Goal: Task Accomplishment & Management: Use online tool/utility

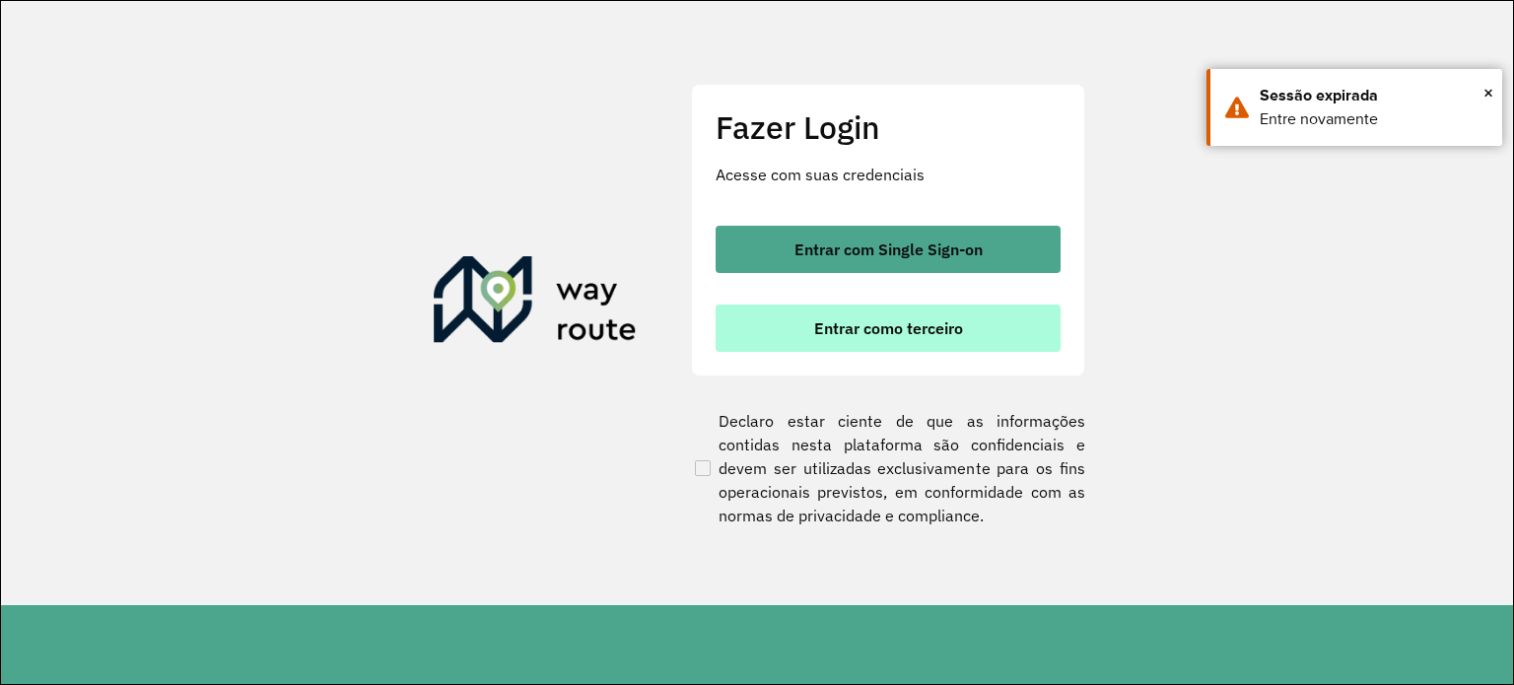
click at [902, 334] on span "Entrar como terceiro" at bounding box center [888, 328] width 149 height 16
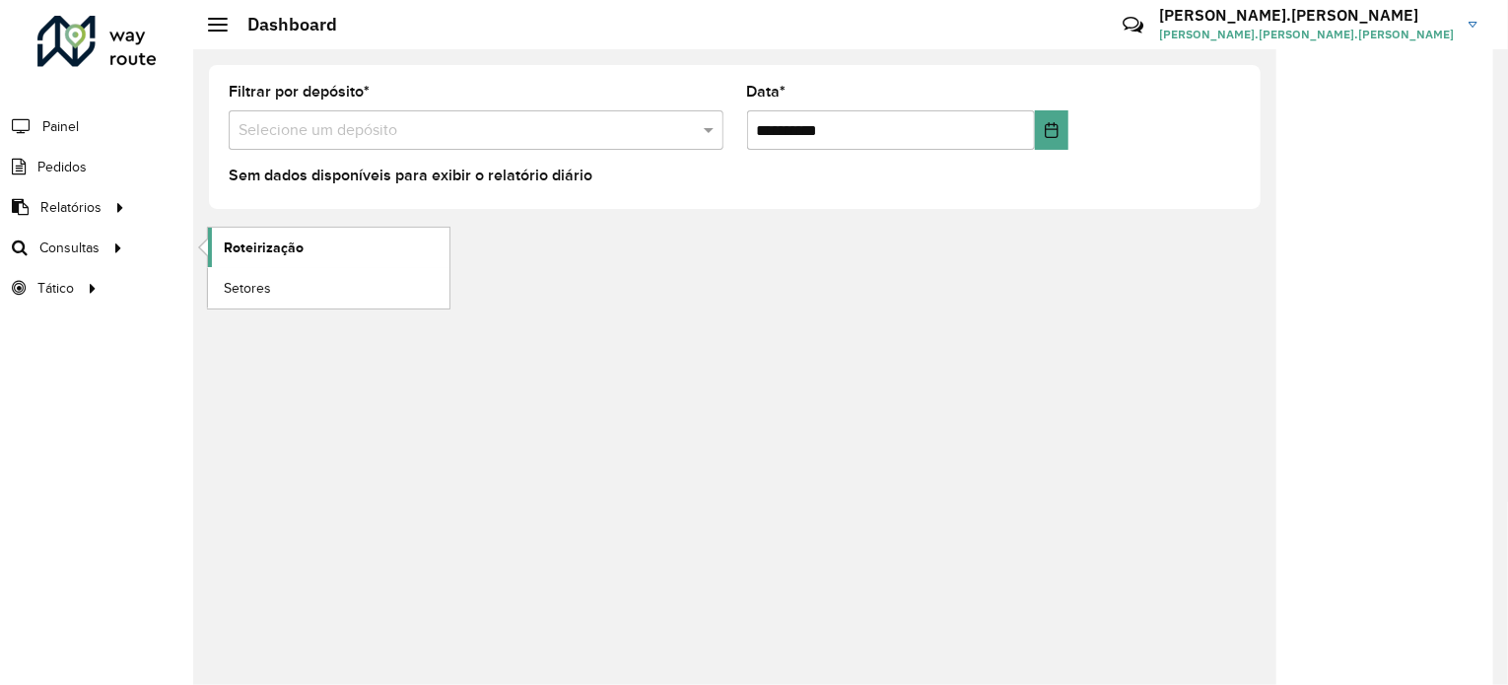
click at [282, 243] on span "Roteirização" at bounding box center [264, 248] width 80 height 21
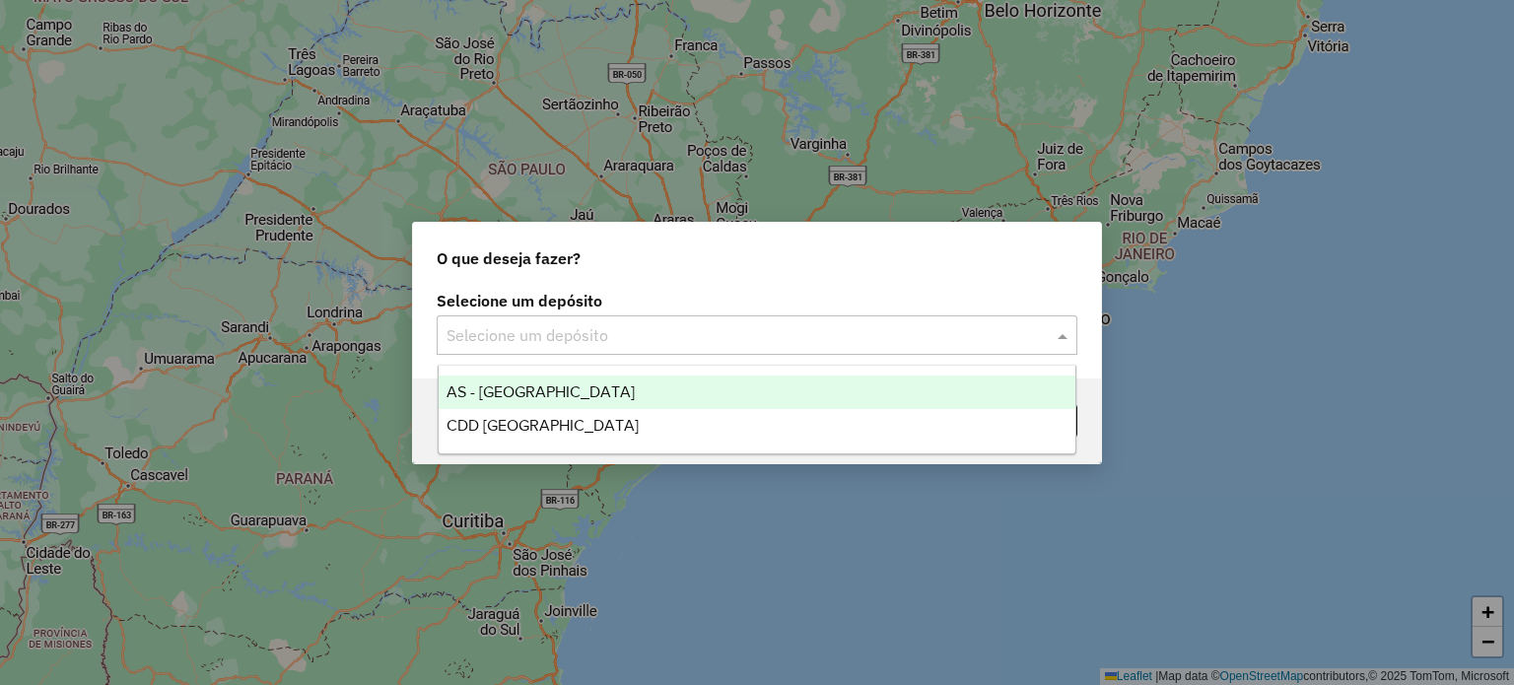
click at [722, 337] on input "text" at bounding box center [738, 336] width 582 height 24
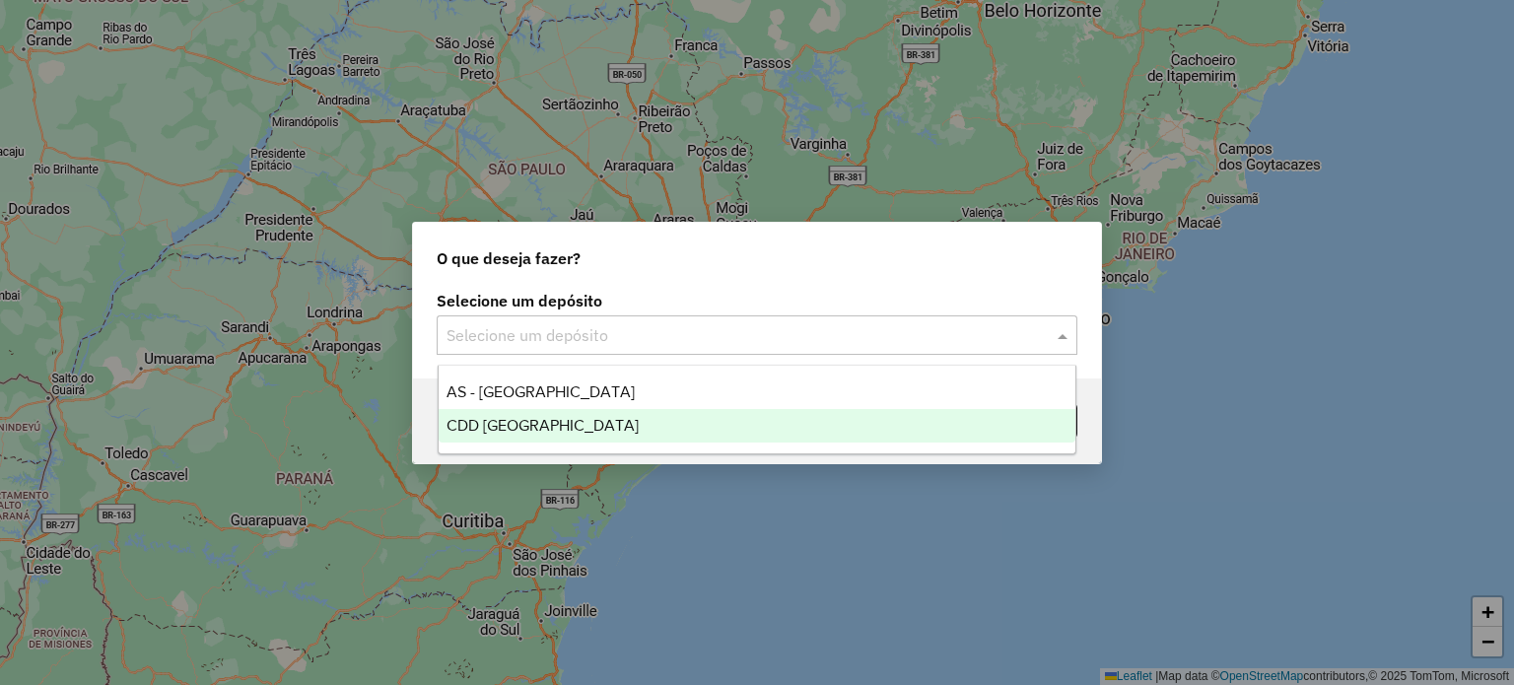
click at [604, 418] on div "CDD Florianópolis" at bounding box center [758, 426] width 638 height 34
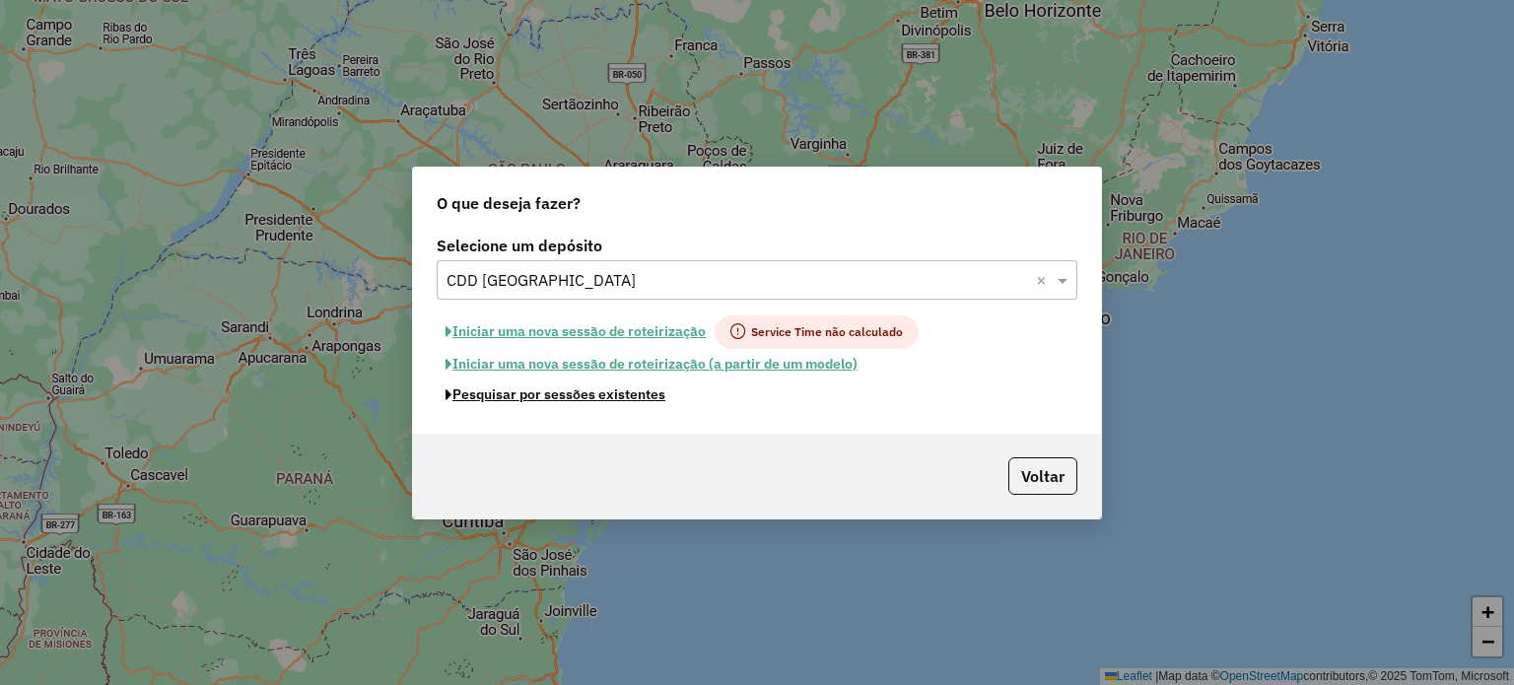
click at [599, 393] on button "Pesquisar por sessões existentes" at bounding box center [556, 395] width 238 height 31
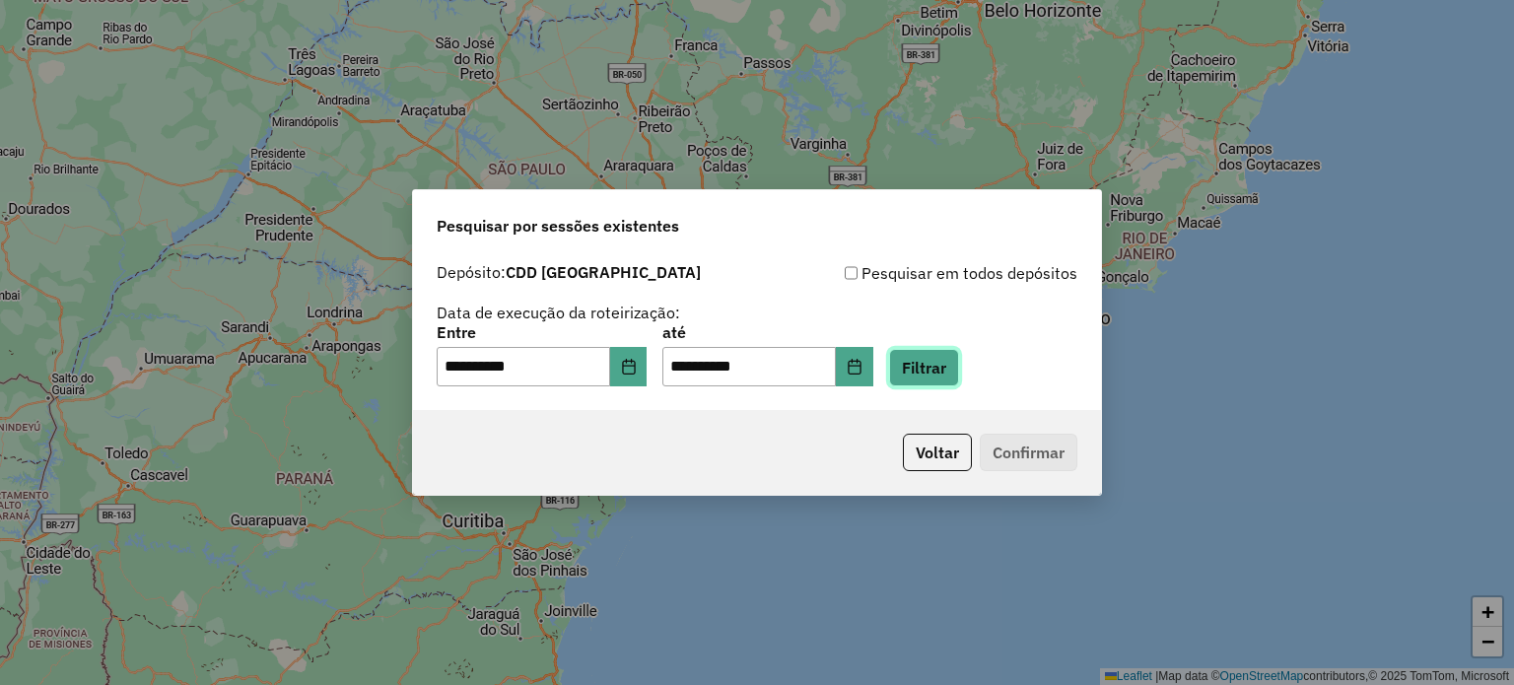
click at [957, 366] on button "Filtrar" at bounding box center [924, 367] width 70 height 37
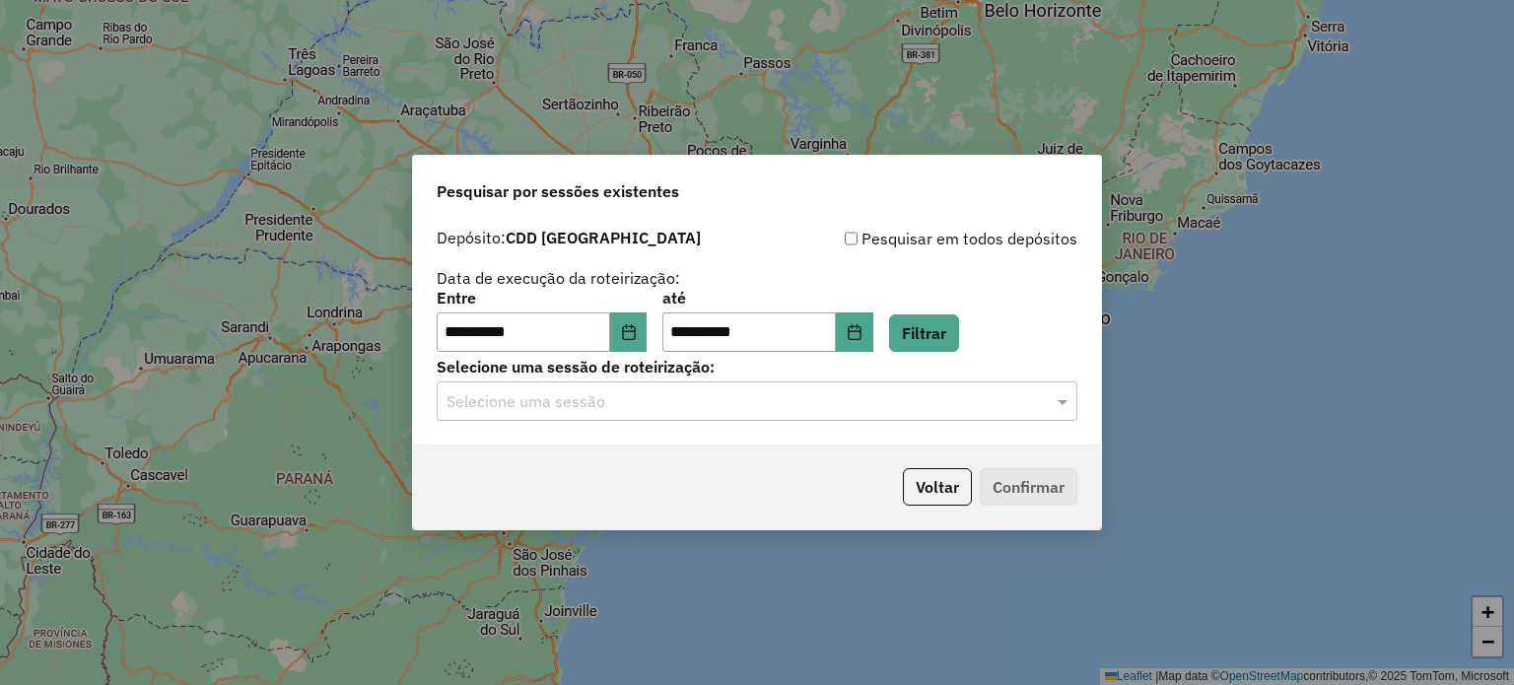
click at [948, 401] on input "text" at bounding box center [738, 402] width 582 height 24
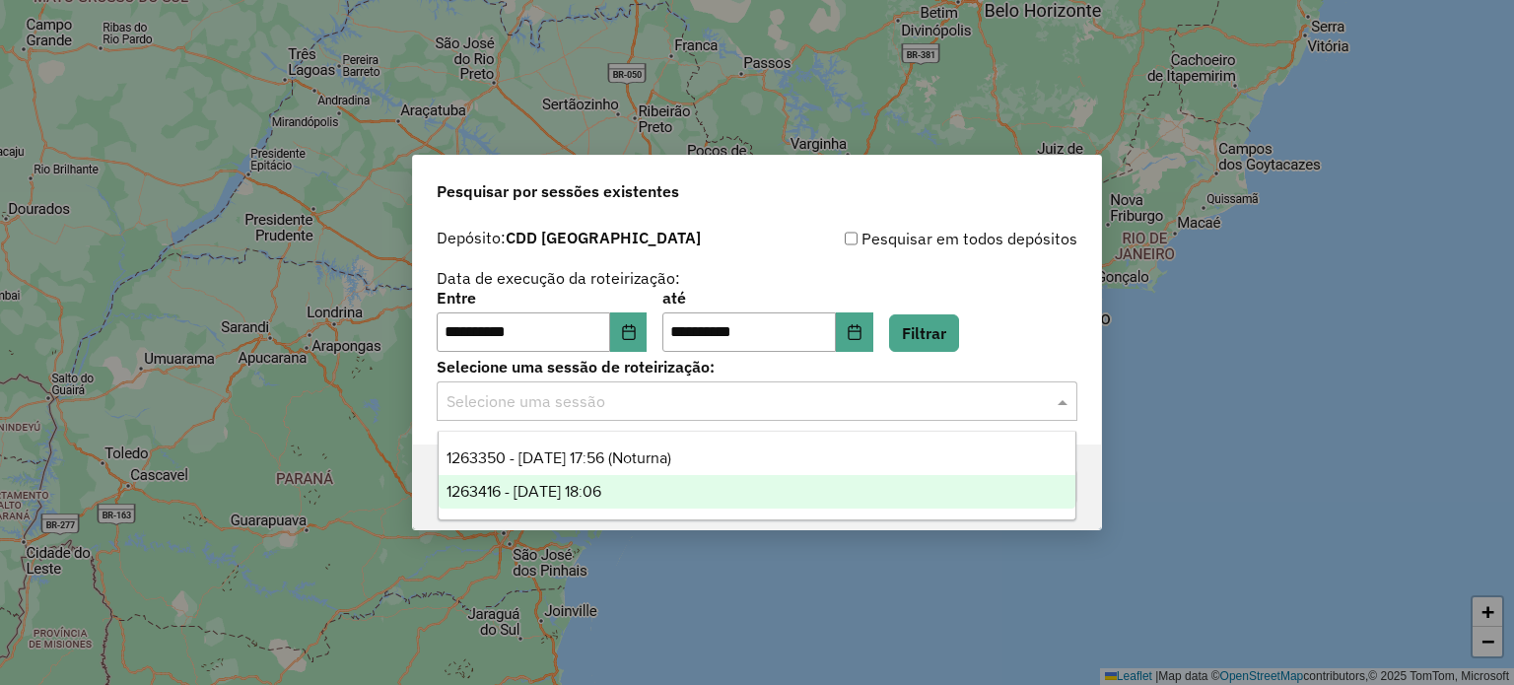
click at [616, 502] on div "1263416 - 11/09/2025 18:06" at bounding box center [758, 492] width 638 height 34
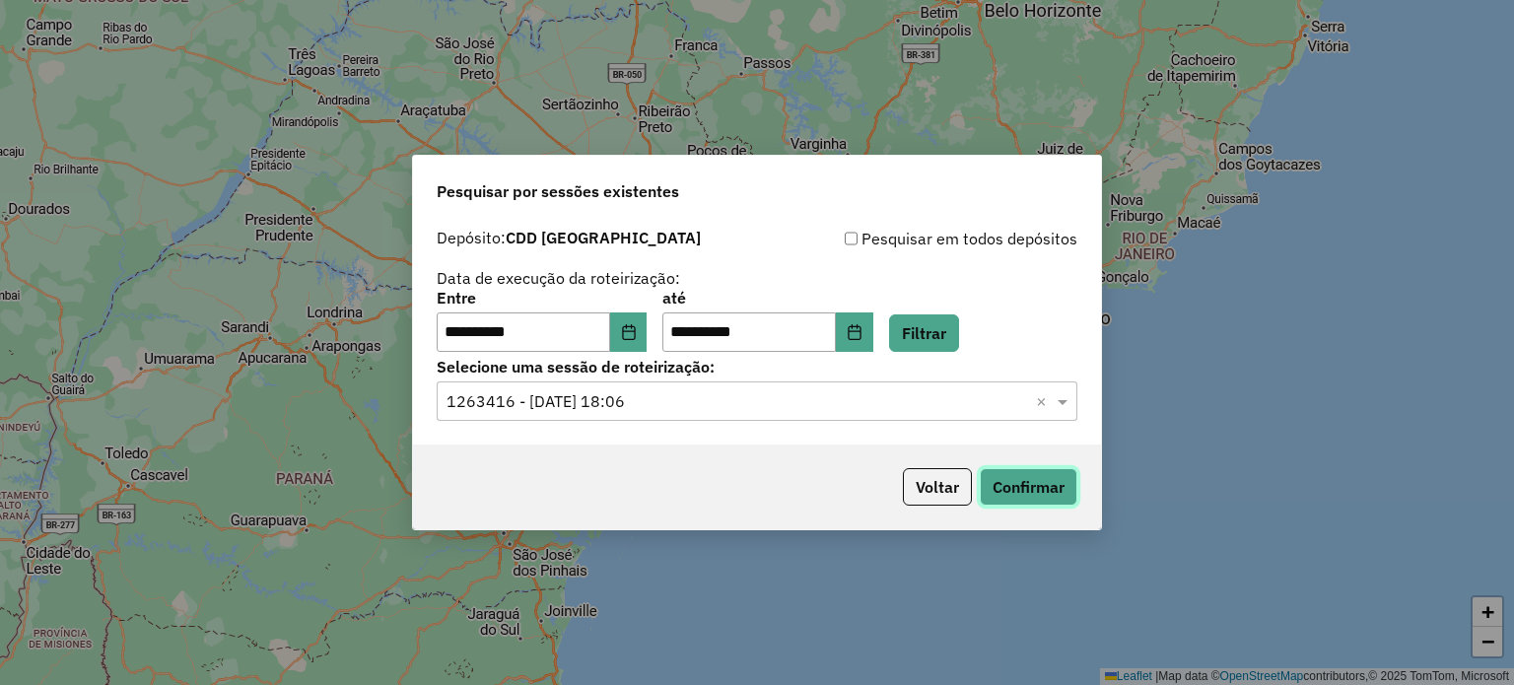
click at [1058, 482] on button "Confirmar" at bounding box center [1029, 486] width 98 height 37
click at [706, 429] on div "**********" at bounding box center [757, 332] width 688 height 226
click at [706, 417] on div "Selecione uma sessão × 1263416 - 11/09/2025 18:06 ×" at bounding box center [757, 400] width 641 height 39
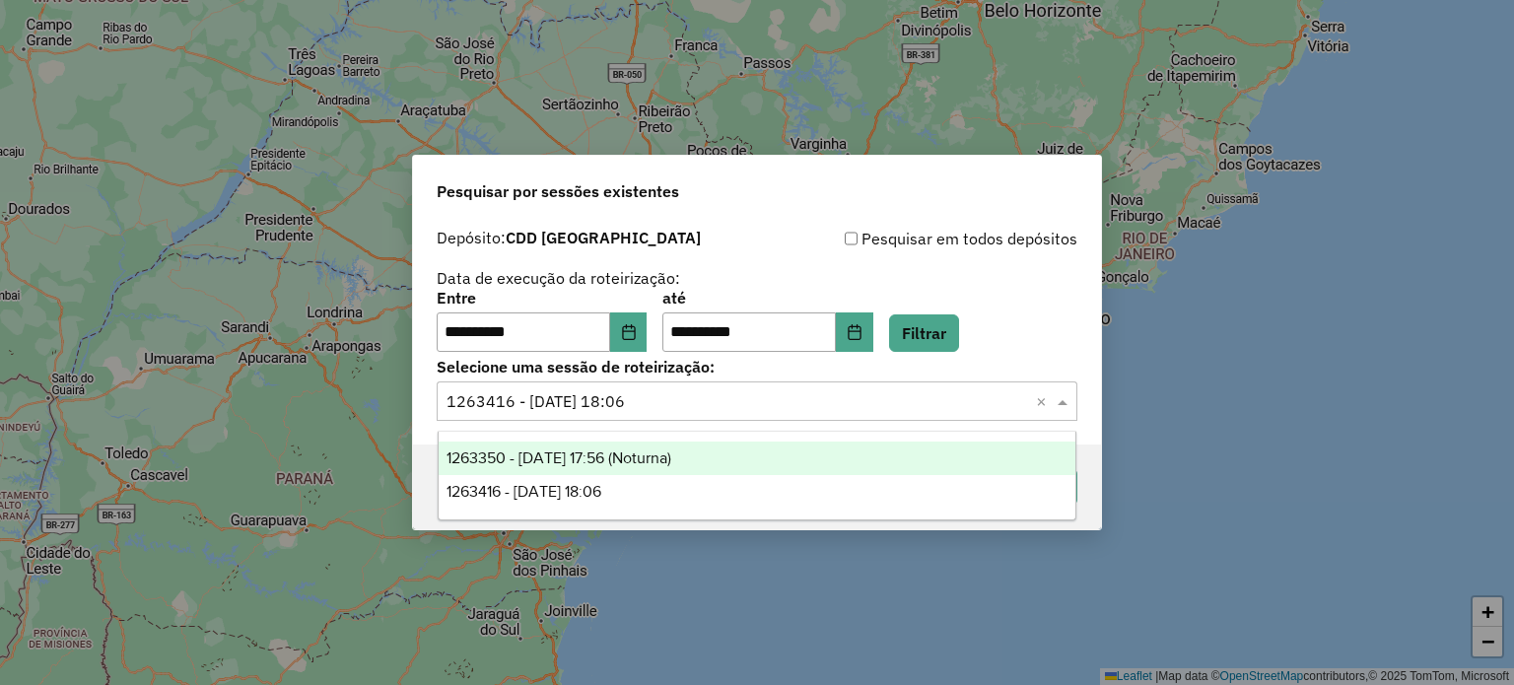
click at [671, 454] on span "1263350 - 11/09/2025 17:56 (Noturna)" at bounding box center [559, 458] width 225 height 17
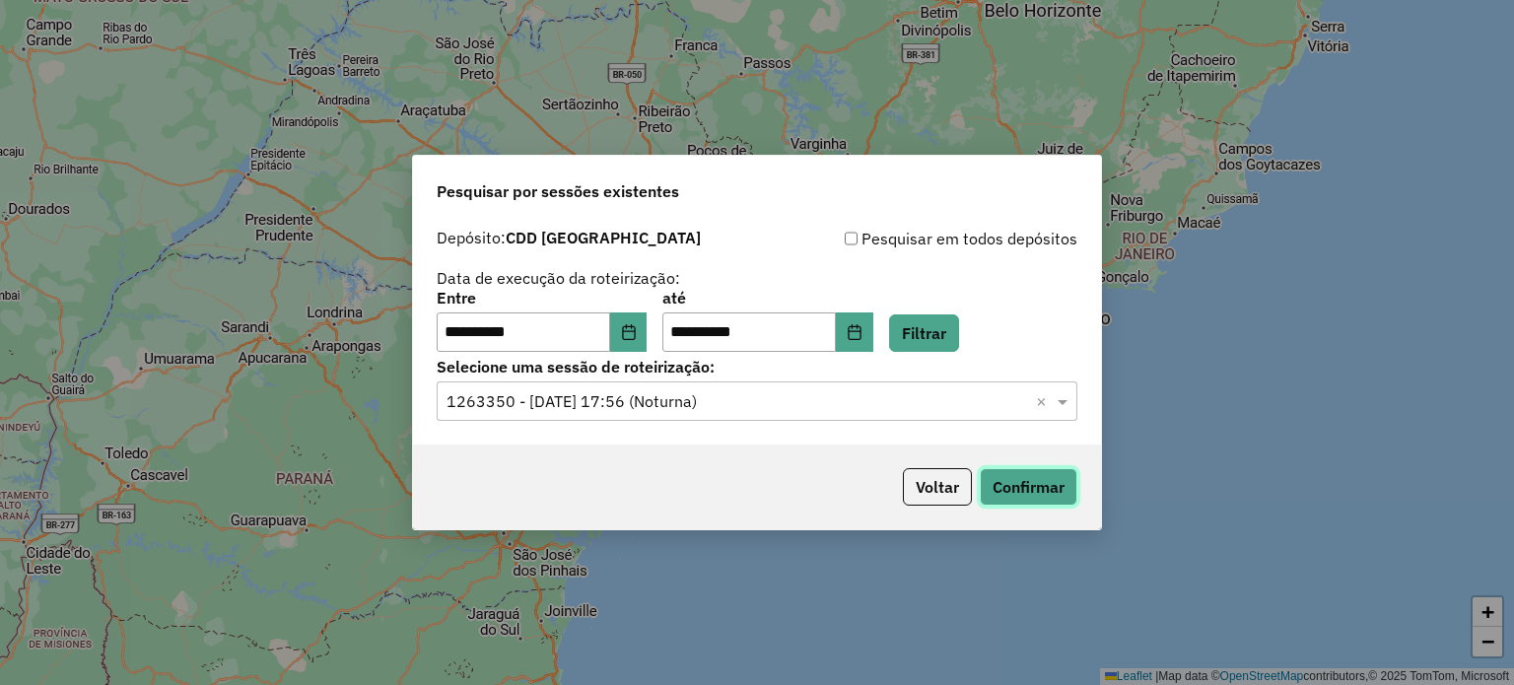
click at [1040, 490] on button "Confirmar" at bounding box center [1029, 486] width 98 height 37
click at [637, 325] on icon "Choose Date" at bounding box center [629, 332] width 16 height 16
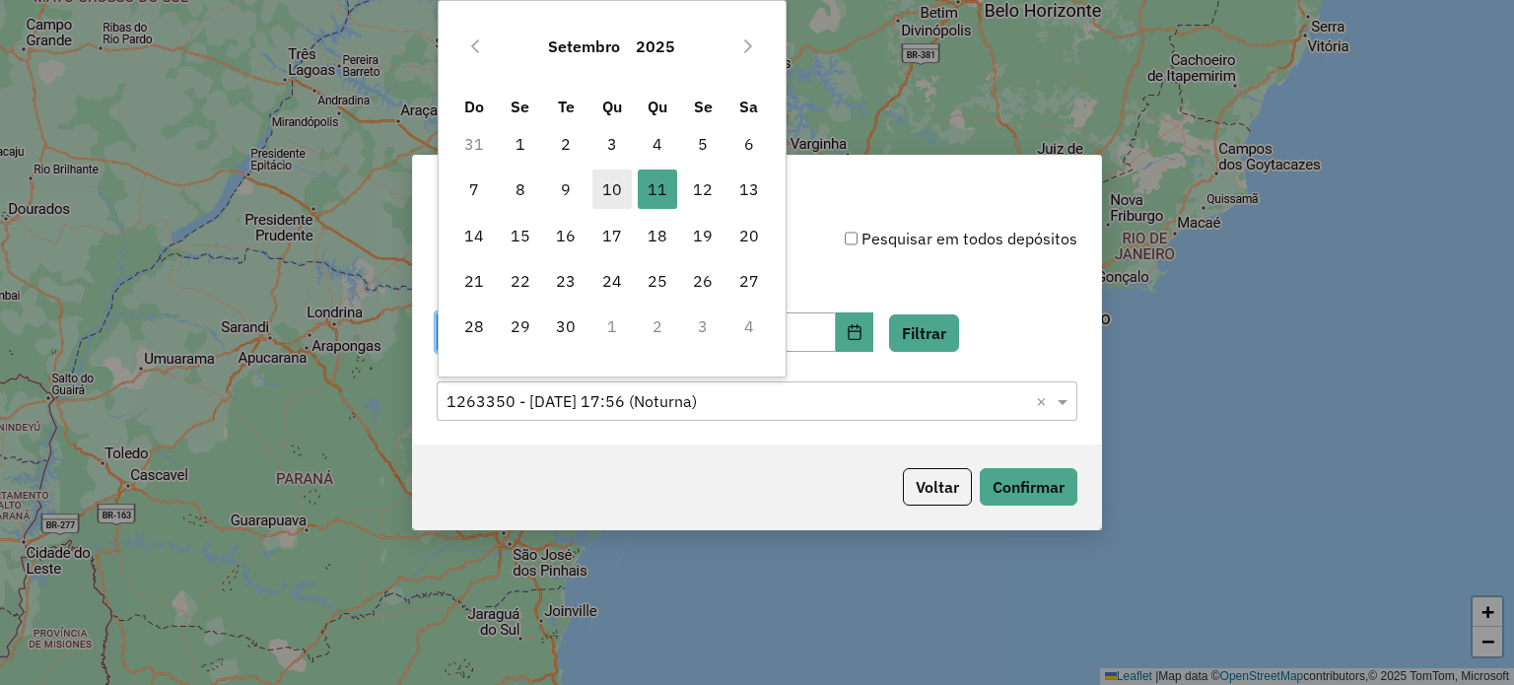
click at [611, 173] on span "10" at bounding box center [611, 189] width 39 height 39
type input "**********"
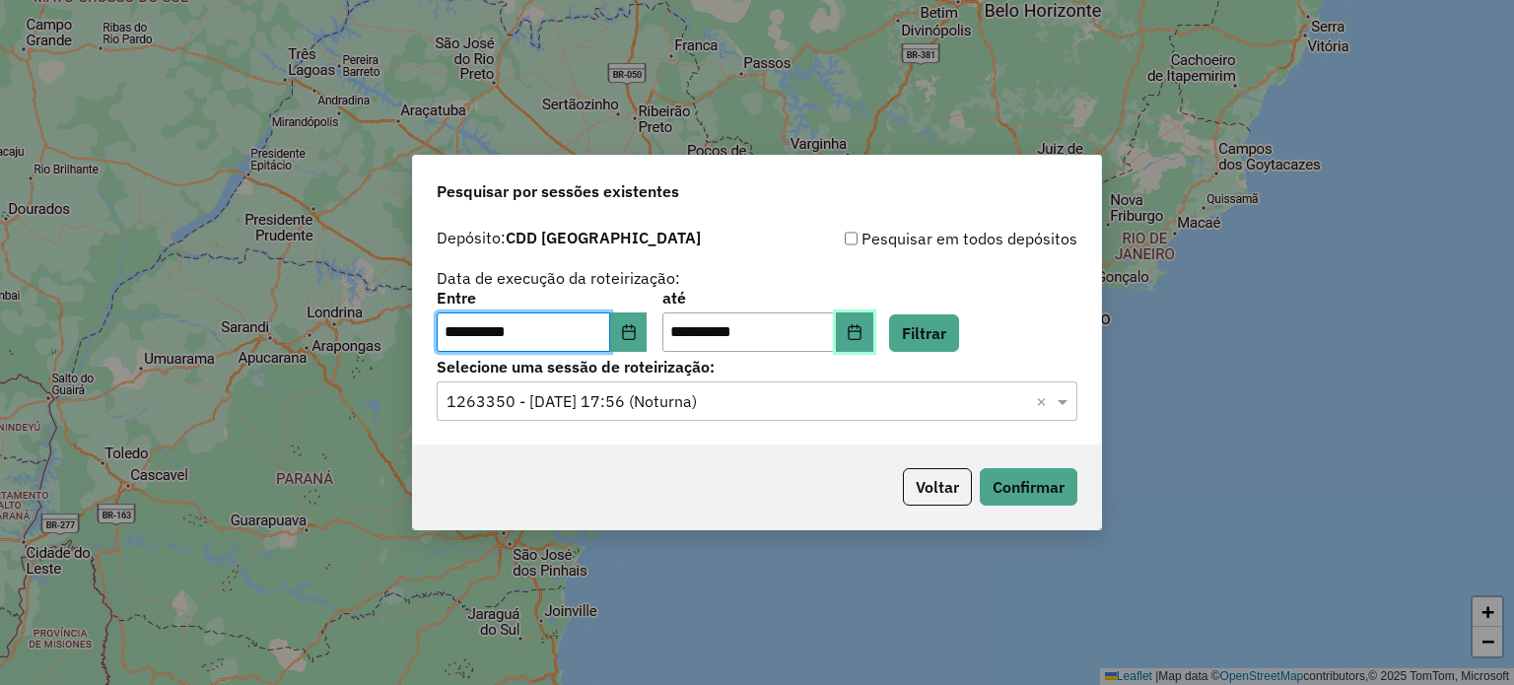
click at [861, 330] on icon "Choose Date" at bounding box center [854, 332] width 13 height 16
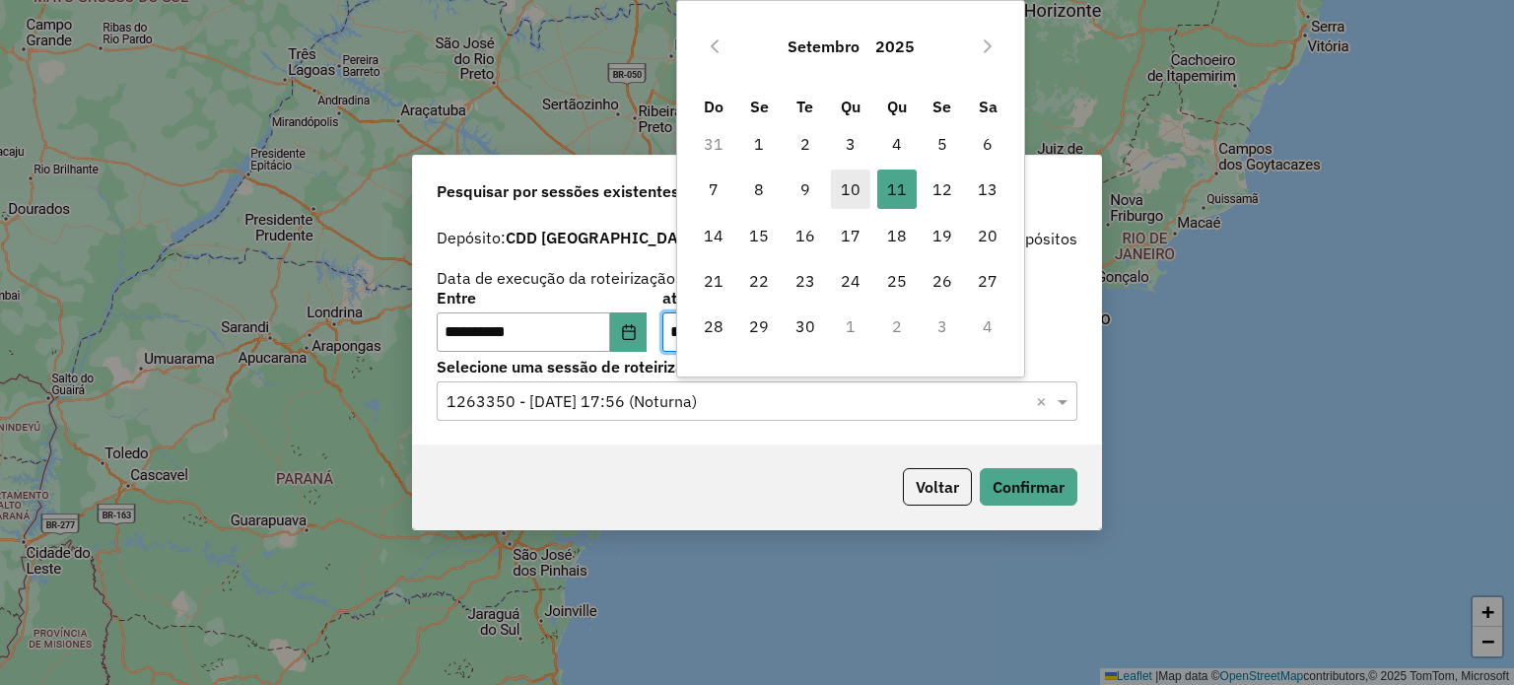
click at [847, 192] on span "10" at bounding box center [850, 189] width 39 height 39
type input "**********"
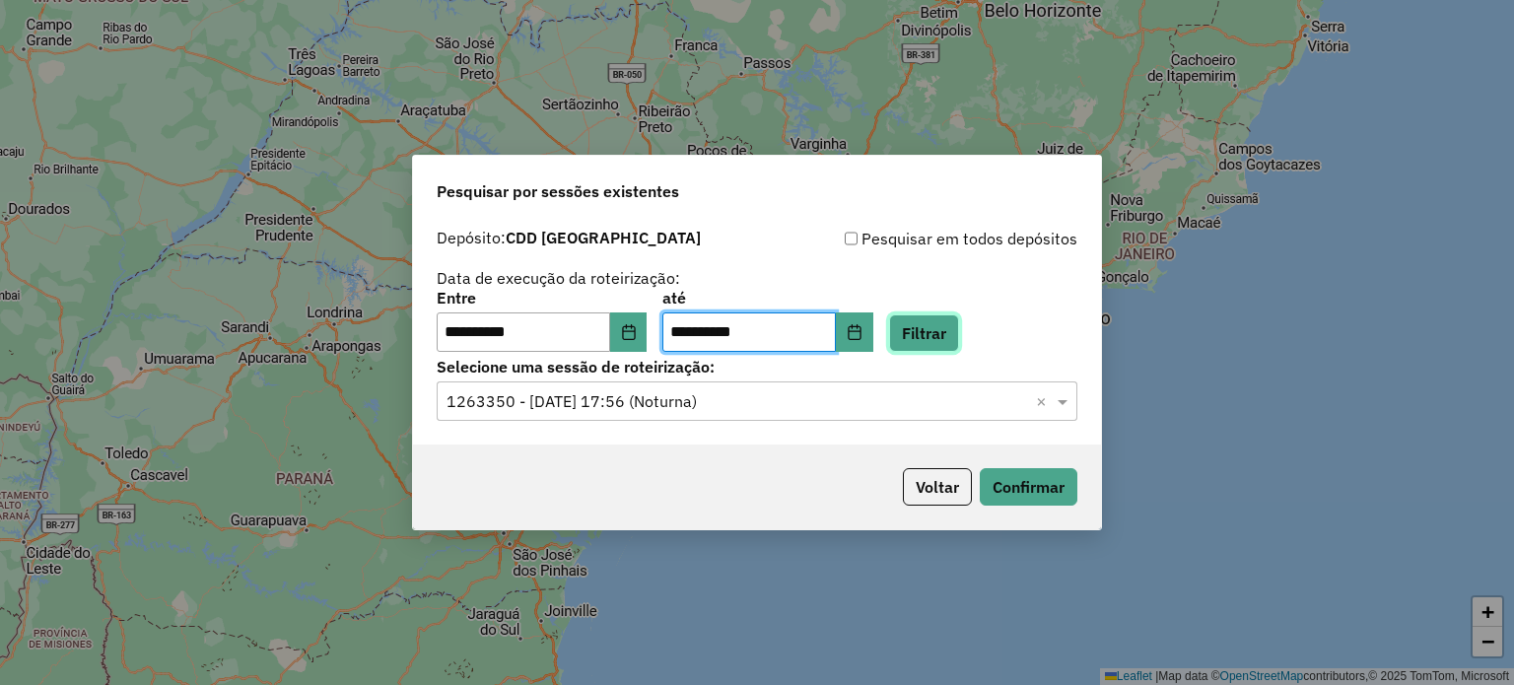
click at [959, 326] on button "Filtrar" at bounding box center [924, 332] width 70 height 37
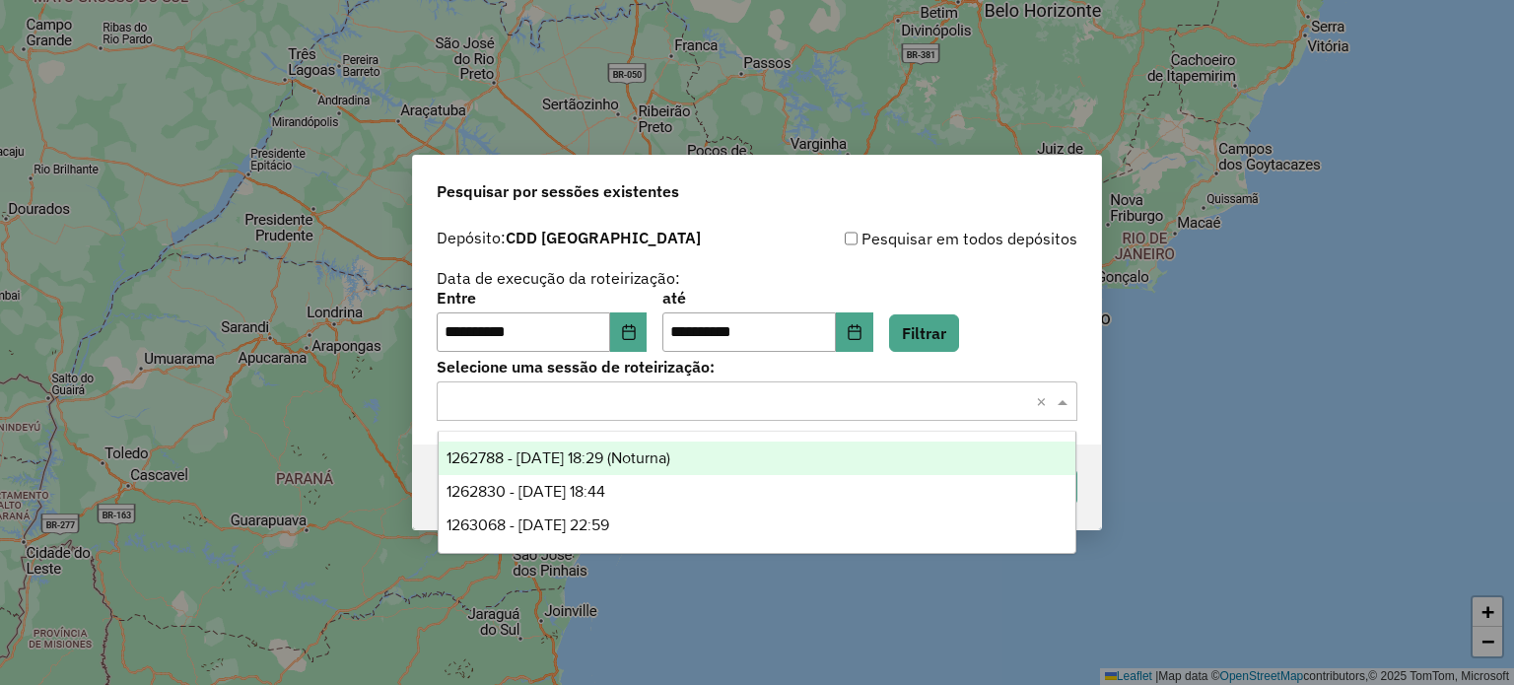
click at [714, 401] on input "text" at bounding box center [738, 402] width 582 height 24
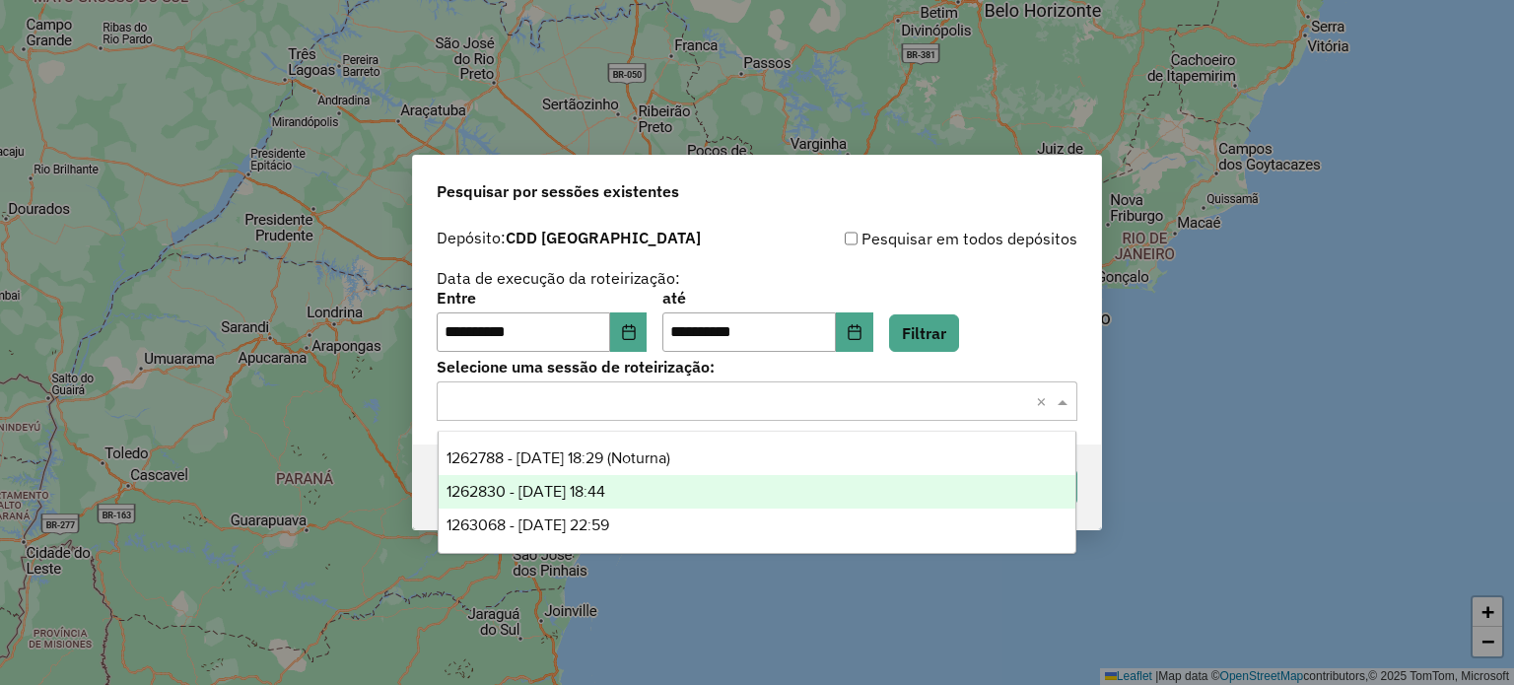
click at [605, 486] on span "1262830 - 10/09/2025 18:44" at bounding box center [526, 491] width 159 height 17
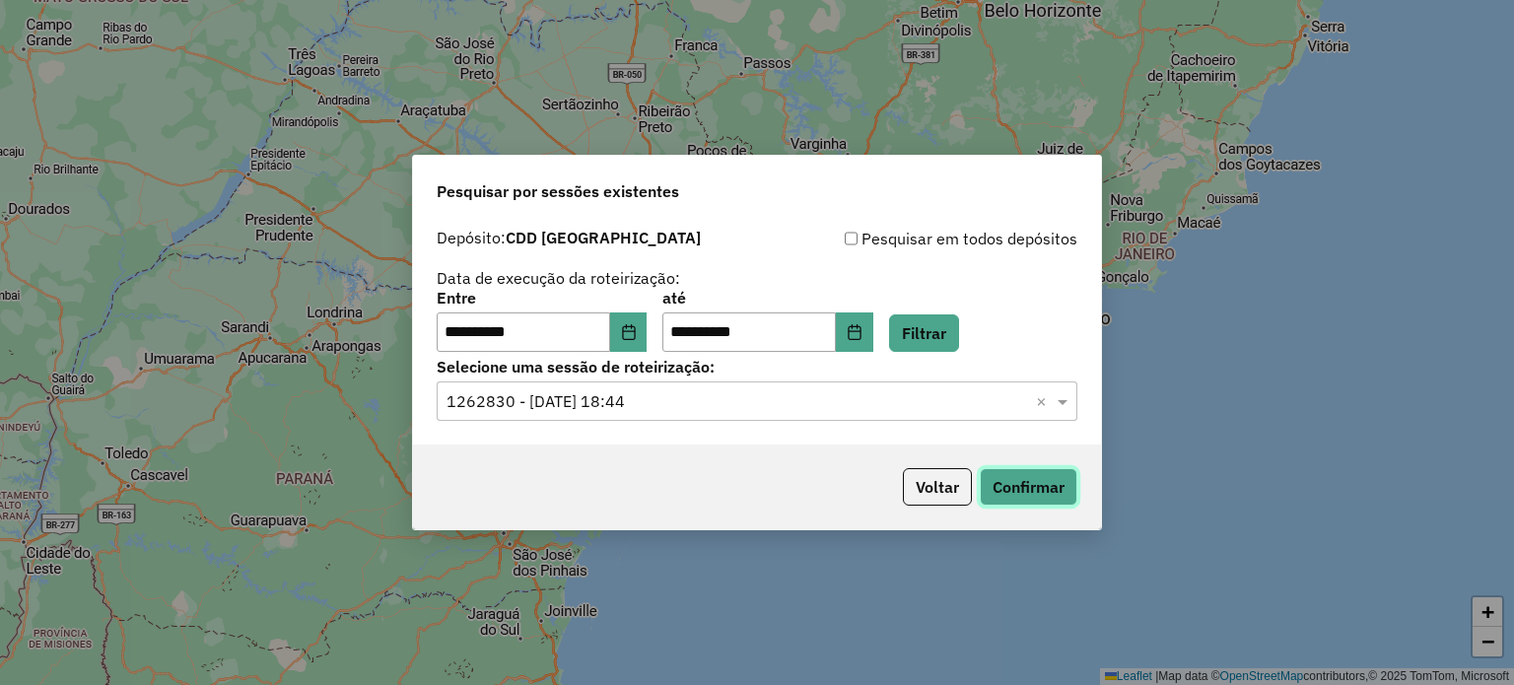
click at [1038, 488] on button "Confirmar" at bounding box center [1029, 486] width 98 height 37
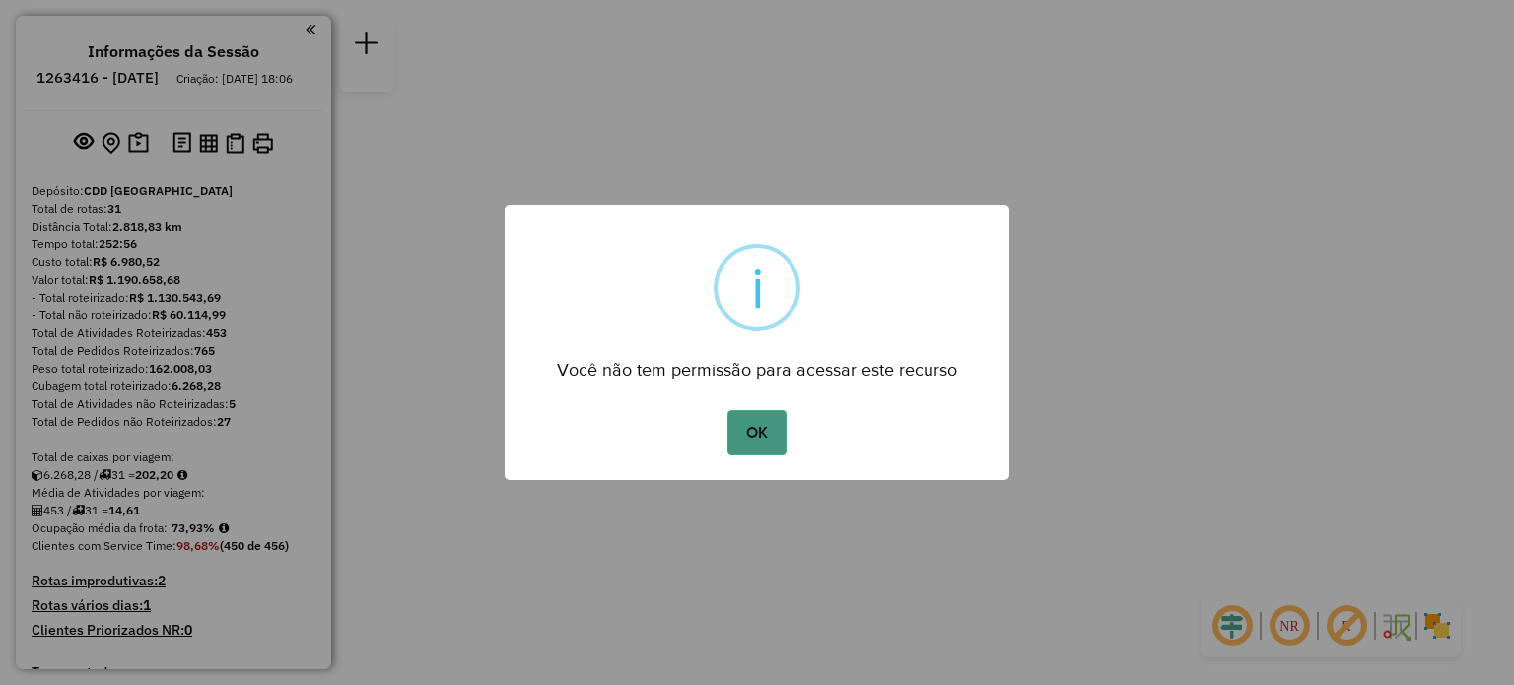
click at [753, 425] on button "OK" at bounding box center [757, 432] width 58 height 45
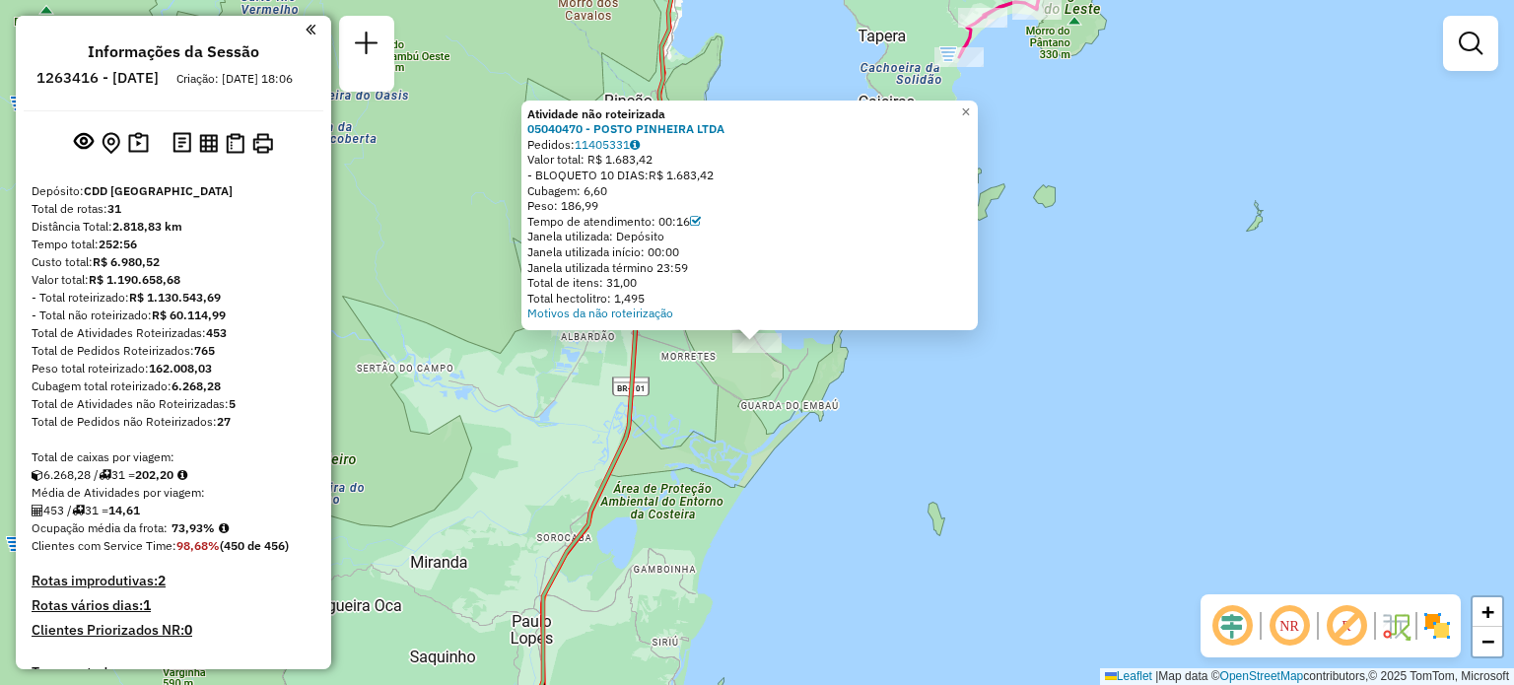
click at [950, 532] on div "Atividade não roteirizada 05040470 - POSTO PINHEIRA LTDA Pedidos: 11405331 Valo…" at bounding box center [757, 342] width 1514 height 685
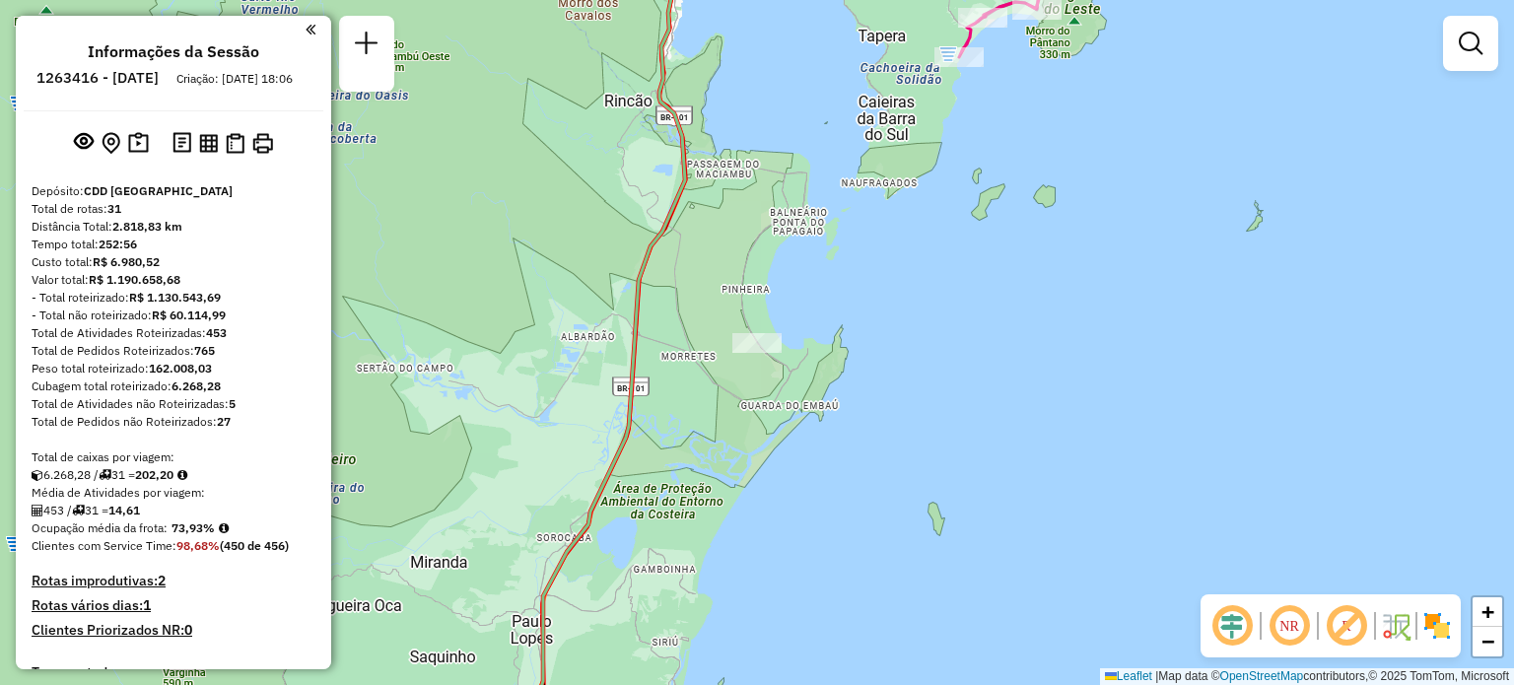
click at [1292, 629] on em at bounding box center [1289, 625] width 47 height 47
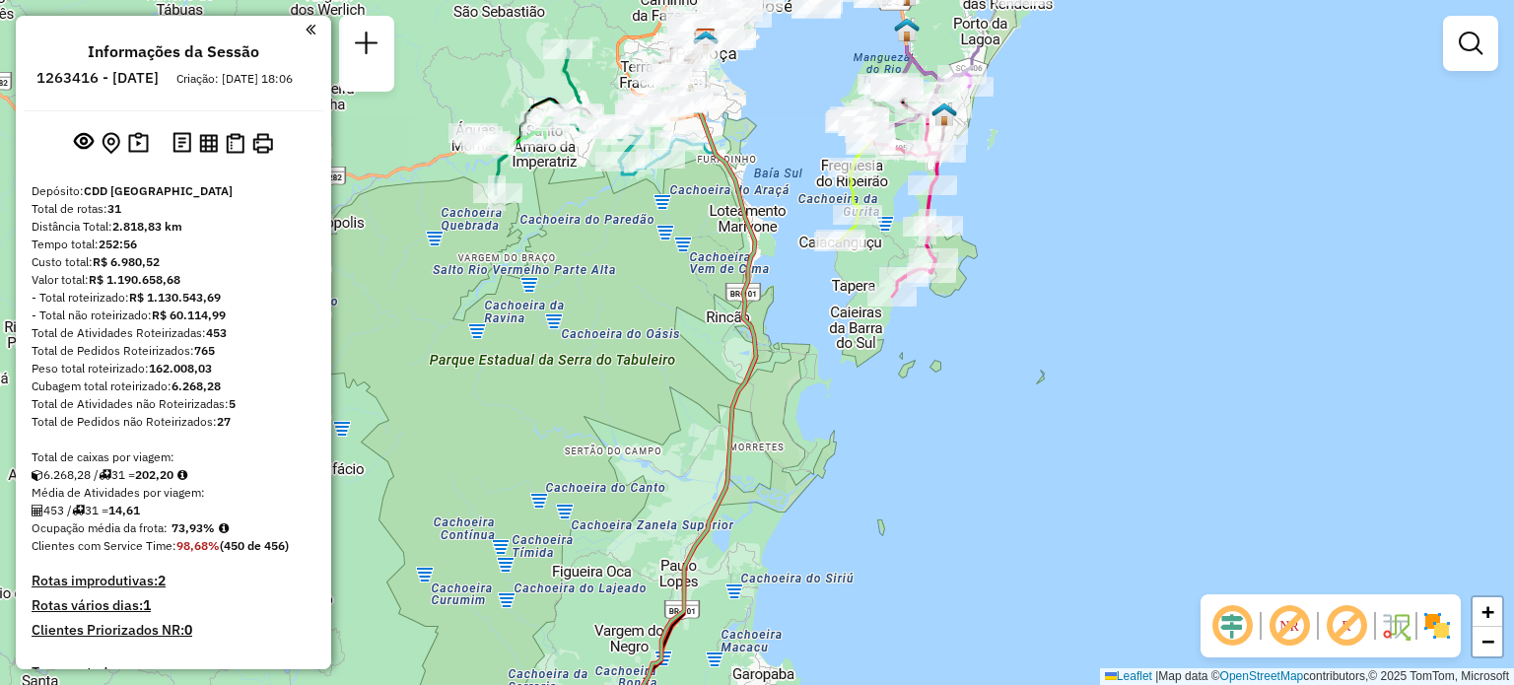
drag, startPoint x: 799, startPoint y: 231, endPoint x: 873, endPoint y: 468, distance: 248.8
click at [873, 468] on div "Janela de atendimento Grade de atendimento Capacidade Transportadoras Veículos …" at bounding box center [757, 342] width 1514 height 685
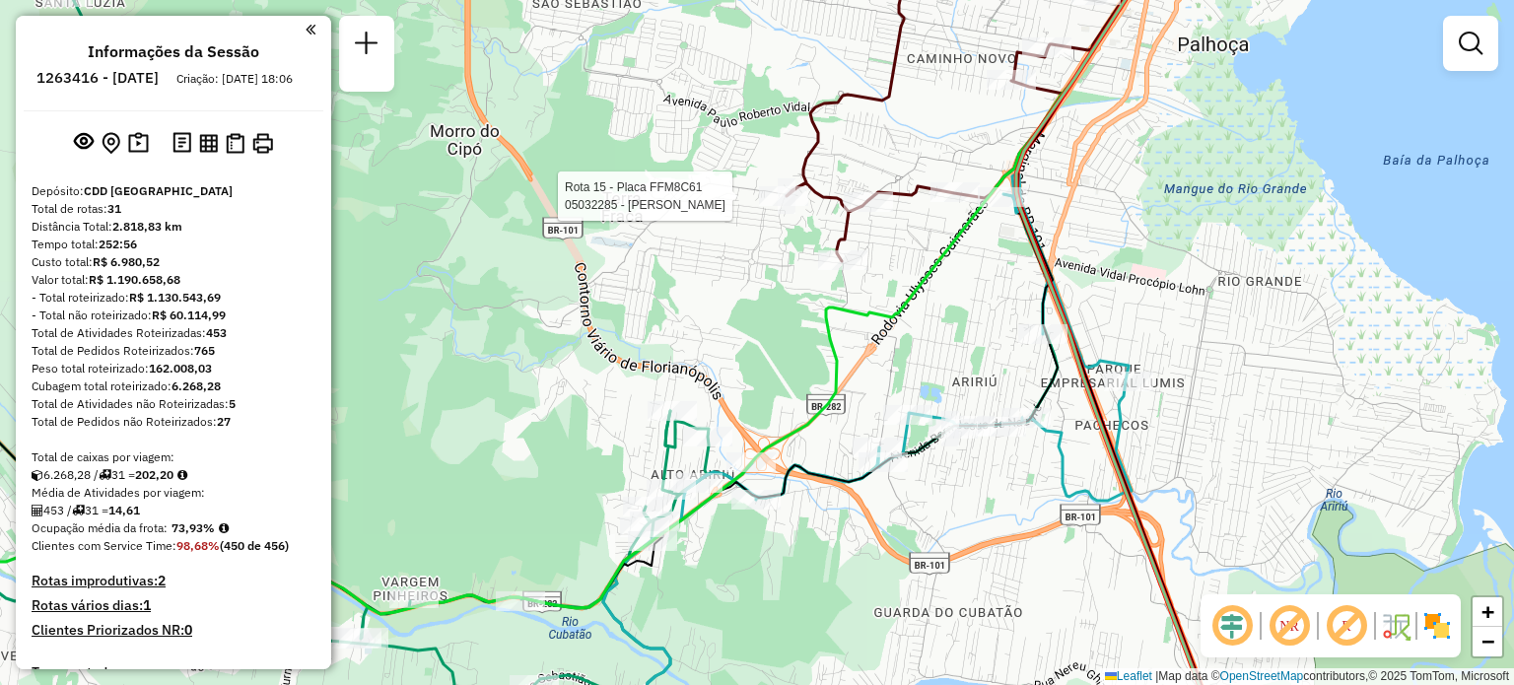
select select "**********"
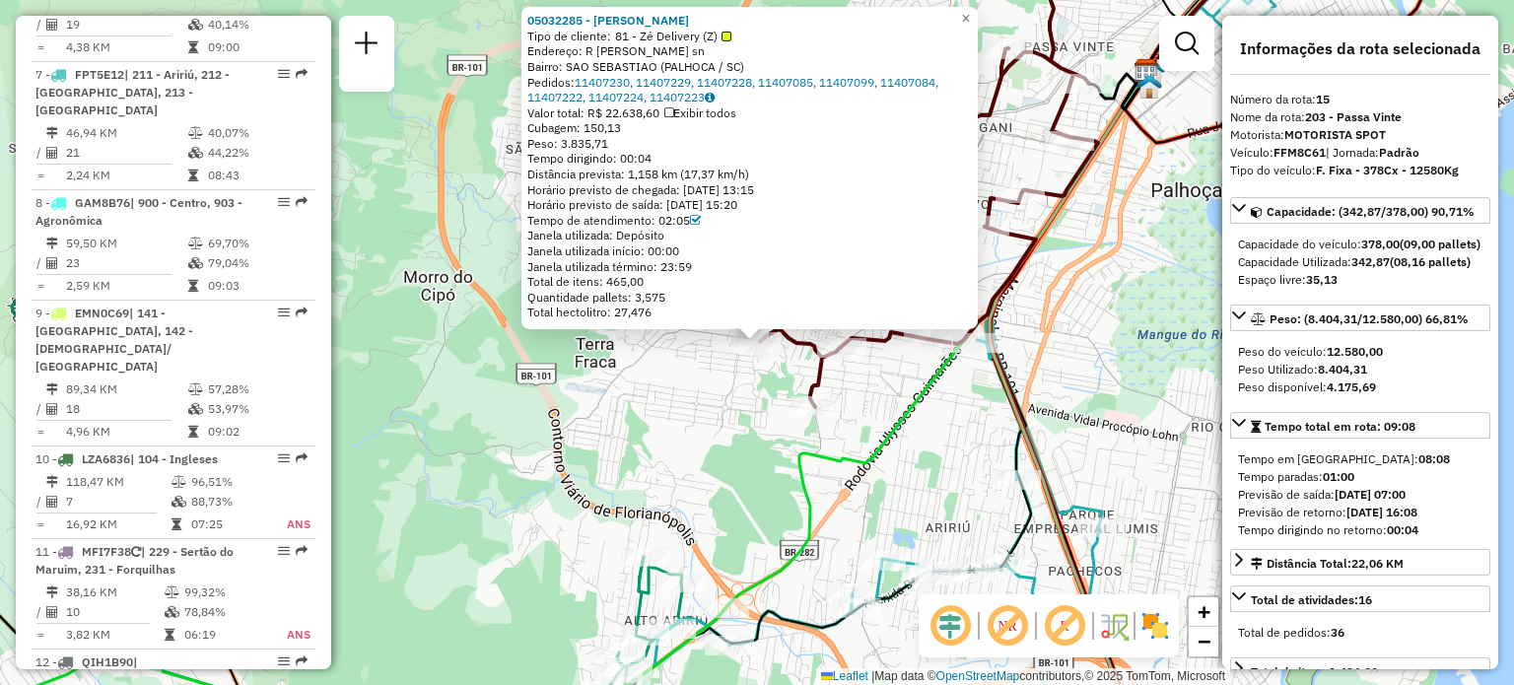
scroll to position [2404, 0]
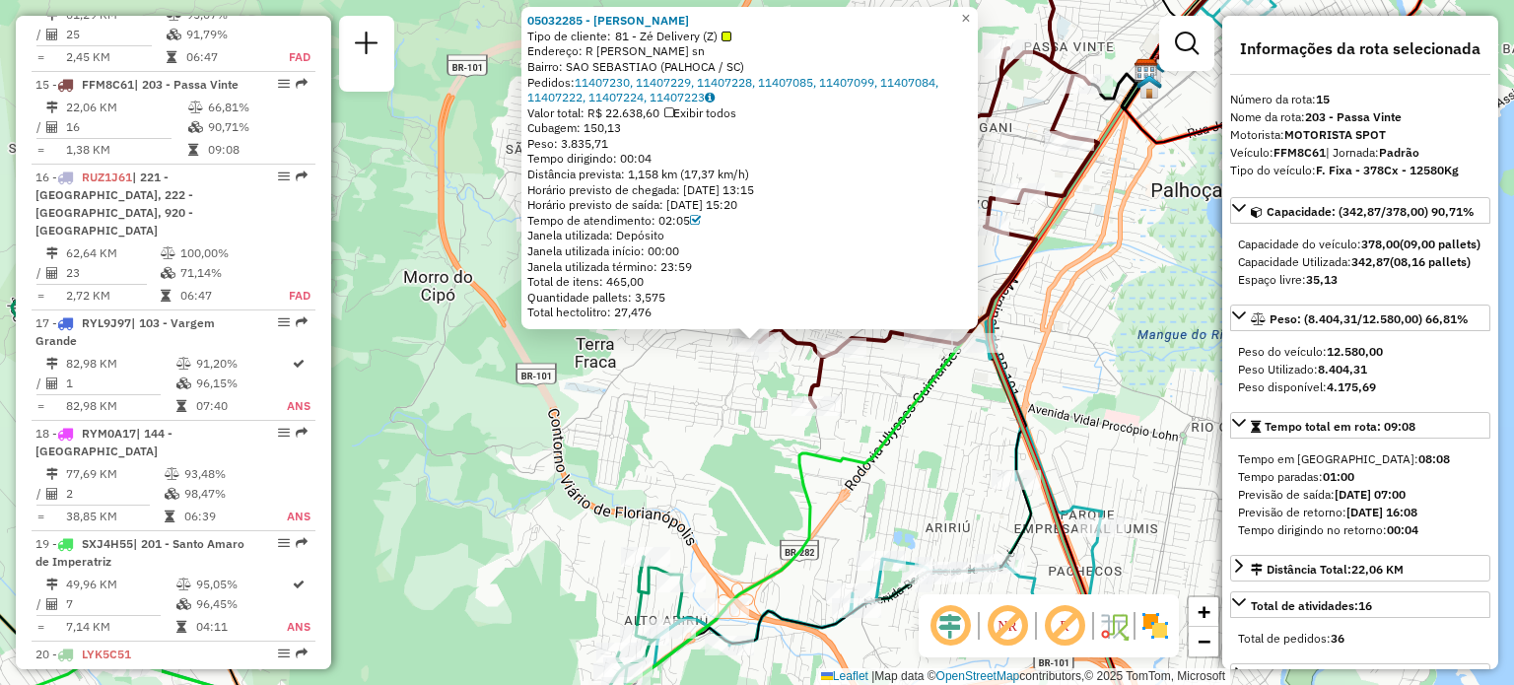
click at [638, 413] on div "05032285 - GABRIEL HENRIQUE PET Tipo de cliente: 81 - Zé Delivery (Z) Endereço:…" at bounding box center [757, 342] width 1514 height 685
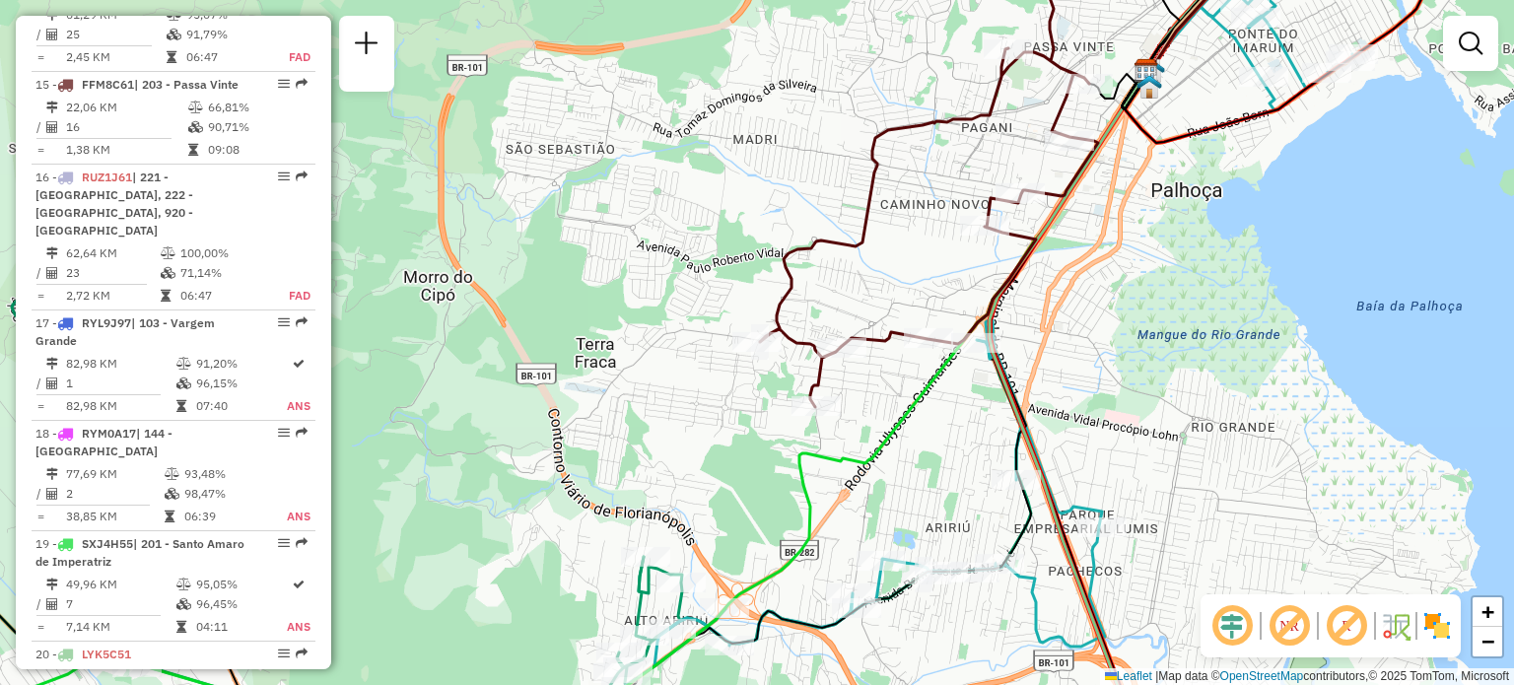
click at [707, 376] on div "Janela de atendimento Grade de atendimento Capacidade Transportadoras Veículos …" at bounding box center [757, 342] width 1514 height 685
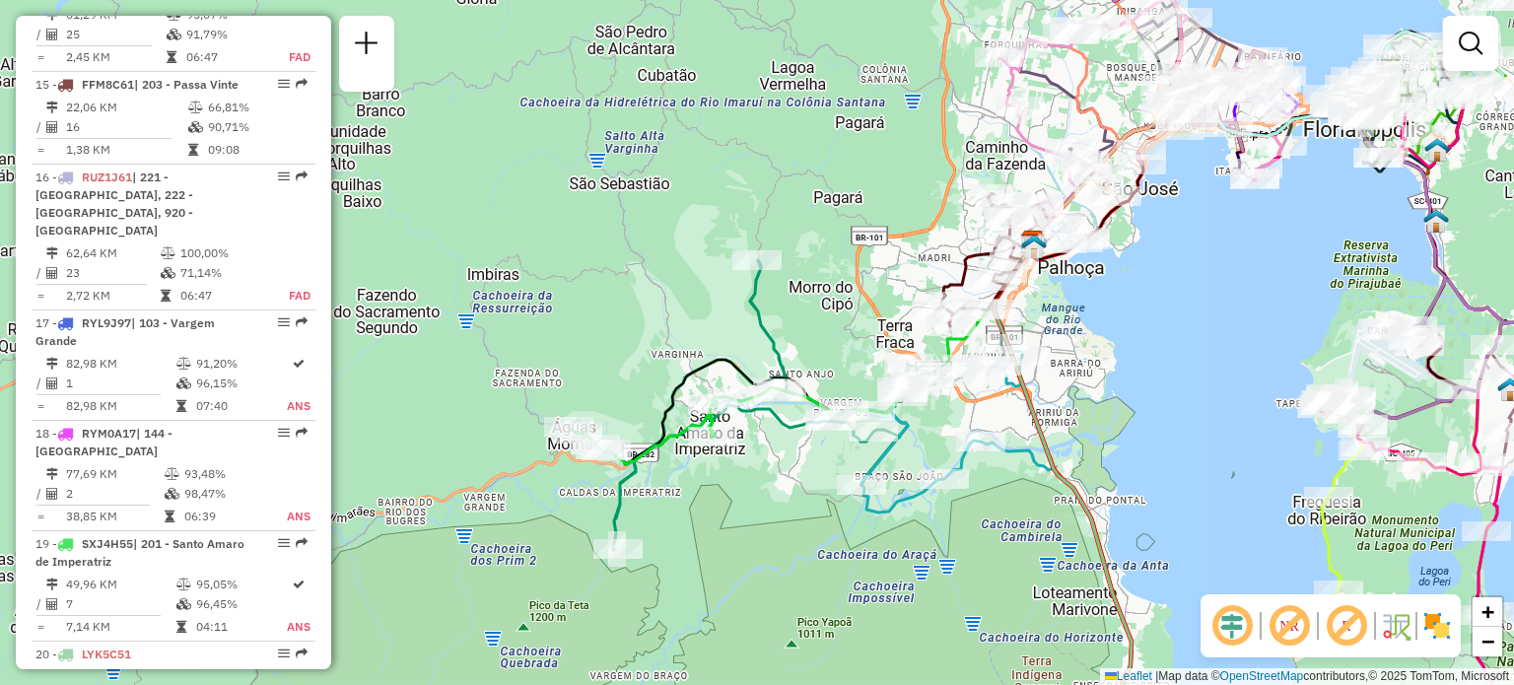
drag, startPoint x: 536, startPoint y: 361, endPoint x: 726, endPoint y: 294, distance: 200.8
click at [728, 294] on div "Janela de atendimento Grade de atendimento Capacidade Transportadoras Veículos …" at bounding box center [757, 342] width 1514 height 685
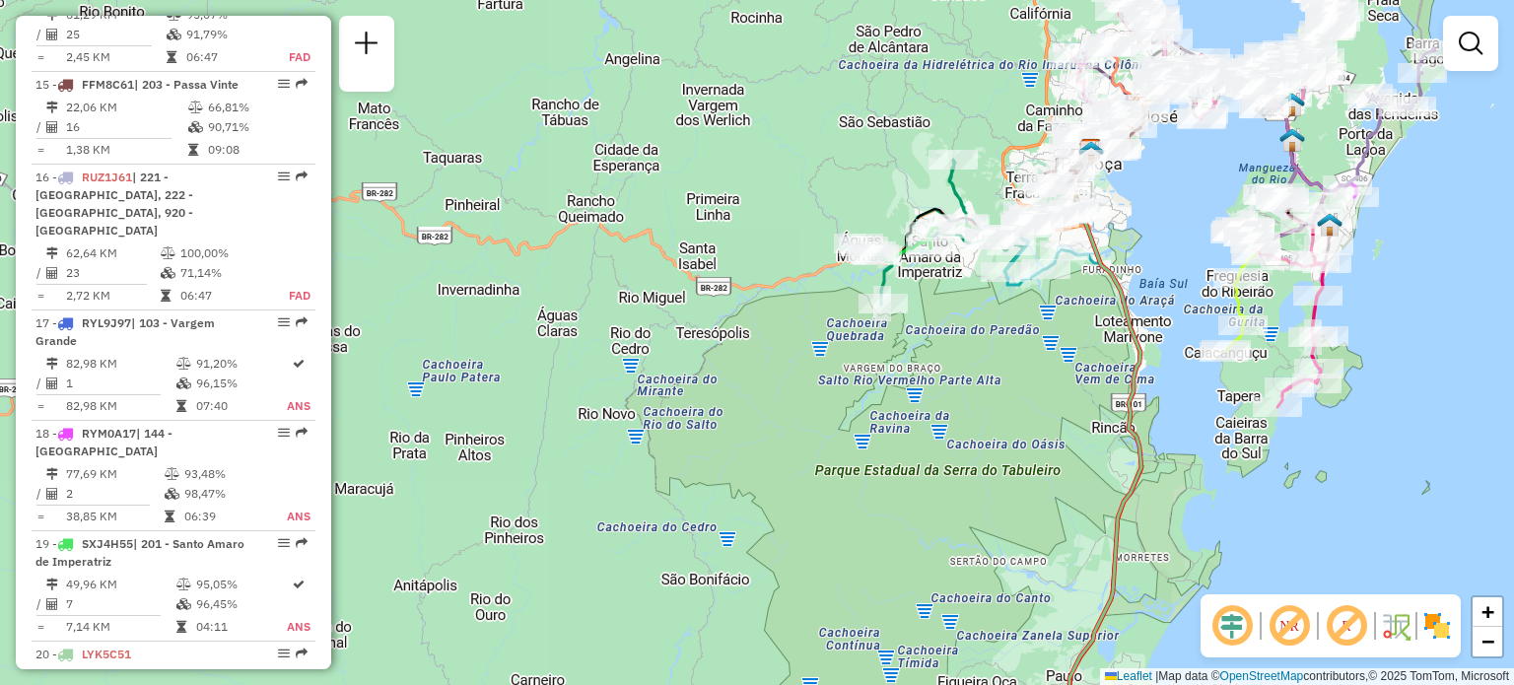
drag, startPoint x: 1037, startPoint y: 429, endPoint x: 974, endPoint y: 259, distance: 180.9
click at [996, 203] on div "Janela de atendimento Grade de atendimento Capacidade Transportadoras Veículos …" at bounding box center [757, 342] width 1514 height 685
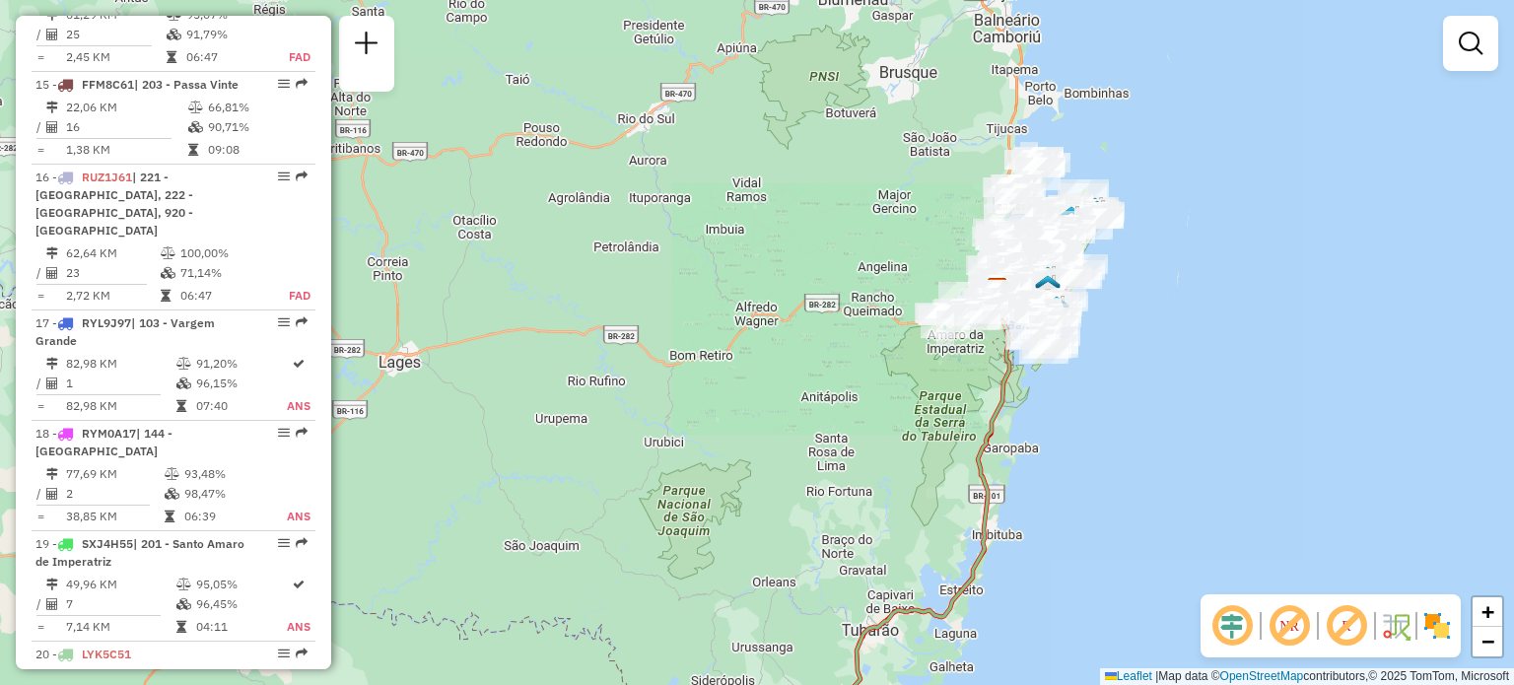
drag, startPoint x: 949, startPoint y: 477, endPoint x: 974, endPoint y: 373, distance: 107.4
click at [977, 372] on div "Janela de atendimento Grade de atendimento Capacidade Transportadoras Veículos …" at bounding box center [757, 342] width 1514 height 685
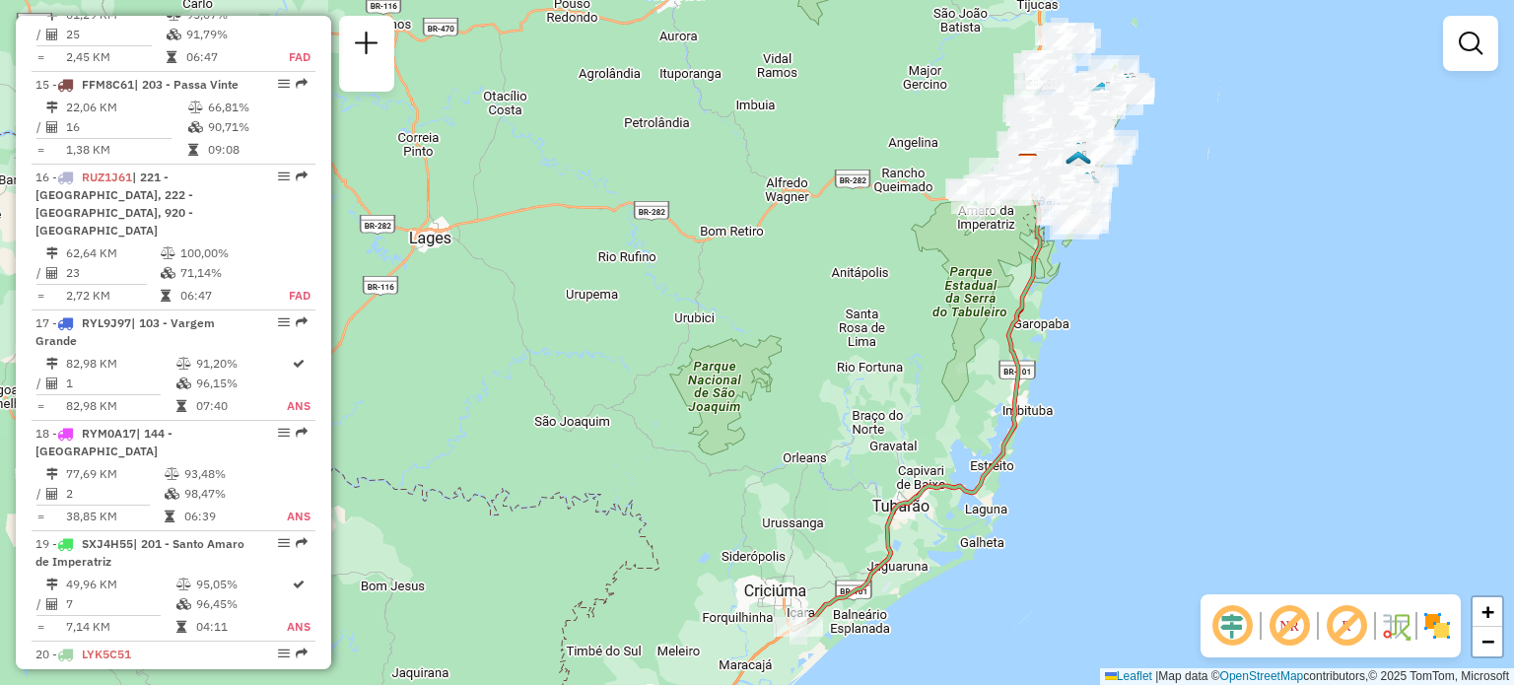
drag, startPoint x: 882, startPoint y: 520, endPoint x: 926, endPoint y: 402, distance: 126.0
click at [923, 409] on icon at bounding box center [916, 396] width 247 height 467
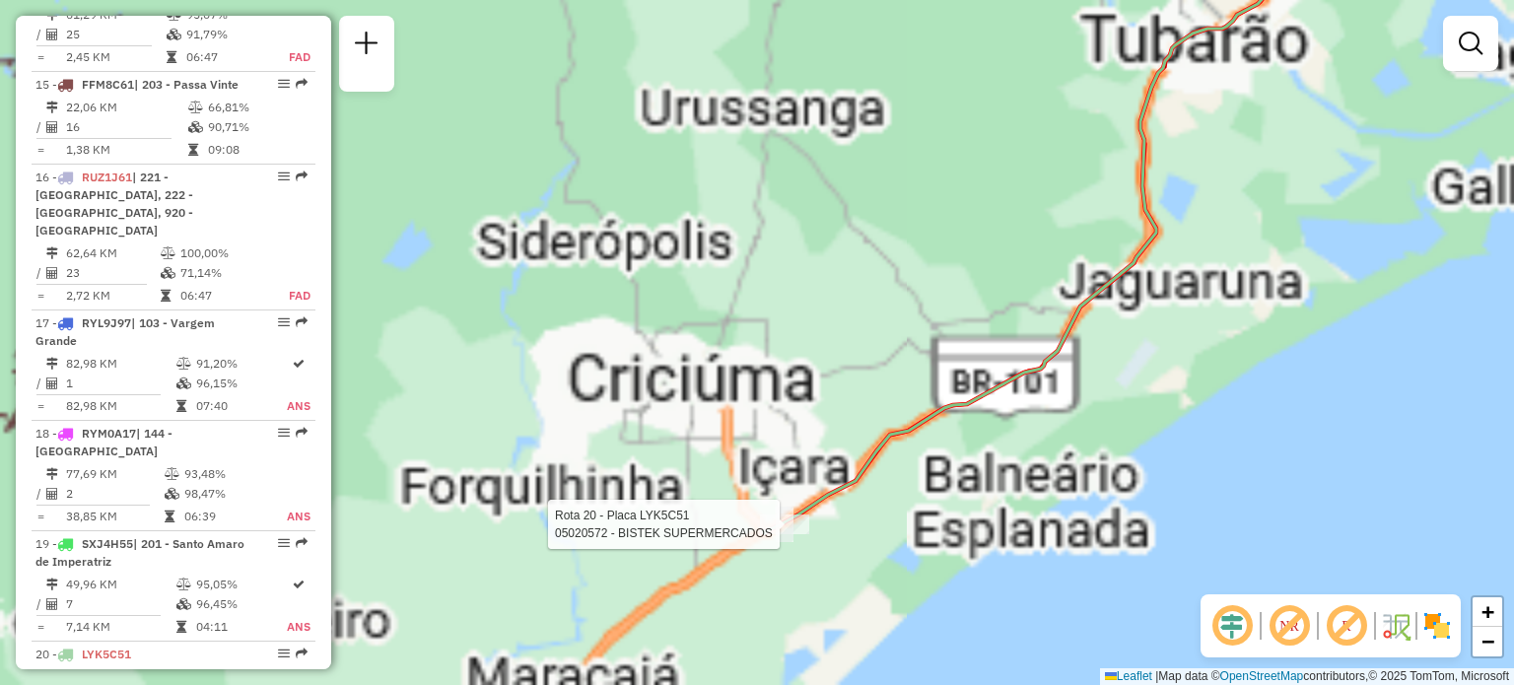
select select "**********"
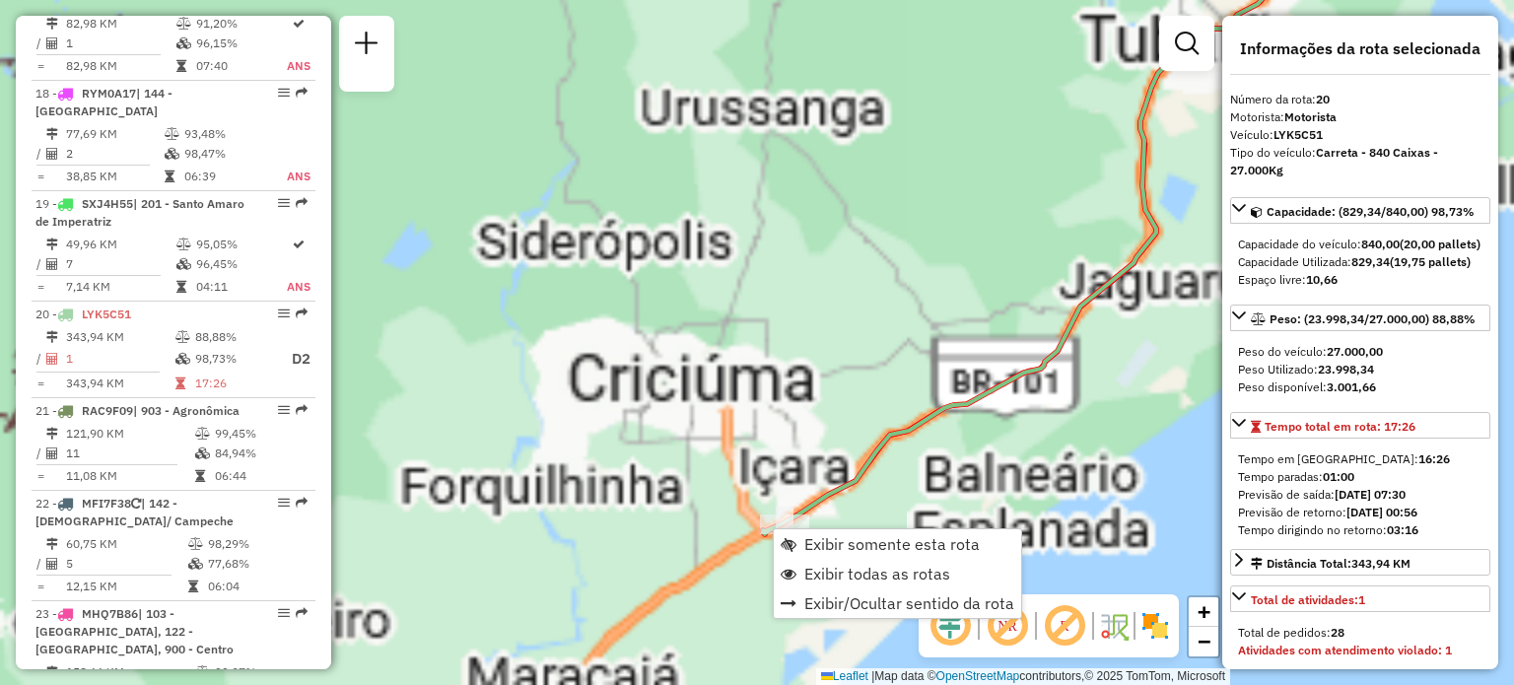
scroll to position [2973, 0]
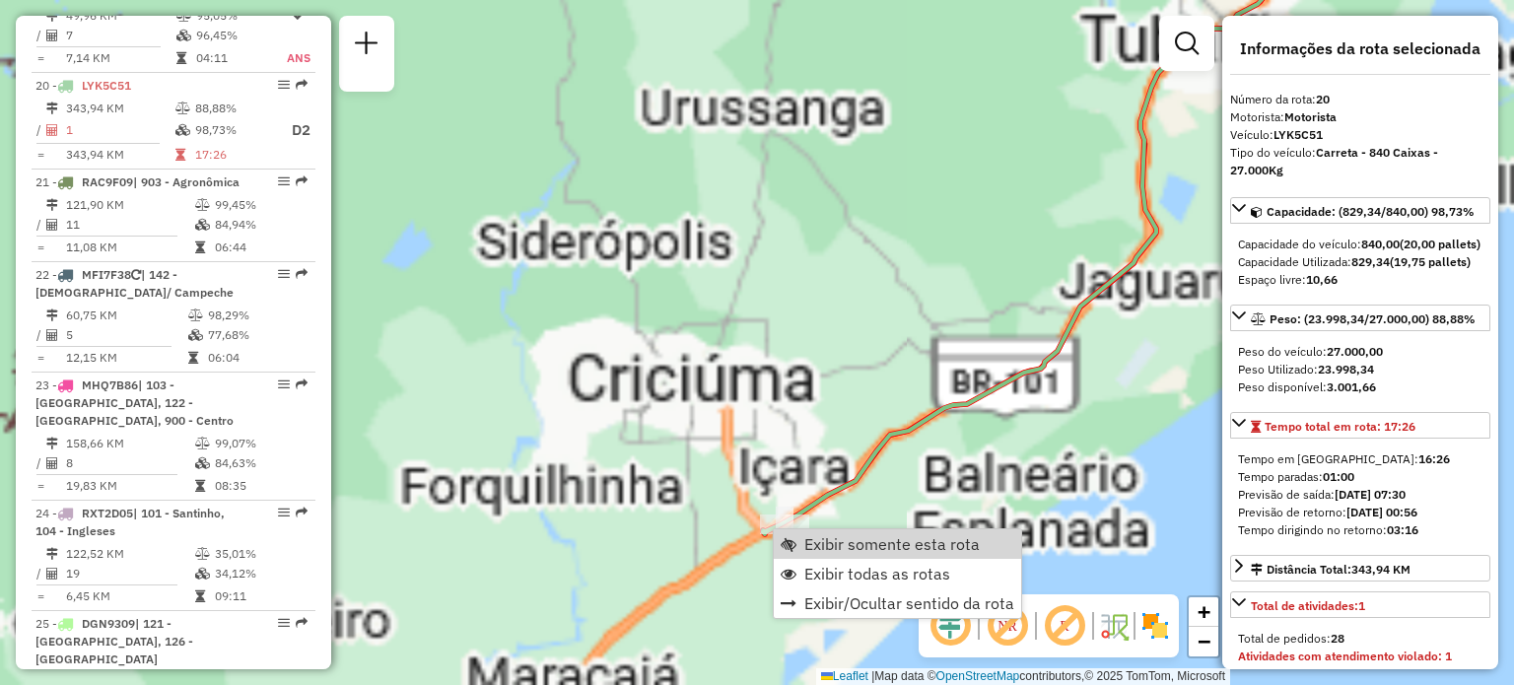
click at [839, 429] on div "Janela de atendimento Grade de atendimento Capacidade Transportadoras Veículos …" at bounding box center [757, 342] width 1514 height 685
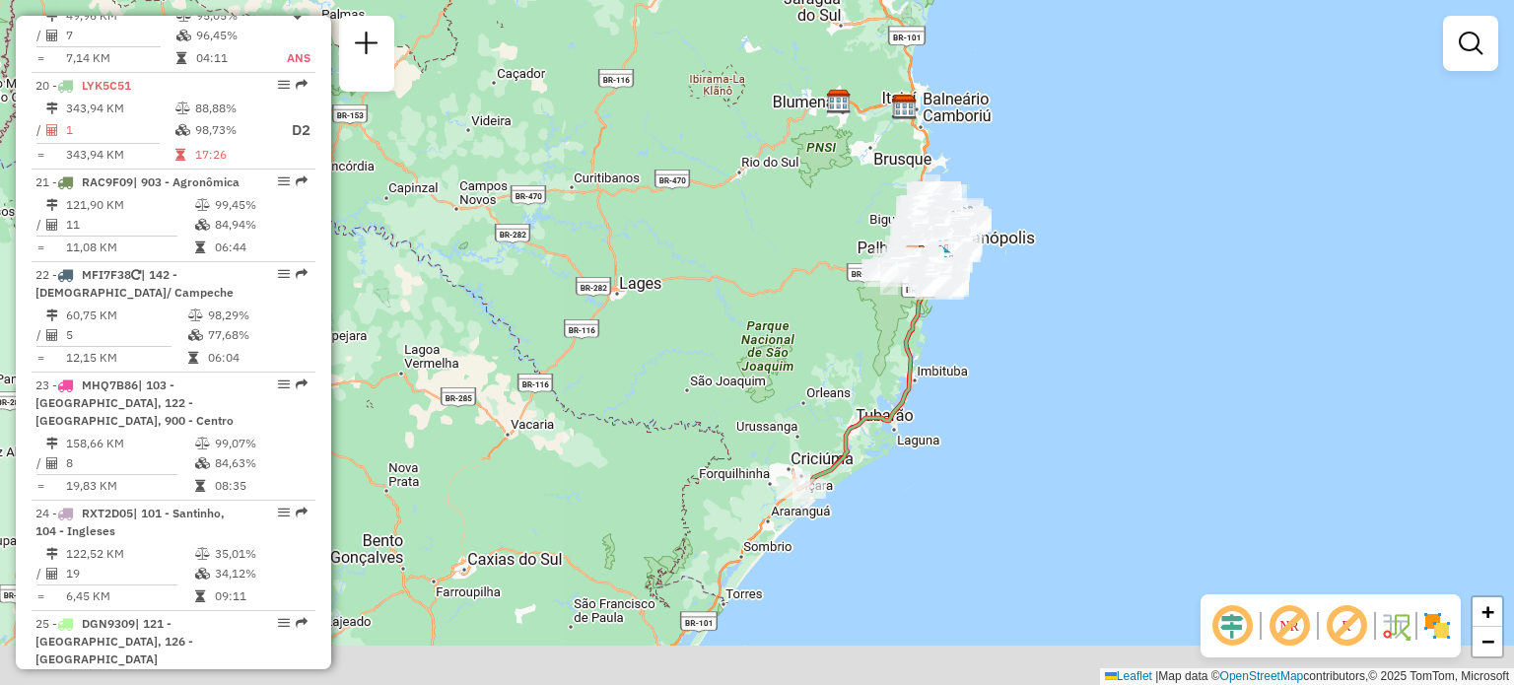
drag, startPoint x: 773, startPoint y: 577, endPoint x: 797, endPoint y: 476, distance: 103.3
click at [797, 476] on div "Janela de atendimento Grade de atendimento Capacidade Transportadoras Veículos …" at bounding box center [757, 342] width 1514 height 685
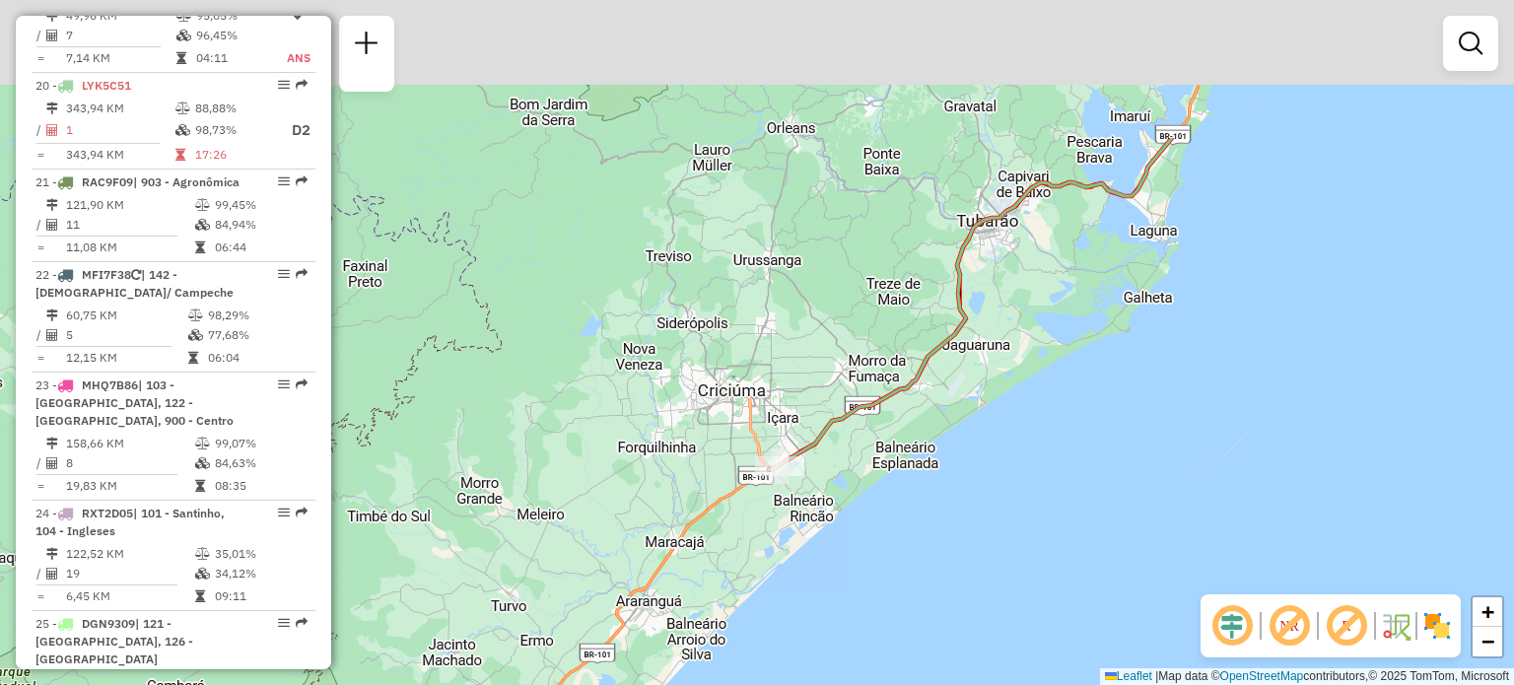
drag, startPoint x: 909, startPoint y: 218, endPoint x: 723, endPoint y: 469, distance: 312.9
click at [723, 469] on div "Janela de atendimento Grade de atendimento Capacidade Transportadoras Veículos …" at bounding box center [757, 342] width 1514 height 685
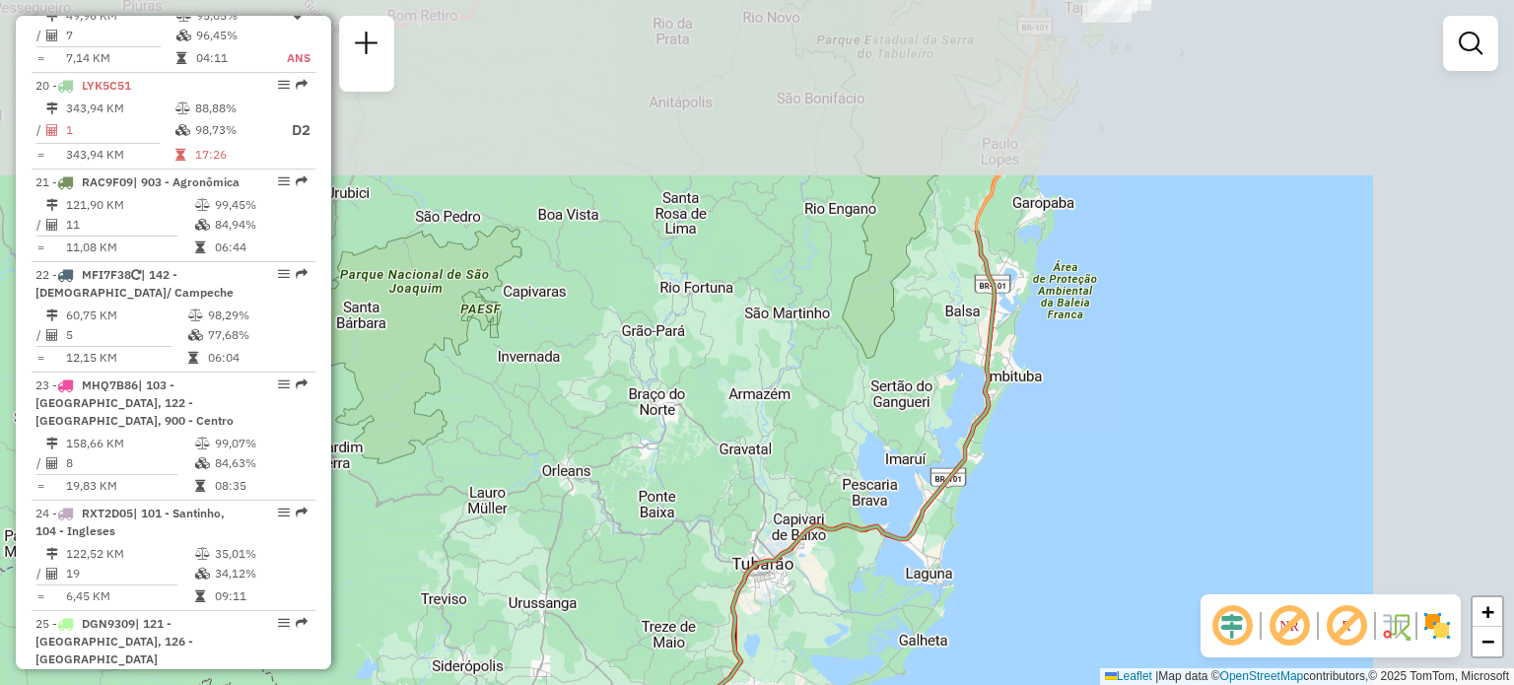
drag, startPoint x: 886, startPoint y: 263, endPoint x: 712, endPoint y: 583, distance: 363.9
click at [713, 582] on div "Janela de atendimento Grade de atendimento Capacidade Transportadoras Veículos …" at bounding box center [757, 342] width 1514 height 685
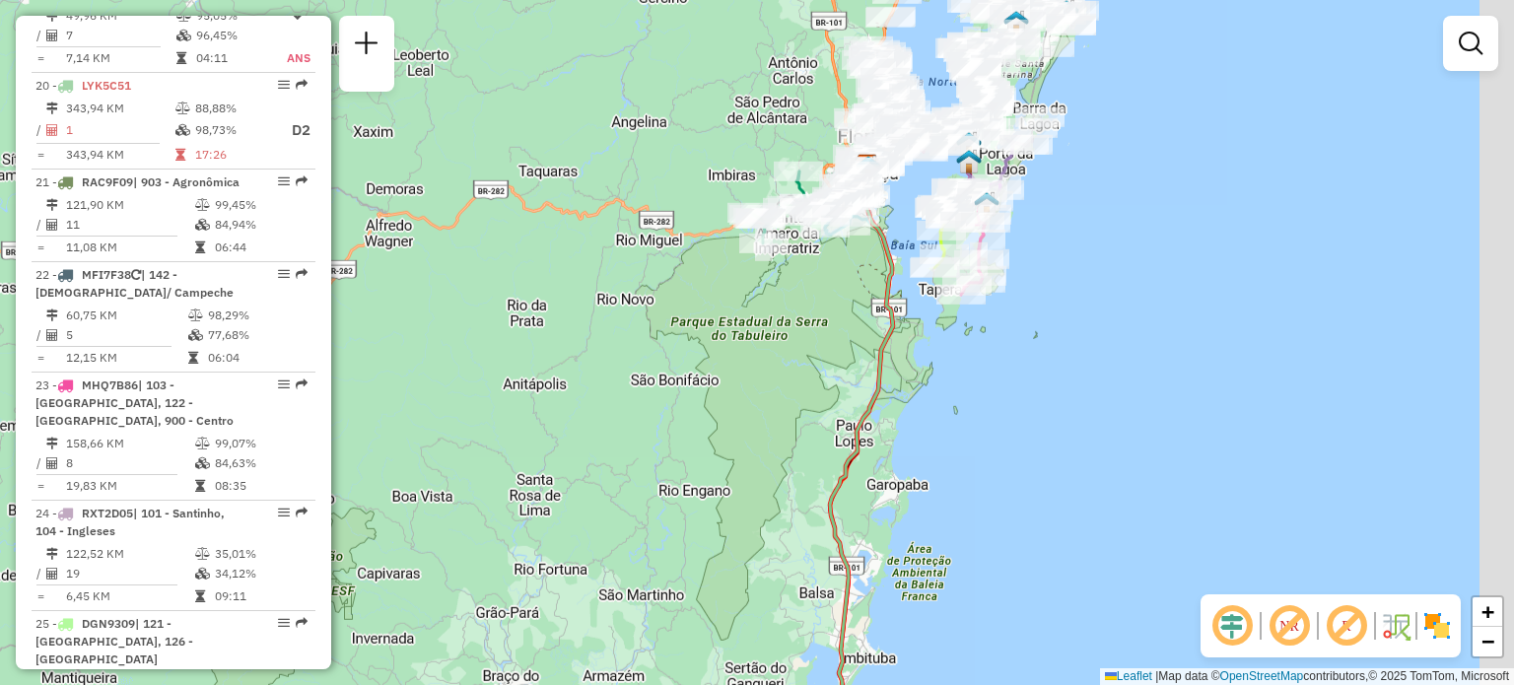
drag, startPoint x: 1068, startPoint y: 221, endPoint x: 889, endPoint y: 504, distance: 334.5
click at [889, 503] on div "Janela de atendimento Grade de atendimento Capacidade Transportadoras Veículos …" at bounding box center [757, 342] width 1514 height 685
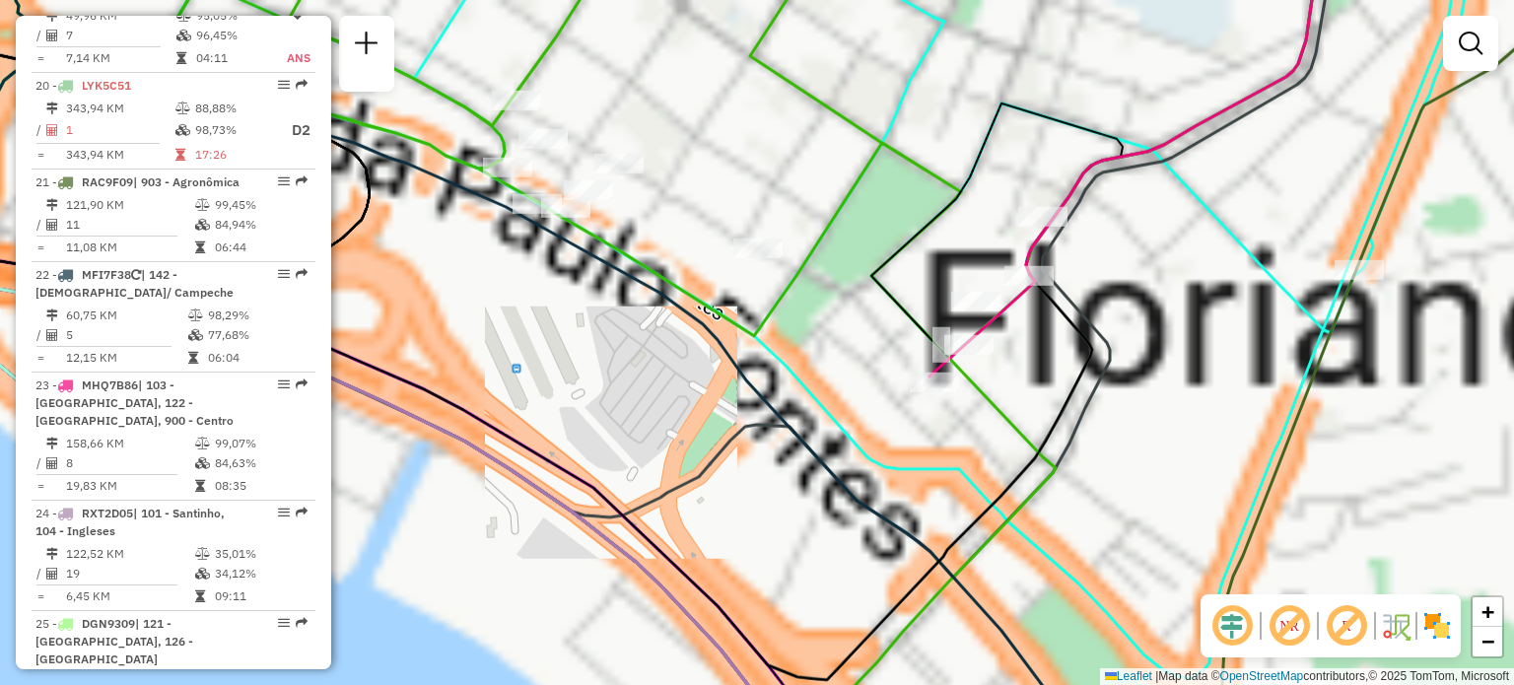
drag, startPoint x: 1181, startPoint y: 330, endPoint x: 907, endPoint y: 240, distance: 288.7
click at [907, 240] on div "Rota 8 - Placa GAM8B76 05026148 - EDUARDA MANOELA SILV Janela de atendimento Gr…" at bounding box center [757, 342] width 1514 height 685
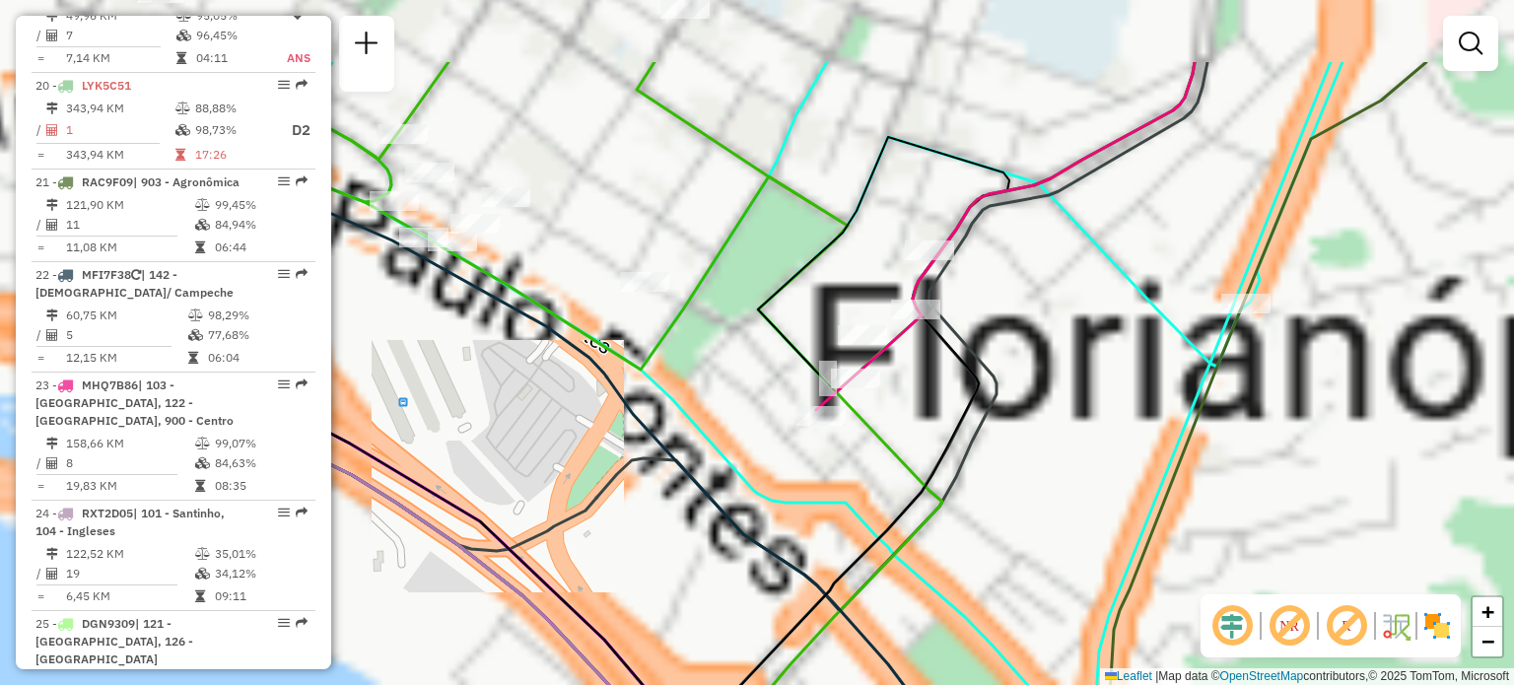
drag, startPoint x: 670, startPoint y: 170, endPoint x: 824, endPoint y: 317, distance: 213.3
click at [875, 316] on div "Janela de atendimento Grade de atendimento Capacidade Transportadoras Veículos …" at bounding box center [757, 342] width 1514 height 685
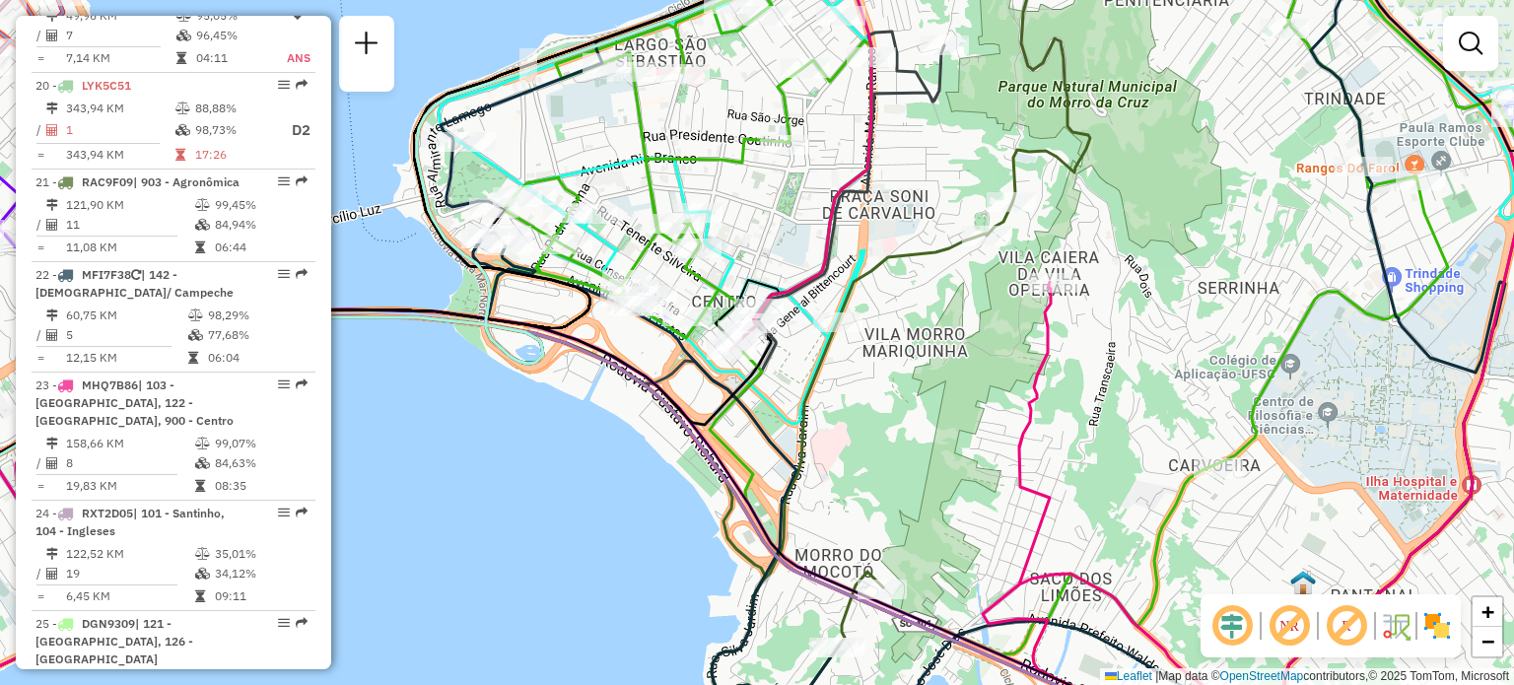
drag, startPoint x: 820, startPoint y: 468, endPoint x: 819, endPoint y: 443, distance: 25.6
click at [819, 443] on div "Janela de atendimento Grade de atendimento Capacidade Transportadoras Veículos …" at bounding box center [757, 342] width 1514 height 685
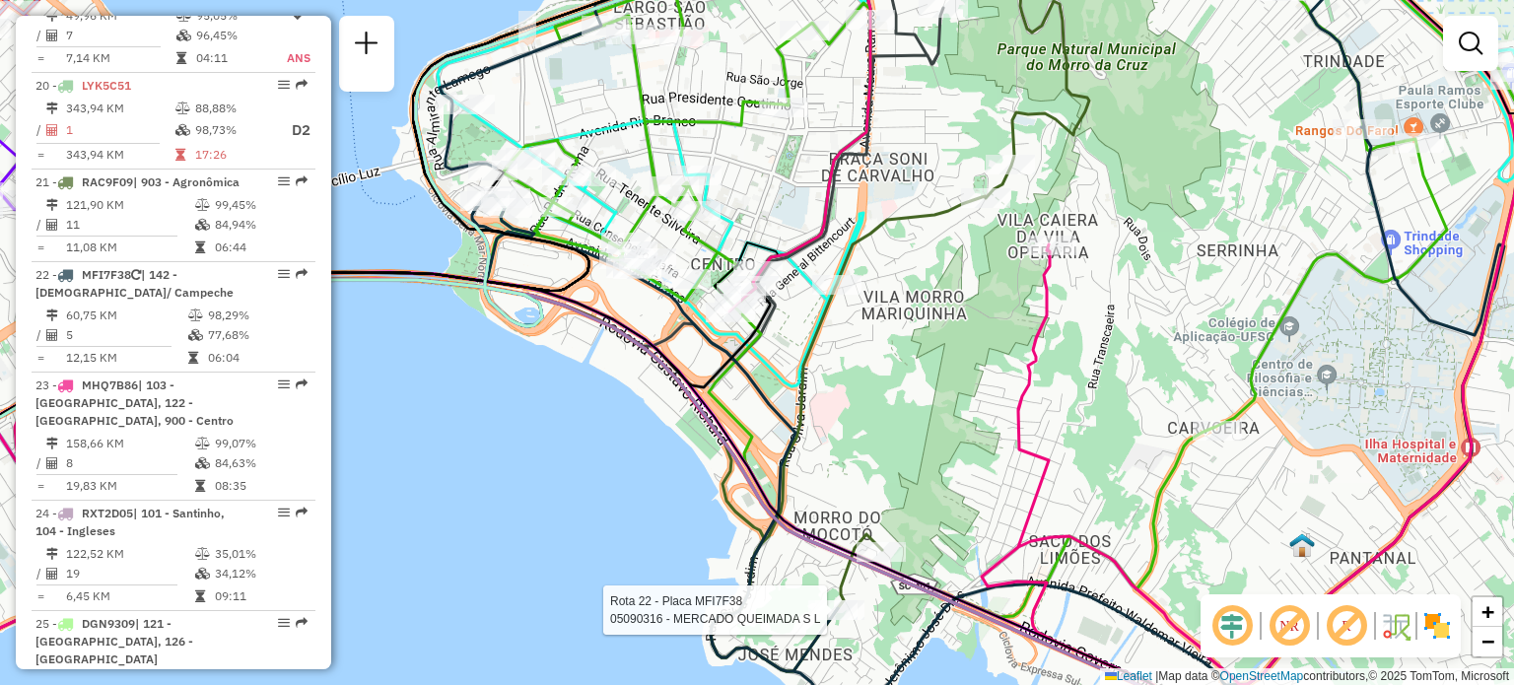
select select "**********"
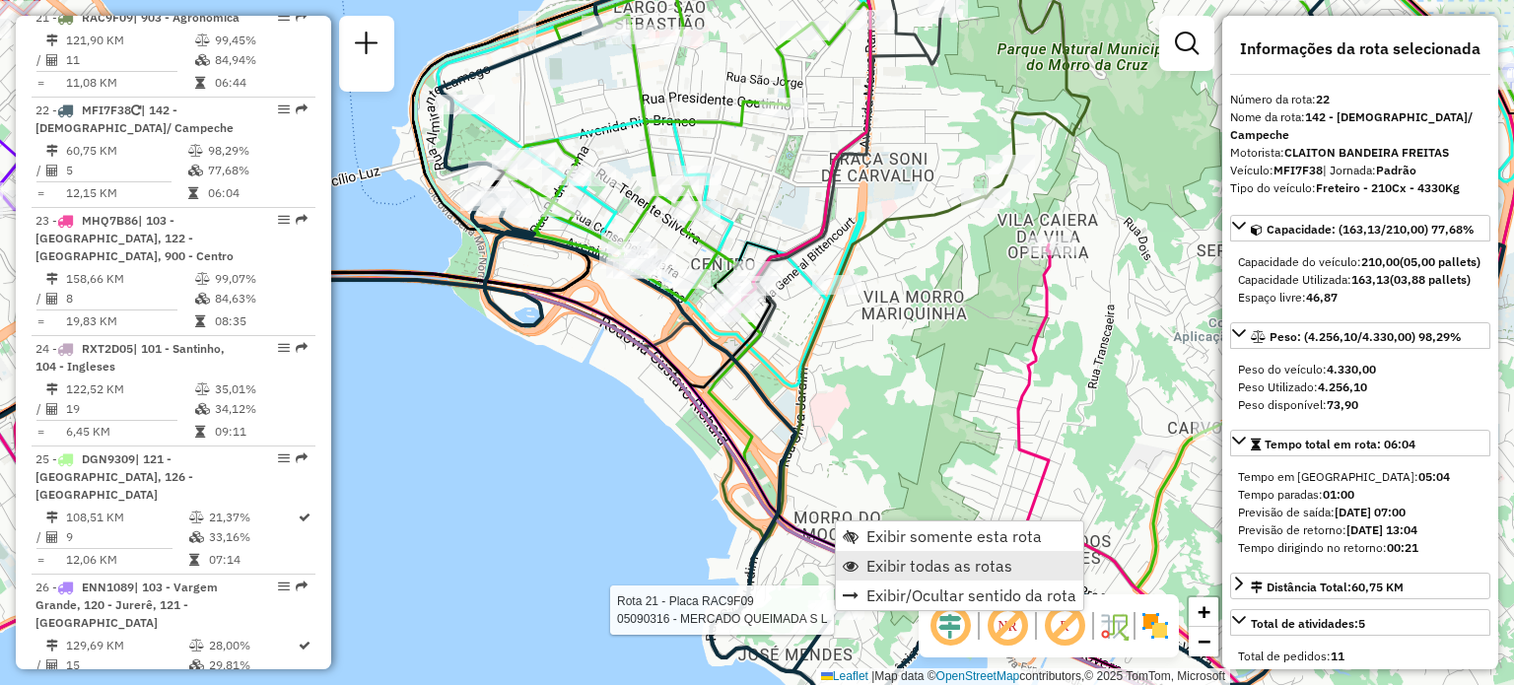
scroll to position [3180, 0]
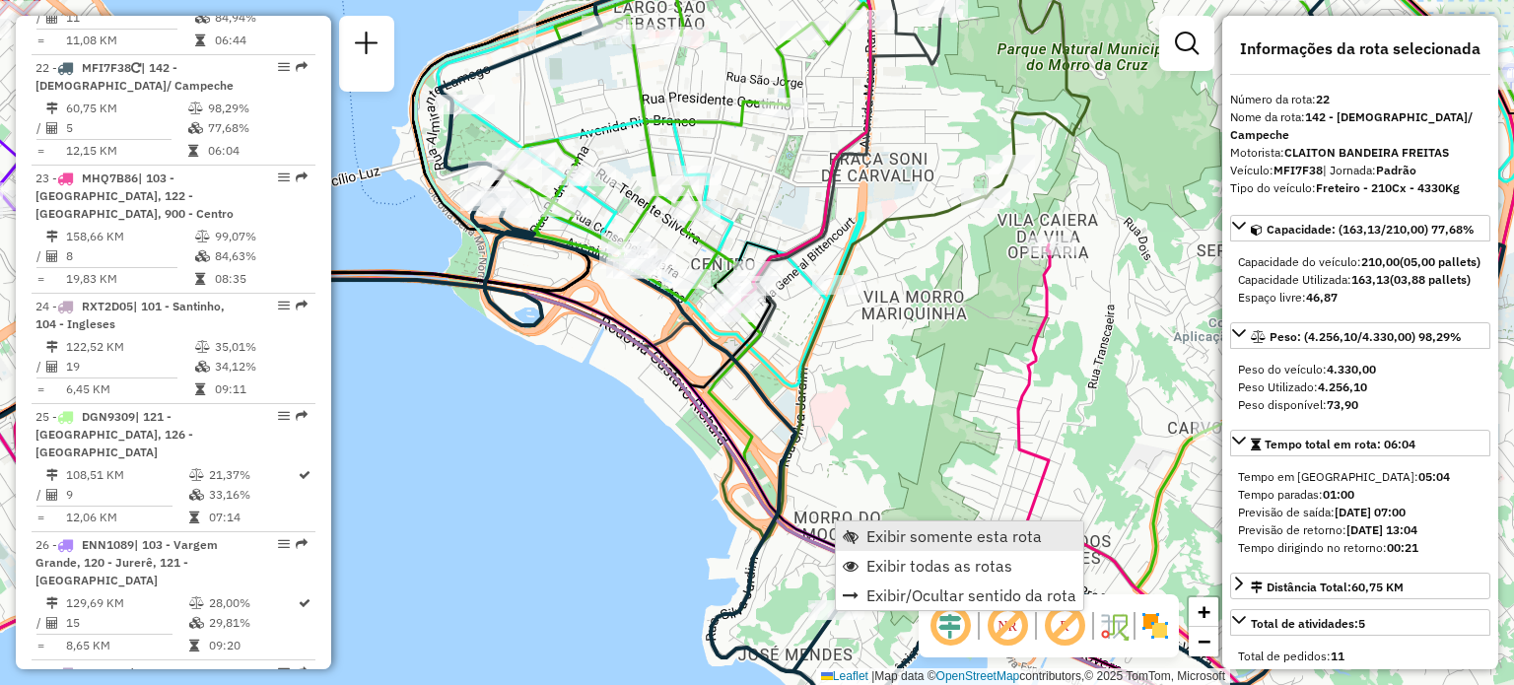
click at [894, 535] on span "Exibir somente esta rota" at bounding box center [953, 536] width 175 height 16
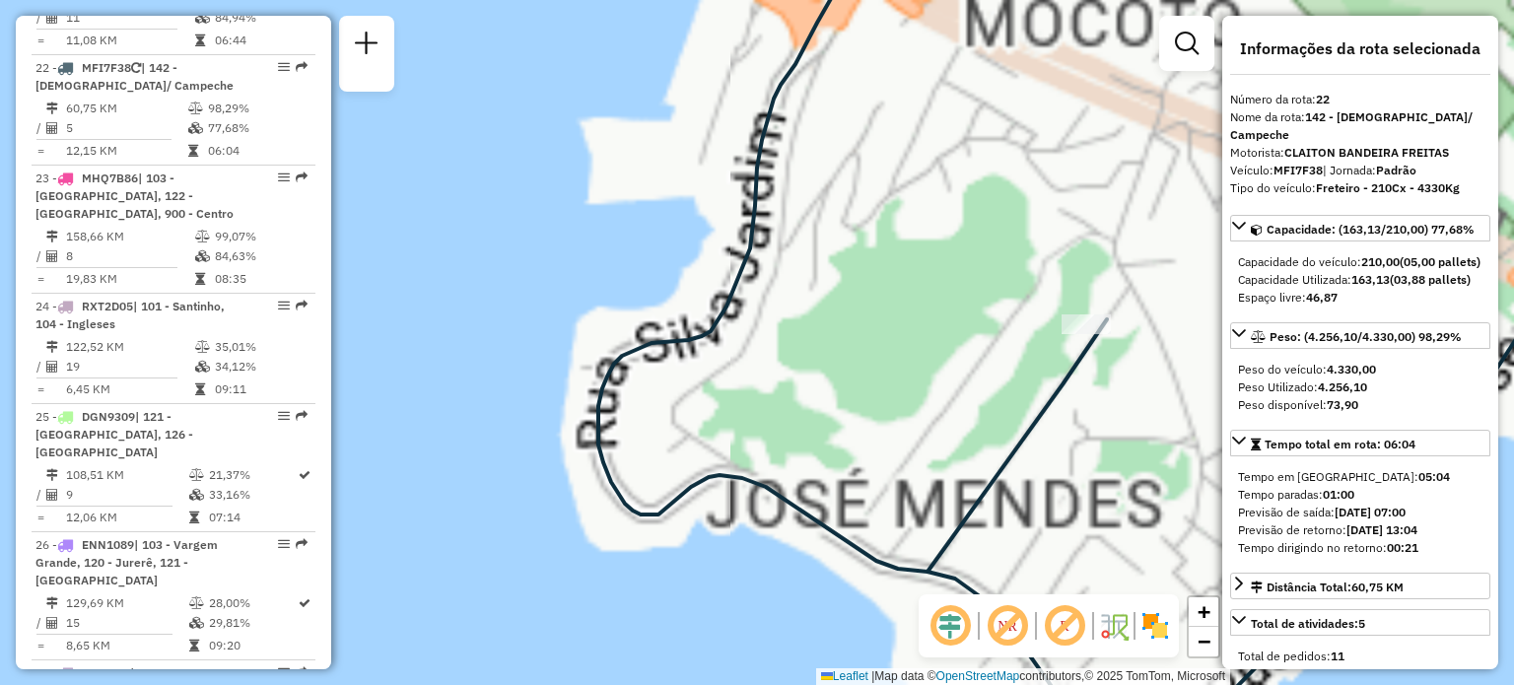
drag, startPoint x: 1045, startPoint y: 452, endPoint x: 986, endPoint y: 421, distance: 67.0
click at [981, 472] on icon at bounding box center [1103, 358] width 1010 height 822
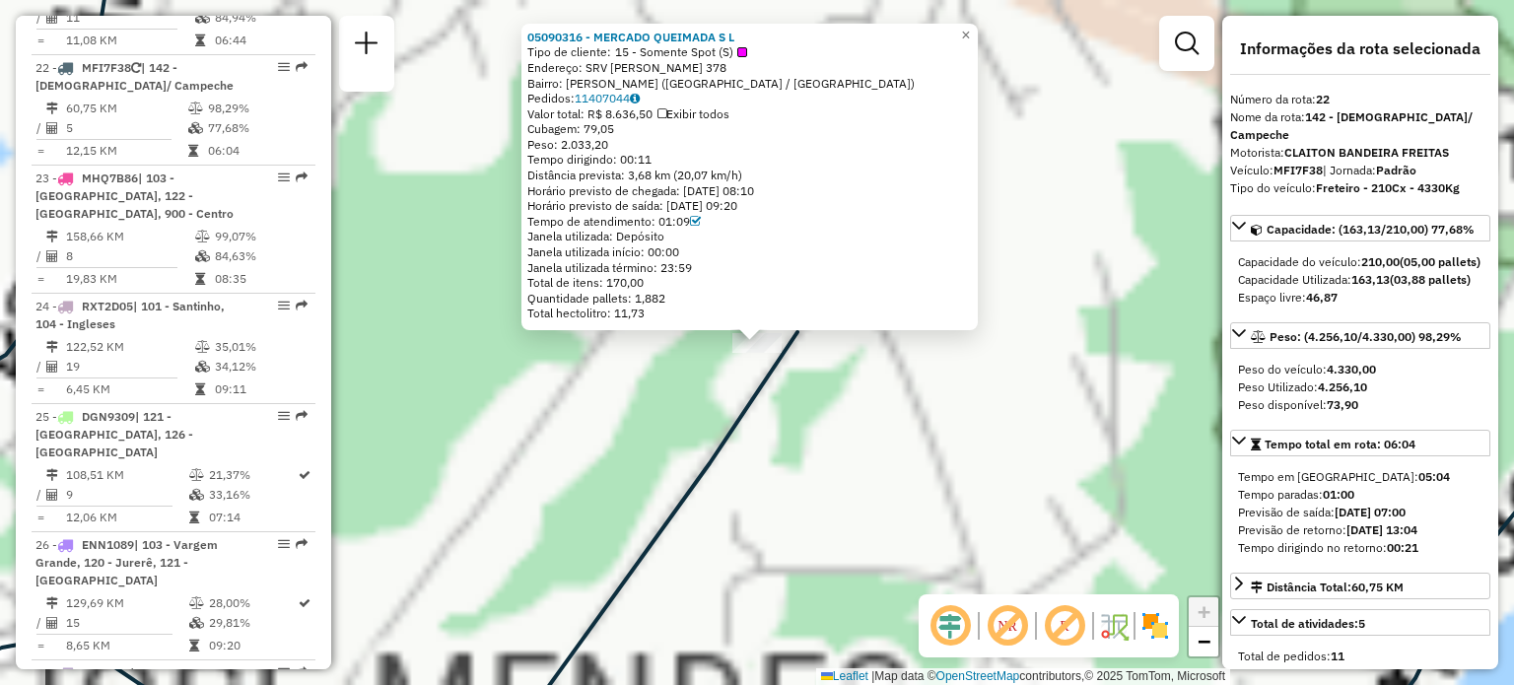
click at [868, 448] on div "05090316 - MERCADO QUEIMADA S L Tipo de cliente: 15 - Somente Spot (S) Endereço…" at bounding box center [757, 342] width 1514 height 685
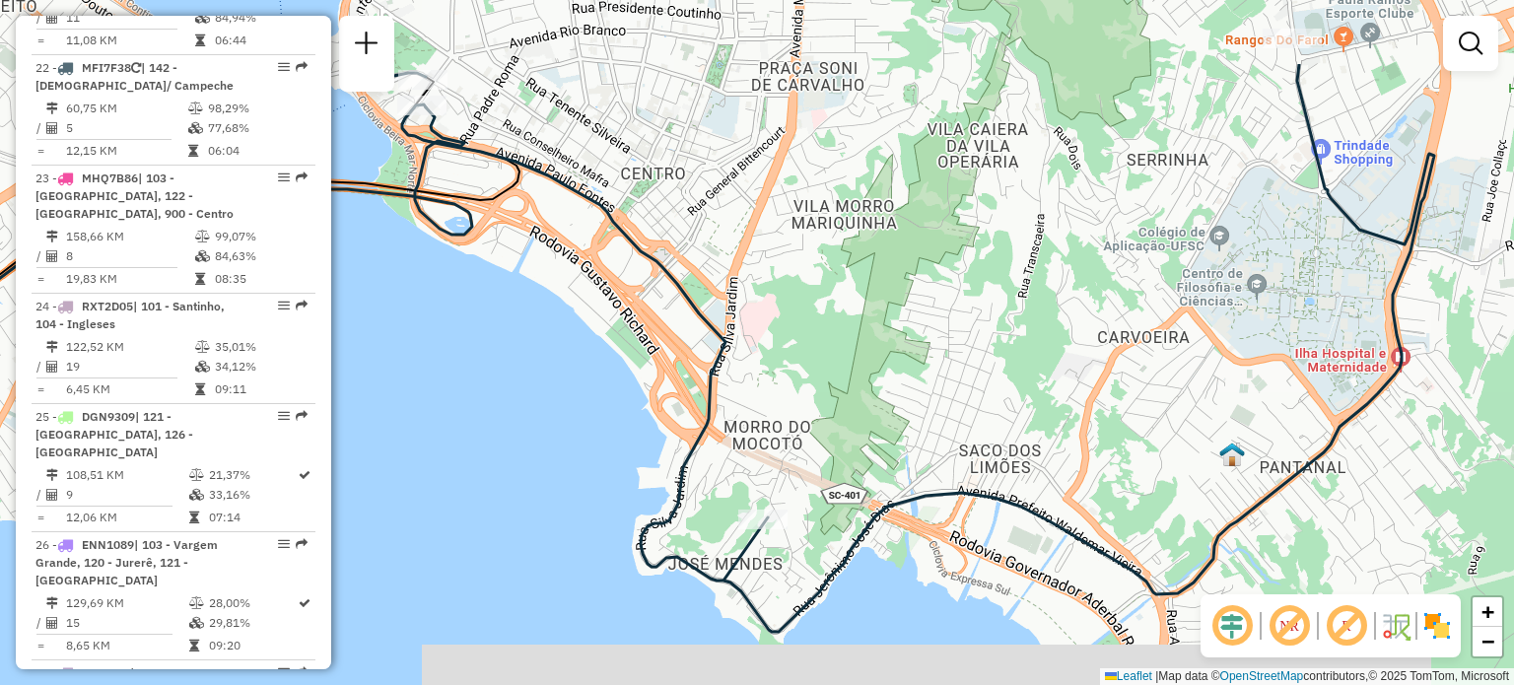
drag, startPoint x: 853, startPoint y: 279, endPoint x: 811, endPoint y: 411, distance: 138.4
click at [811, 411] on div "Janela de atendimento Grade de atendimento Capacidade Transportadoras Veículos …" at bounding box center [757, 342] width 1514 height 685
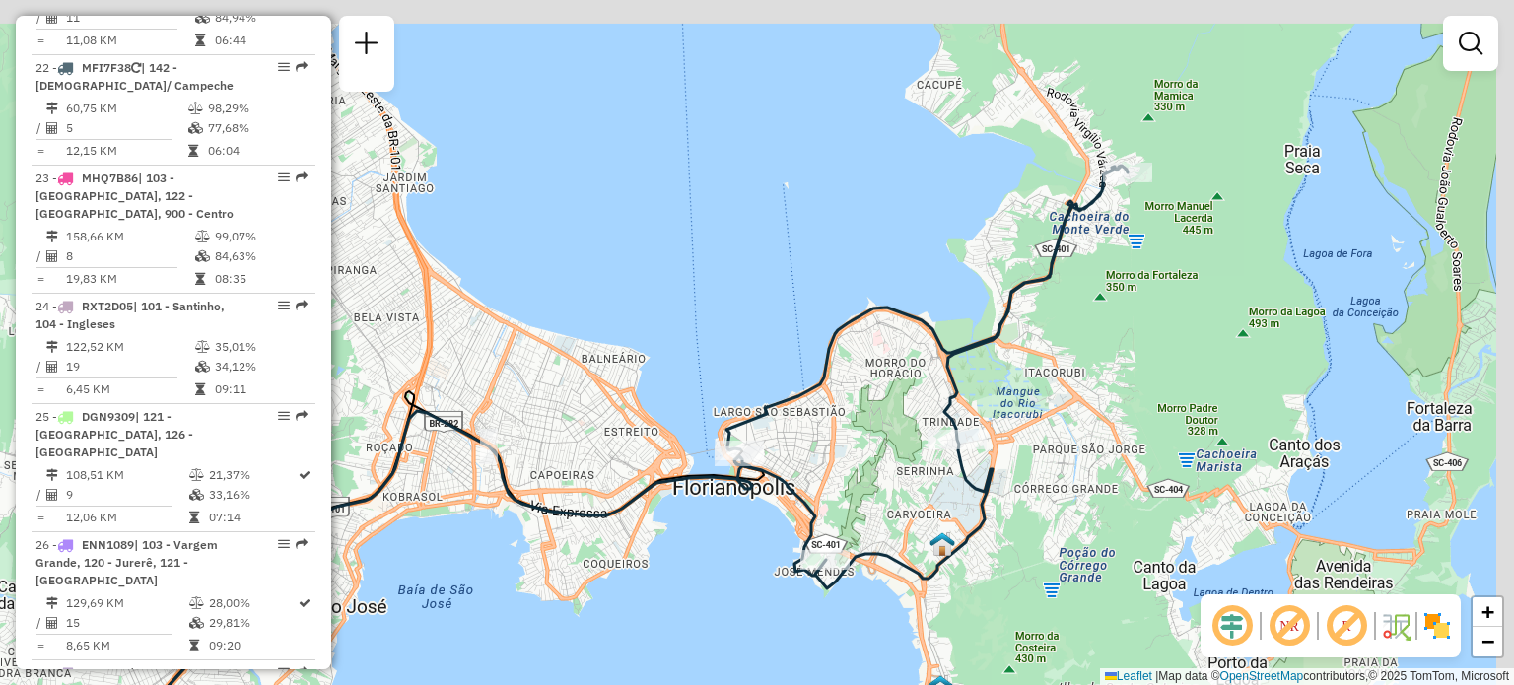
drag, startPoint x: 966, startPoint y: 199, endPoint x: 763, endPoint y: 575, distance: 427.0
click at [763, 575] on div "Janela de atendimento Grade de atendimento Capacidade Transportadoras Veículos …" at bounding box center [757, 342] width 1514 height 685
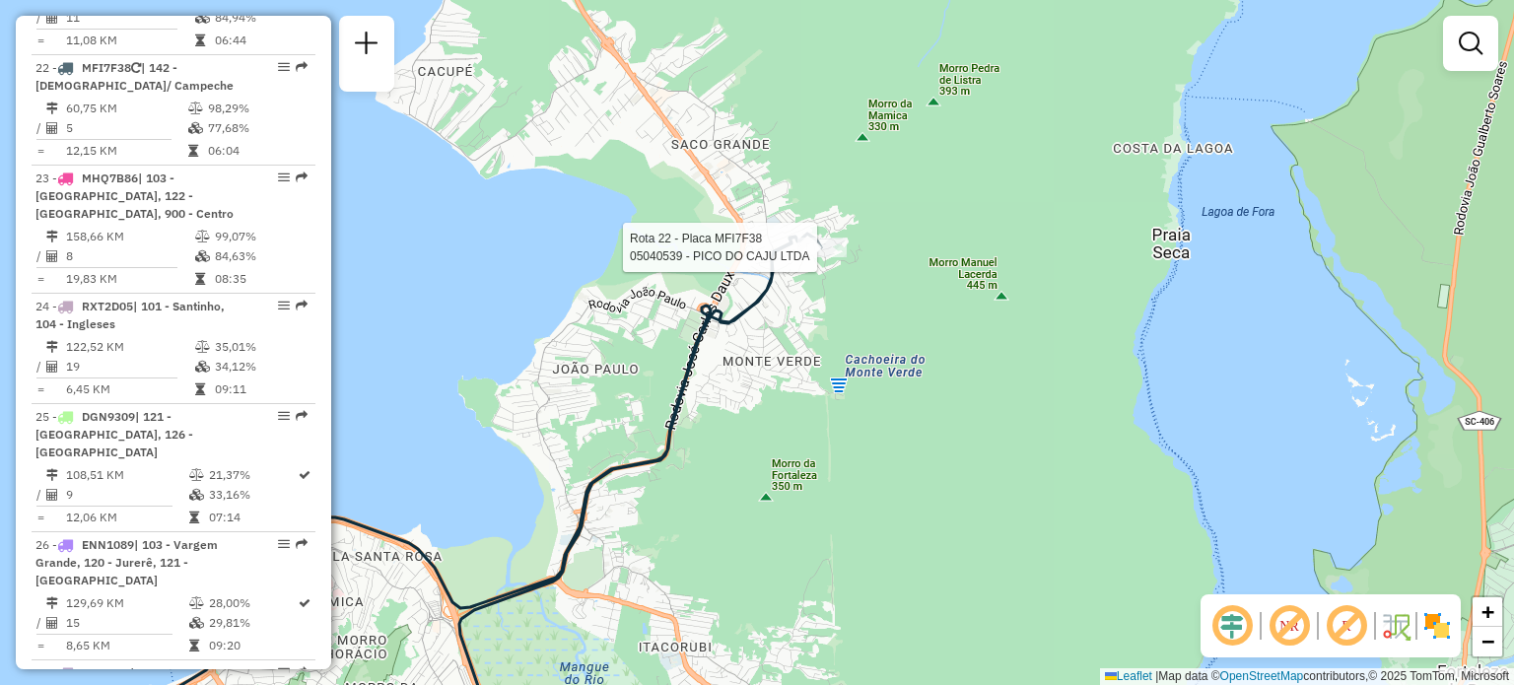
select select "**********"
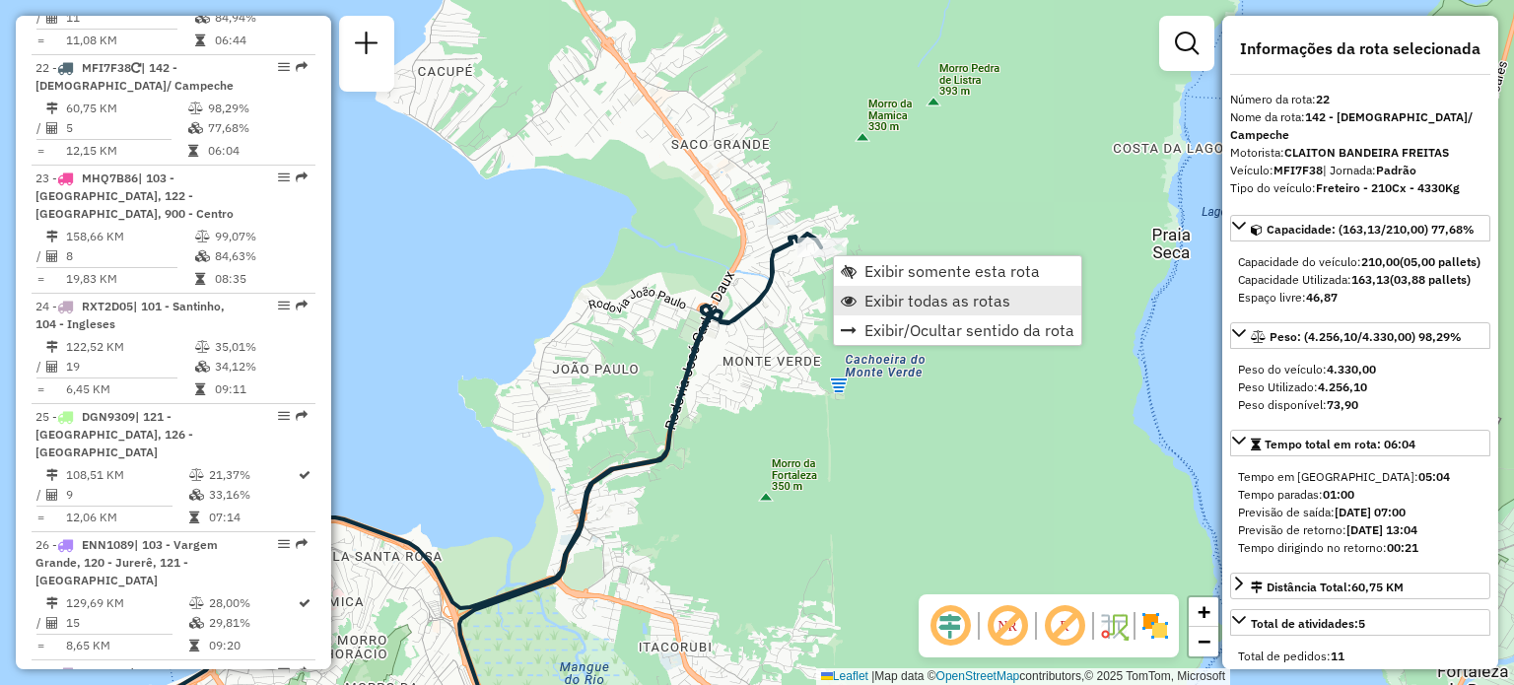
click at [860, 288] on link "Exibir todas as rotas" at bounding box center [957, 301] width 247 height 30
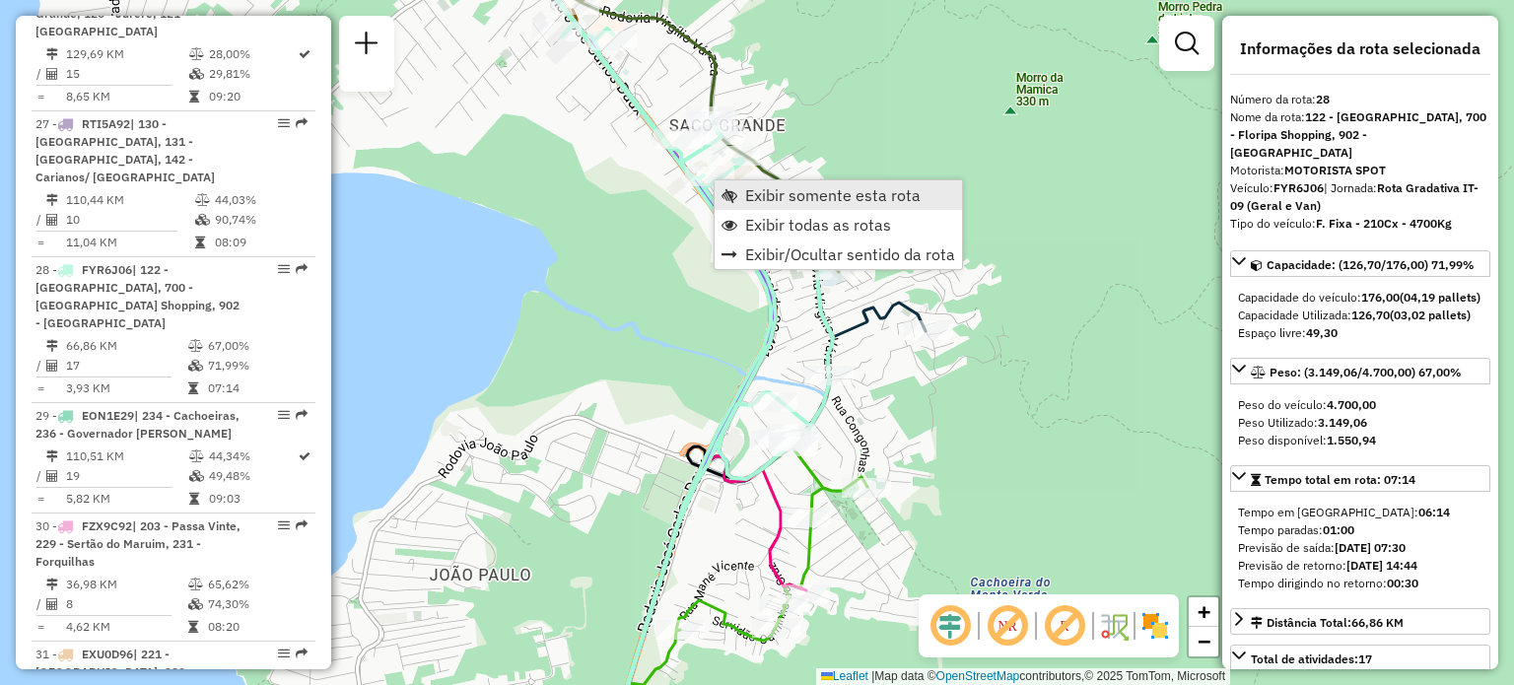
scroll to position [3912, 0]
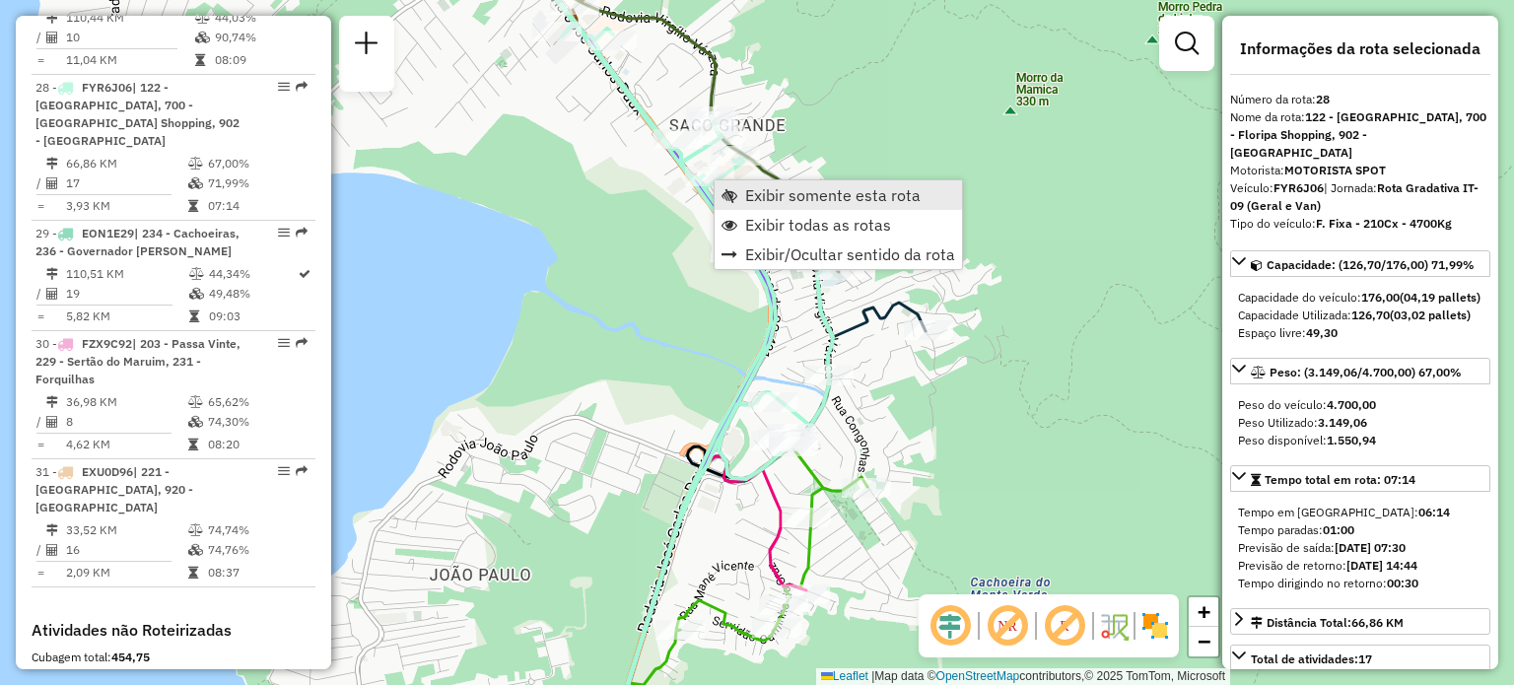
click at [733, 197] on span "Exibir somente esta rota" at bounding box center [730, 195] width 16 height 16
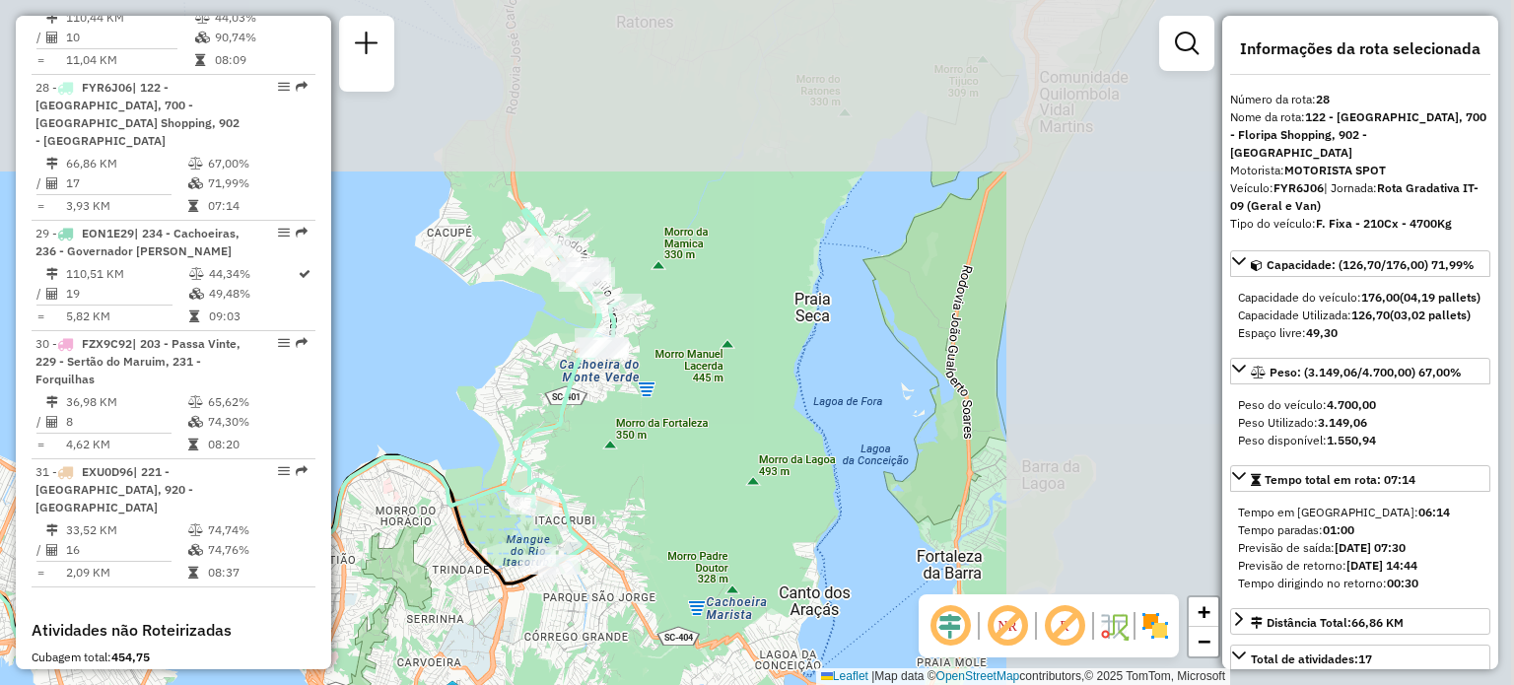
drag, startPoint x: 934, startPoint y: 324, endPoint x: 304, endPoint y: 529, distance: 662.4
click at [304, 529] on hb-router-mapa "Informações da Sessão 1263416 - 11/09/2025 Criação: 10/09/2025 18:06 Depósito: …" at bounding box center [757, 342] width 1514 height 685
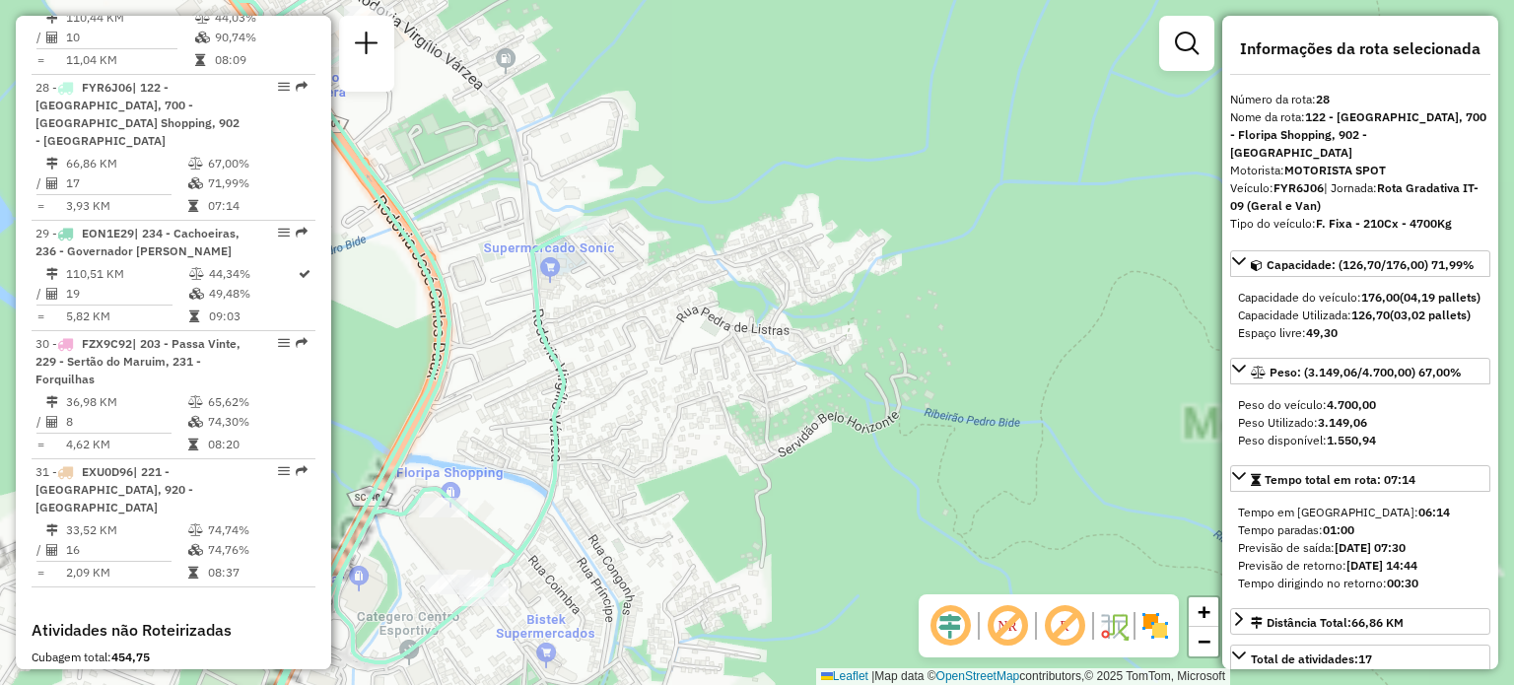
drag, startPoint x: 514, startPoint y: 377, endPoint x: 719, endPoint y: 419, distance: 209.4
click at [739, 394] on div "Janela de atendimento Grade de atendimento Capacidade Transportadoras Veículos …" at bounding box center [757, 342] width 1514 height 685
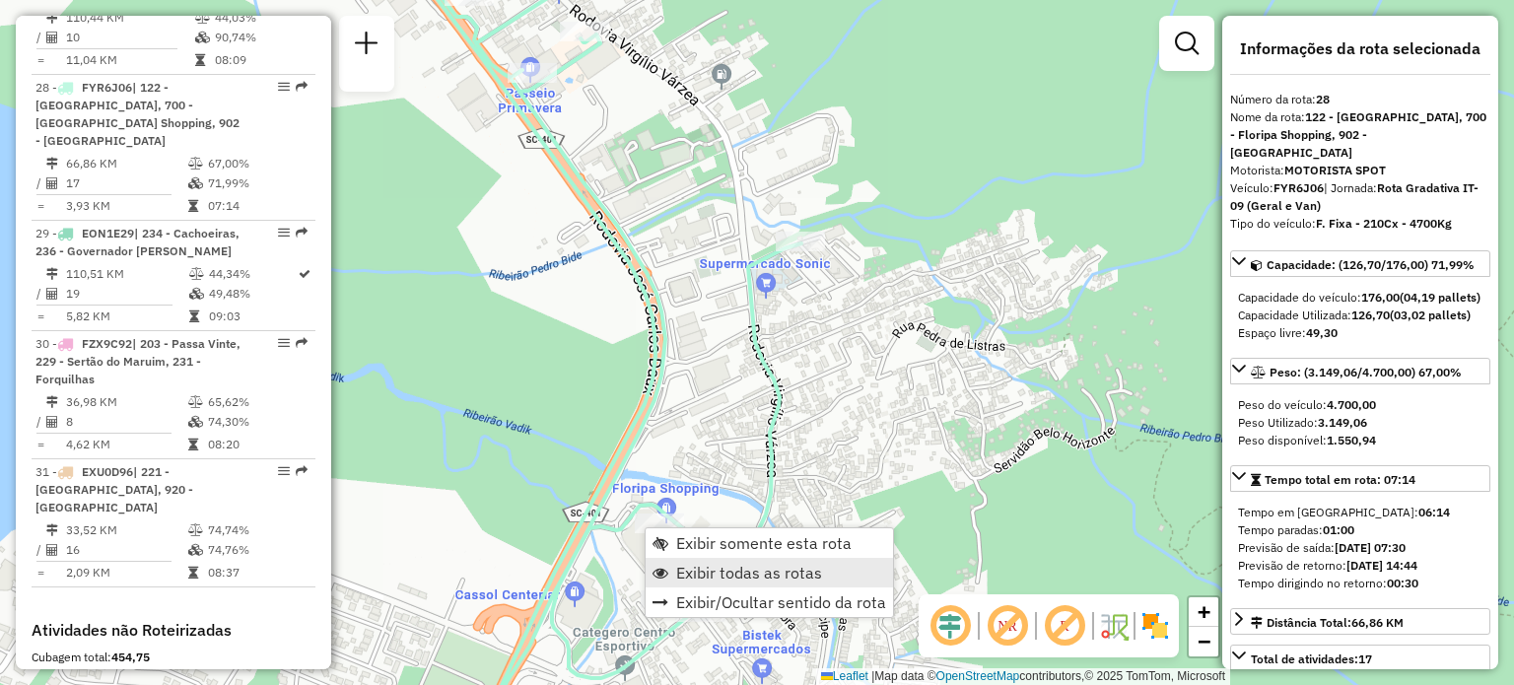
click at [696, 568] on span "Exibir todas as rotas" at bounding box center [749, 573] width 146 height 16
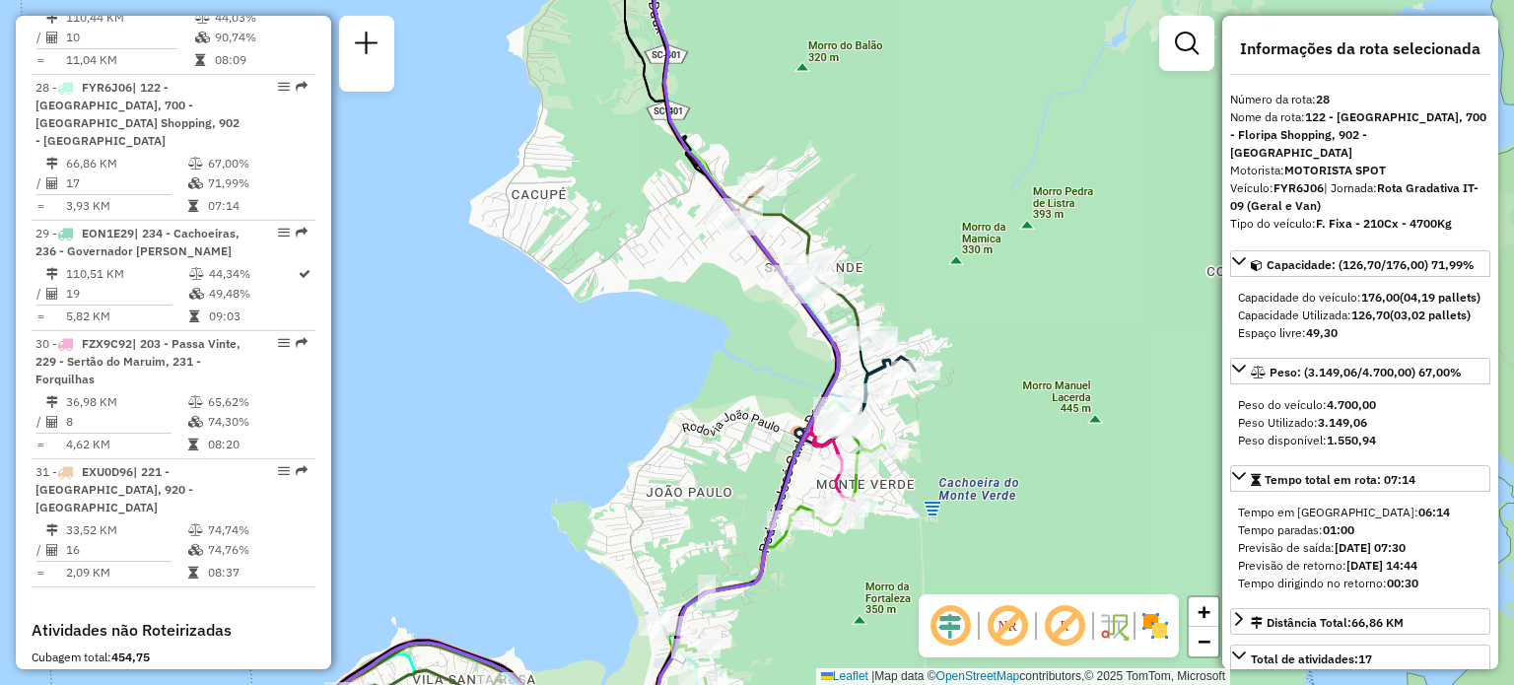
drag, startPoint x: 695, startPoint y: 377, endPoint x: 880, endPoint y: 271, distance: 213.2
click at [845, 297] on div "Janela de atendimento Grade de atendimento Capacidade Transportadoras Veículos …" at bounding box center [757, 342] width 1514 height 685
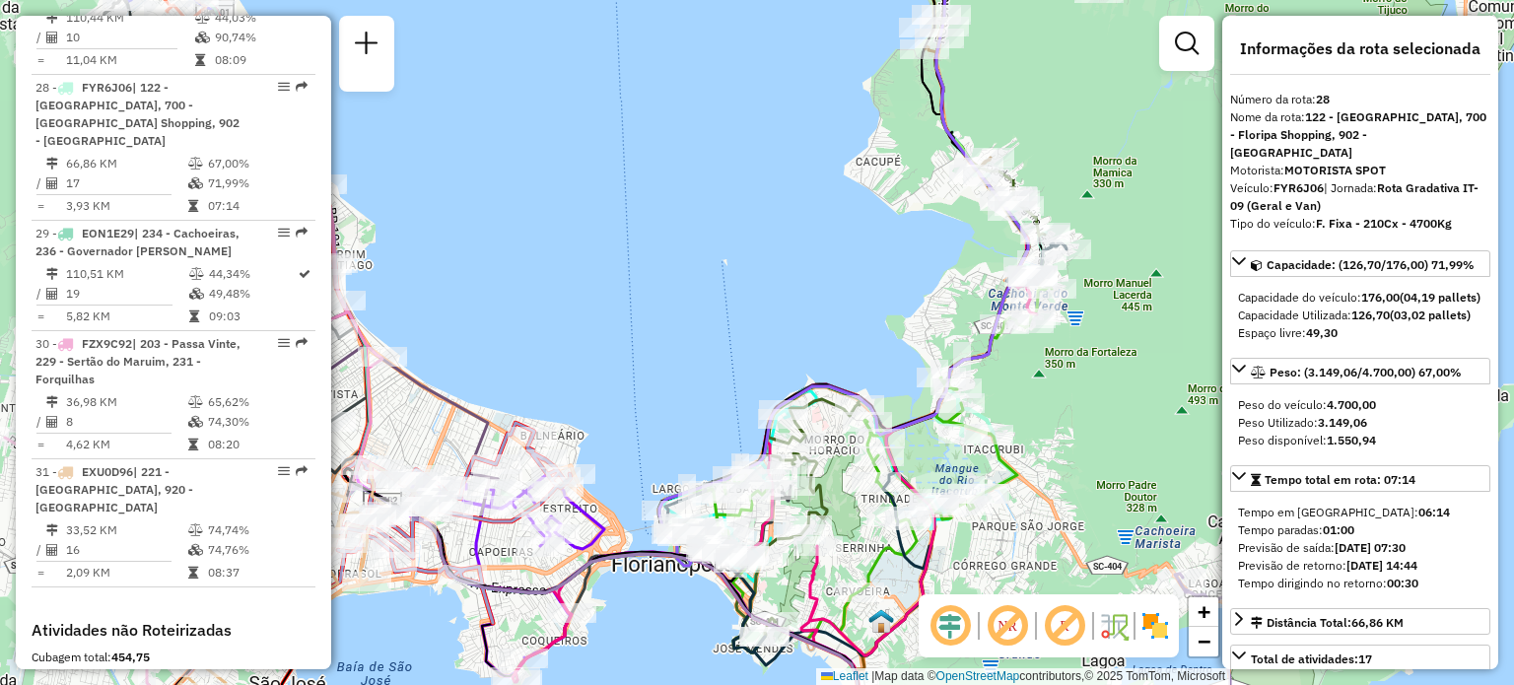
drag, startPoint x: 553, startPoint y: 413, endPoint x: 806, endPoint y: 332, distance: 265.9
click at [851, 307] on div "Janela de atendimento Grade de atendimento Capacidade Transportadoras Veículos …" at bounding box center [757, 342] width 1514 height 685
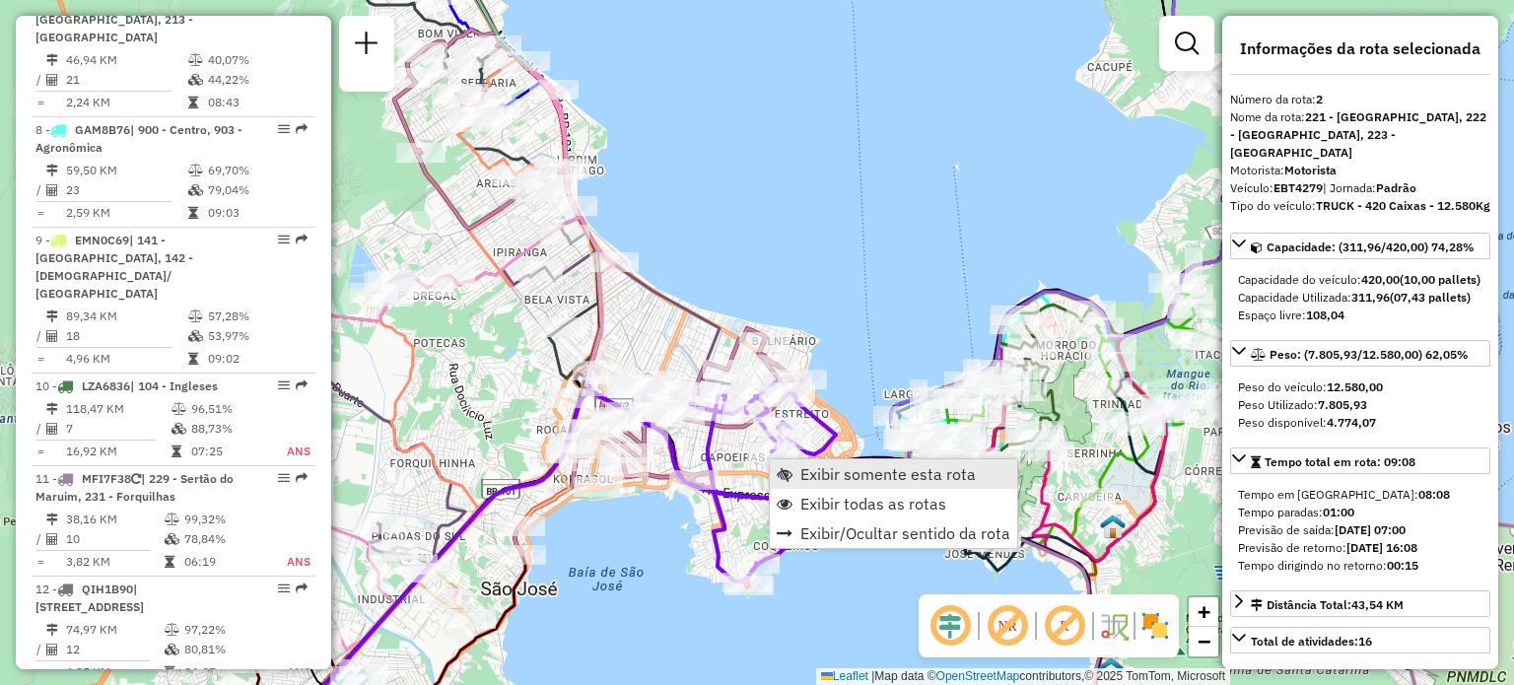
scroll to position [918, 0]
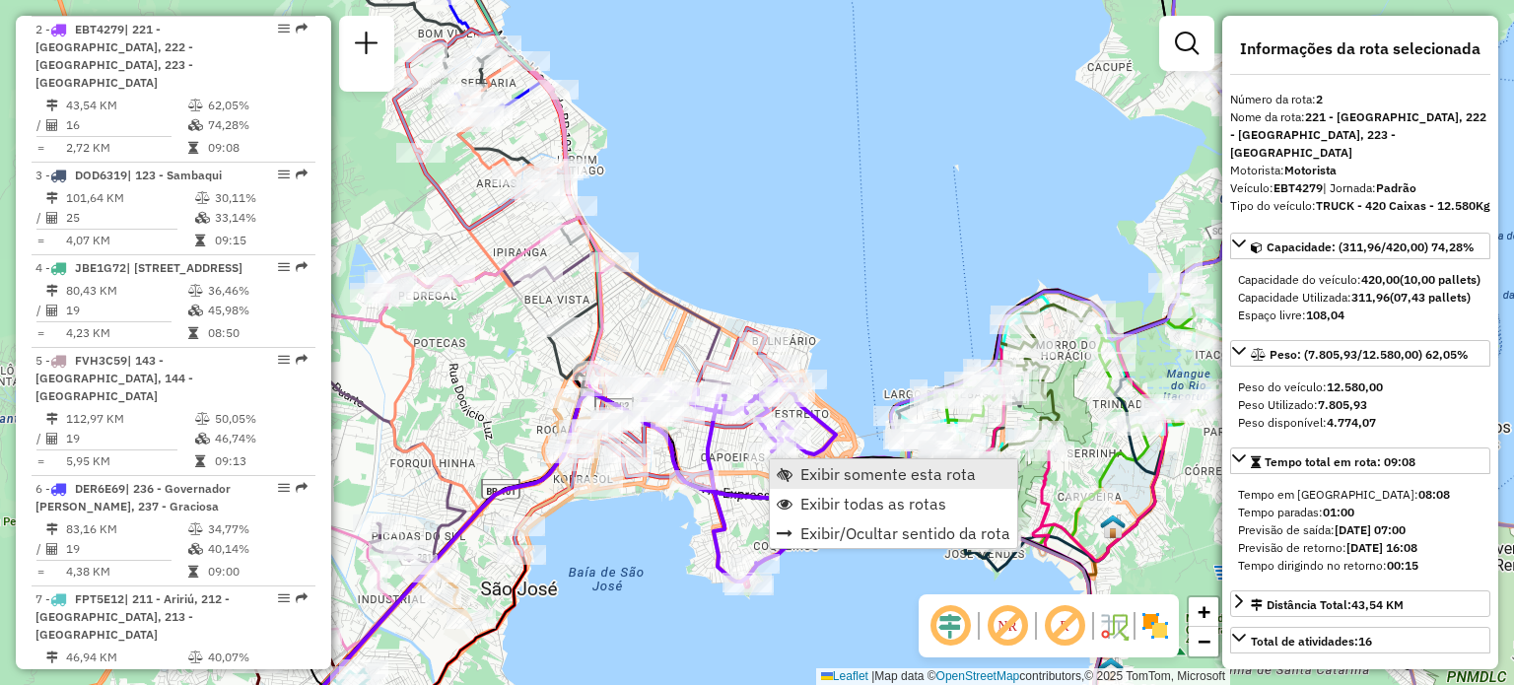
click at [809, 469] on span "Exibir somente esta rota" at bounding box center [887, 474] width 175 height 16
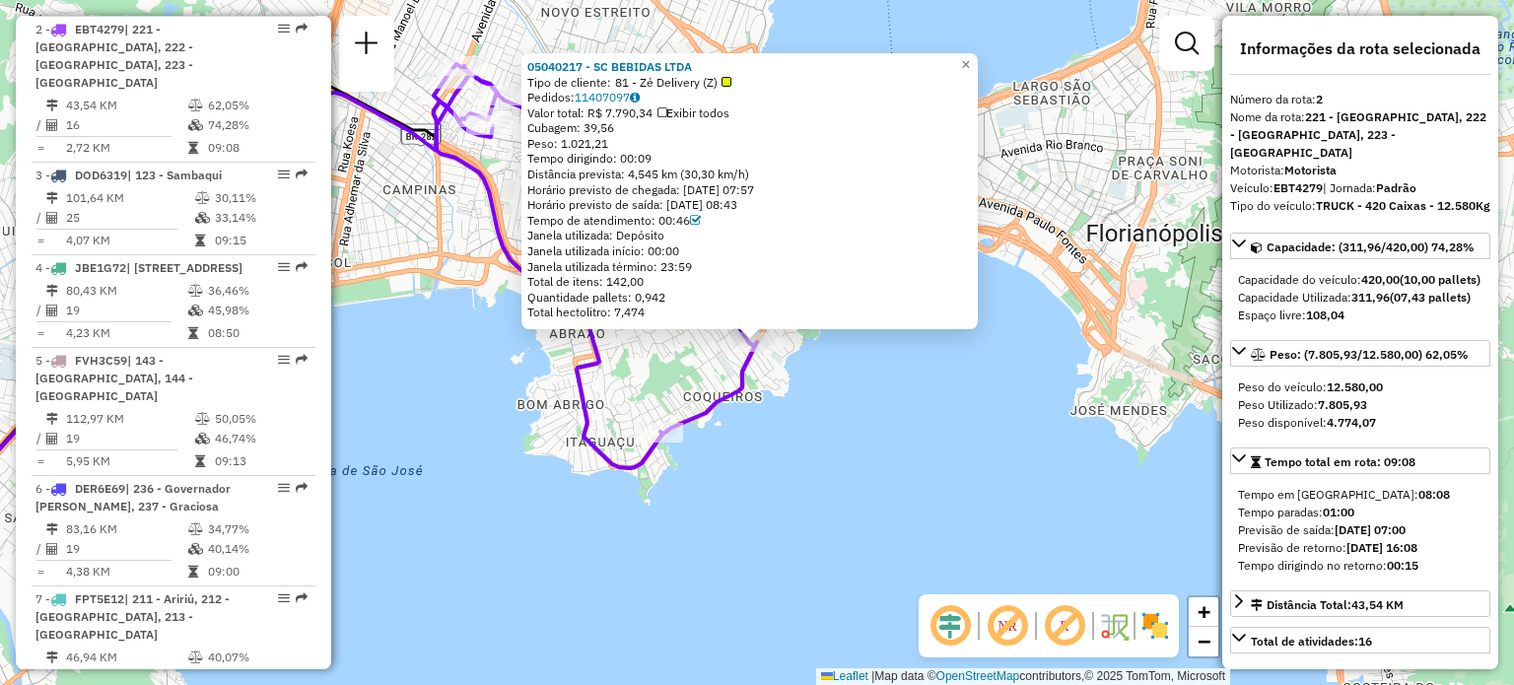
click at [877, 429] on div "05040217 - SC BEBIDAS LTDA Tipo de cliente: 81 - Zé Delivery (Z) Pedidos: 11407…" at bounding box center [757, 342] width 1514 height 685
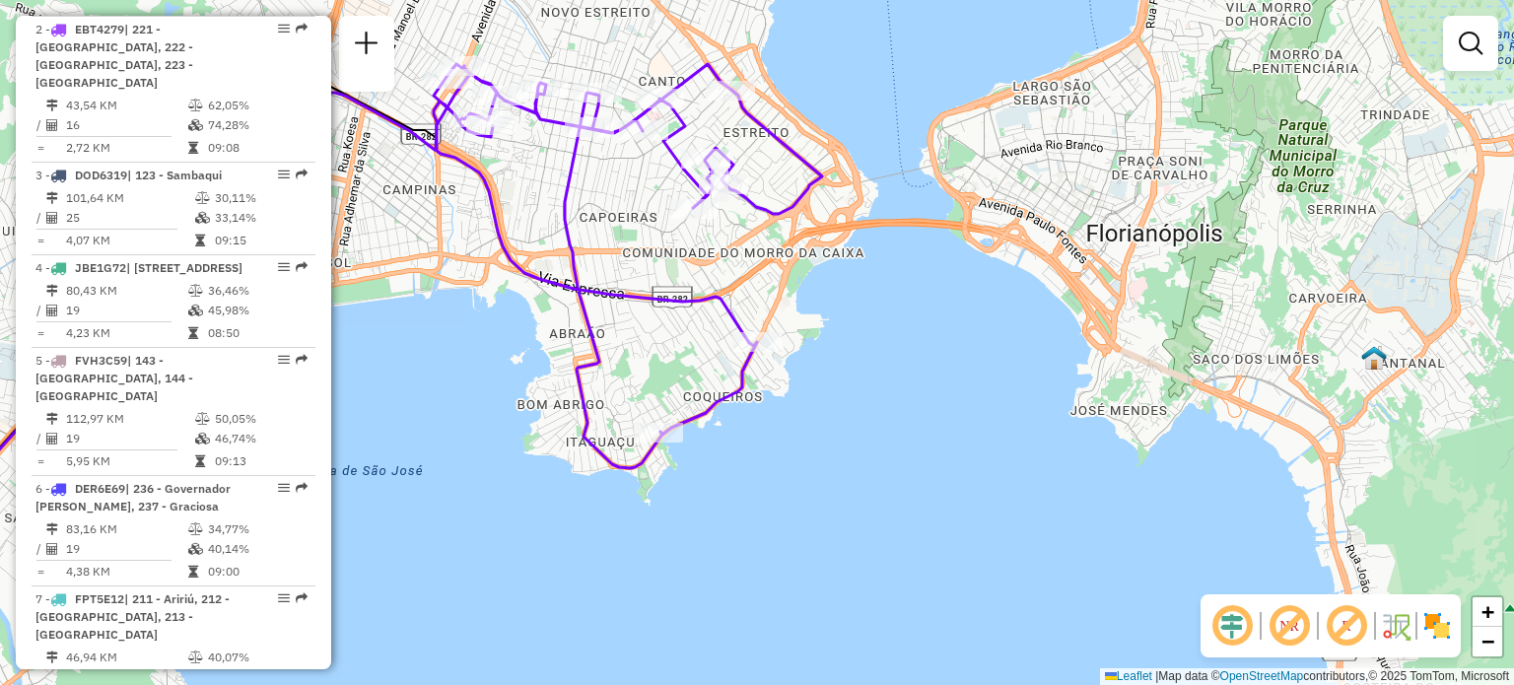
click at [587, 82] on icon at bounding box center [628, 266] width 388 height 404
select select "**********"
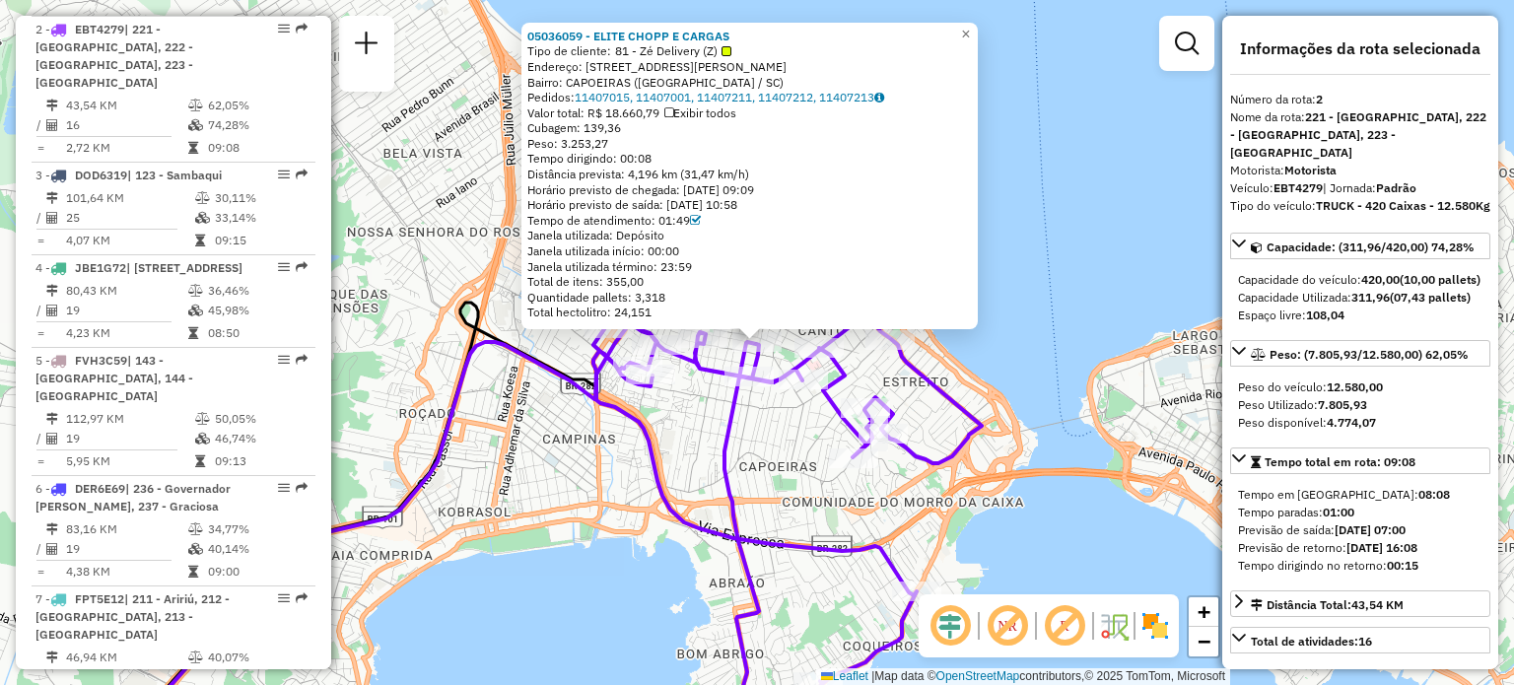
click at [808, 468] on div "05036059 - ELITE CHOPP E CARGAS Tipo de cliente: 81 - Zé Delivery (Z) Endereço:…" at bounding box center [757, 342] width 1514 height 685
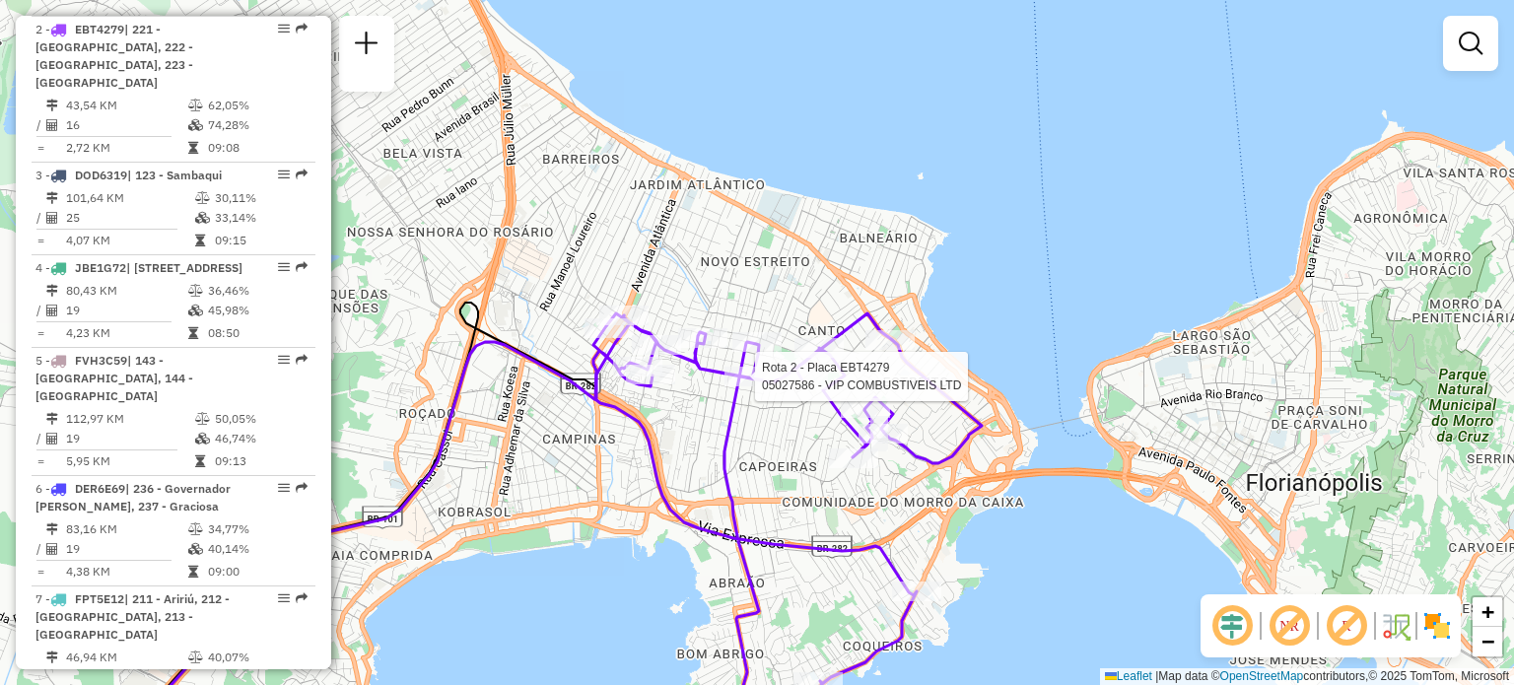
select select "**********"
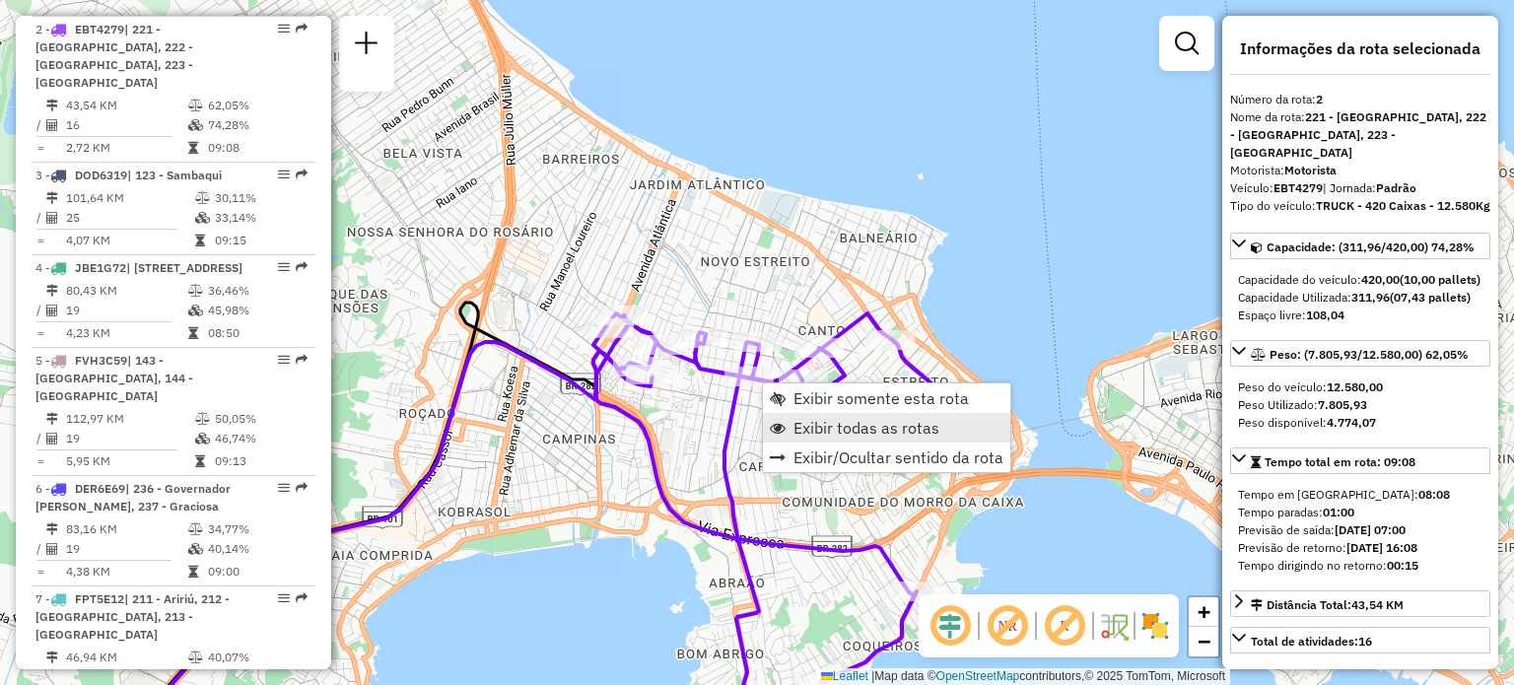
click at [812, 436] on span "Exibir todas as rotas" at bounding box center [867, 428] width 146 height 16
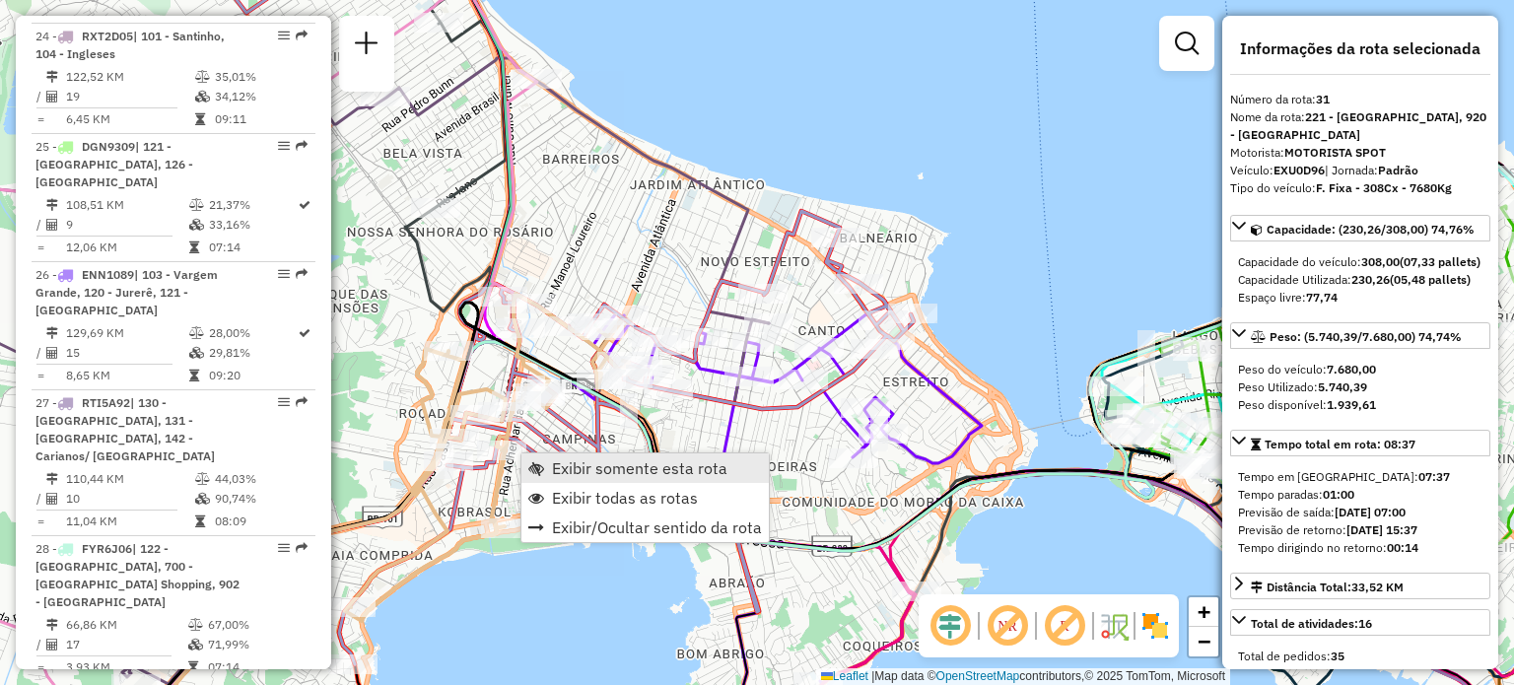
scroll to position [4184, 0]
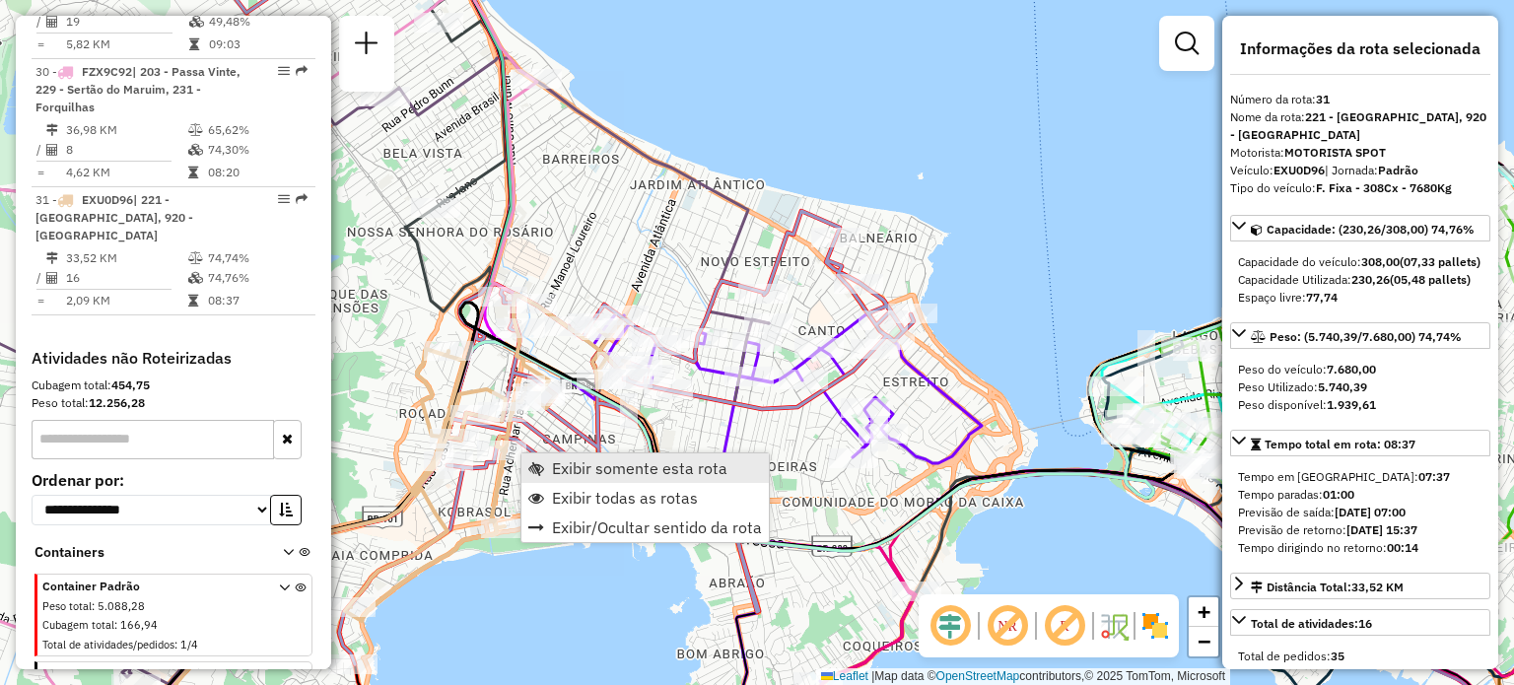
click at [552, 460] on span "Exibir somente esta rota" at bounding box center [639, 468] width 175 height 16
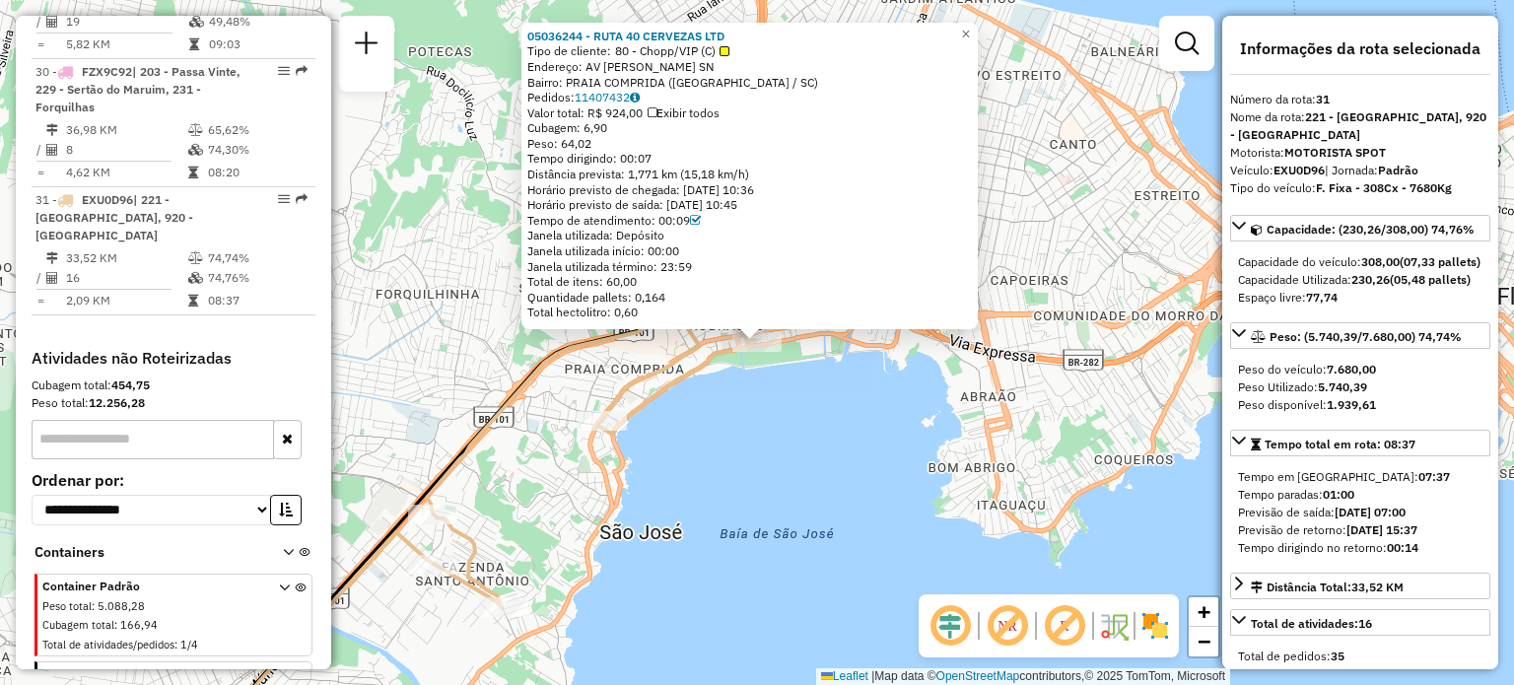
click at [824, 459] on div "05036244 - RUTA 40 CERVEZAS LTD Tipo de cliente: 80 - Chopp/VIP (C) Endereço: A…" at bounding box center [757, 342] width 1514 height 685
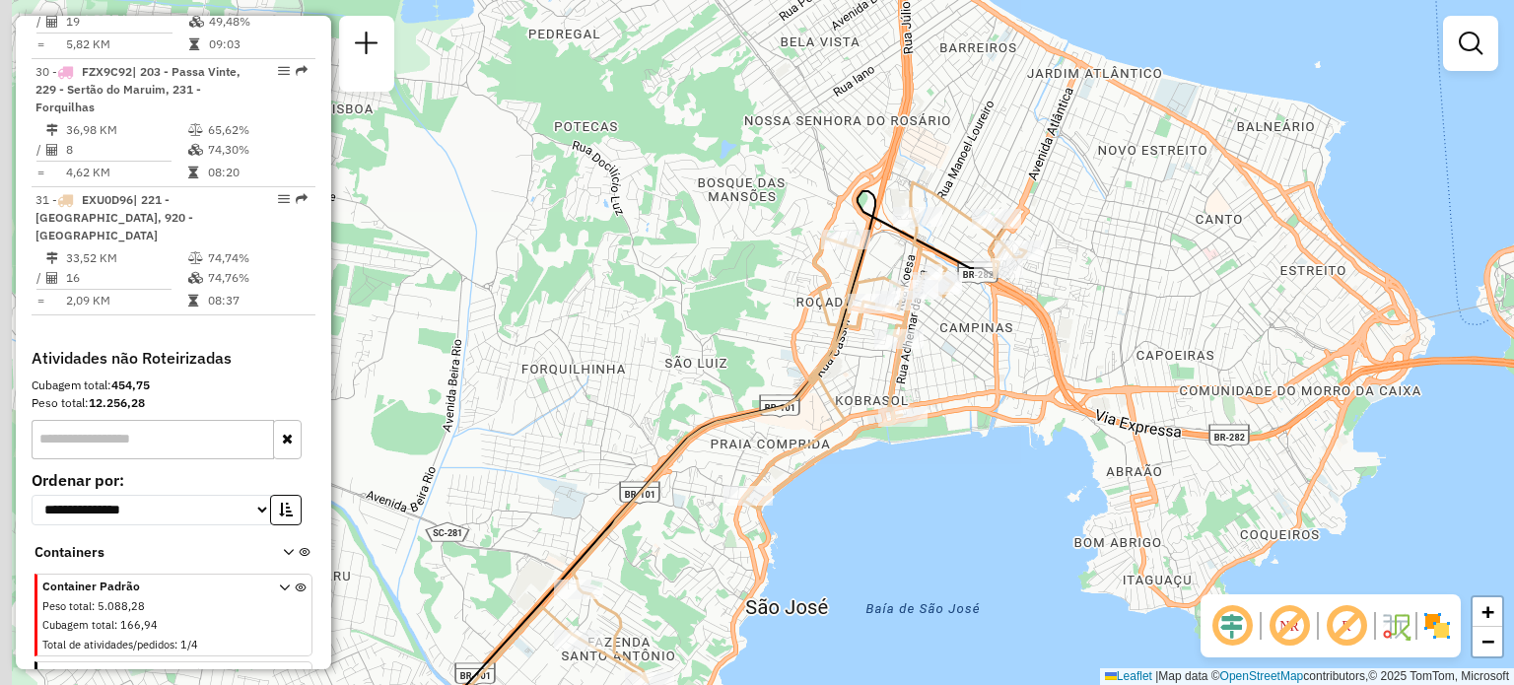
drag, startPoint x: 653, startPoint y: 299, endPoint x: 829, endPoint y: 381, distance: 194.5
click at [813, 378] on icon at bounding box center [799, 432] width 453 height 500
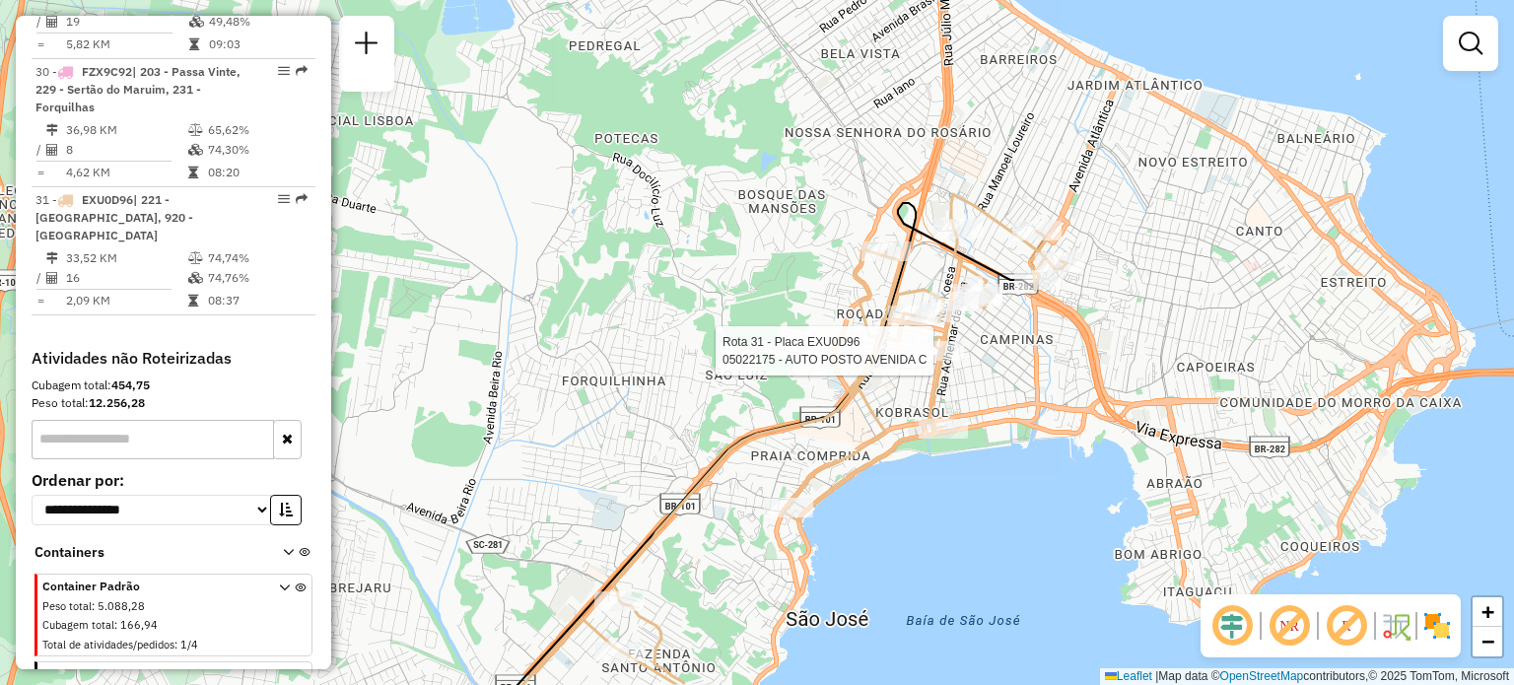
select select "**********"
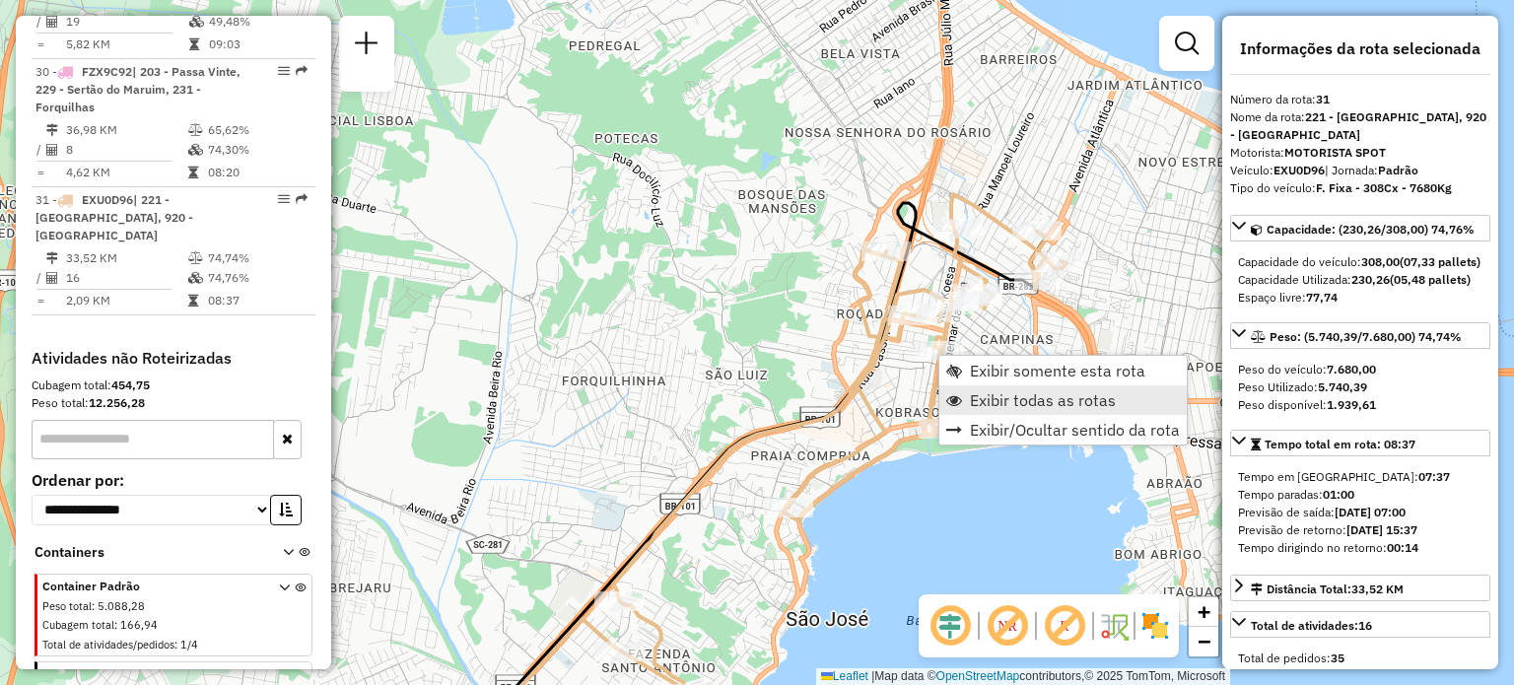
click at [985, 401] on span "Exibir todas as rotas" at bounding box center [1043, 400] width 146 height 16
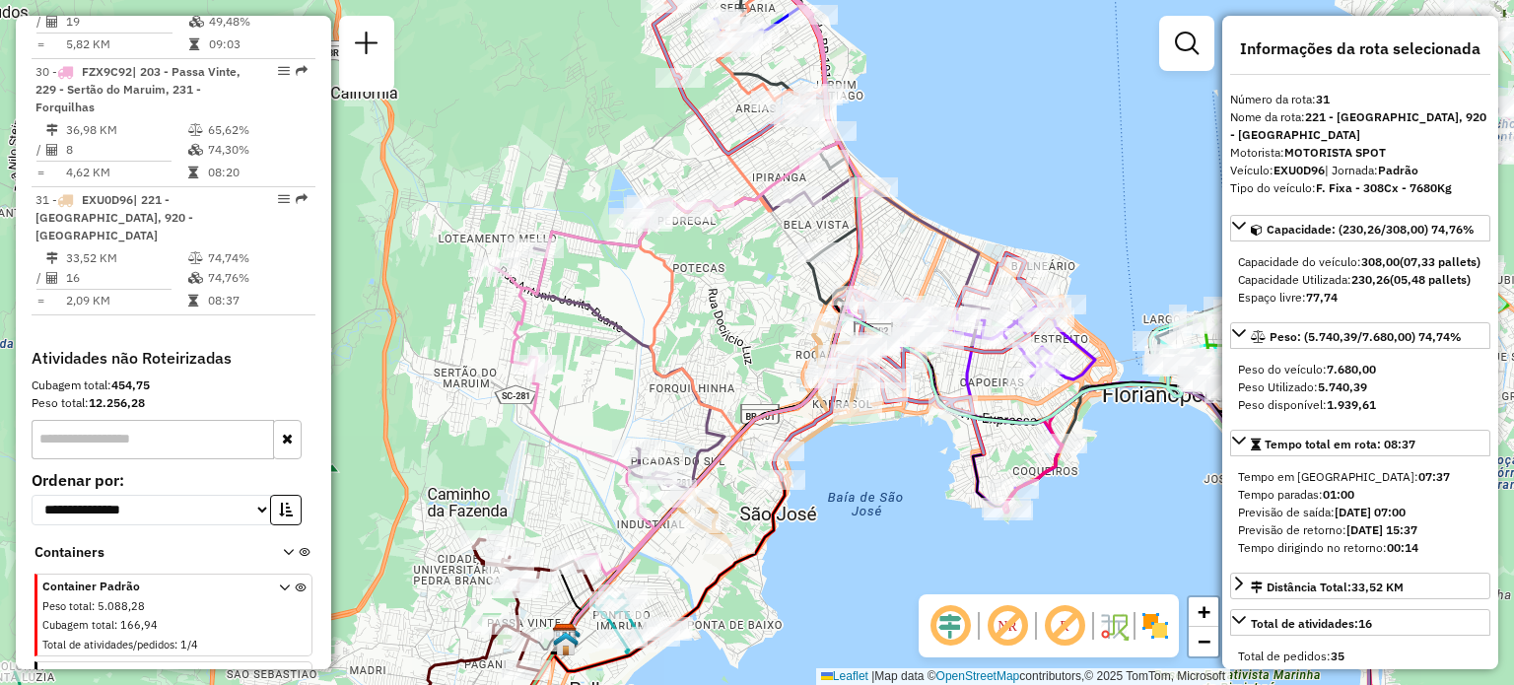
drag, startPoint x: 493, startPoint y: 292, endPoint x: 621, endPoint y: 330, distance: 133.8
click at [628, 334] on div "Janela de atendimento Grade de atendimento Capacidade Transportadoras Veículos …" at bounding box center [757, 342] width 1514 height 685
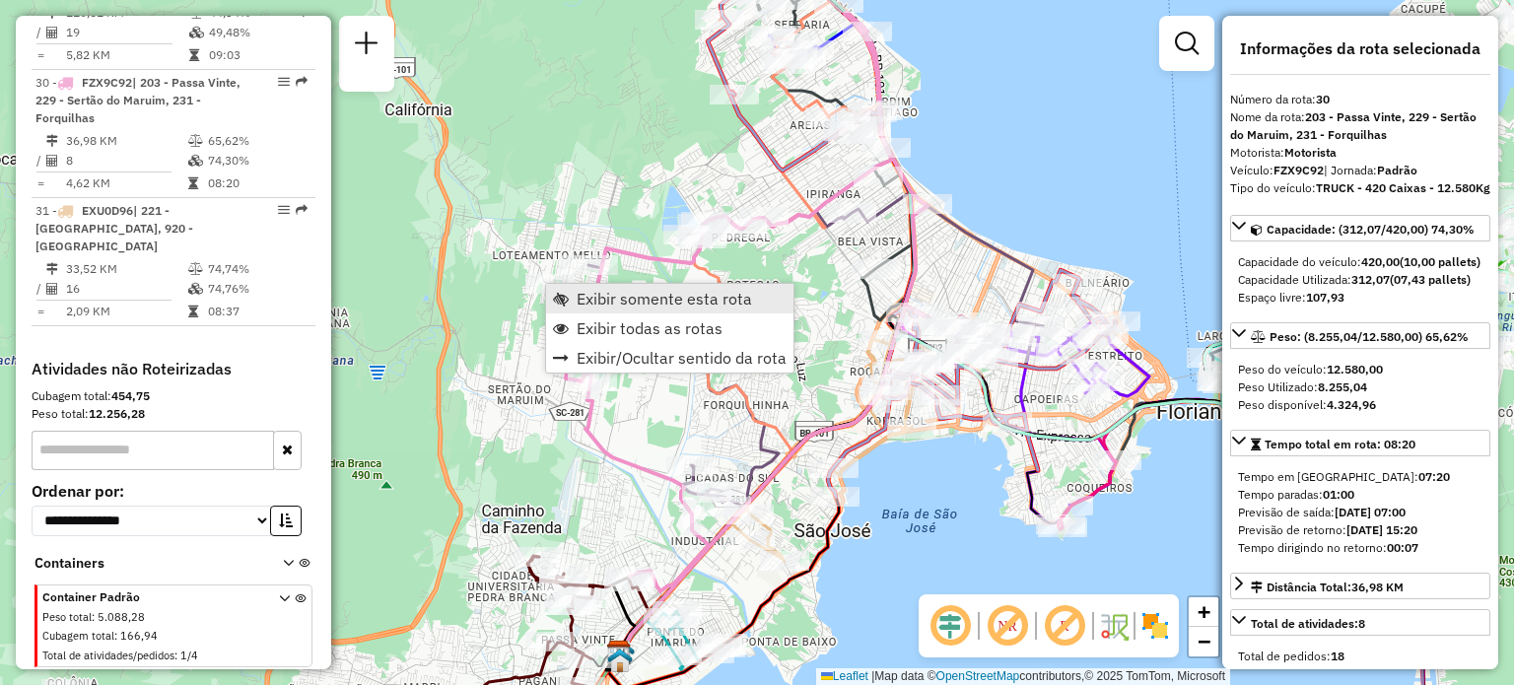
scroll to position [4168, 0]
click at [581, 293] on span "Exibir somente esta rota" at bounding box center [664, 299] width 175 height 16
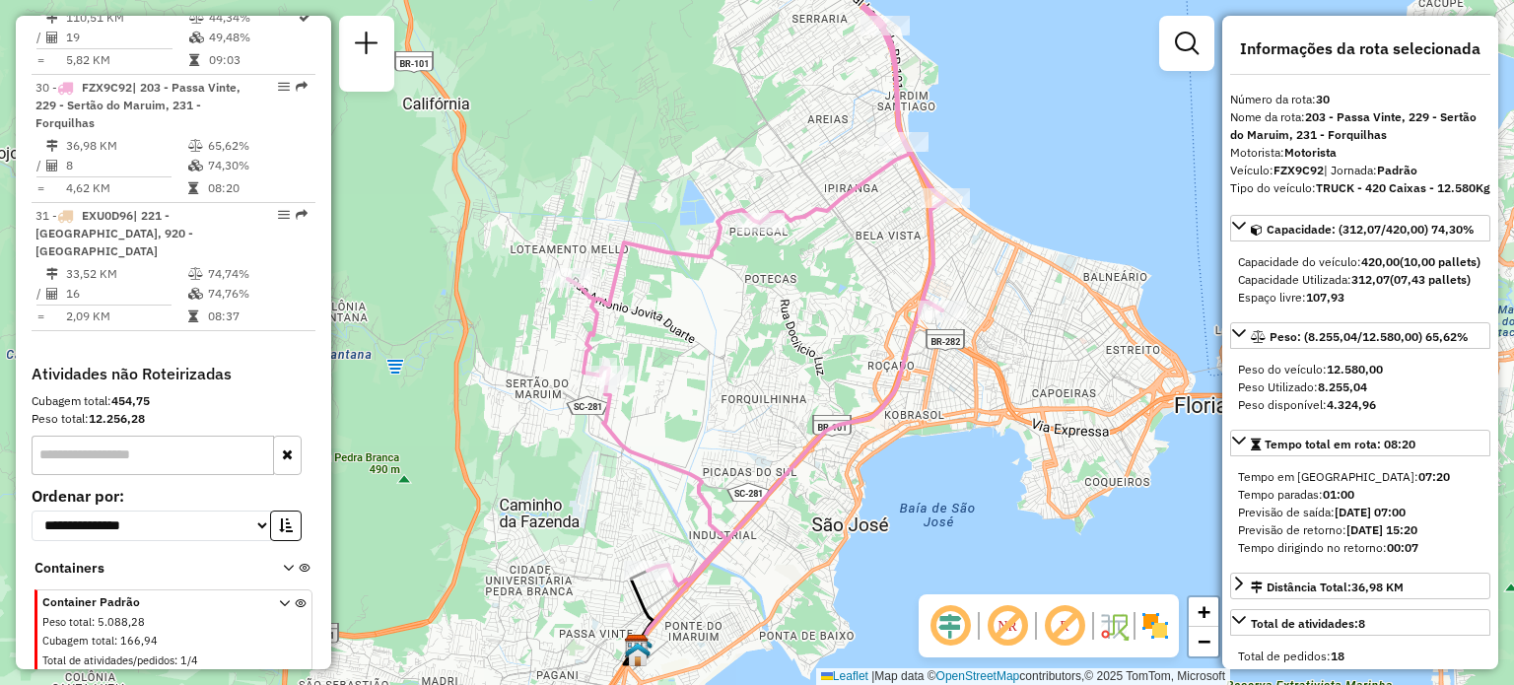
drag, startPoint x: 730, startPoint y: 435, endPoint x: 650, endPoint y: 354, distance: 114.3
click at [733, 400] on div "Janela de atendimento Grade de atendimento Capacidade Transportadoras Veículos …" at bounding box center [757, 342] width 1514 height 685
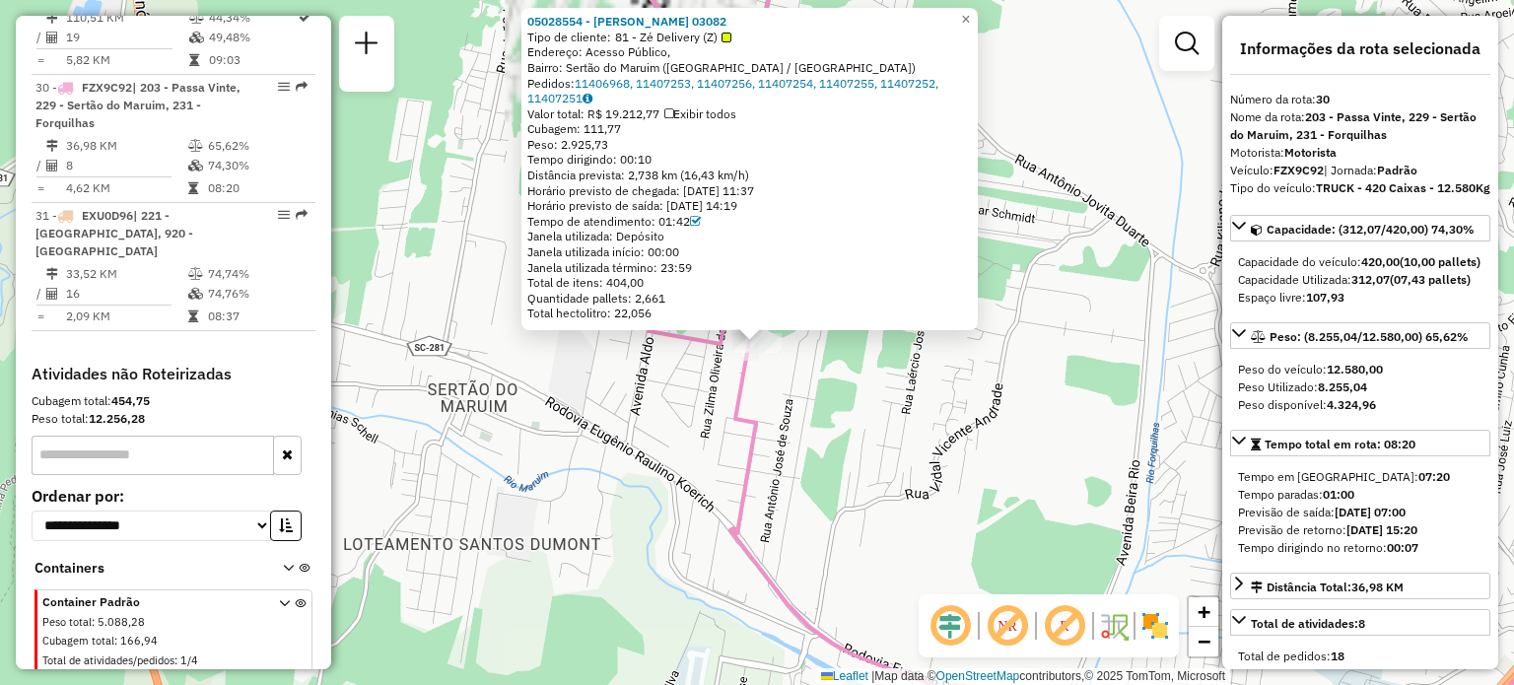
click at [619, 450] on div "05028554 - LUCAS DEMETRIO 03082 Tipo de cliente: 81 - Zé Delivery (Z) Endereço:…" at bounding box center [757, 342] width 1514 height 685
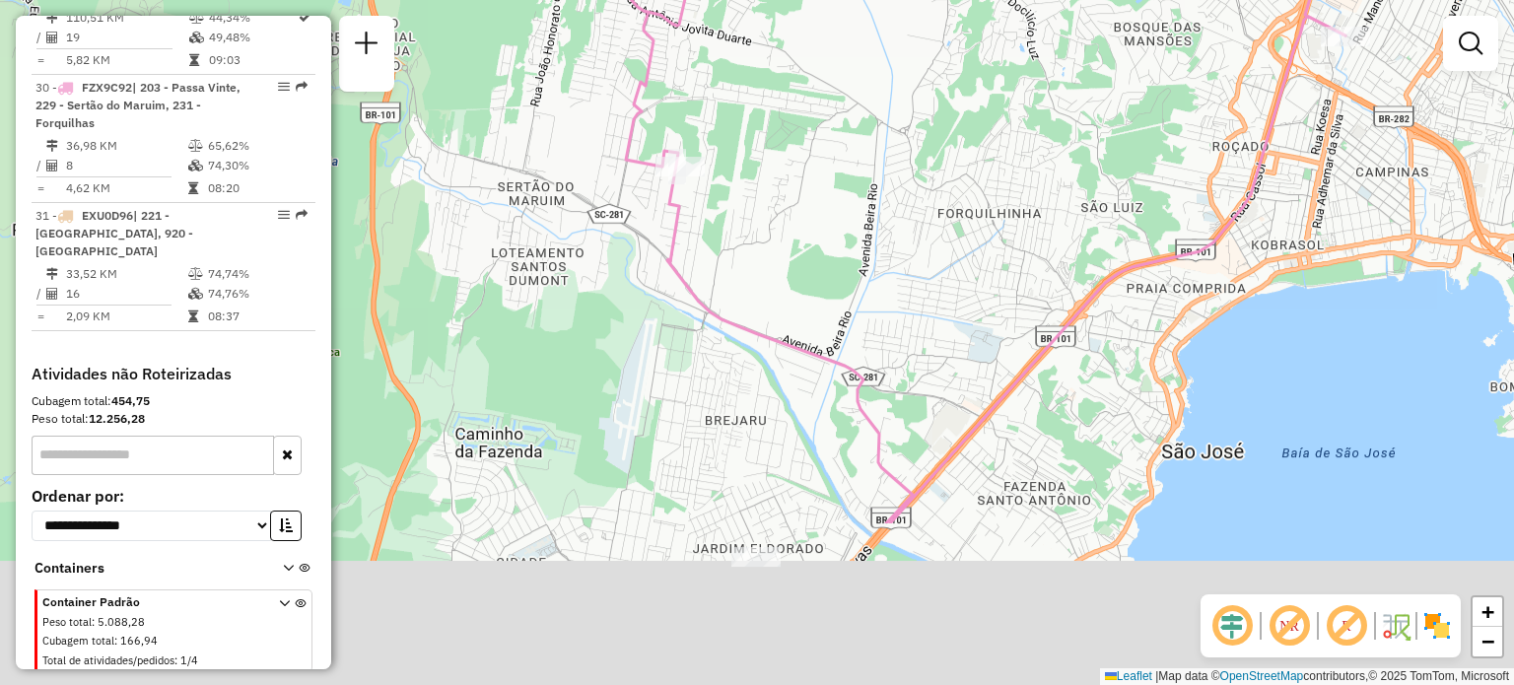
drag, startPoint x: 686, startPoint y: 518, endPoint x: 684, endPoint y: 268, distance: 249.4
click at [683, 269] on icon at bounding box center [972, 112] width 755 height 822
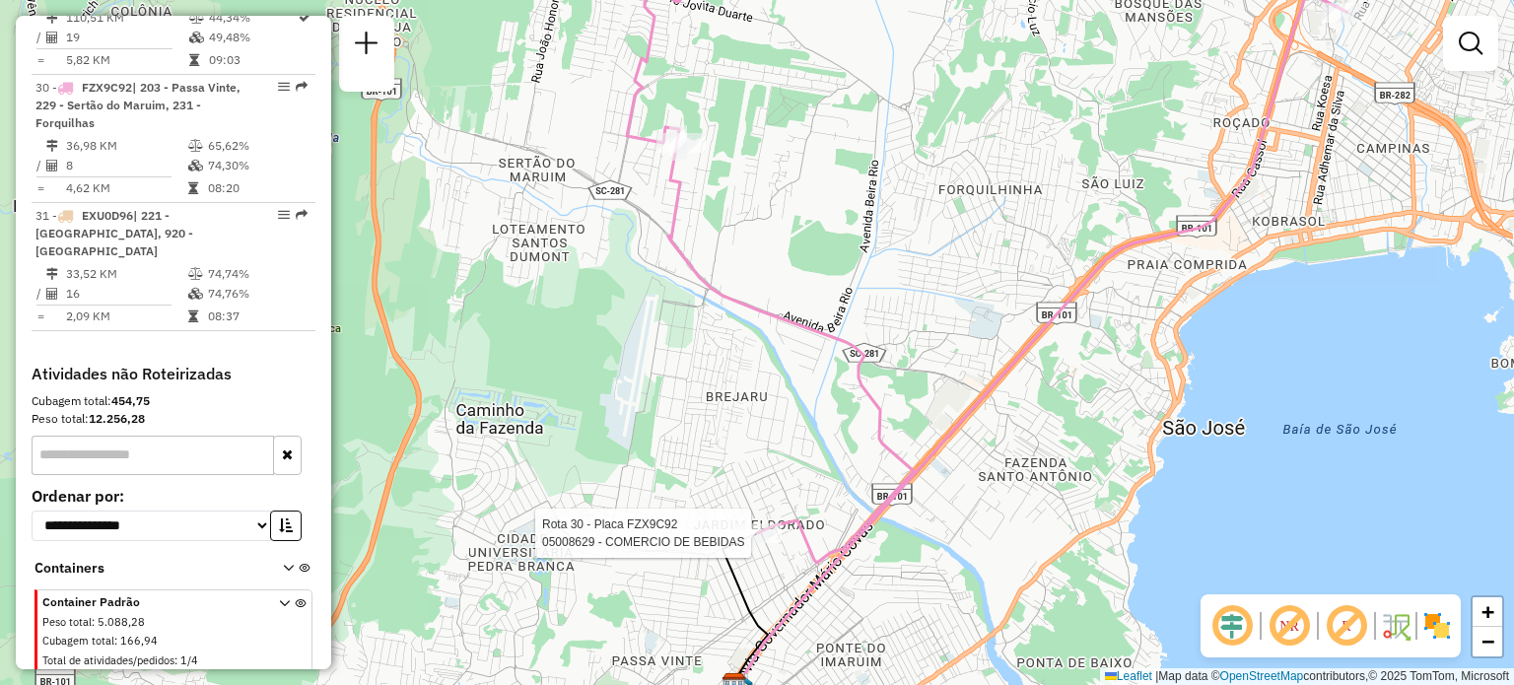
select select "**********"
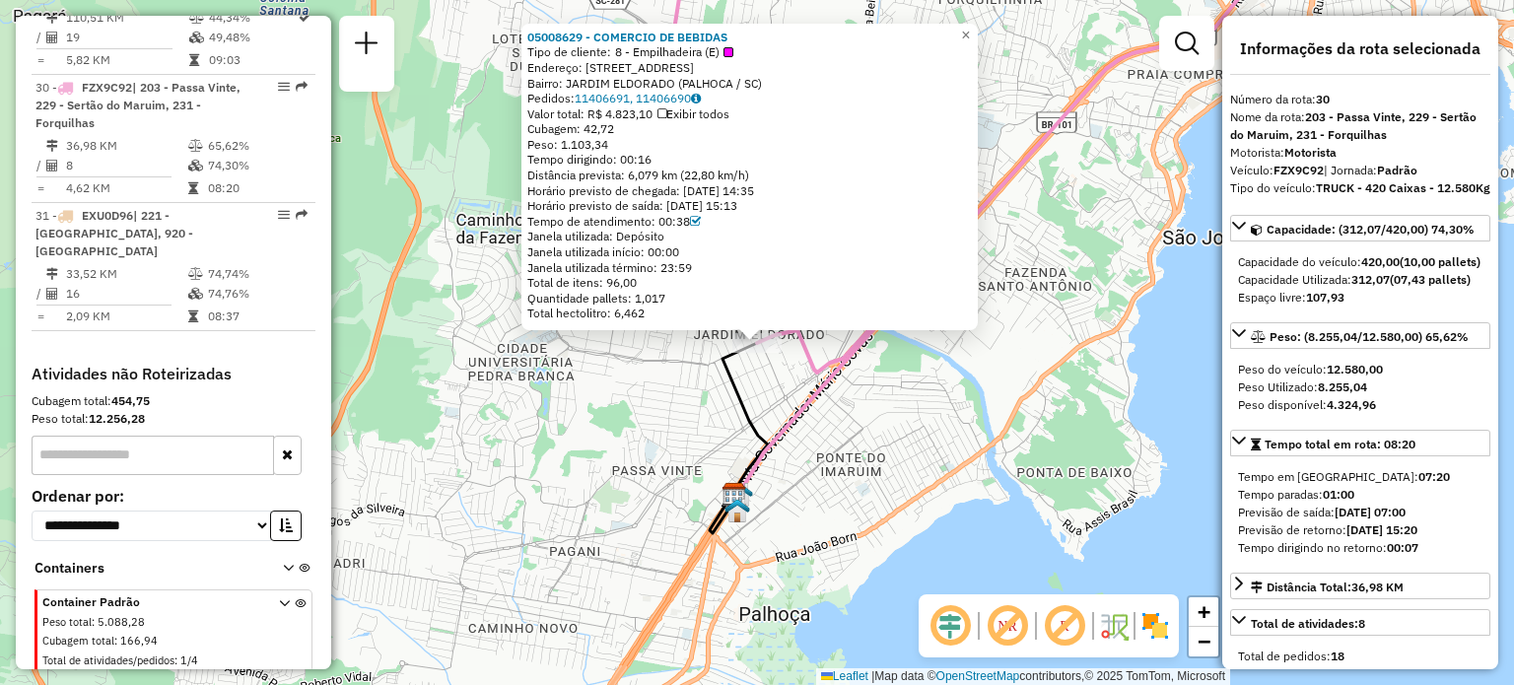
click at [632, 405] on div "05008629 - COMERCIO DE BEBIDAS Tipo de cliente: 8 - Empilhadeira (E) Endereço: …" at bounding box center [757, 342] width 1514 height 685
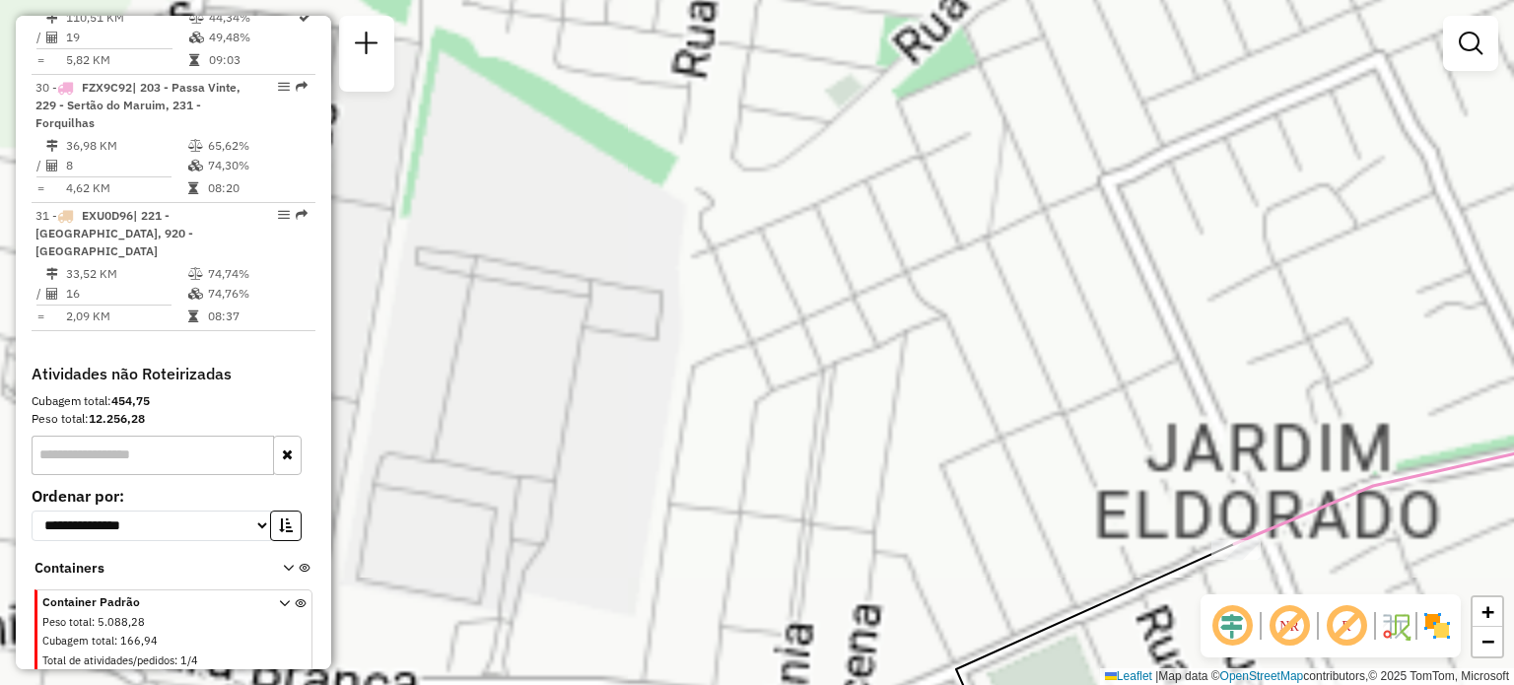
drag, startPoint x: 968, startPoint y: 405, endPoint x: 816, endPoint y: 364, distance: 157.4
click at [816, 364] on div "Janela de atendimento Grade de atendimento Capacidade Transportadoras Veículos …" at bounding box center [757, 342] width 1514 height 685
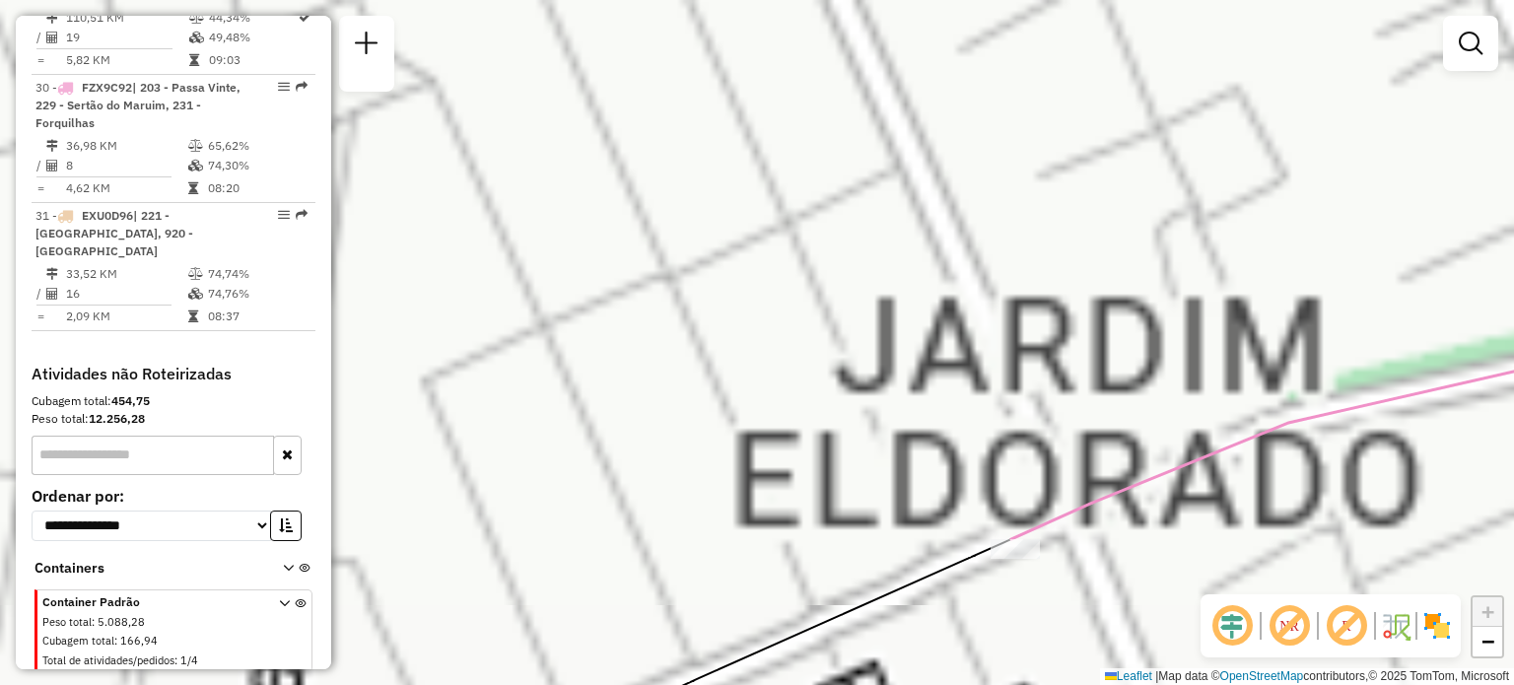
drag, startPoint x: 1028, startPoint y: 462, endPoint x: 875, endPoint y: 353, distance: 187.9
click at [880, 358] on div "Janela de atendimento Grade de atendimento Capacidade Transportadoras Veículos …" at bounding box center [757, 342] width 1514 height 685
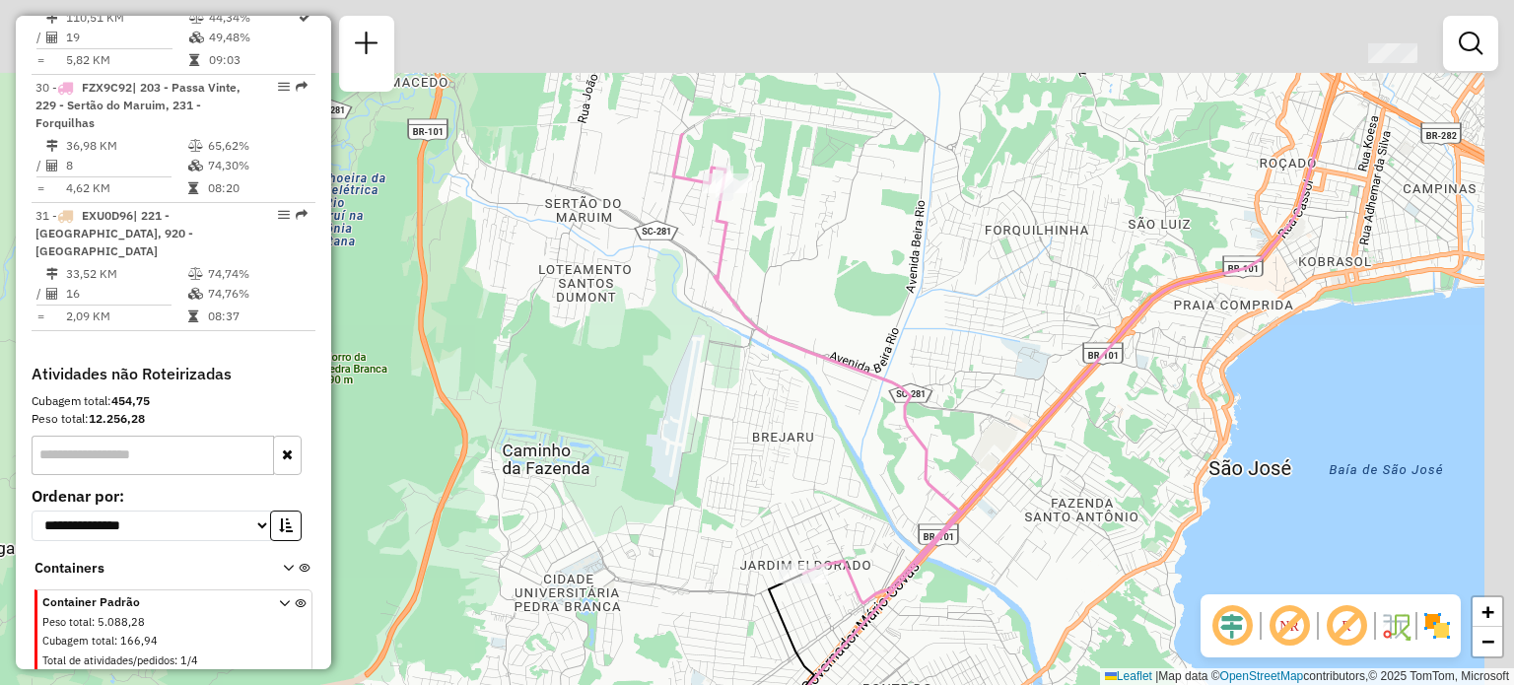
drag, startPoint x: 947, startPoint y: 267, endPoint x: 872, endPoint y: 488, distance: 233.2
click at [879, 475] on div "Janela de atendimento Grade de atendimento Capacidade Transportadoras Veículos …" at bounding box center [757, 342] width 1514 height 685
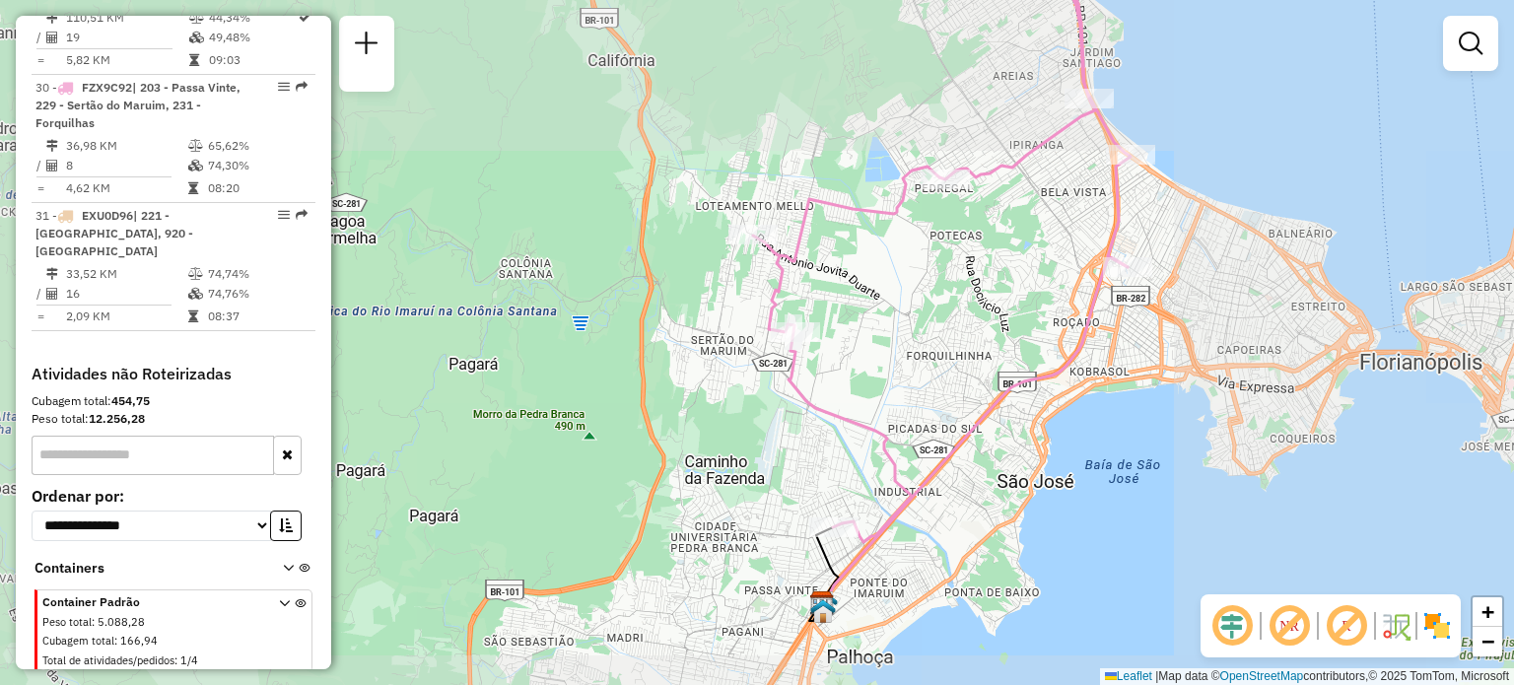
drag, startPoint x: 936, startPoint y: 289, endPoint x: 886, endPoint y: 382, distance: 105.8
click at [886, 381] on div "Janela de atendimento Grade de atendimento Capacidade Transportadoras Veículos …" at bounding box center [757, 342] width 1514 height 685
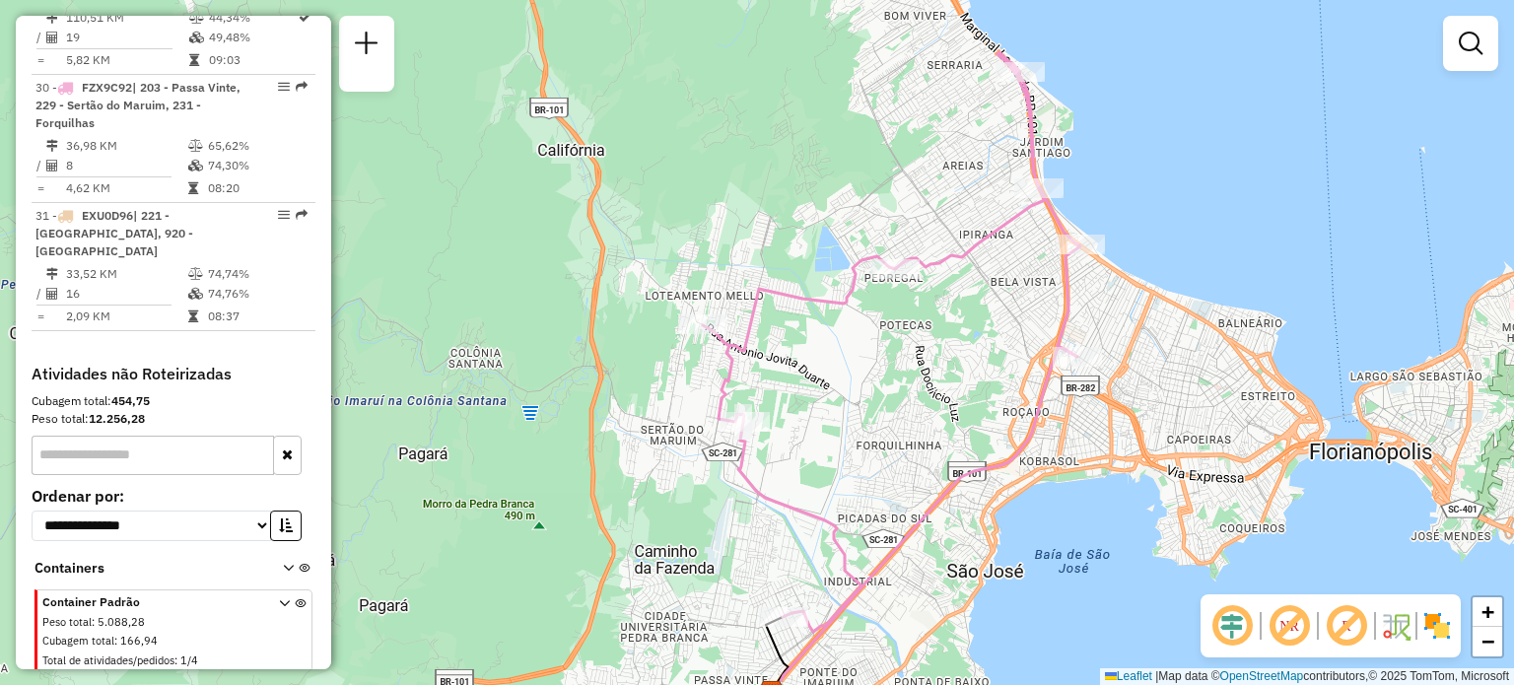
click at [931, 286] on div "Rota 30 - Placa FZX9C92 05022535 - MANEZINHO COMERCIO D Janela de atendimento G…" at bounding box center [757, 342] width 1514 height 685
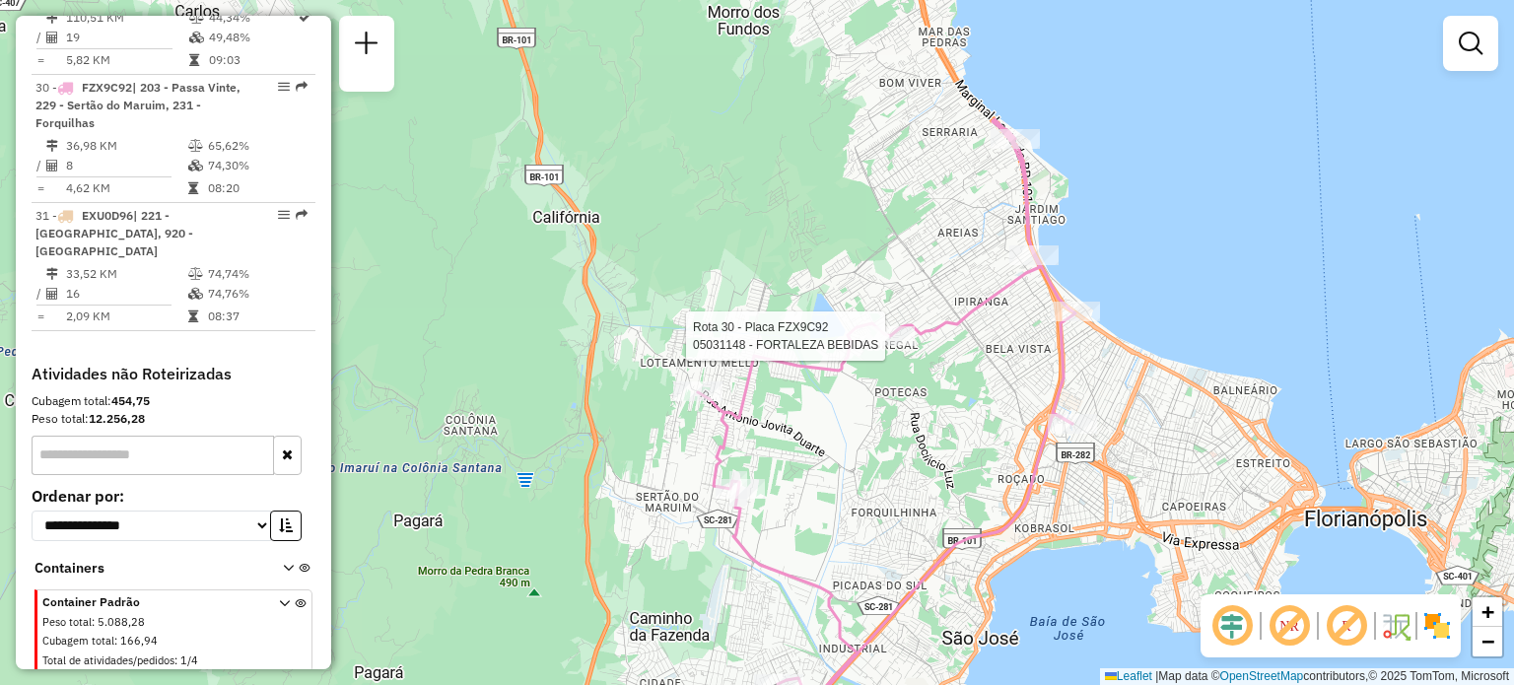
select select "**********"
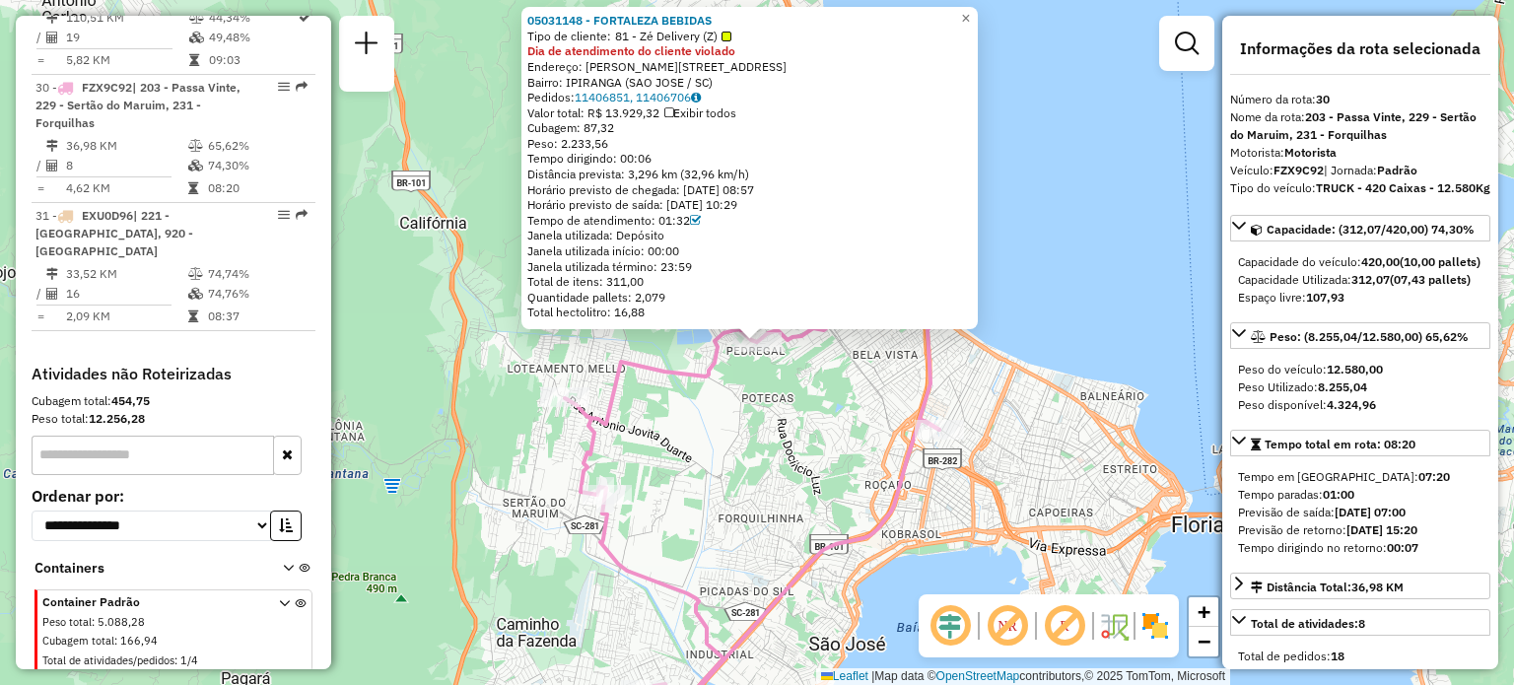
click at [718, 481] on div "05031148 - FORTALEZA BEBIDAS Tipo de cliente: 81 - Zé Delivery (Z) Dia de atend…" at bounding box center [757, 342] width 1514 height 685
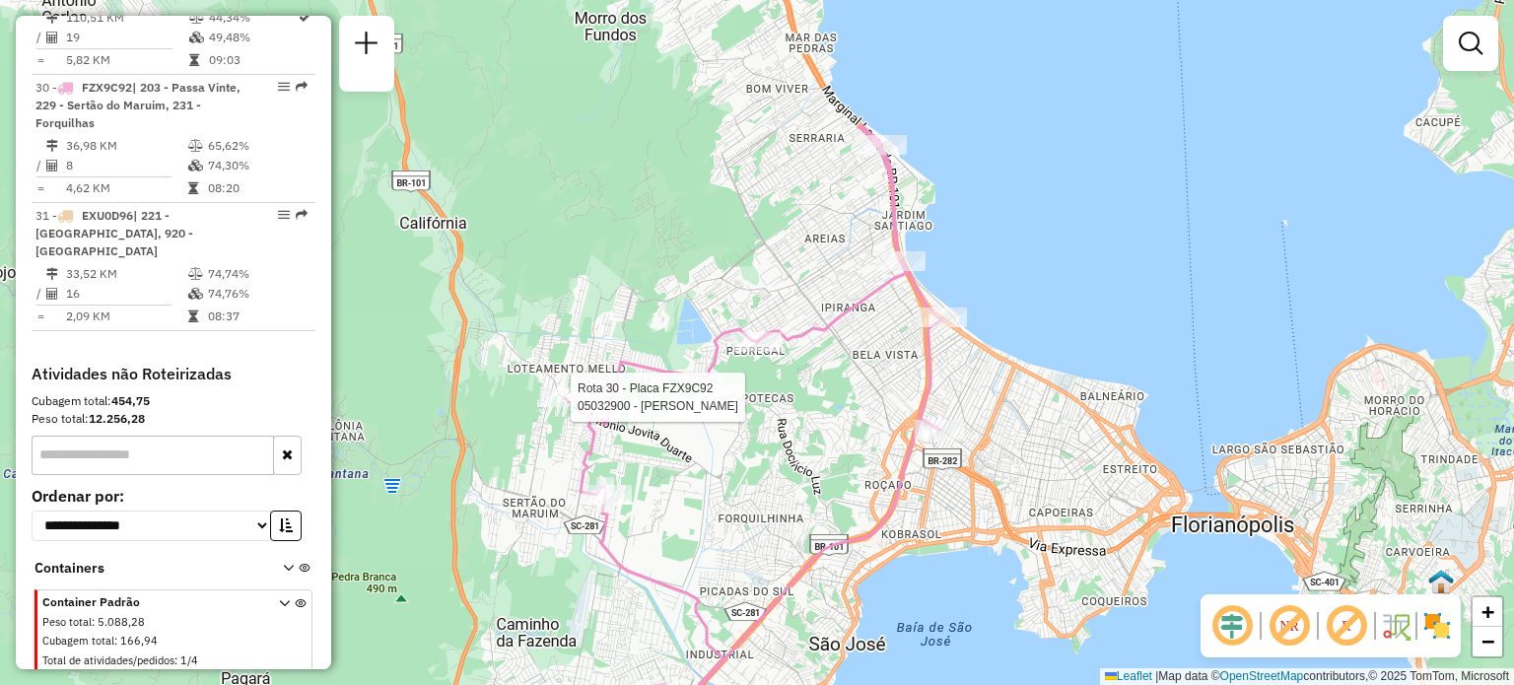
select select "**********"
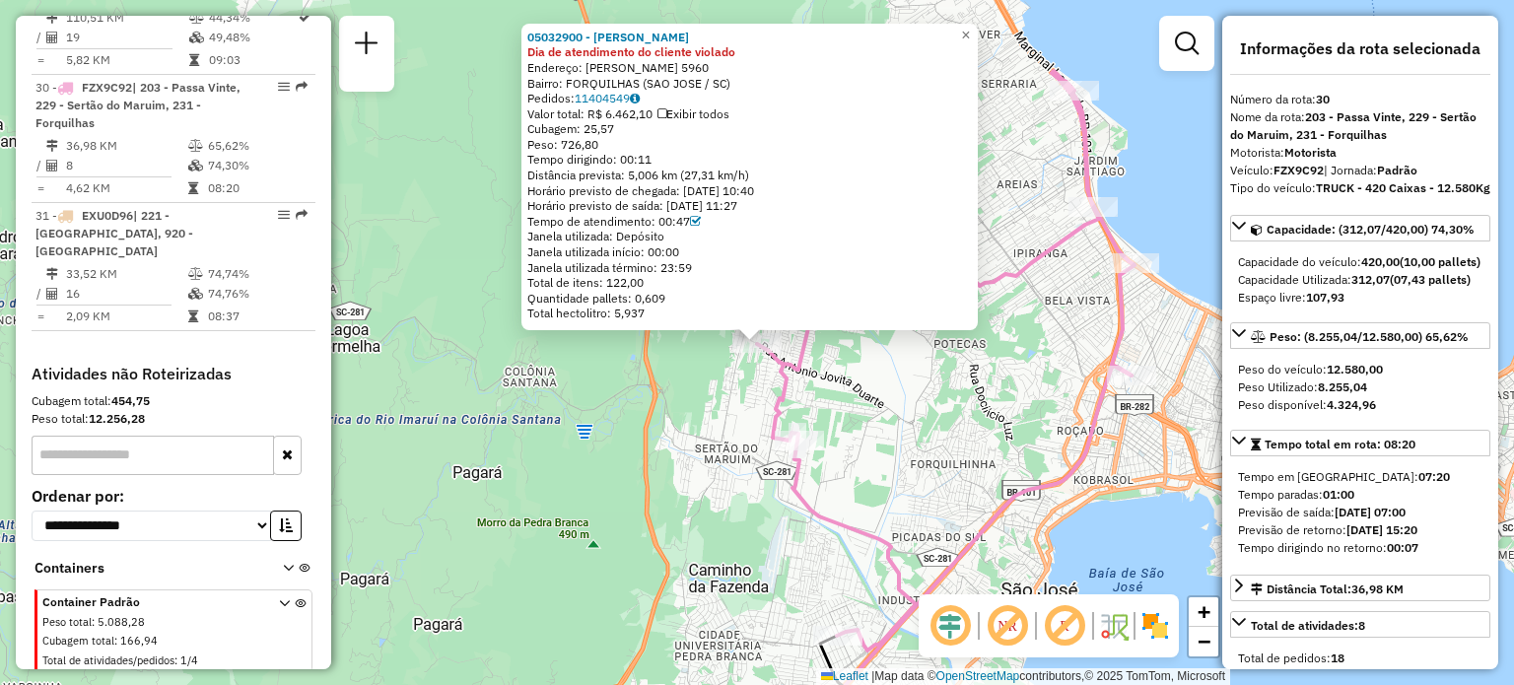
click at [816, 486] on div "05032900 - RAFAEL AMILTON MARIA Dia de atendimento do cliente violado Endereço:…" at bounding box center [757, 342] width 1514 height 685
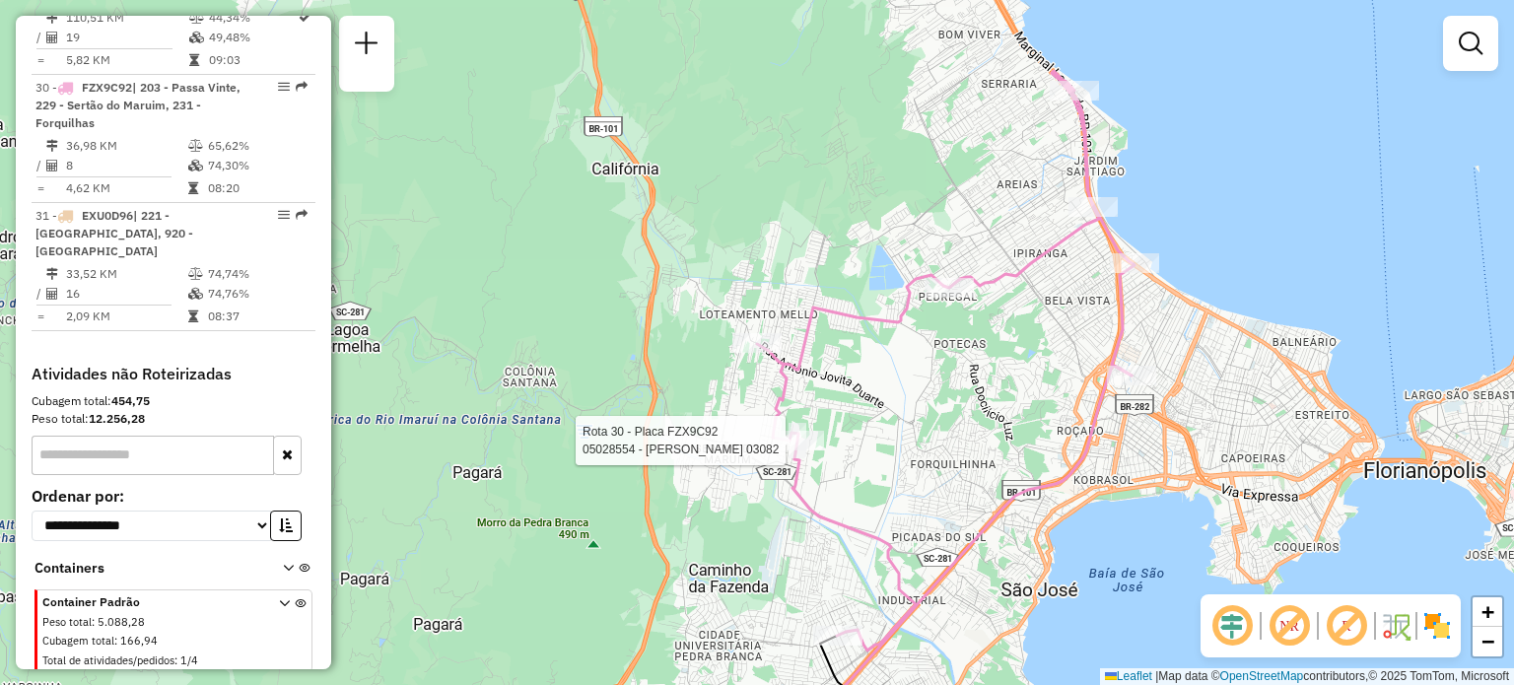
select select "**********"
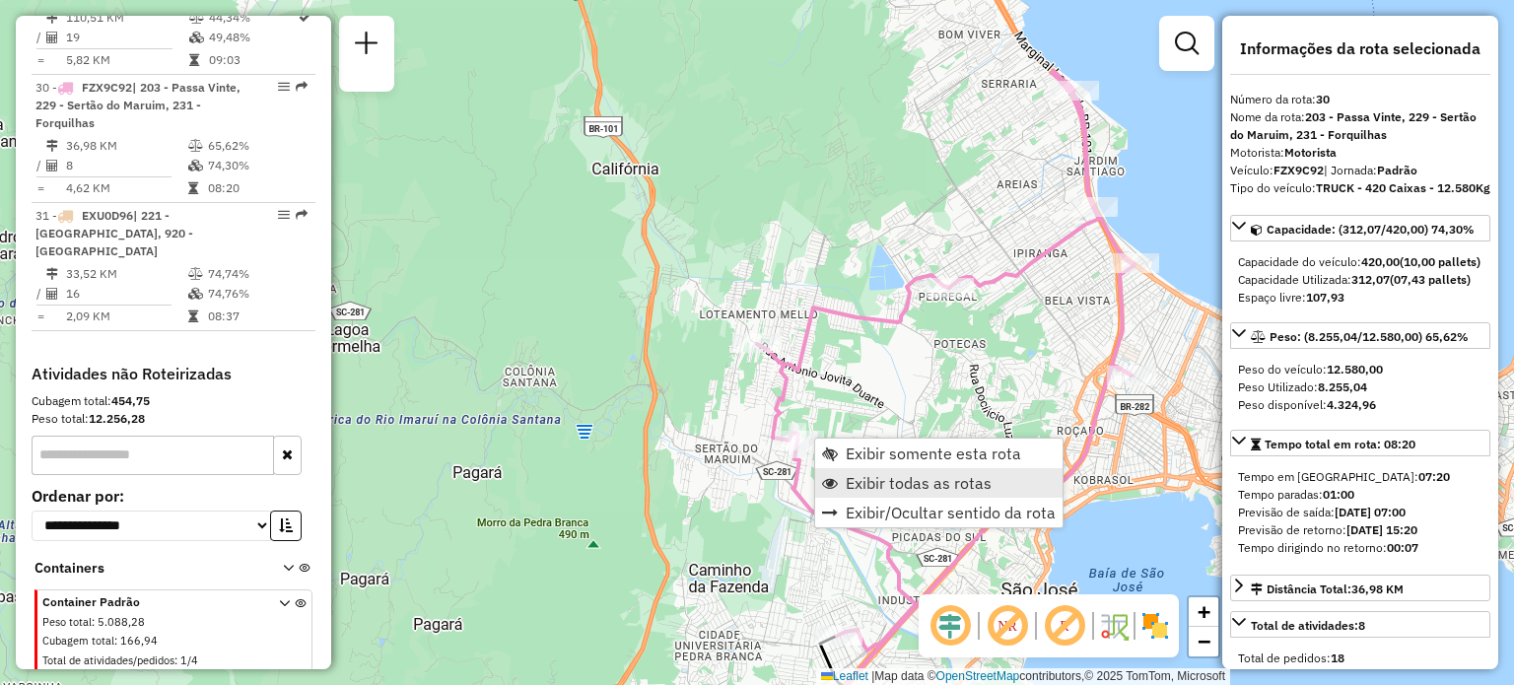
click at [875, 481] on span "Exibir todas as rotas" at bounding box center [919, 483] width 146 height 16
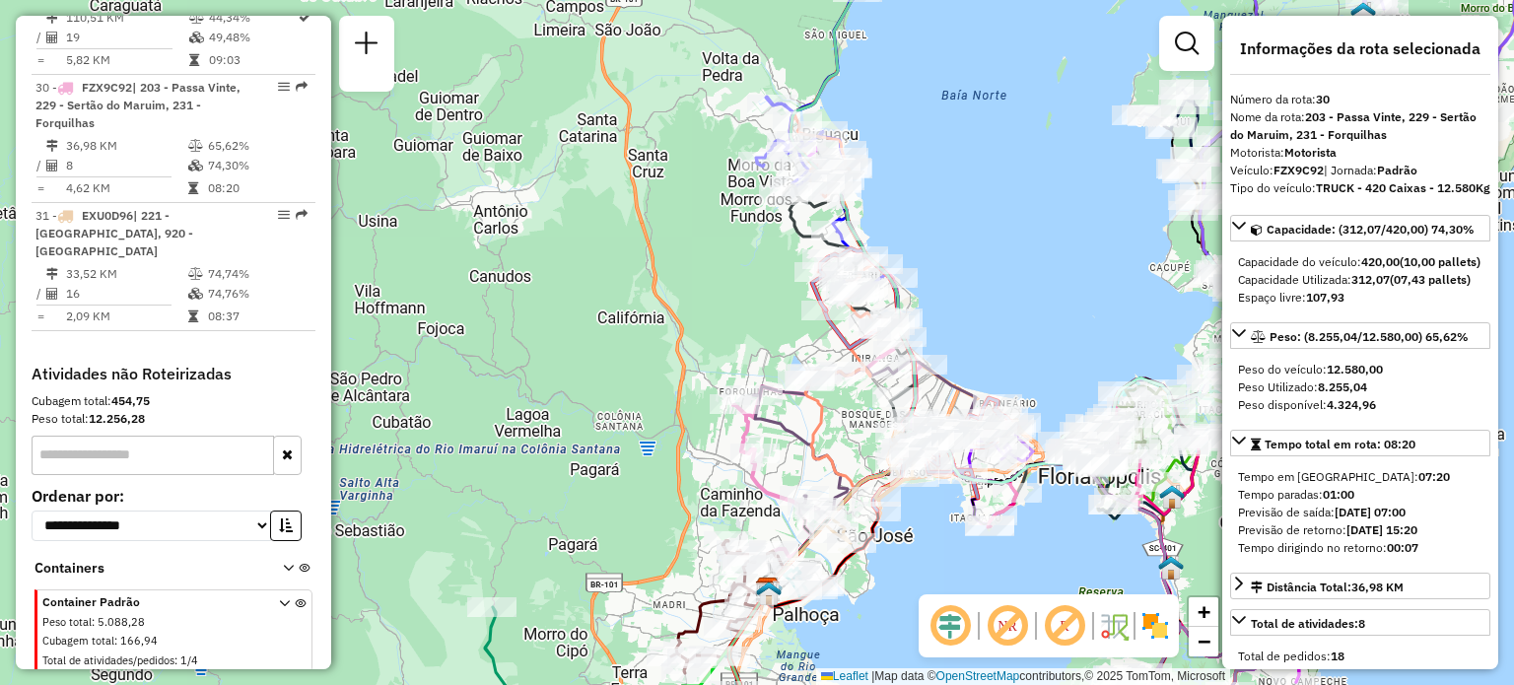
drag, startPoint x: 745, startPoint y: 521, endPoint x: 760, endPoint y: 354, distance: 168.2
click at [760, 359] on div "Janela de atendimento Grade de atendimento Capacidade Transportadoras Veículos …" at bounding box center [757, 342] width 1514 height 685
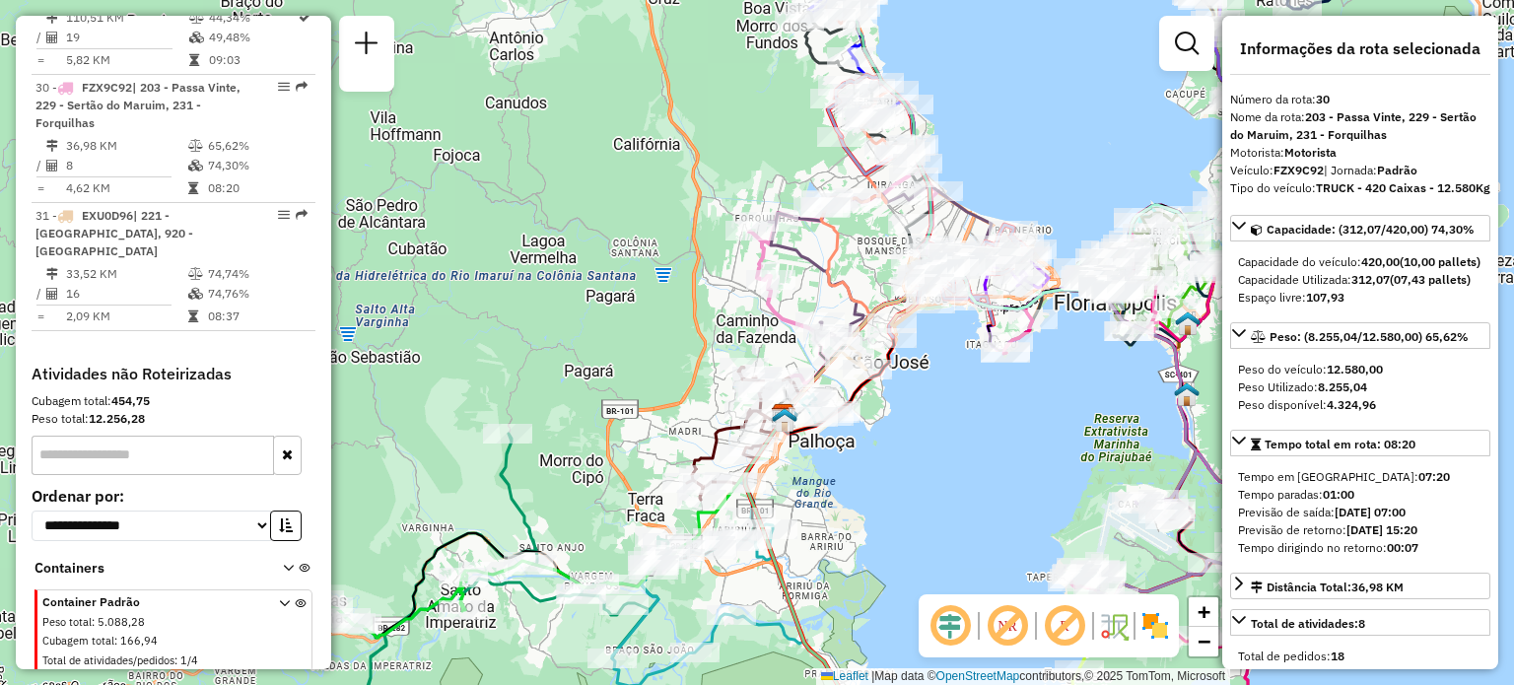
drag, startPoint x: 559, startPoint y: 405, endPoint x: 615, endPoint y: 321, distance: 100.9
click at [612, 323] on div "Janela de atendimento Grade de atendimento Capacidade Transportadoras Veículos …" at bounding box center [757, 342] width 1514 height 685
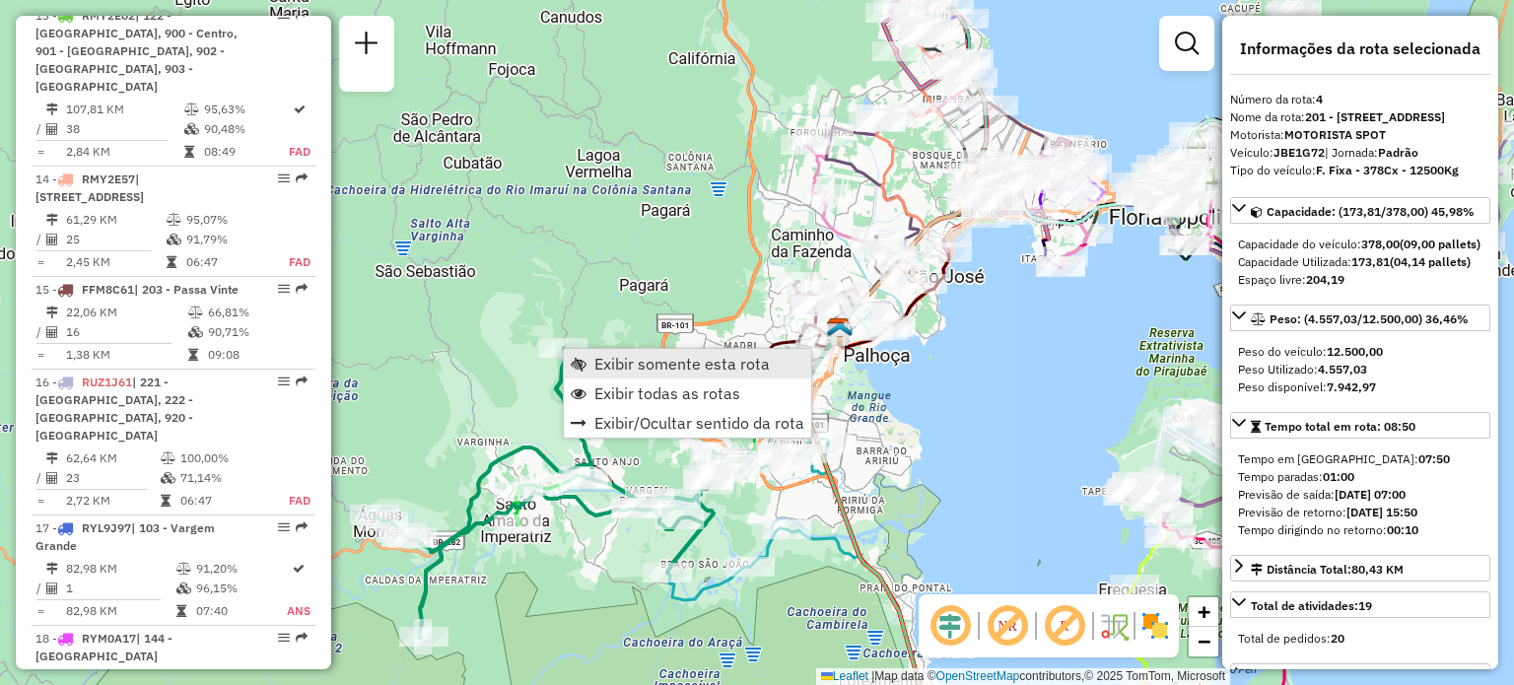
scroll to position [1139, 0]
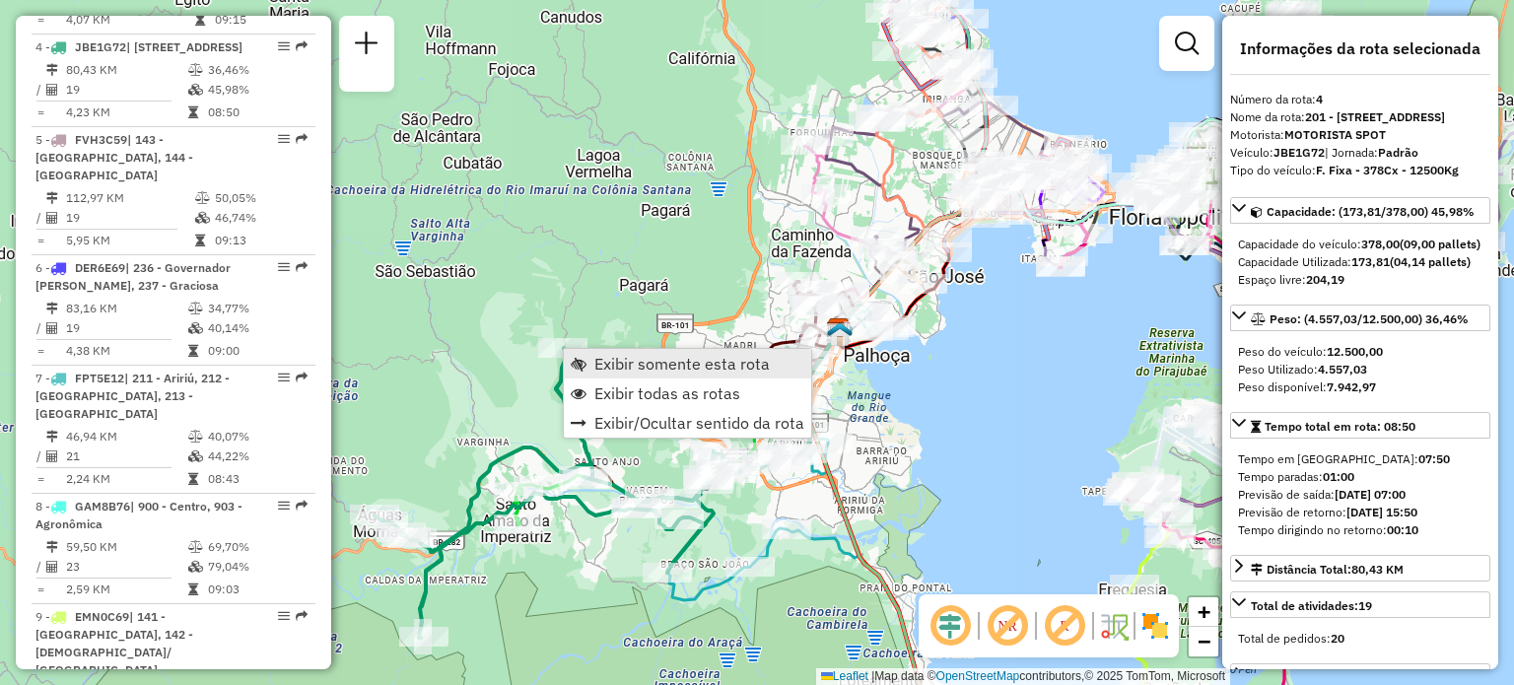
click at [590, 369] on link "Exibir somente esta rota" at bounding box center [687, 364] width 247 height 30
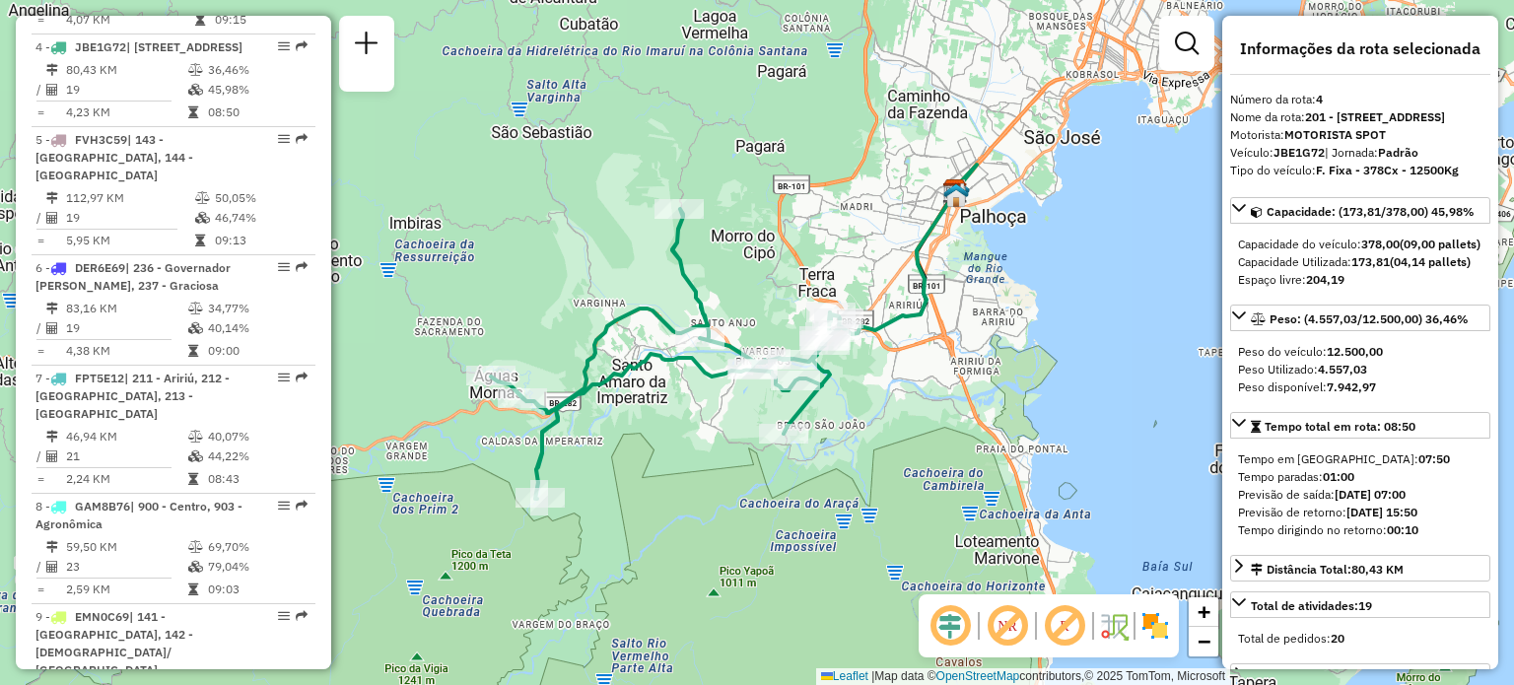
drag, startPoint x: 612, startPoint y: 472, endPoint x: 621, endPoint y: 442, distance: 31.8
click at [621, 442] on div "Janela de atendimento Grade de atendimento Capacidade Transportadoras Veículos …" at bounding box center [757, 342] width 1514 height 685
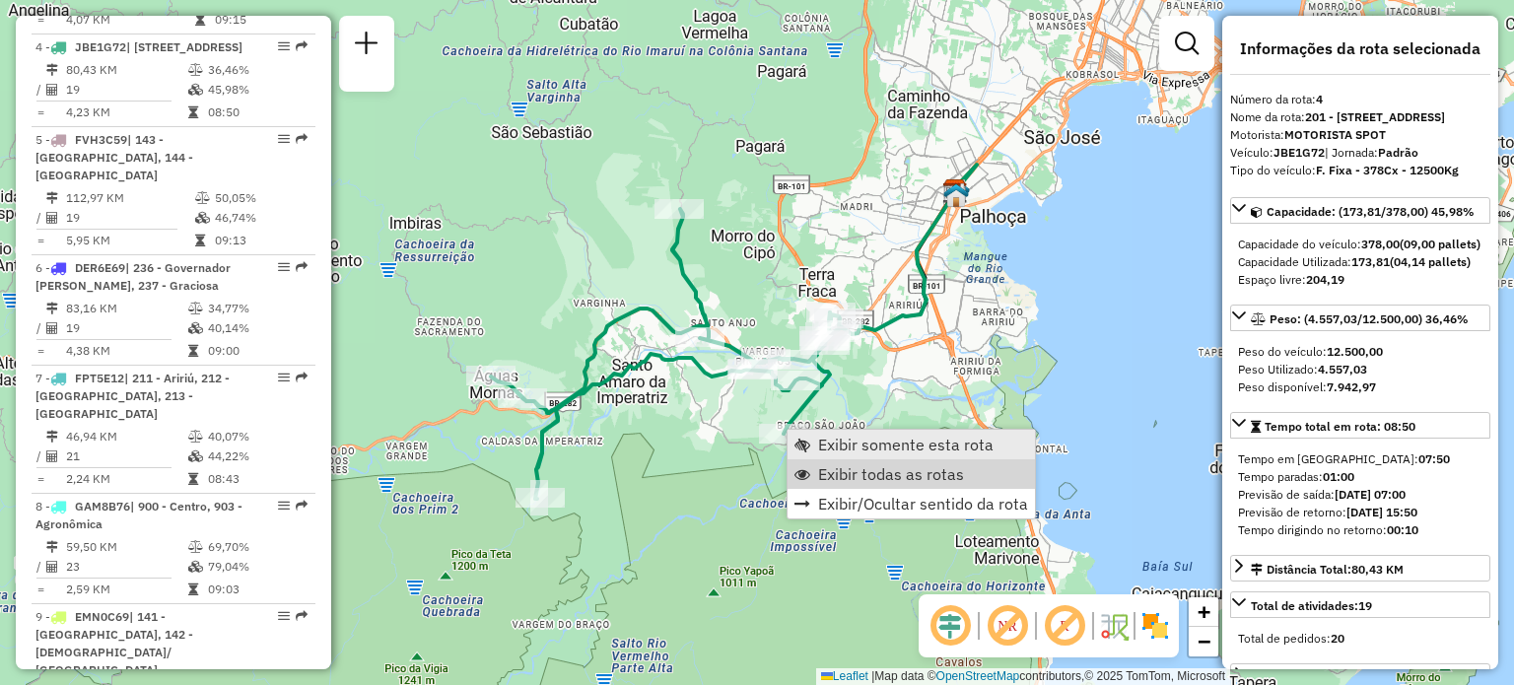
click at [821, 478] on span "Exibir todas as rotas" at bounding box center [891, 474] width 146 height 16
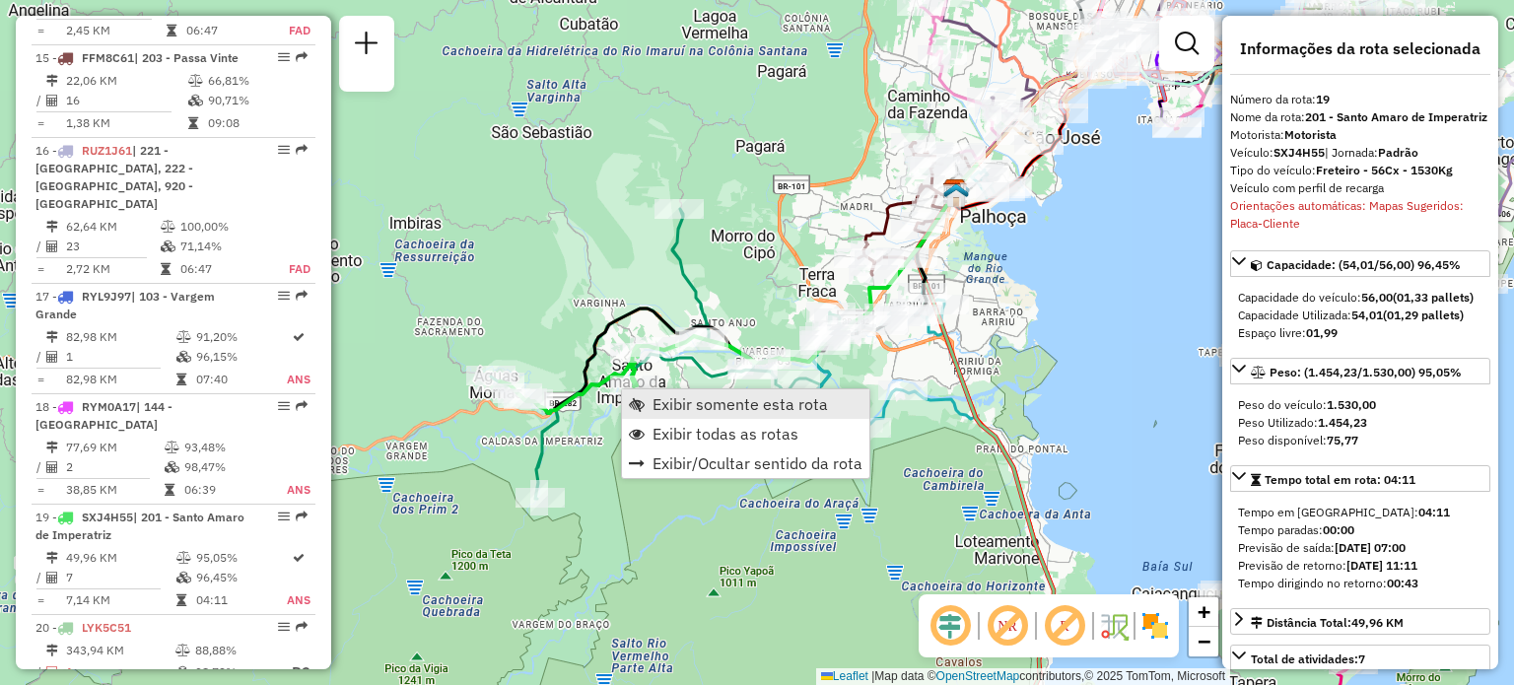
scroll to position [2863, 0]
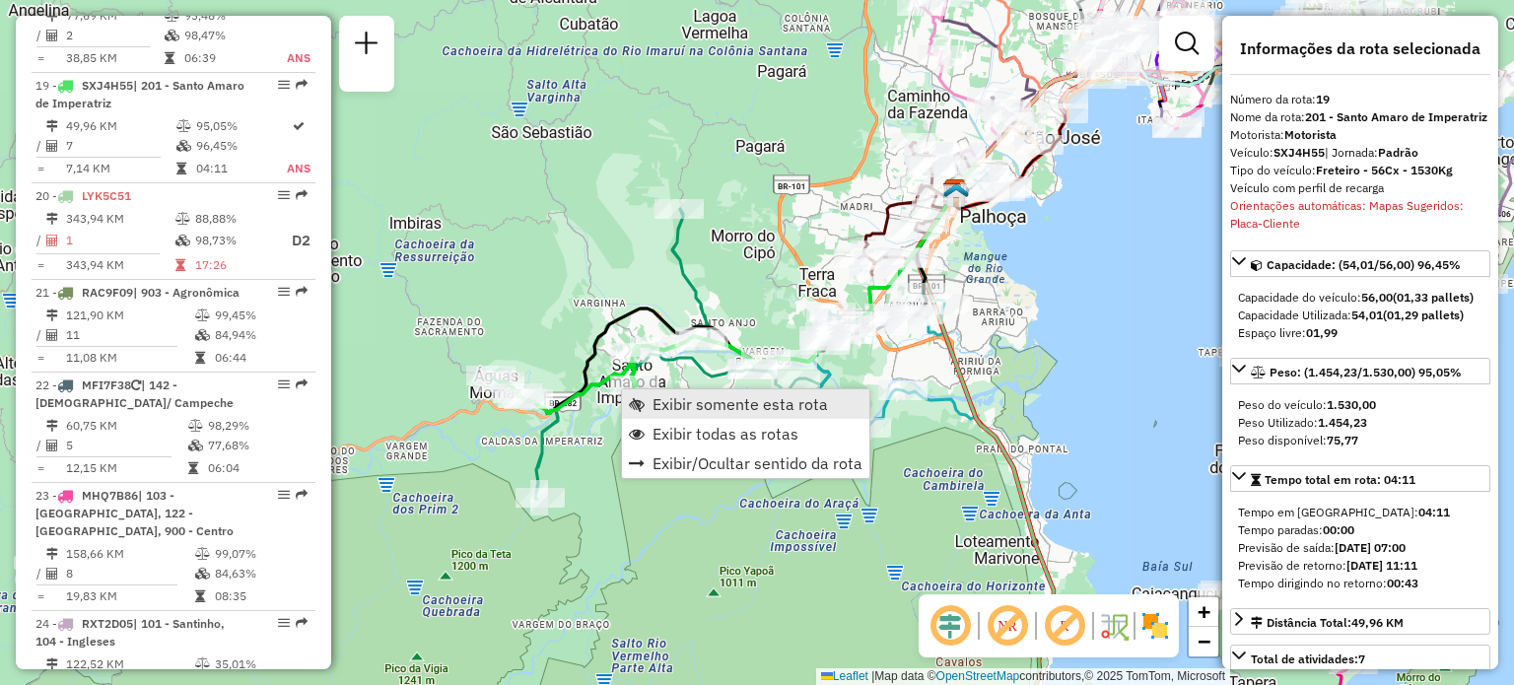
click at [653, 405] on span "Exibir somente esta rota" at bounding box center [740, 404] width 175 height 16
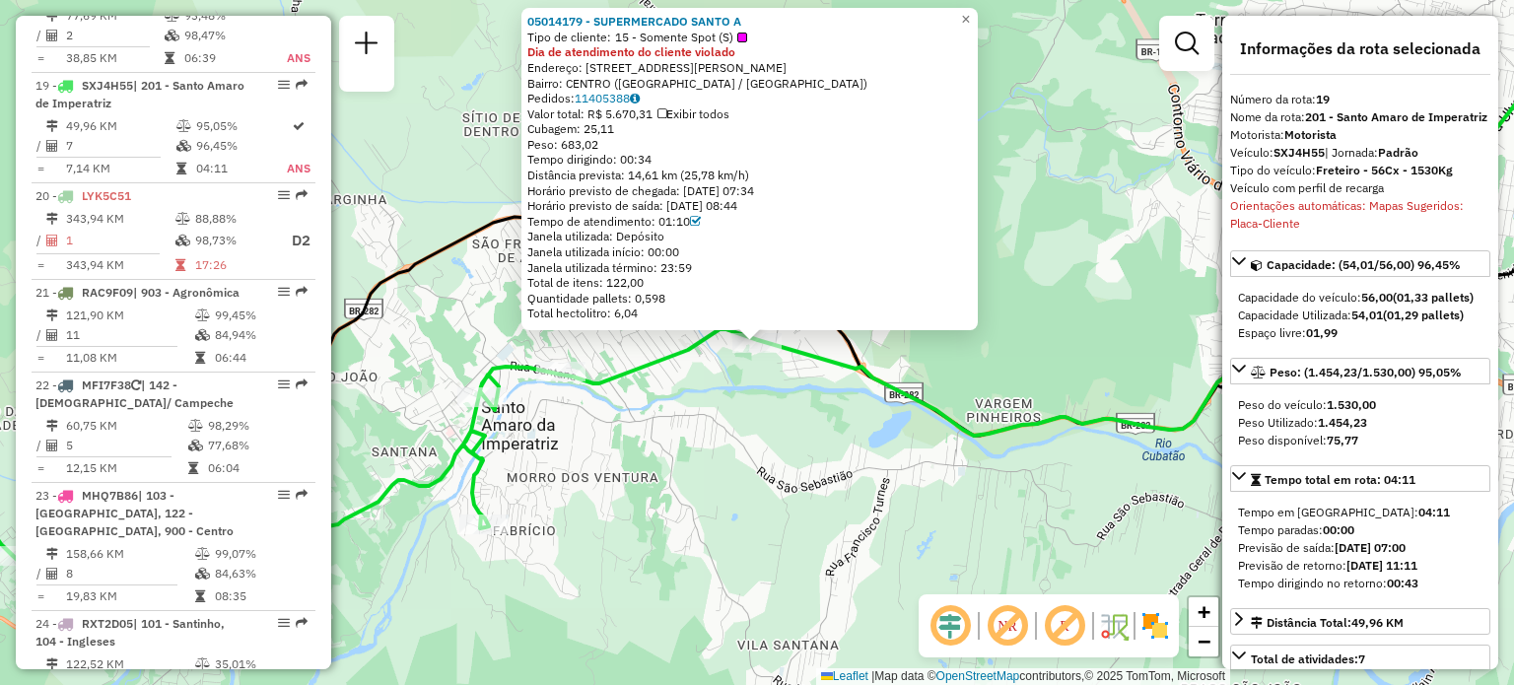
click at [711, 464] on div "05014179 - SUPERMERCADO SANTO A Tipo de cliente: 15 - Somente Spot (S) Dia de a…" at bounding box center [757, 342] width 1514 height 685
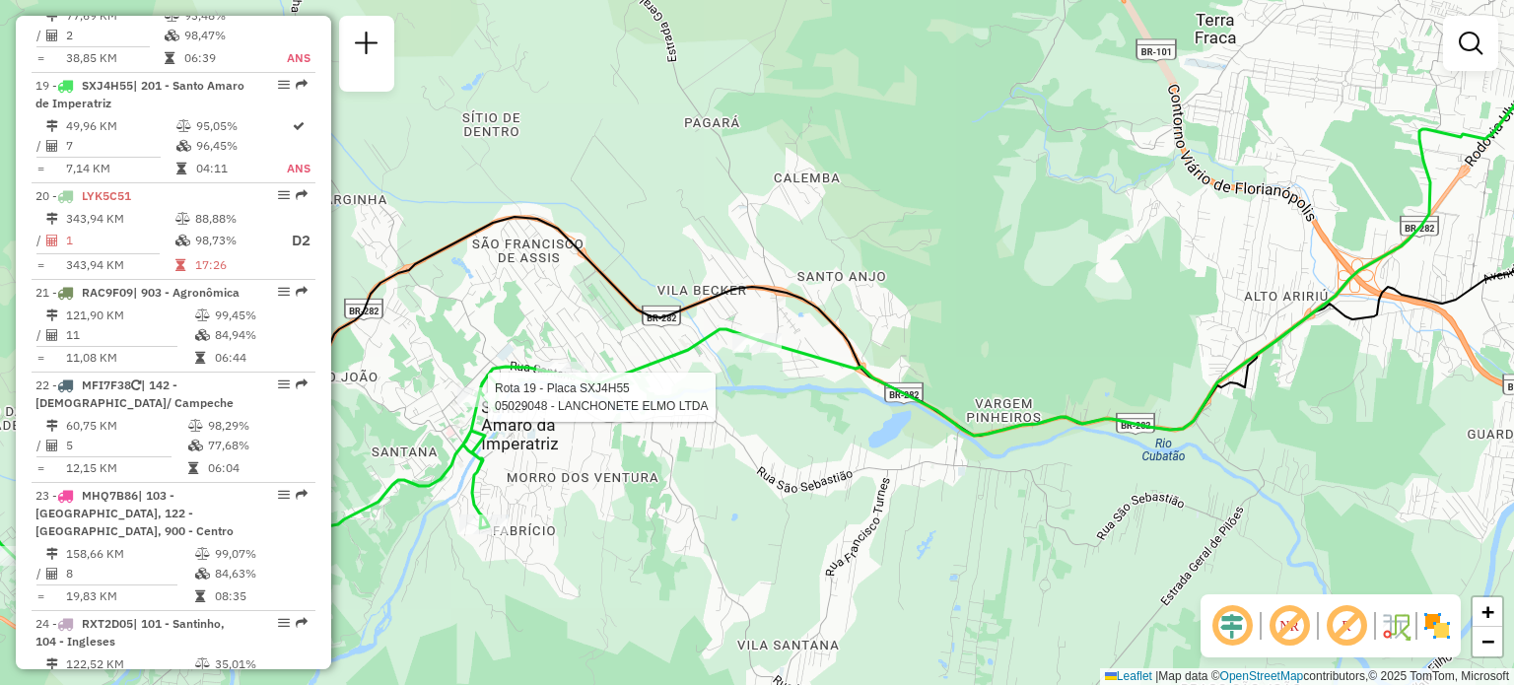
select select "**********"
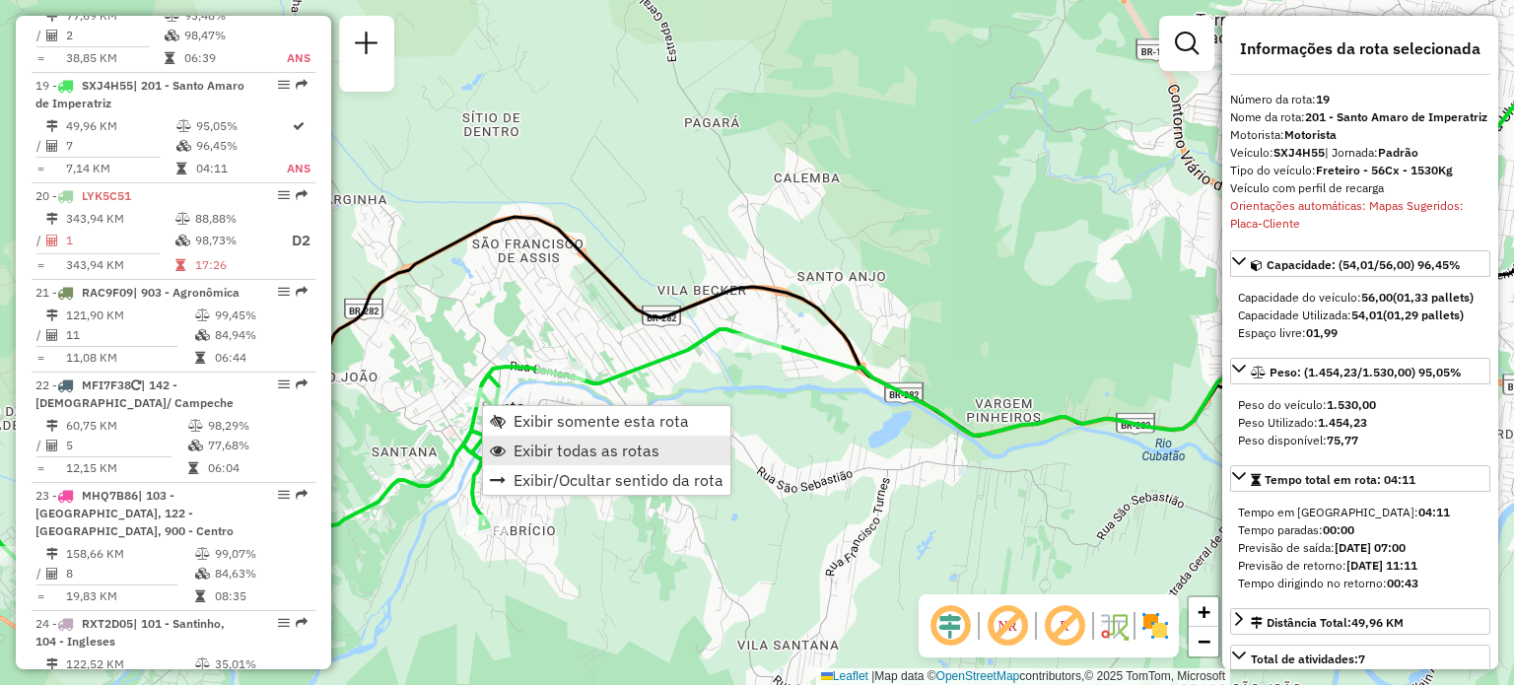
click at [531, 446] on span "Exibir todas as rotas" at bounding box center [587, 451] width 146 height 16
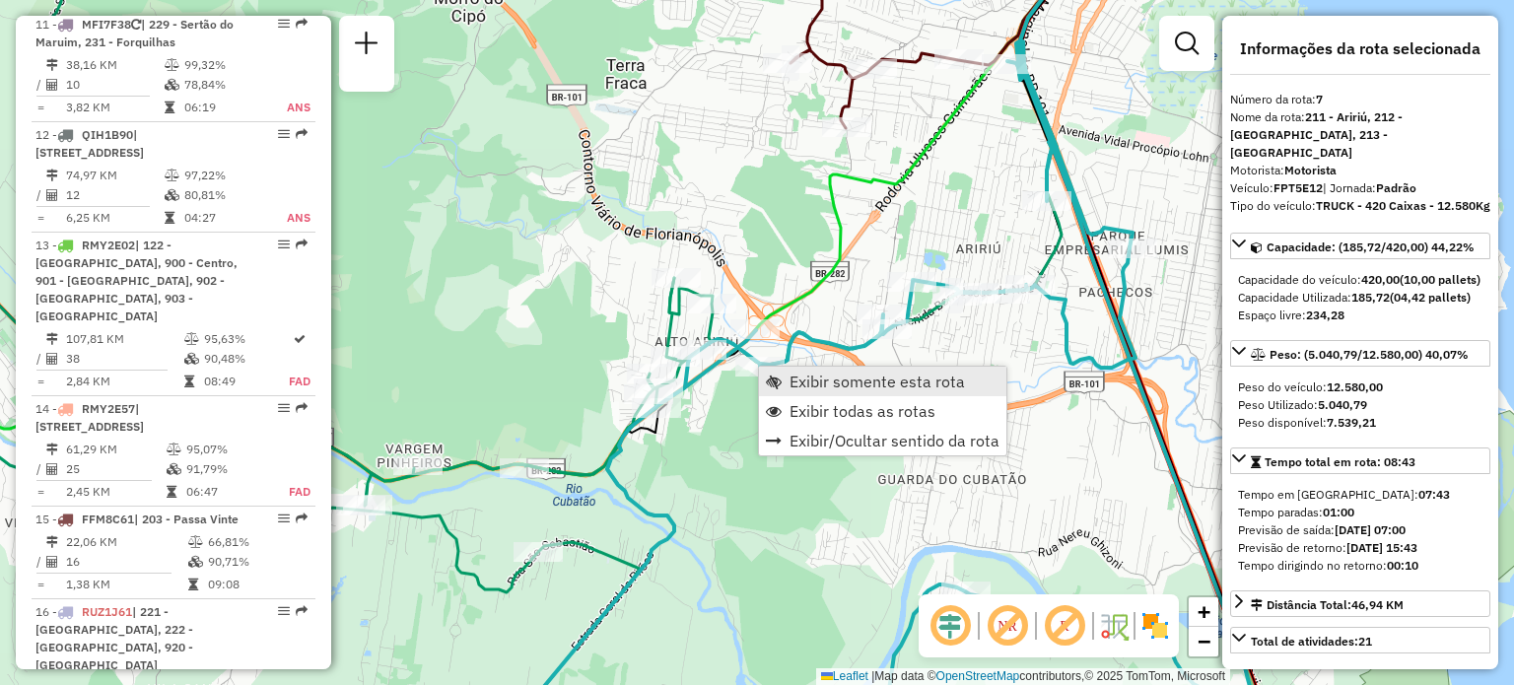
scroll to position [1487, 0]
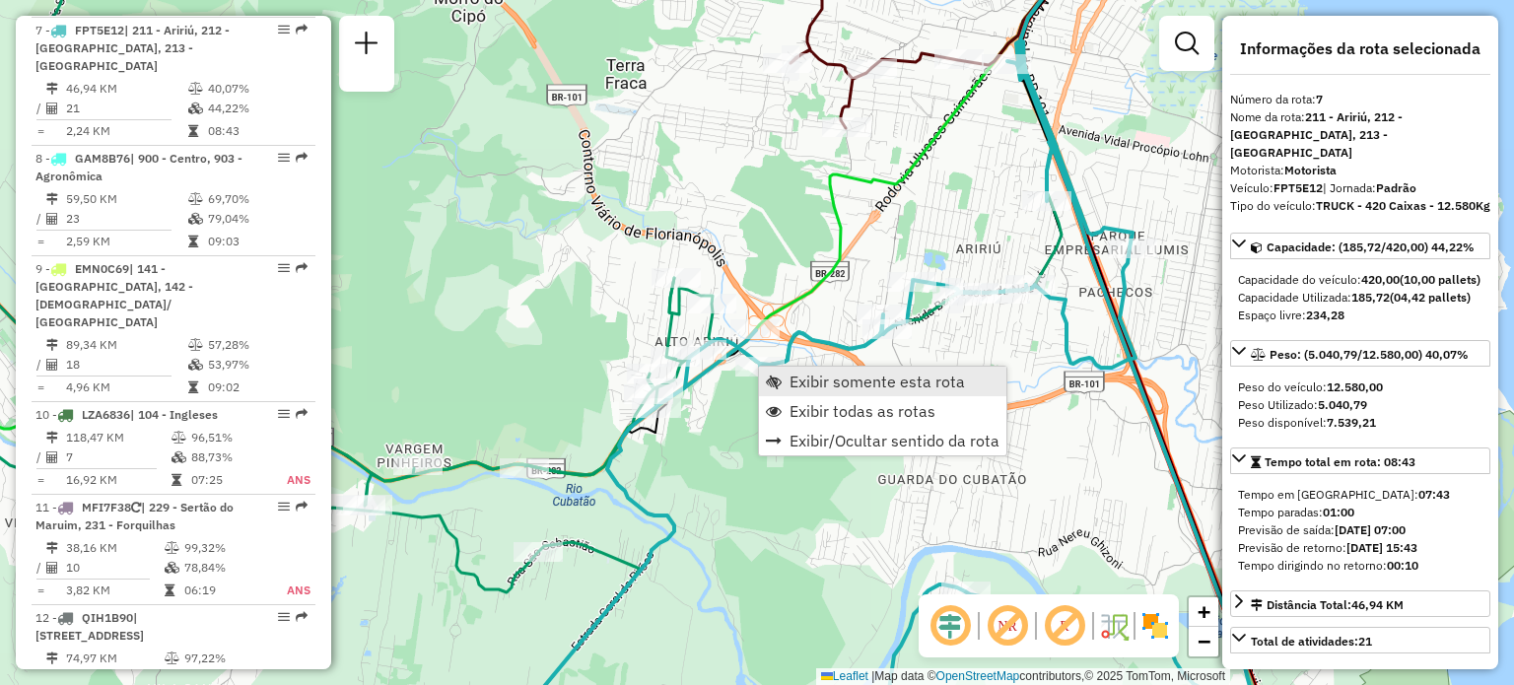
click at [794, 382] on span "Exibir somente esta rota" at bounding box center [877, 382] width 175 height 16
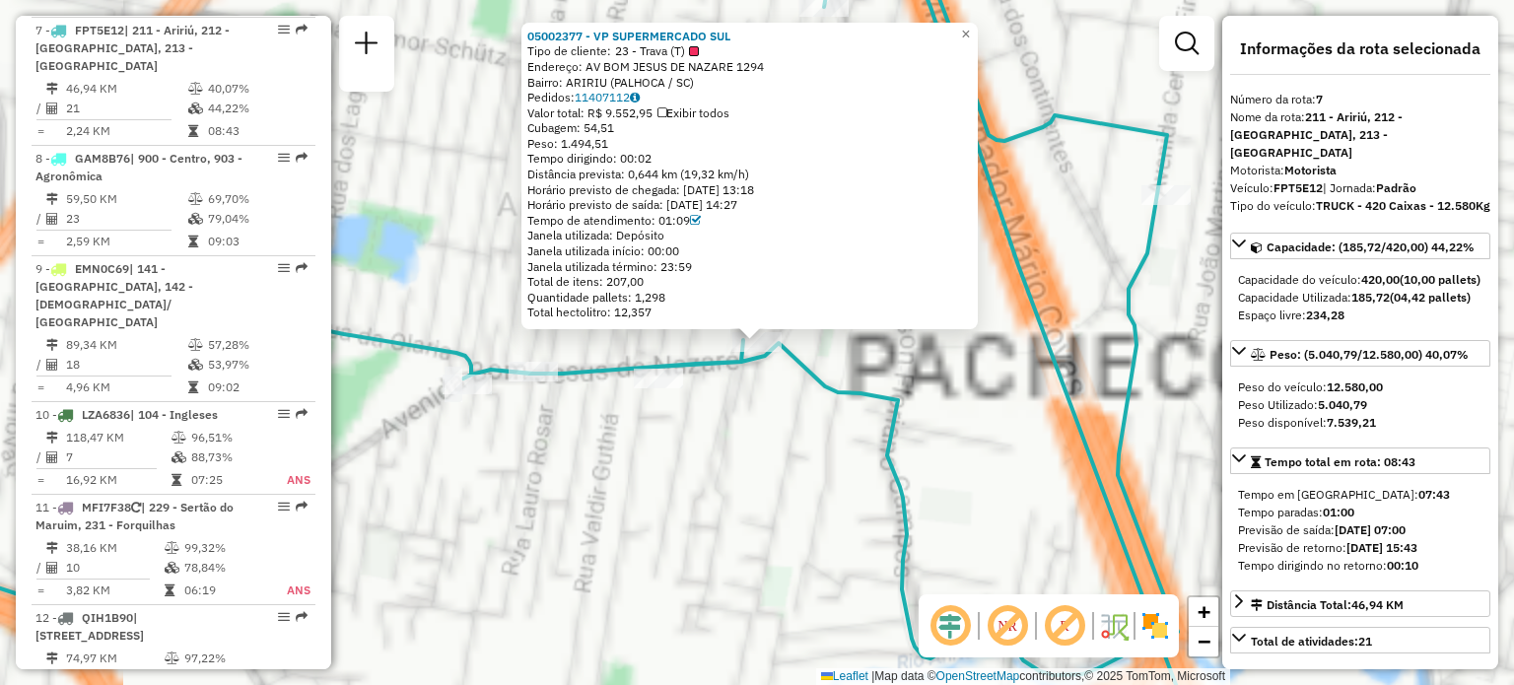
click at [718, 478] on div "05002377 - VP SUPERMERCADO SUL Tipo de cliente: 23 - Trava (T) Endereço: AV BOM…" at bounding box center [757, 342] width 1514 height 685
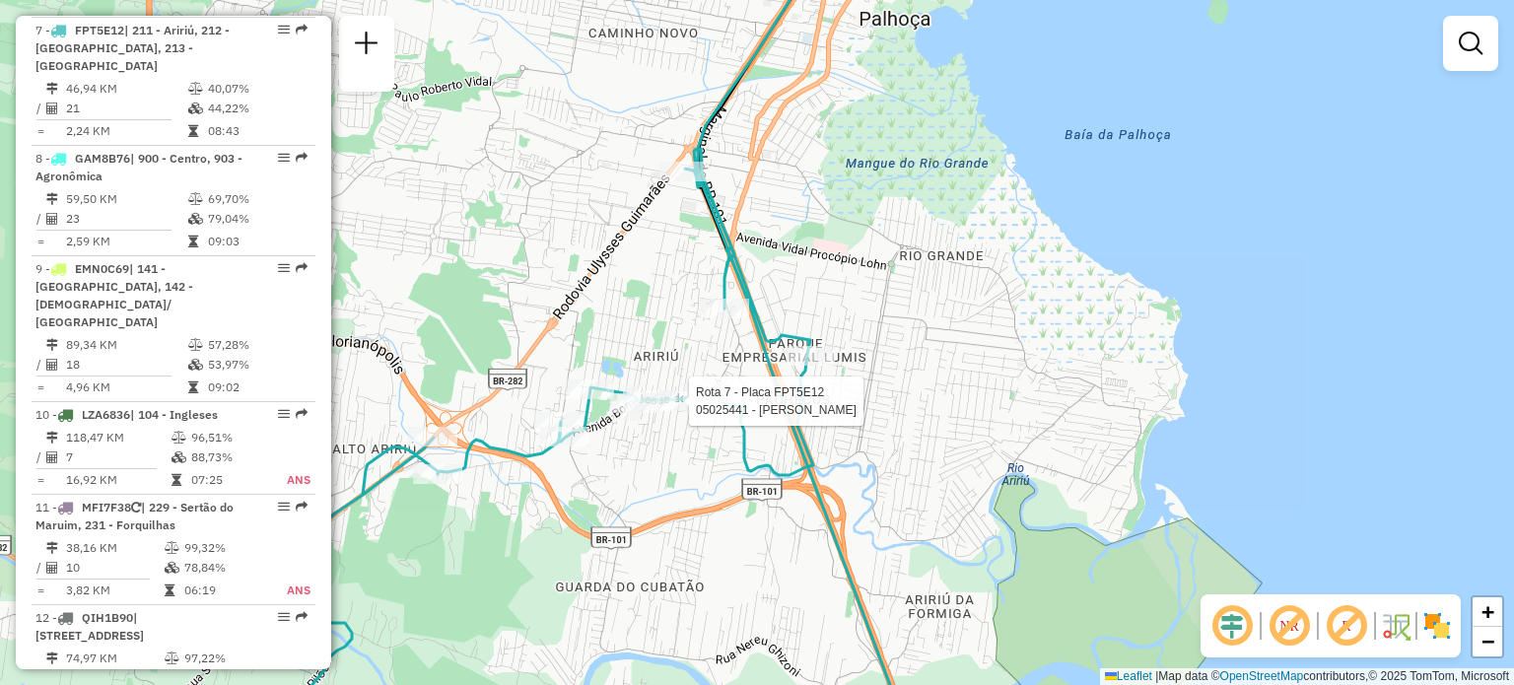
select select "**********"
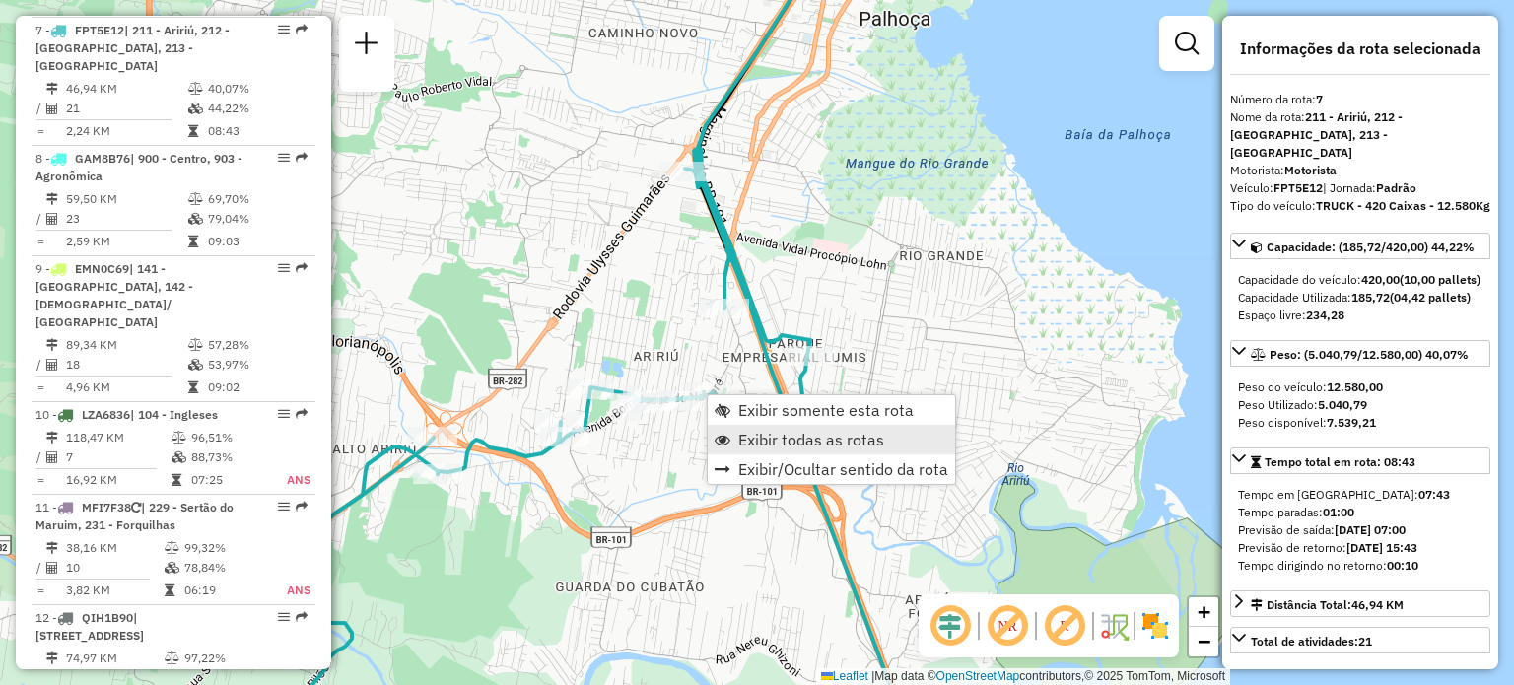
click at [760, 437] on span "Exibir todas as rotas" at bounding box center [811, 440] width 146 height 16
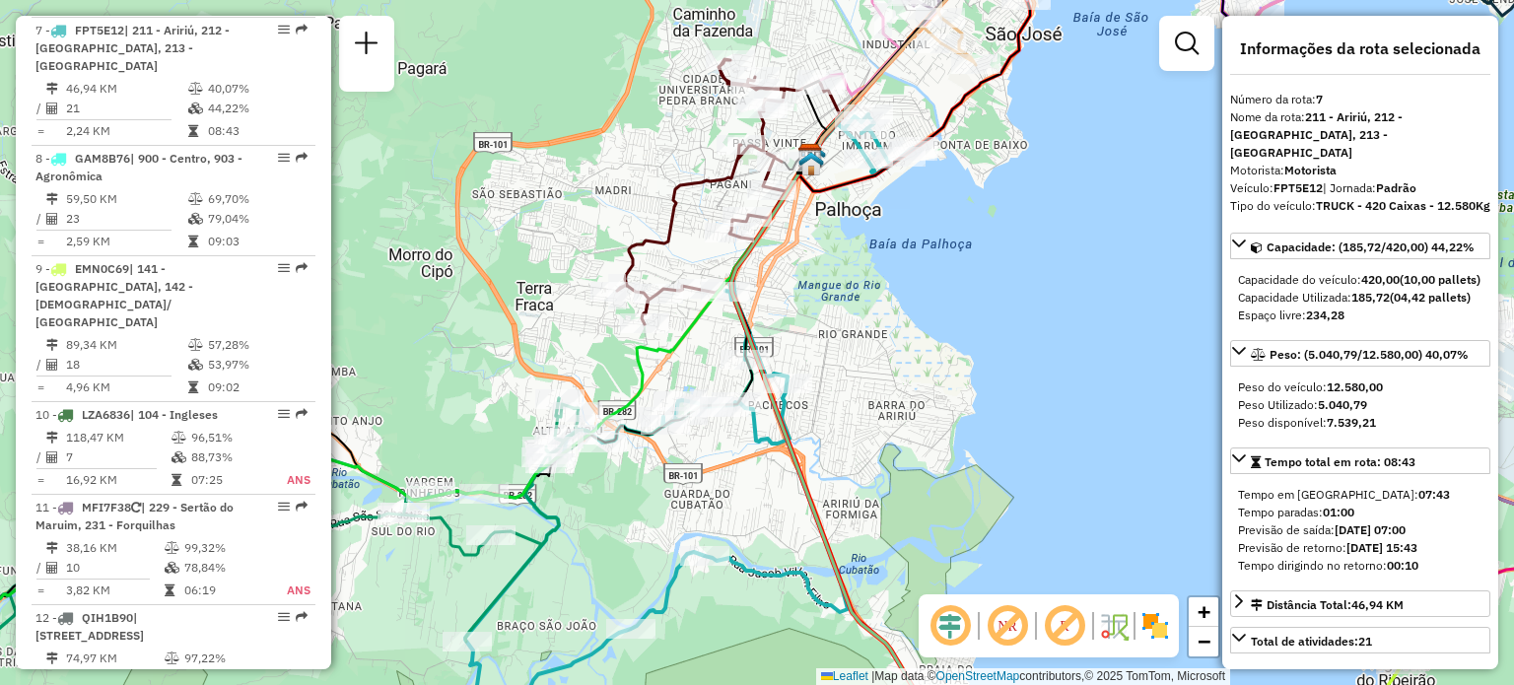
drag, startPoint x: 819, startPoint y: 464, endPoint x: 761, endPoint y: 265, distance: 207.4
click at [767, 275] on div "Janela de atendimento Grade de atendimento Capacidade Transportadoras Veículos …" at bounding box center [757, 342] width 1514 height 685
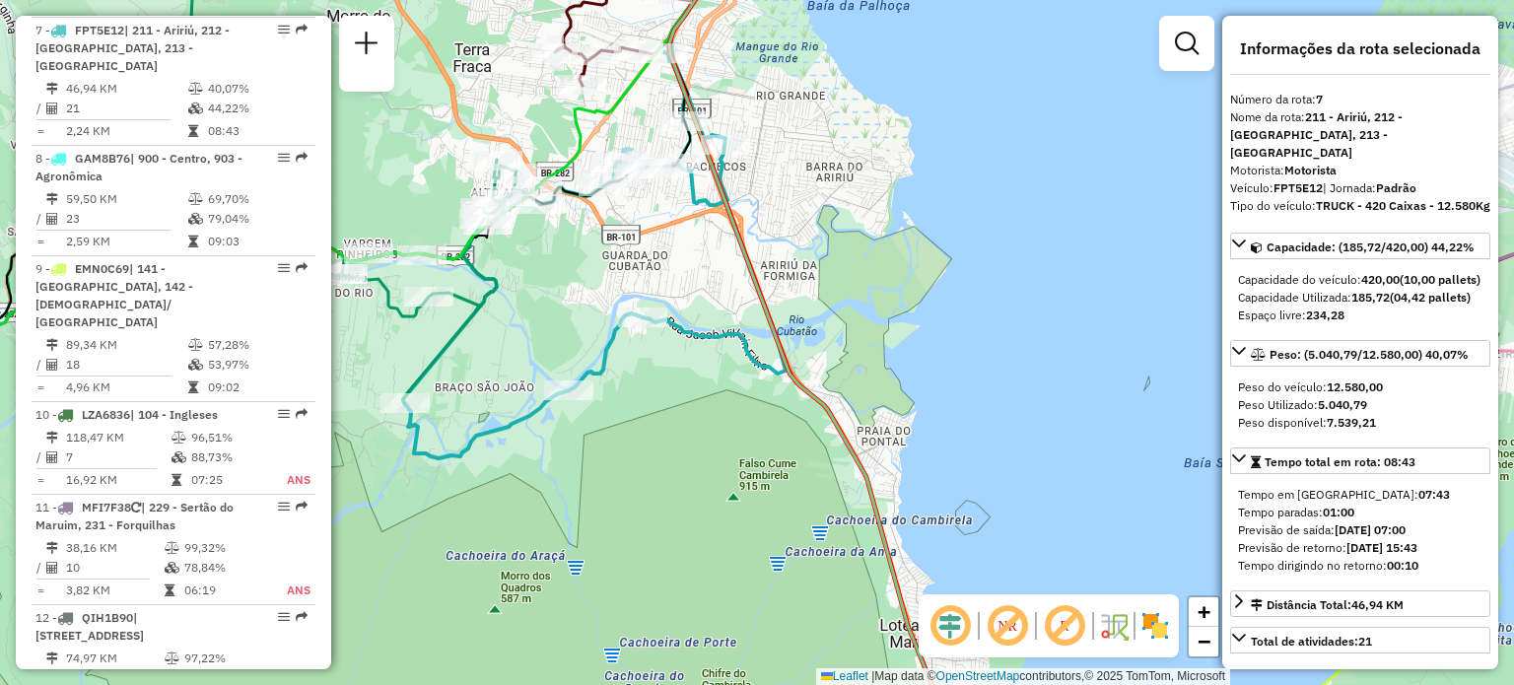
drag, startPoint x: 761, startPoint y: 451, endPoint x: 698, endPoint y: 213, distance: 246.8
click at [705, 233] on div "Janela de atendimento Grade de atendimento Capacidade Transportadoras Veículos …" at bounding box center [757, 342] width 1514 height 685
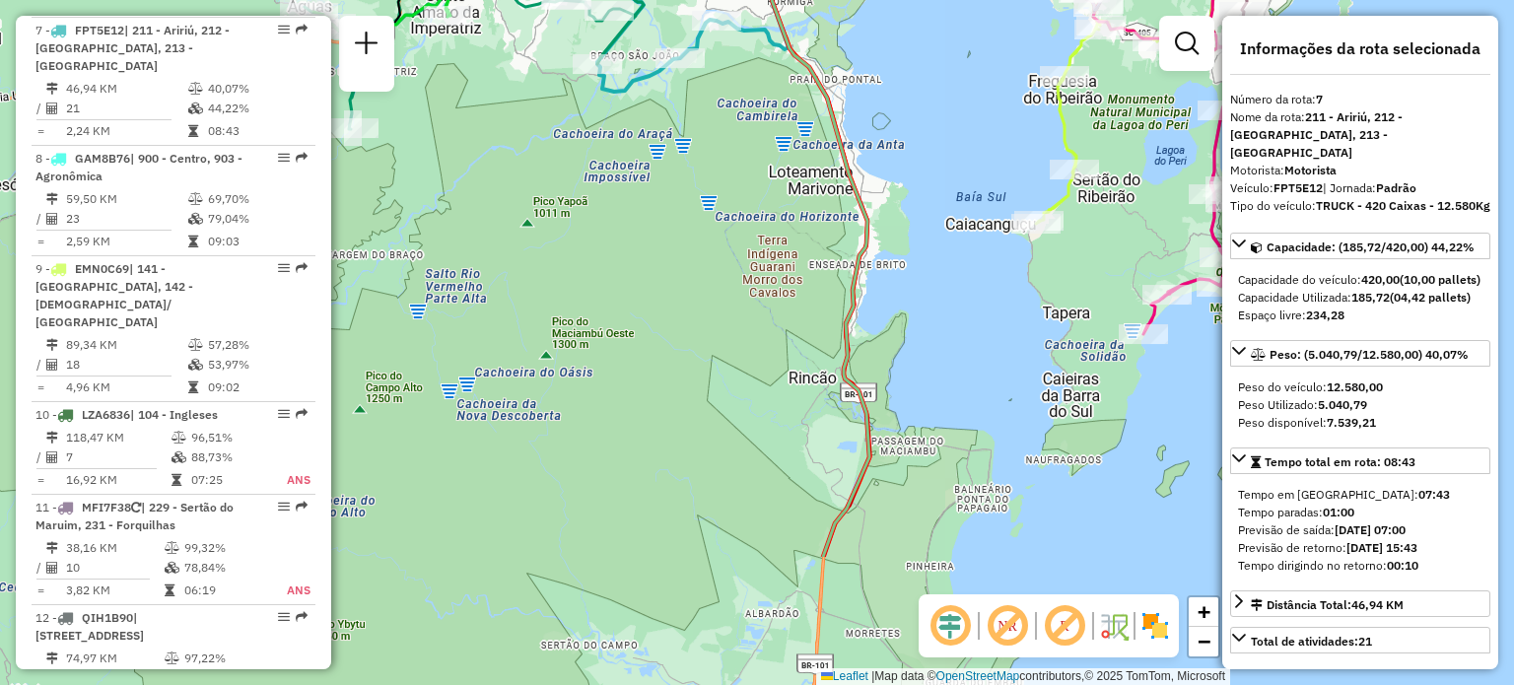
drag, startPoint x: 866, startPoint y: 462, endPoint x: 846, endPoint y: 269, distance: 194.2
click at [846, 260] on icon at bounding box center [799, 176] width 139 height 762
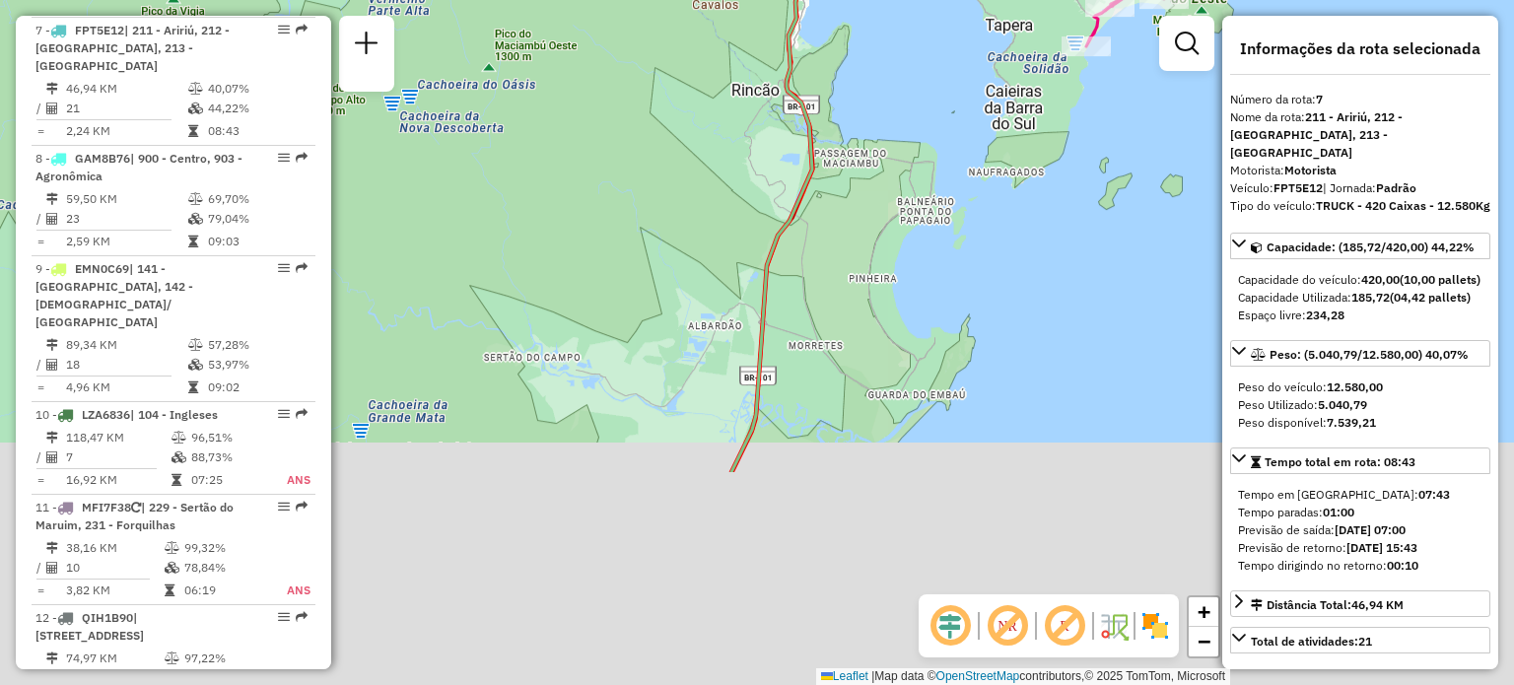
drag, startPoint x: 867, startPoint y: 338, endPoint x: 816, endPoint y: 74, distance: 269.1
click at [816, 74] on div "Janela de atendimento Grade de atendimento Capacidade Transportadoras Veículos …" at bounding box center [757, 342] width 1514 height 685
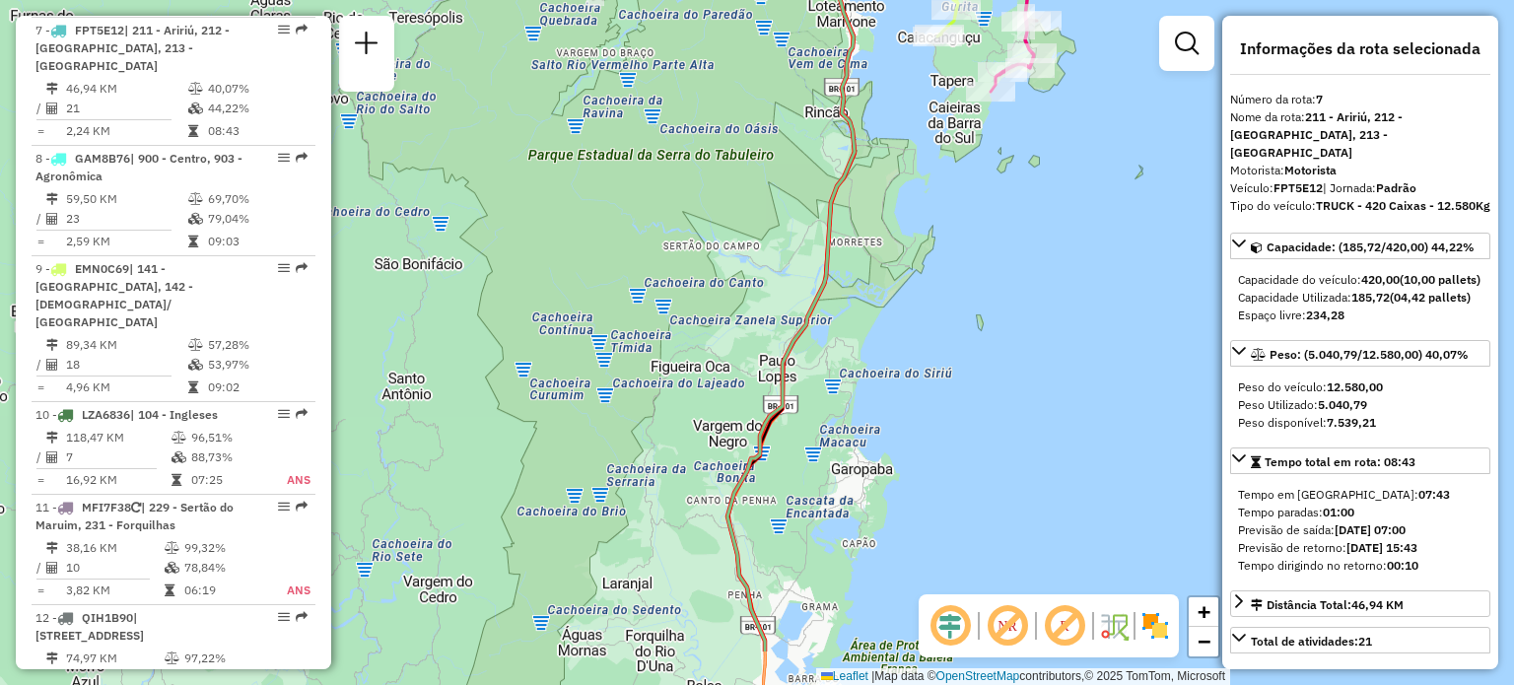
drag, startPoint x: 804, startPoint y: 354, endPoint x: 866, endPoint y: 222, distance: 145.5
click at [866, 180] on div "Janela de atendimento Grade de atendimento Capacidade Transportadoras Veículos …" at bounding box center [757, 342] width 1514 height 685
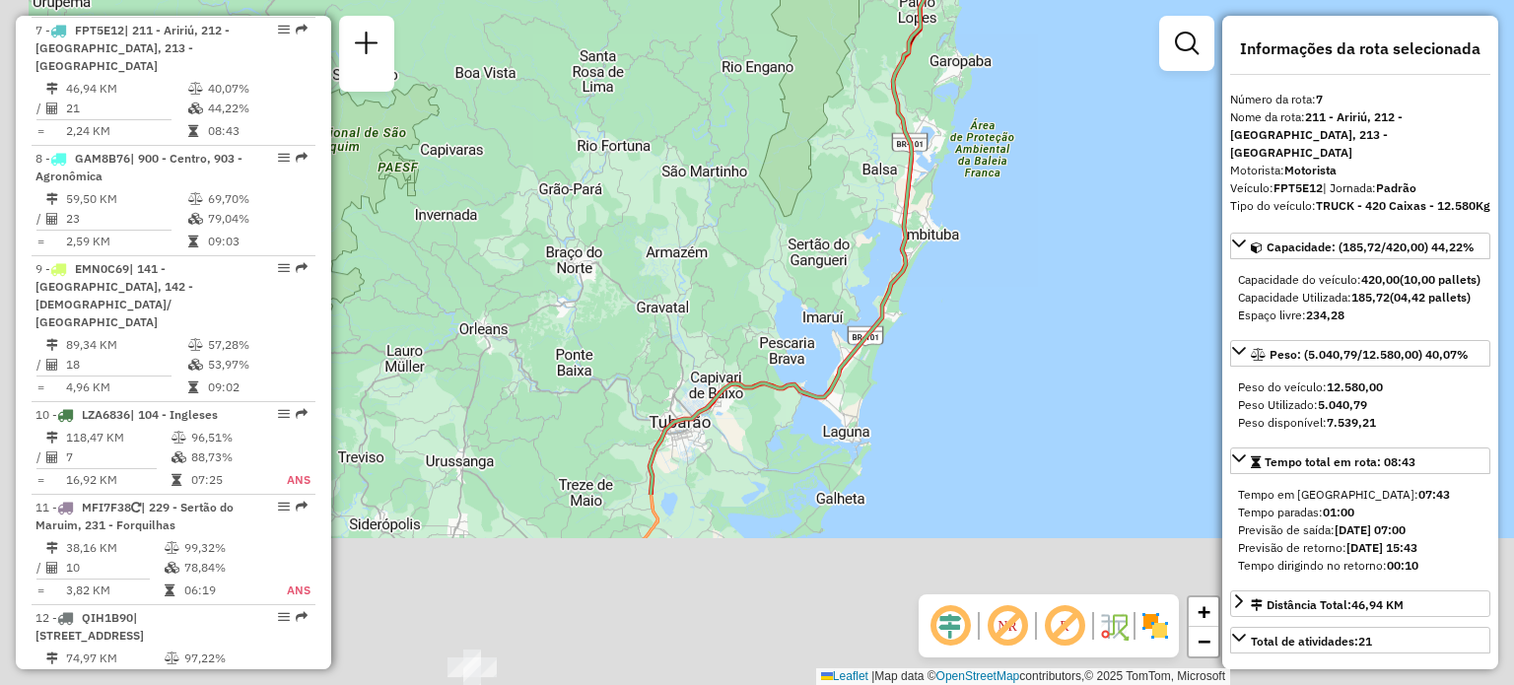
drag, startPoint x: 875, startPoint y: 356, endPoint x: 895, endPoint y: 328, distance: 33.9
click at [931, 216] on div "Janela de atendimento Grade de atendimento Capacidade Transportadoras Veículos …" at bounding box center [757, 342] width 1514 height 685
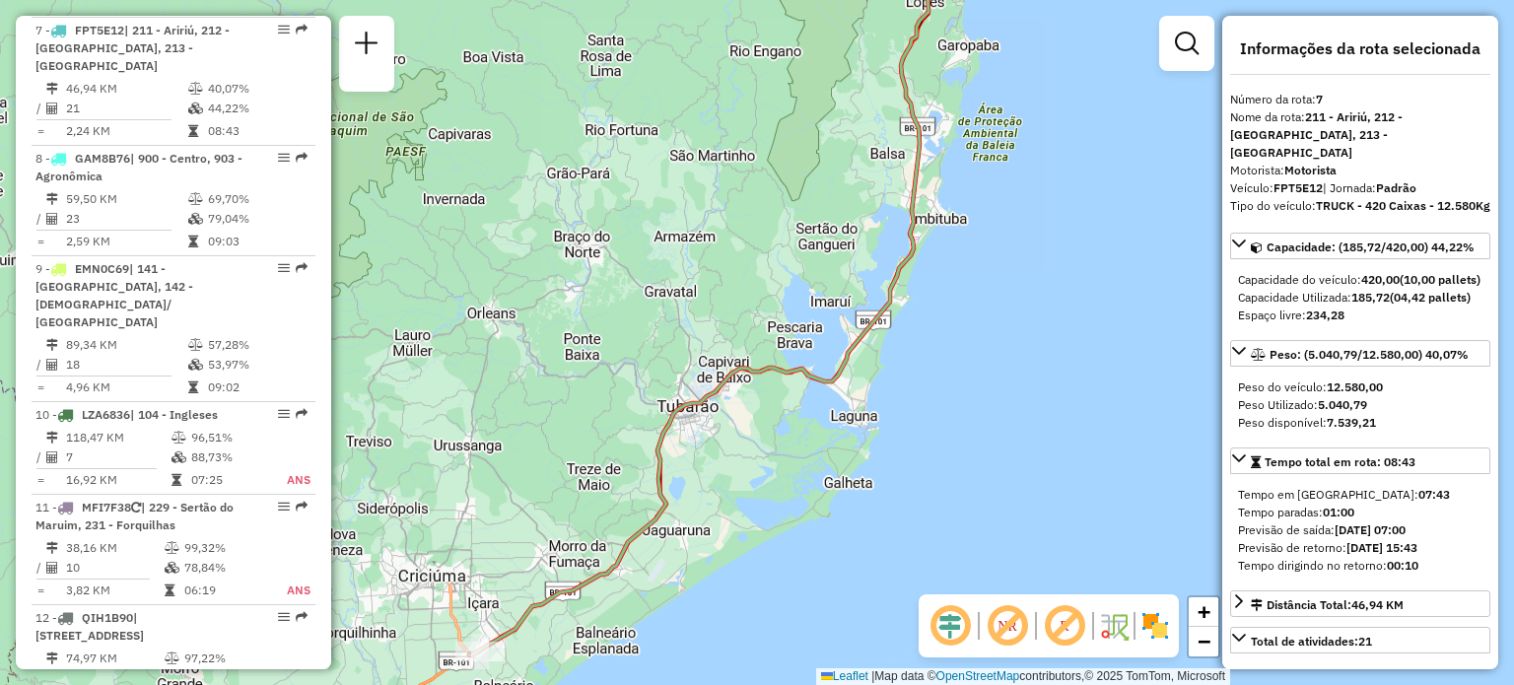
drag, startPoint x: 679, startPoint y: 587, endPoint x: 865, endPoint y: 345, distance: 304.4
click at [864, 346] on div "Janela de atendimento Grade de atendimento Capacidade Transportadoras Veículos …" at bounding box center [757, 342] width 1514 height 685
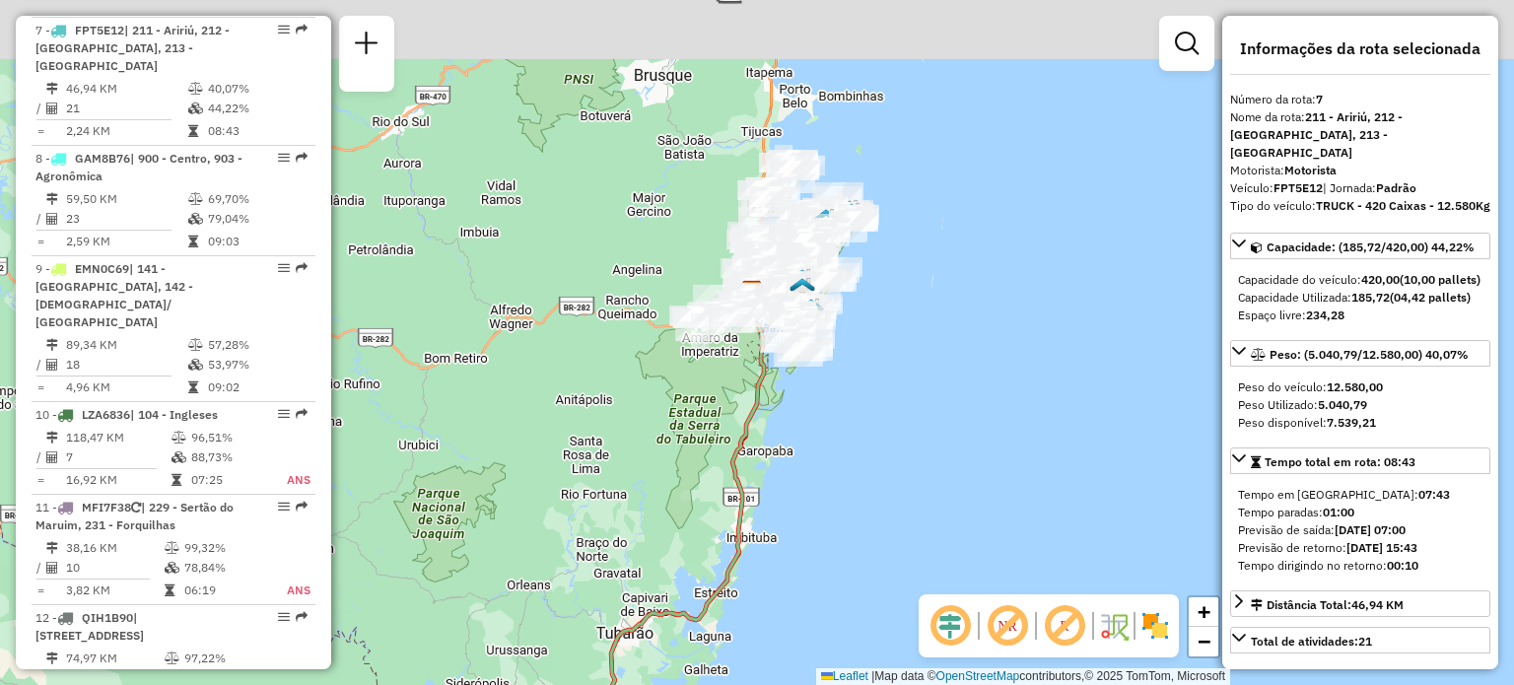
drag, startPoint x: 769, startPoint y: 224, endPoint x: 602, endPoint y: 561, distance: 376.1
click at [602, 561] on div "Janela de atendimento Grade de atendimento Capacidade Transportadoras Veículos …" at bounding box center [757, 342] width 1514 height 685
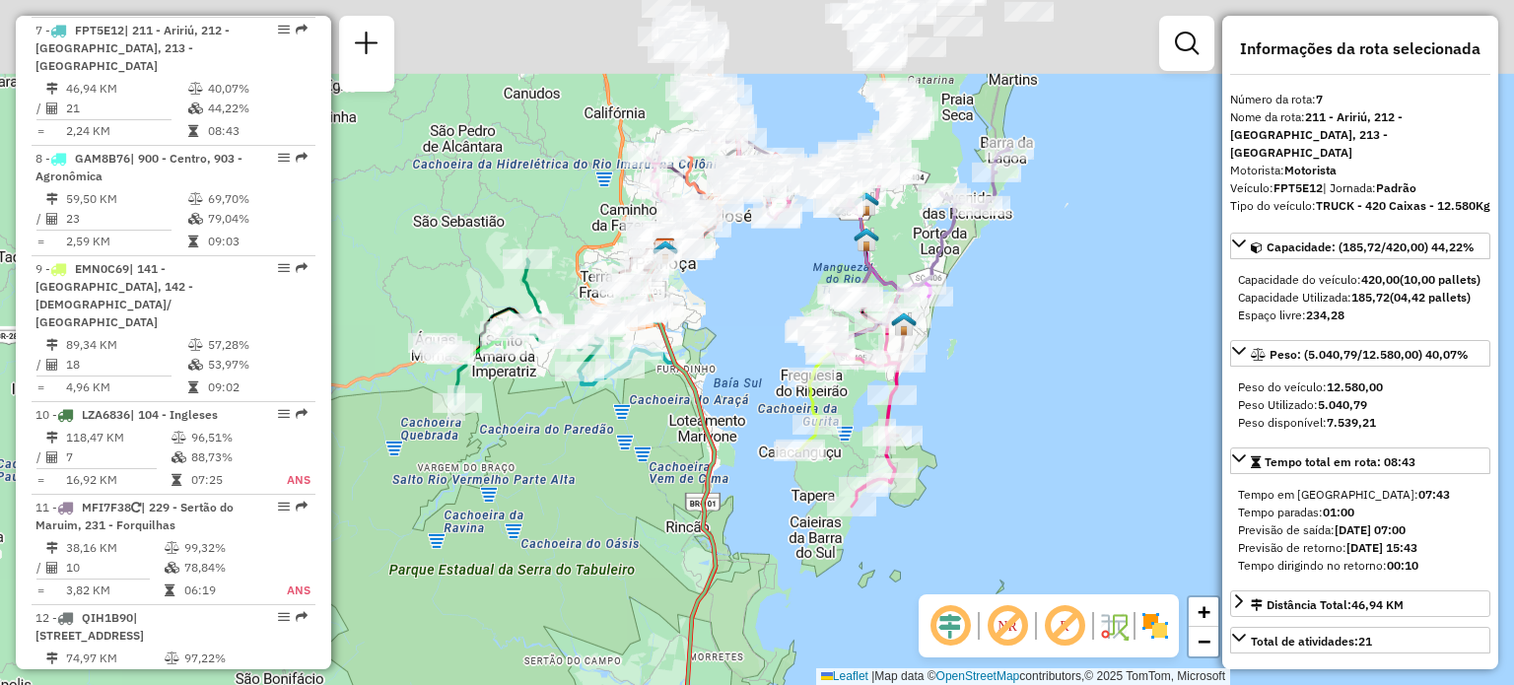
drag, startPoint x: 809, startPoint y: 196, endPoint x: 722, endPoint y: 343, distance: 171.1
click at [702, 473] on div "Janela de atendimento Grade de atendimento Capacidade Transportadoras Veículos …" at bounding box center [757, 342] width 1514 height 685
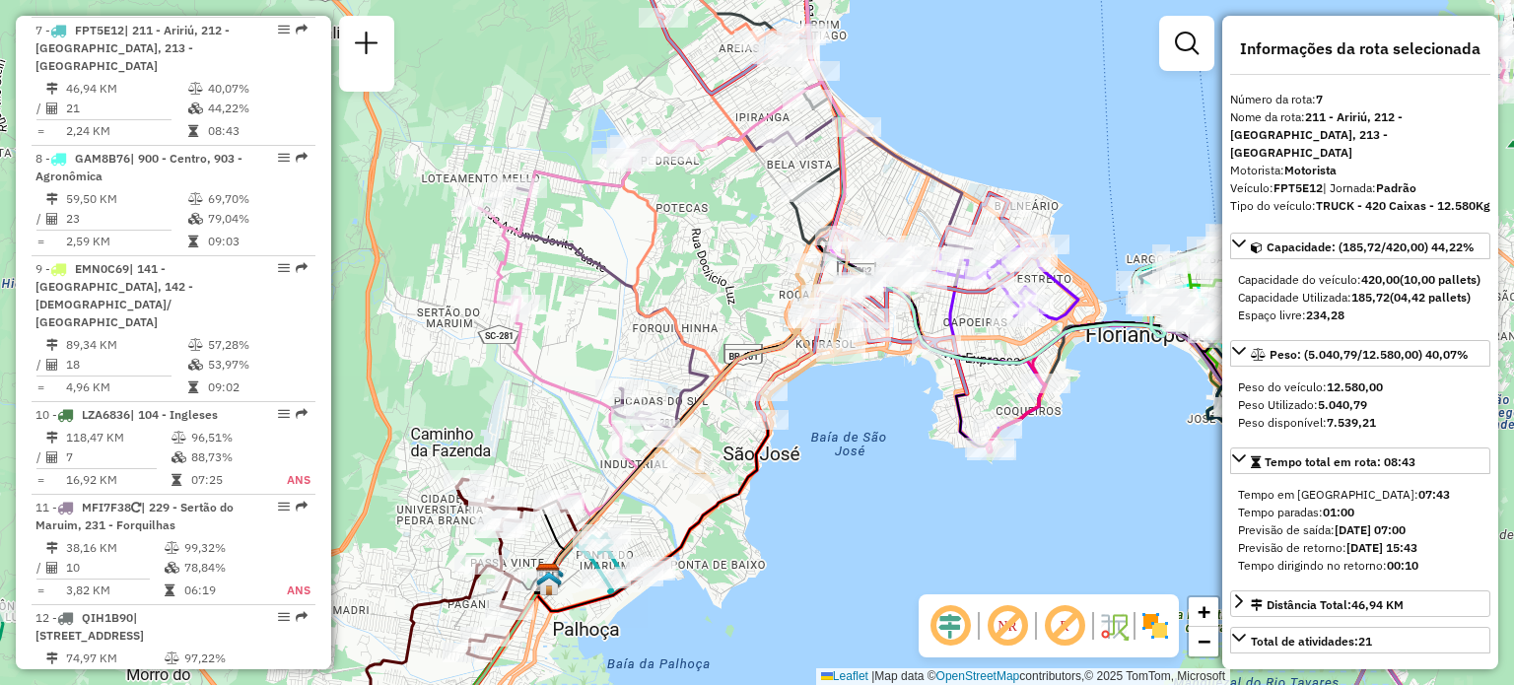
drag, startPoint x: 592, startPoint y: 191, endPoint x: 592, endPoint y: 251, distance: 60.1
click at [595, 252] on div "Janela de atendimento Grade de atendimento Capacidade Transportadoras Veículos …" at bounding box center [757, 342] width 1514 height 685
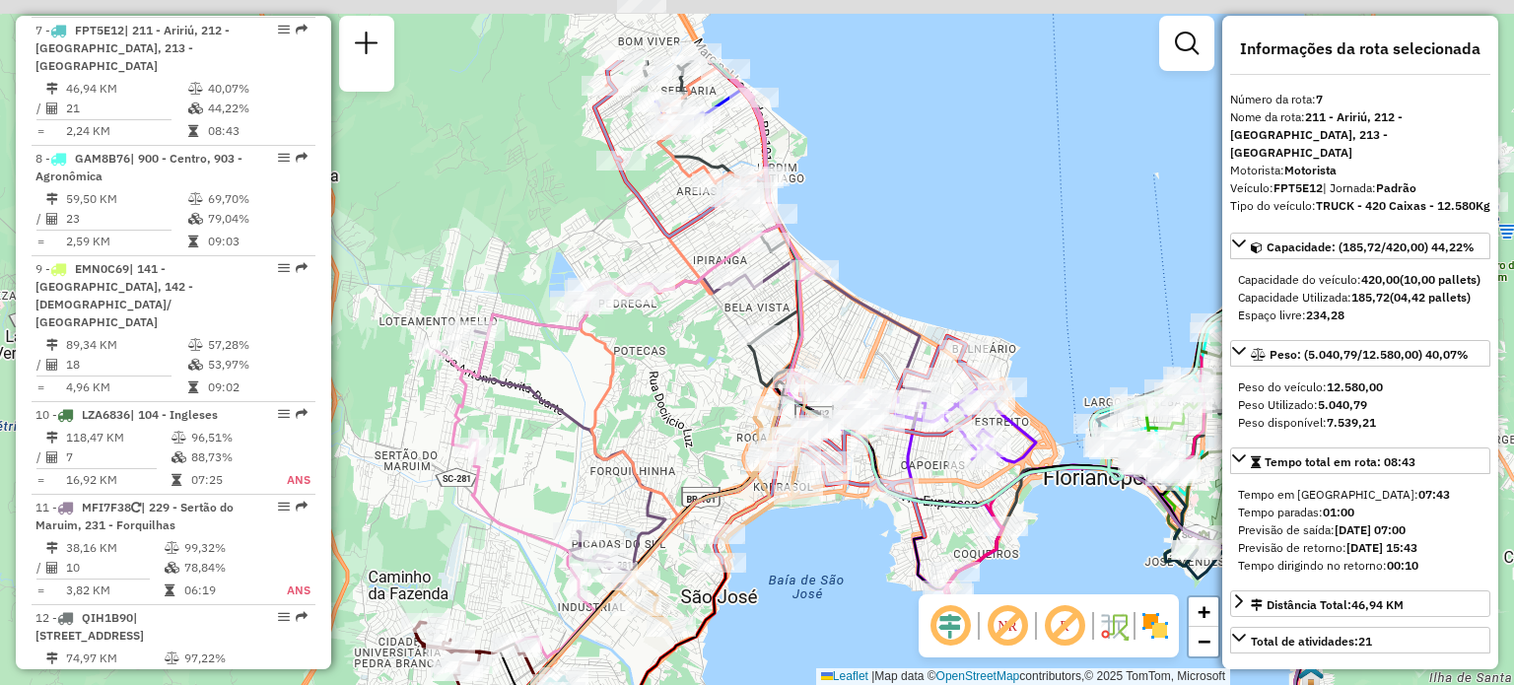
drag, startPoint x: 687, startPoint y: 324, endPoint x: 580, endPoint y: 502, distance: 207.4
click at [608, 459] on div "Janela de atendimento Grade de atendimento Capacidade Transportadoras Veículos …" at bounding box center [757, 342] width 1514 height 685
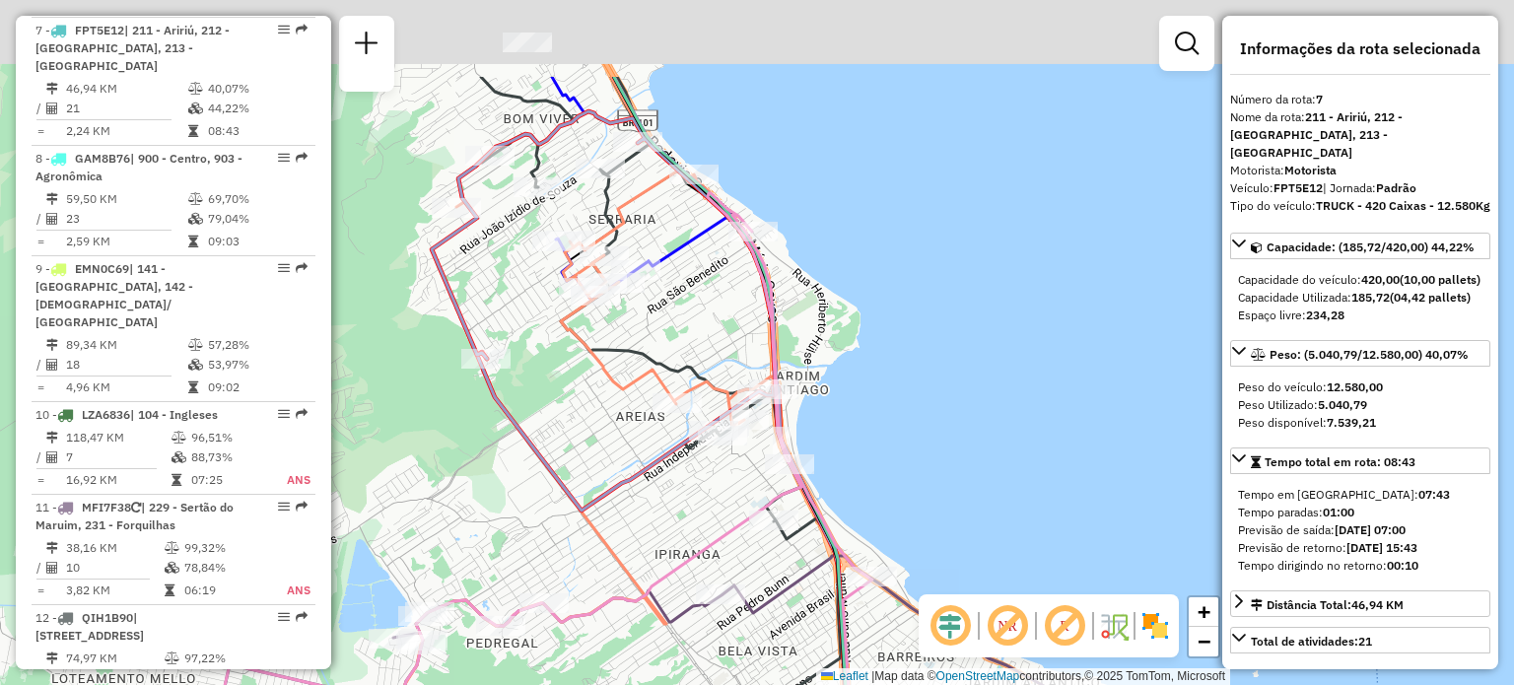
drag, startPoint x: 665, startPoint y: 192, endPoint x: 740, endPoint y: 568, distance: 383.0
click at [739, 567] on div "Janela de atendimento Grade de atendimento Capacidade Transportadoras Veículos …" at bounding box center [757, 342] width 1514 height 685
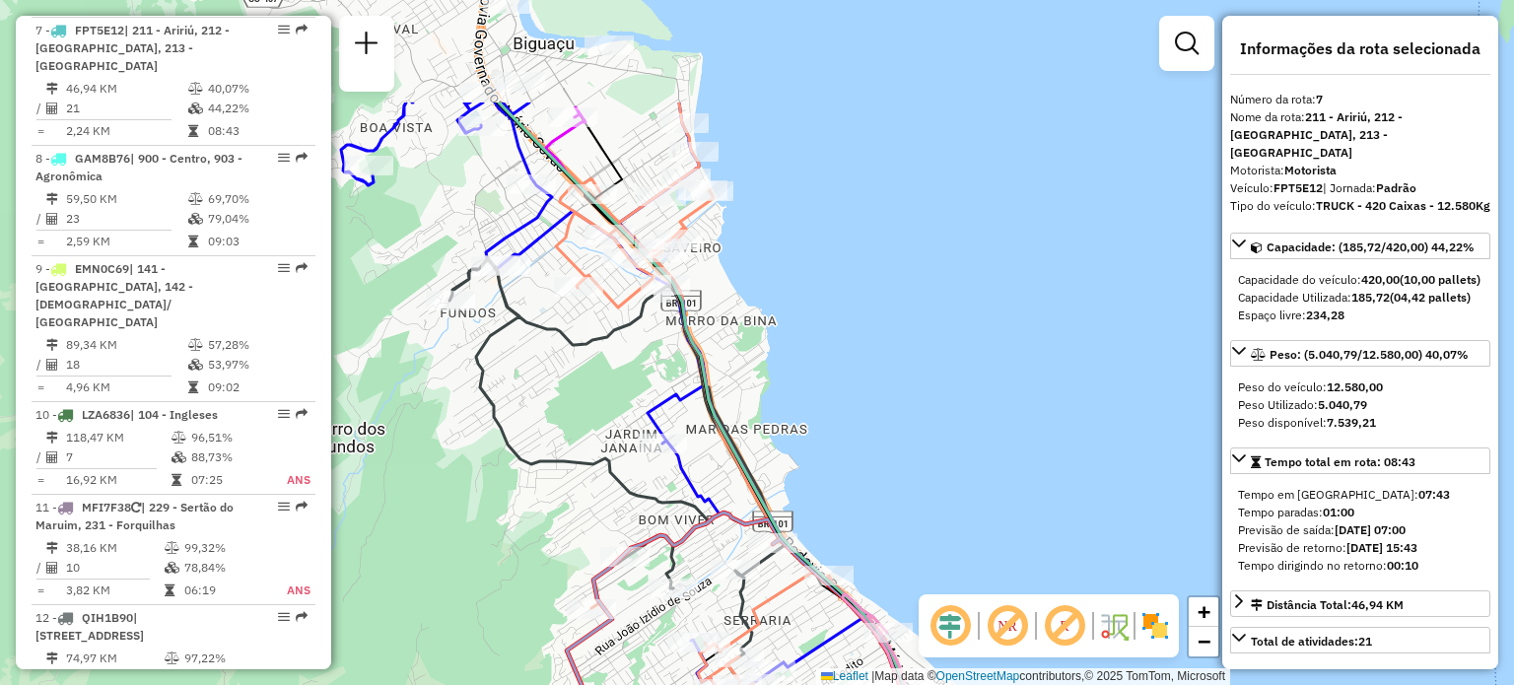
drag, startPoint x: 465, startPoint y: 199, endPoint x: 576, endPoint y: 448, distance: 271.8
click at [582, 459] on div "Rota 14 - Placa RMY2E57 05038971 - BELIVE MINI MARKET Janela de atendimento Gra…" at bounding box center [757, 342] width 1514 height 685
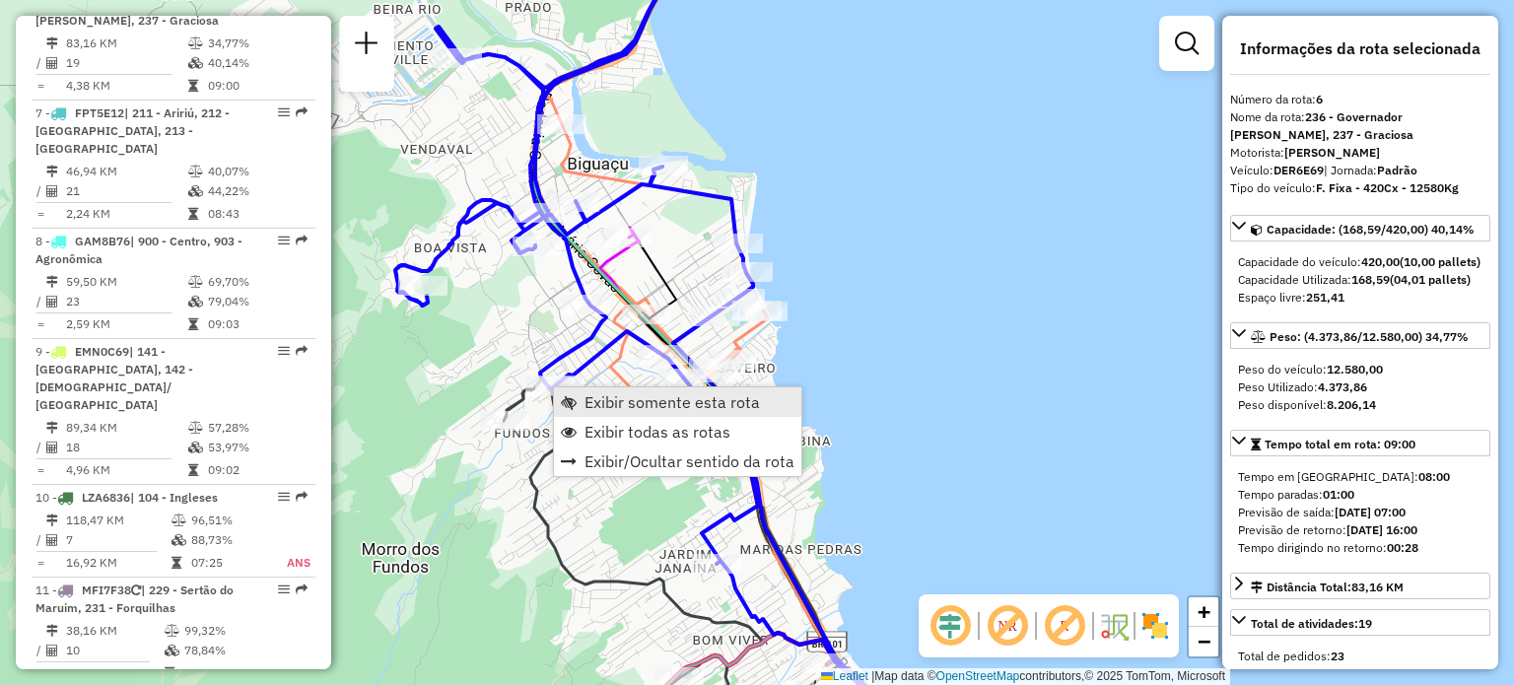
scroll to position [1376, 0]
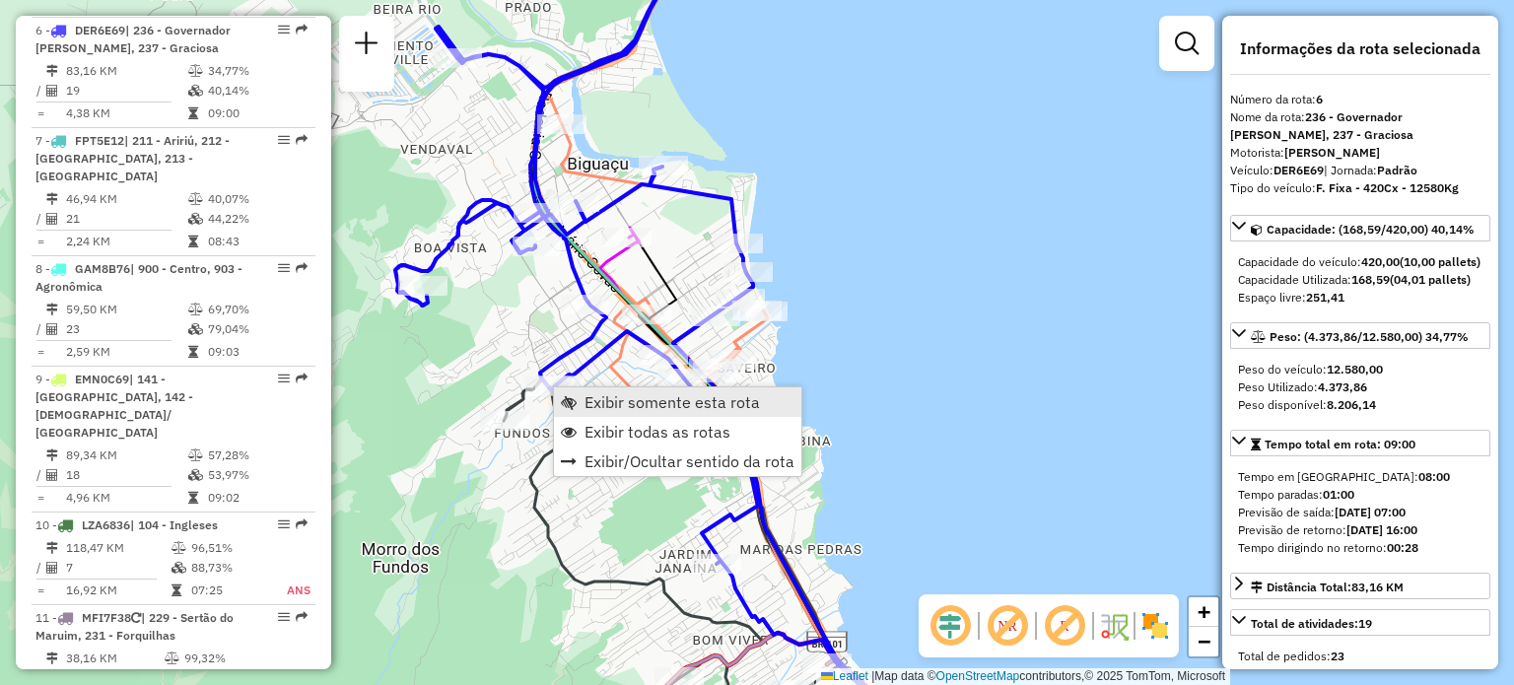
click at [567, 398] on span "Exibir somente esta rota" at bounding box center [569, 402] width 16 height 16
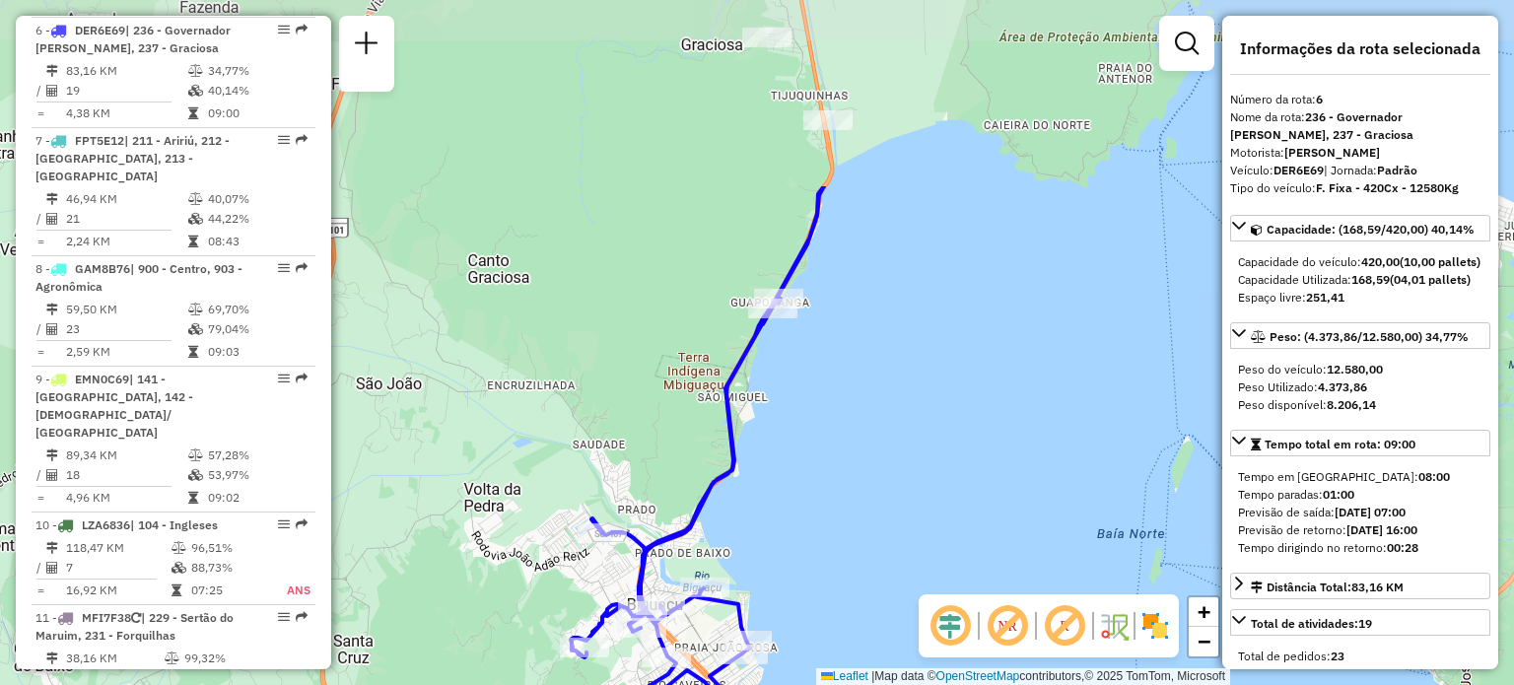
drag, startPoint x: 718, startPoint y: 393, endPoint x: 785, endPoint y: 658, distance: 272.6
click at [785, 658] on div "Janela de atendimento Grade de atendimento Capacidade Transportadoras Veículos …" at bounding box center [757, 342] width 1514 height 685
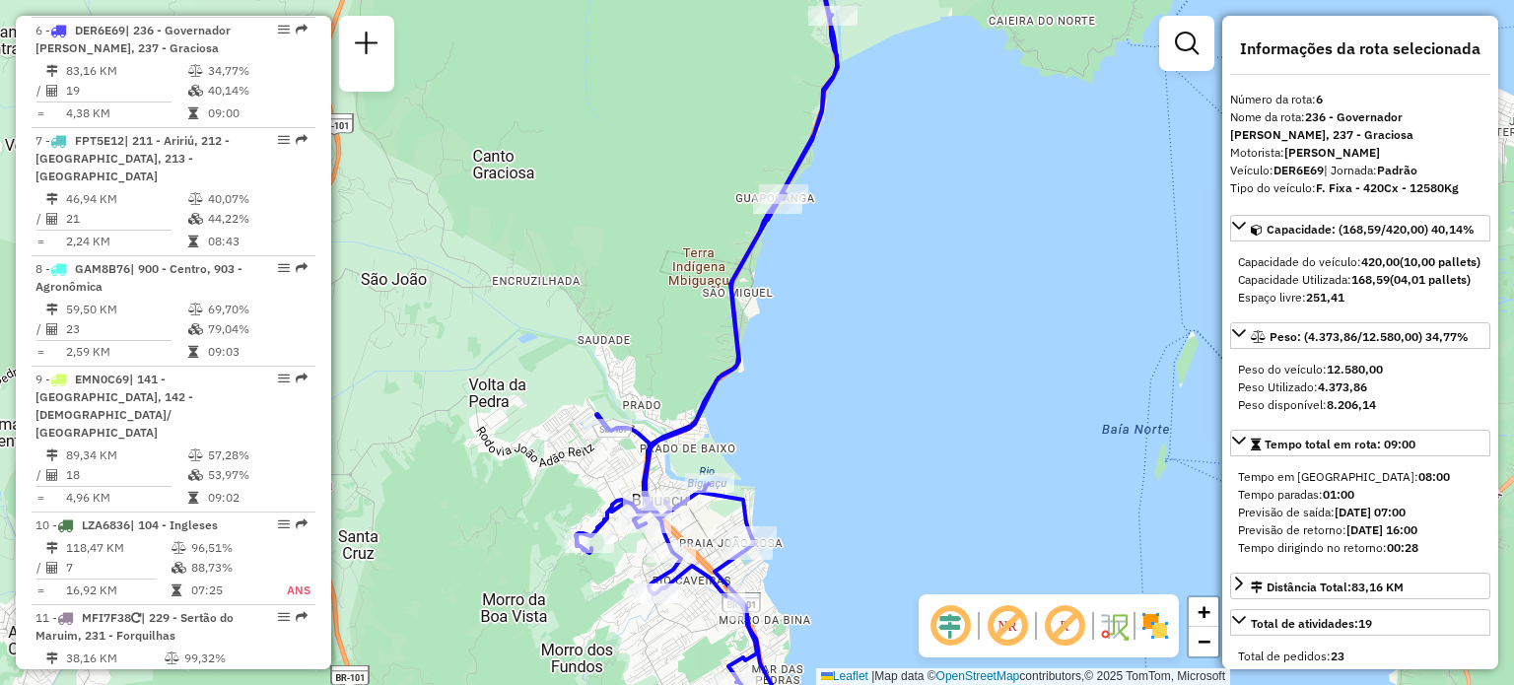
drag, startPoint x: 771, startPoint y: 539, endPoint x: 808, endPoint y: 382, distance: 161.2
click at [852, 356] on div "Janela de atendimento Grade de atendimento Capacidade Transportadoras Veículos …" at bounding box center [757, 342] width 1514 height 685
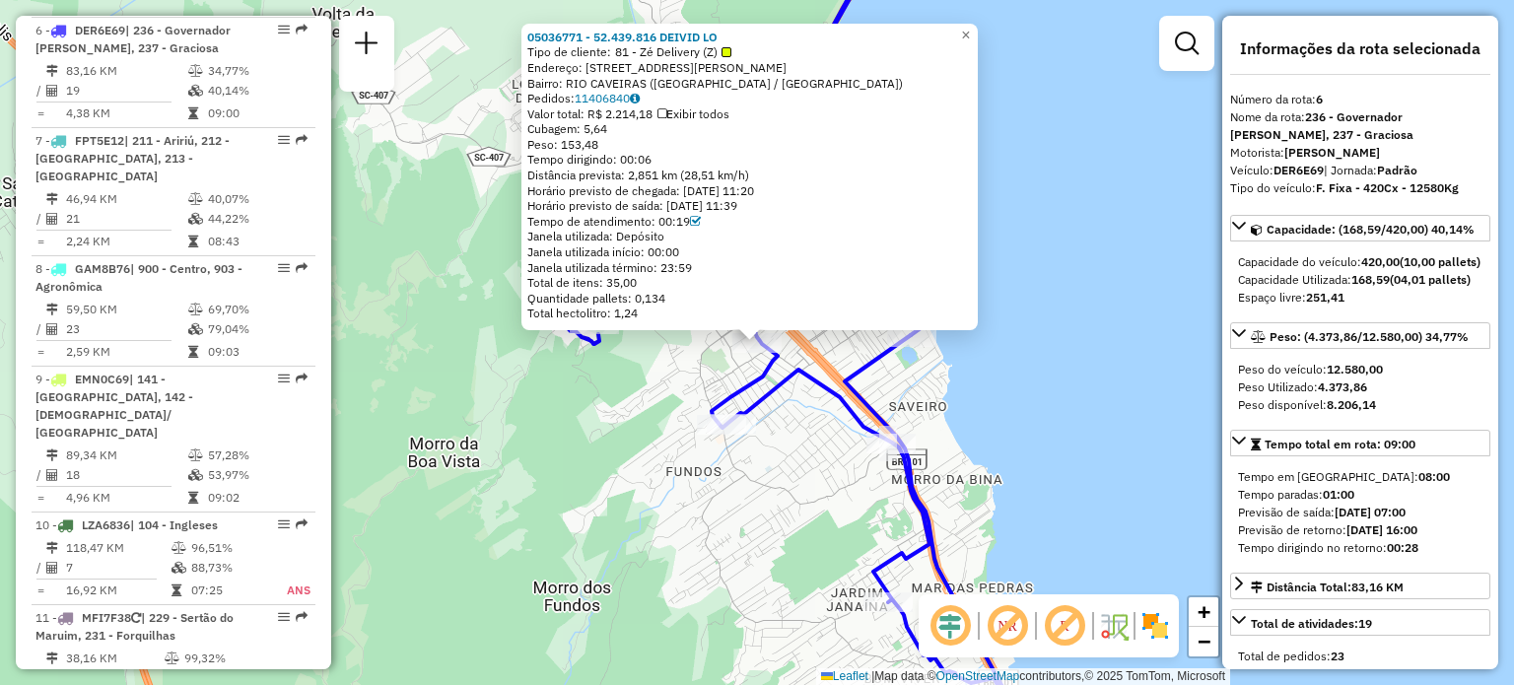
click at [620, 397] on div "05036771 - 52.439.816 DEIVID LO Tipo de cliente: 81 - Zé Delivery (Z) Endereço:…" at bounding box center [757, 342] width 1514 height 685
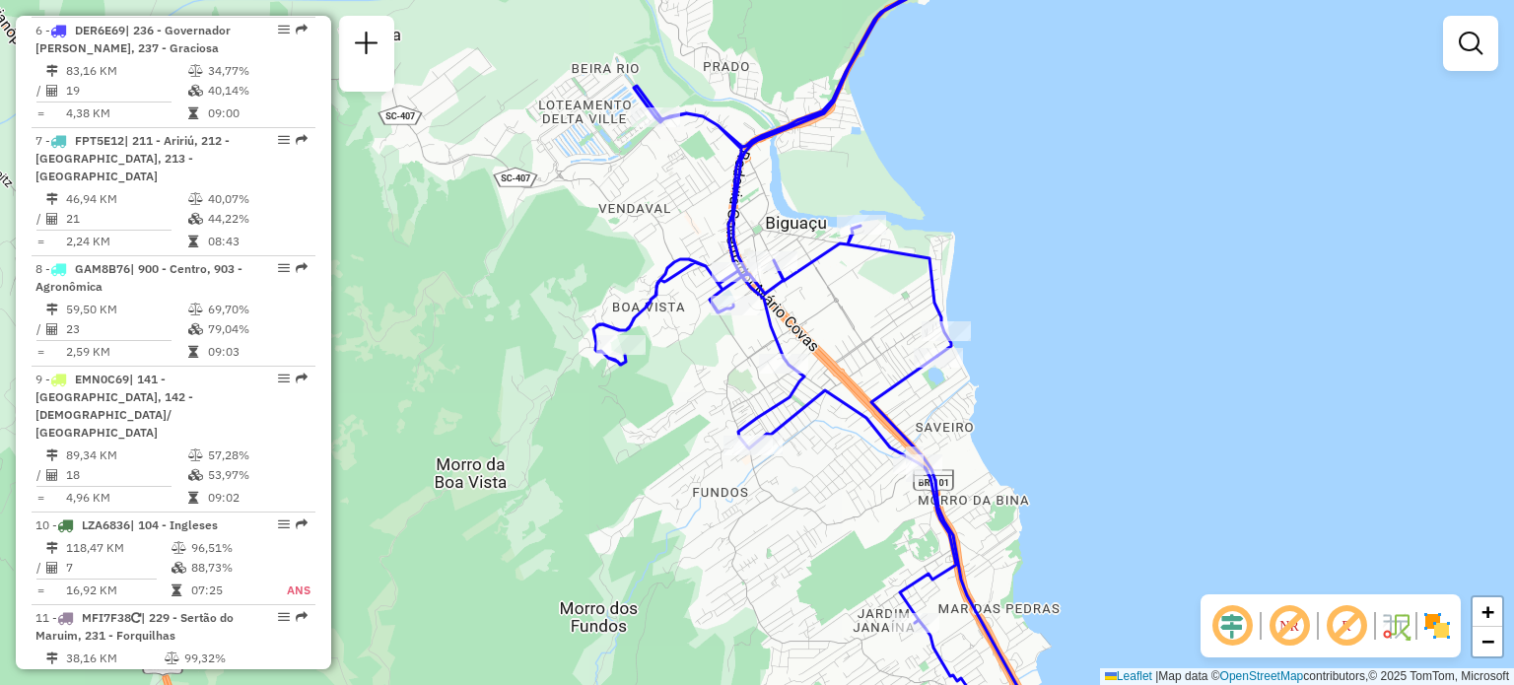
drag, startPoint x: 909, startPoint y: 467, endPoint x: 848, endPoint y: 349, distance: 133.1
click at [848, 347] on icon at bounding box center [816, 315] width 446 height 822
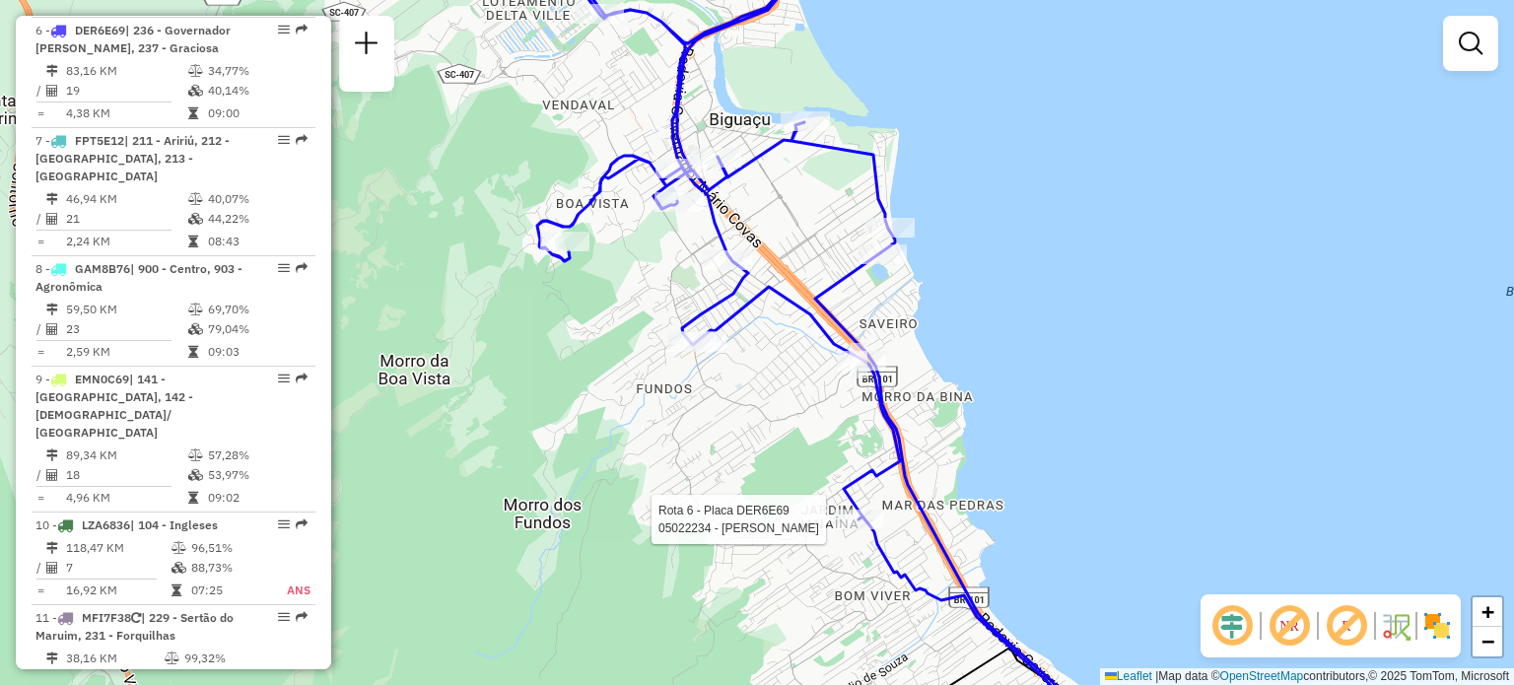
select select "**********"
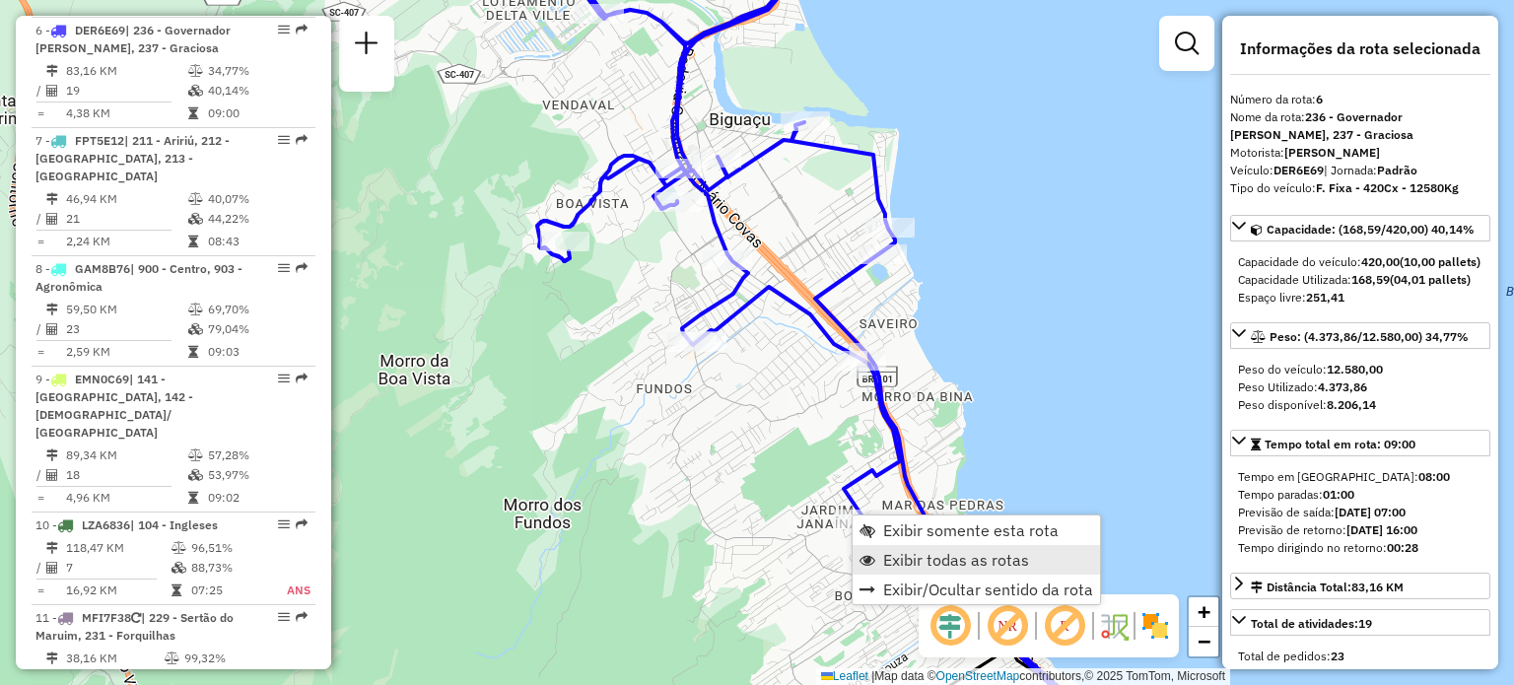
click at [915, 555] on span "Exibir todas as rotas" at bounding box center [956, 560] width 146 height 16
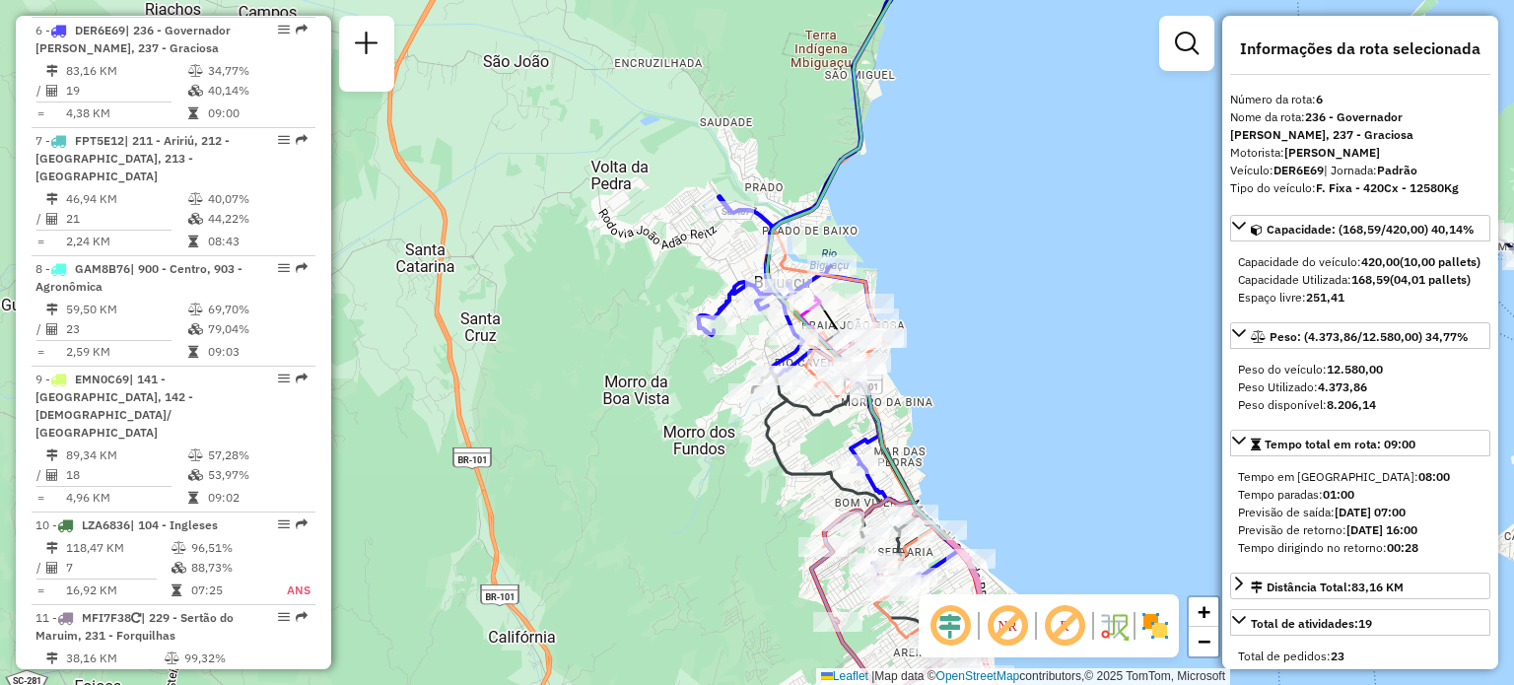
drag, startPoint x: 920, startPoint y: 199, endPoint x: 843, endPoint y: 437, distance: 249.7
click at [871, 393] on div "Rota 6 - Placa DER6E69 05001656 - NEUZA DE OLIVEIRA Janela de atendimento Grade…" at bounding box center [757, 342] width 1514 height 685
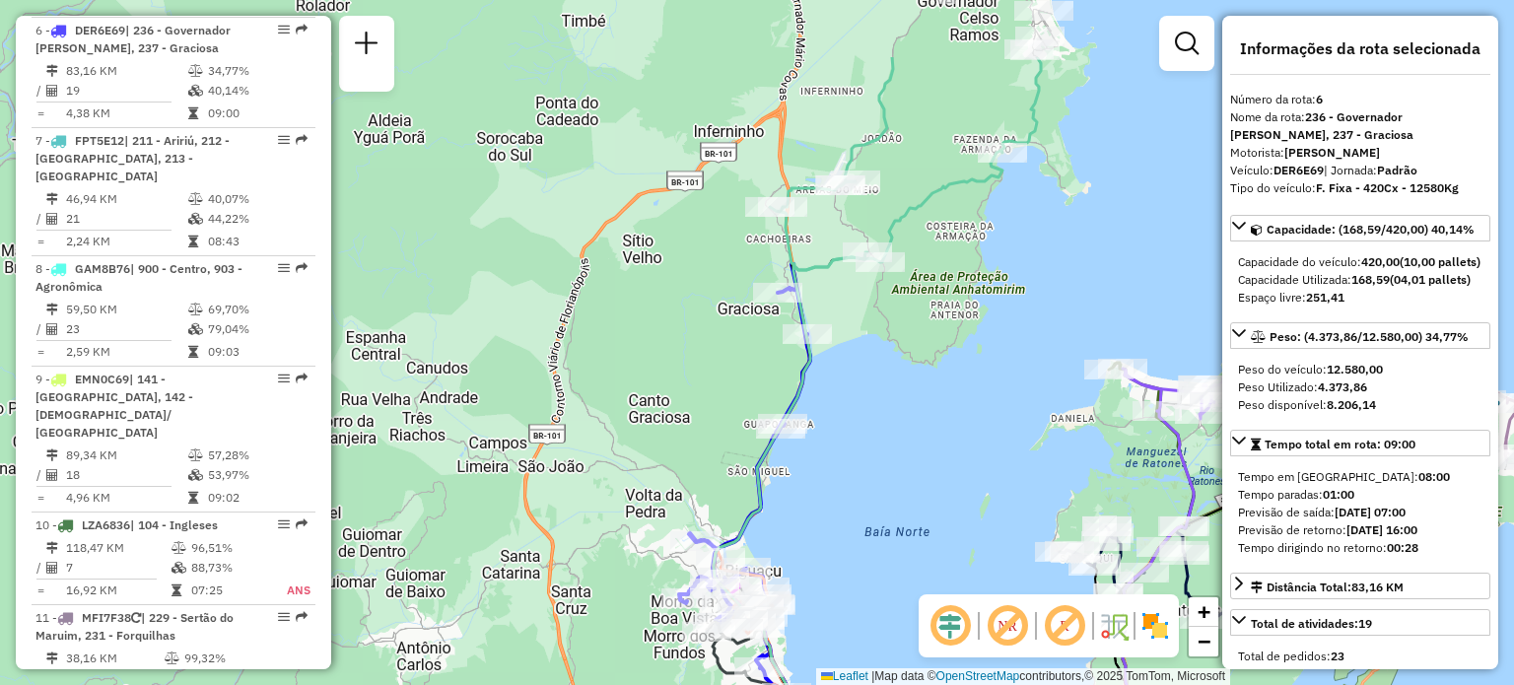
drag, startPoint x: 946, startPoint y: 253, endPoint x: 876, endPoint y: 379, distance: 143.4
click at [876, 379] on div "Janela de atendimento Grade de atendimento Capacidade Transportadoras Veículos …" at bounding box center [757, 342] width 1514 height 685
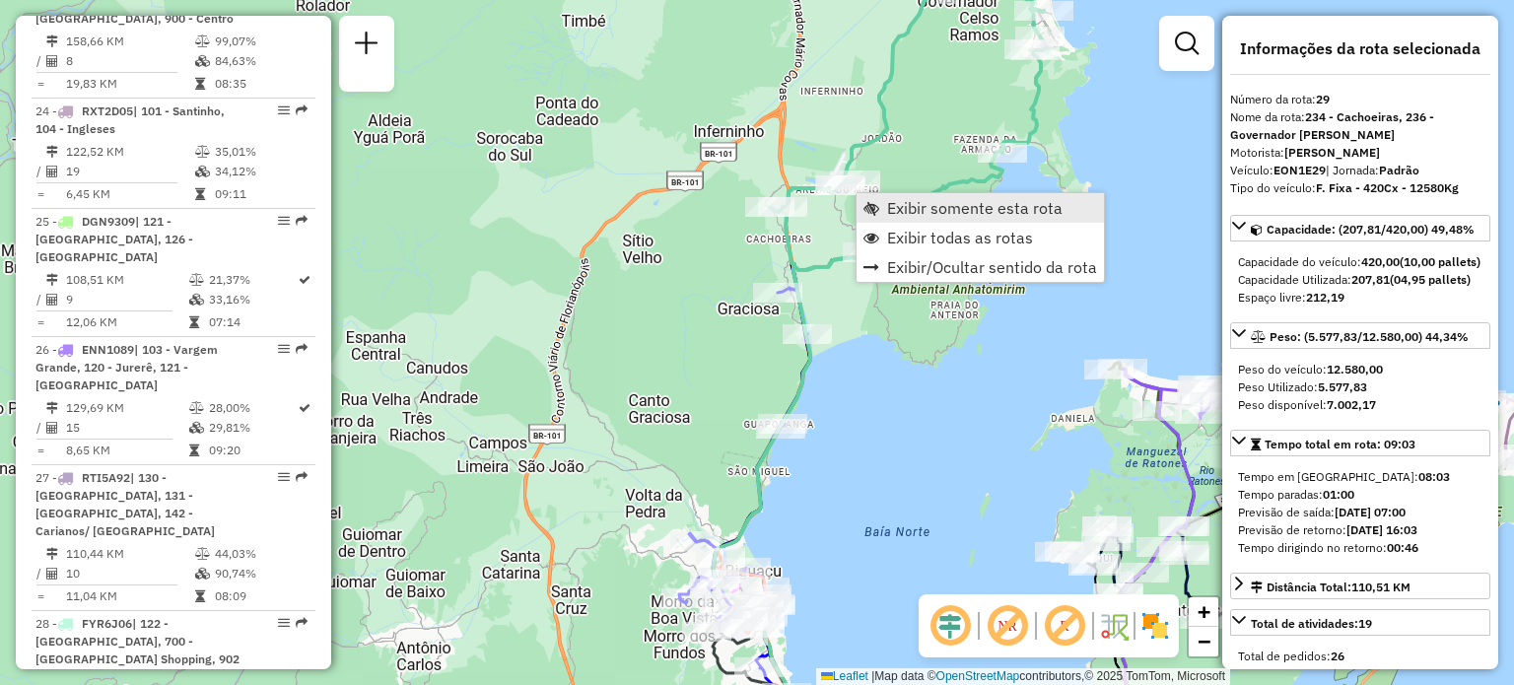
scroll to position [4041, 0]
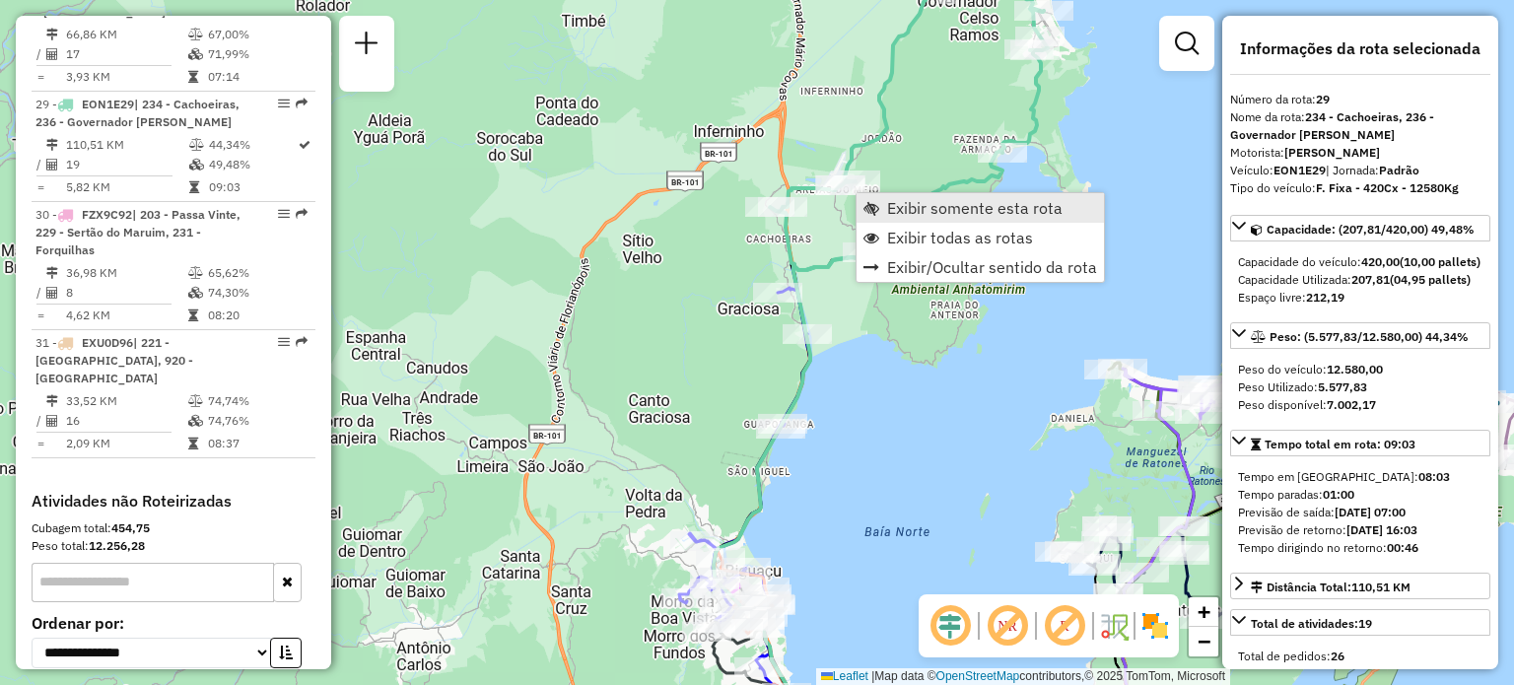
click at [885, 200] on link "Exibir somente esta rota" at bounding box center [980, 208] width 247 height 30
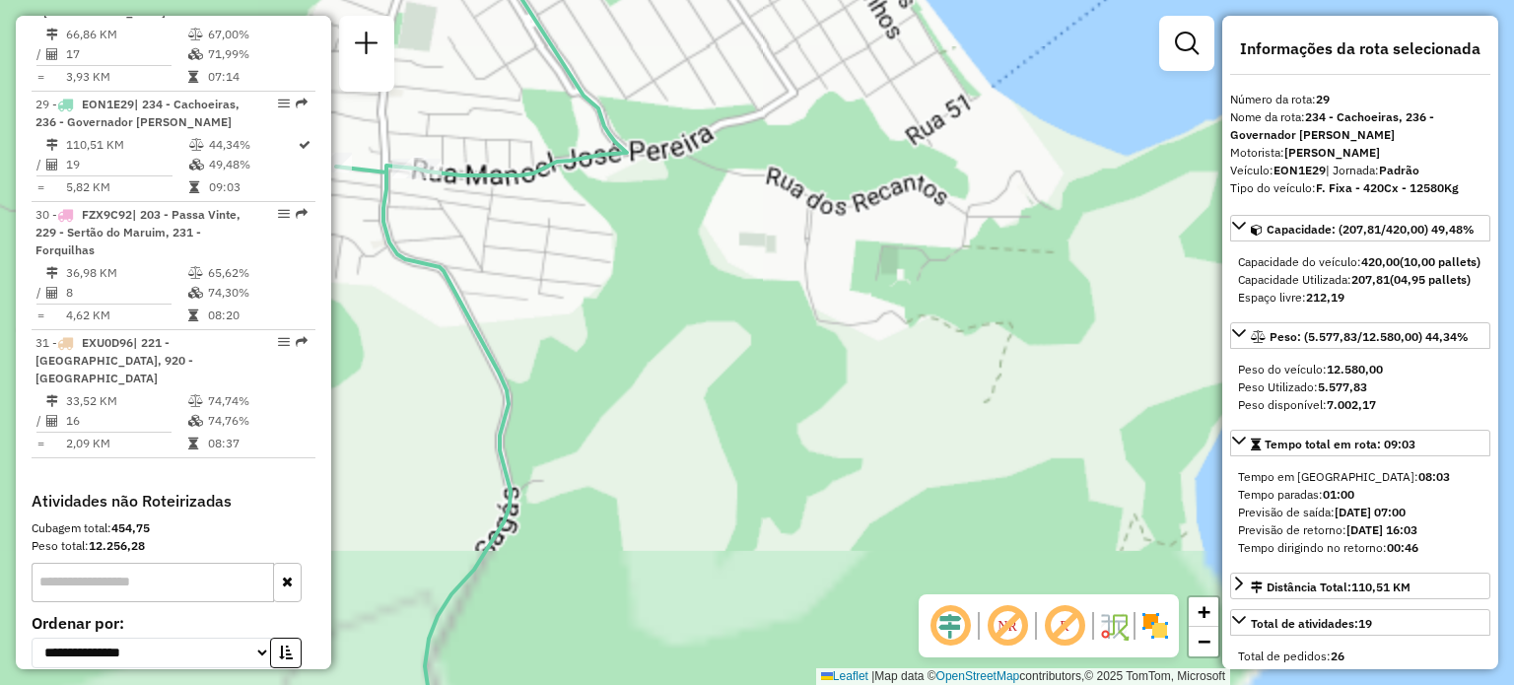
drag, startPoint x: 652, startPoint y: 178, endPoint x: 665, endPoint y: 401, distance: 223.2
click at [663, 397] on div "Janela de atendimento Grade de atendimento Capacidade Transportadoras Veículos …" at bounding box center [757, 342] width 1514 height 685
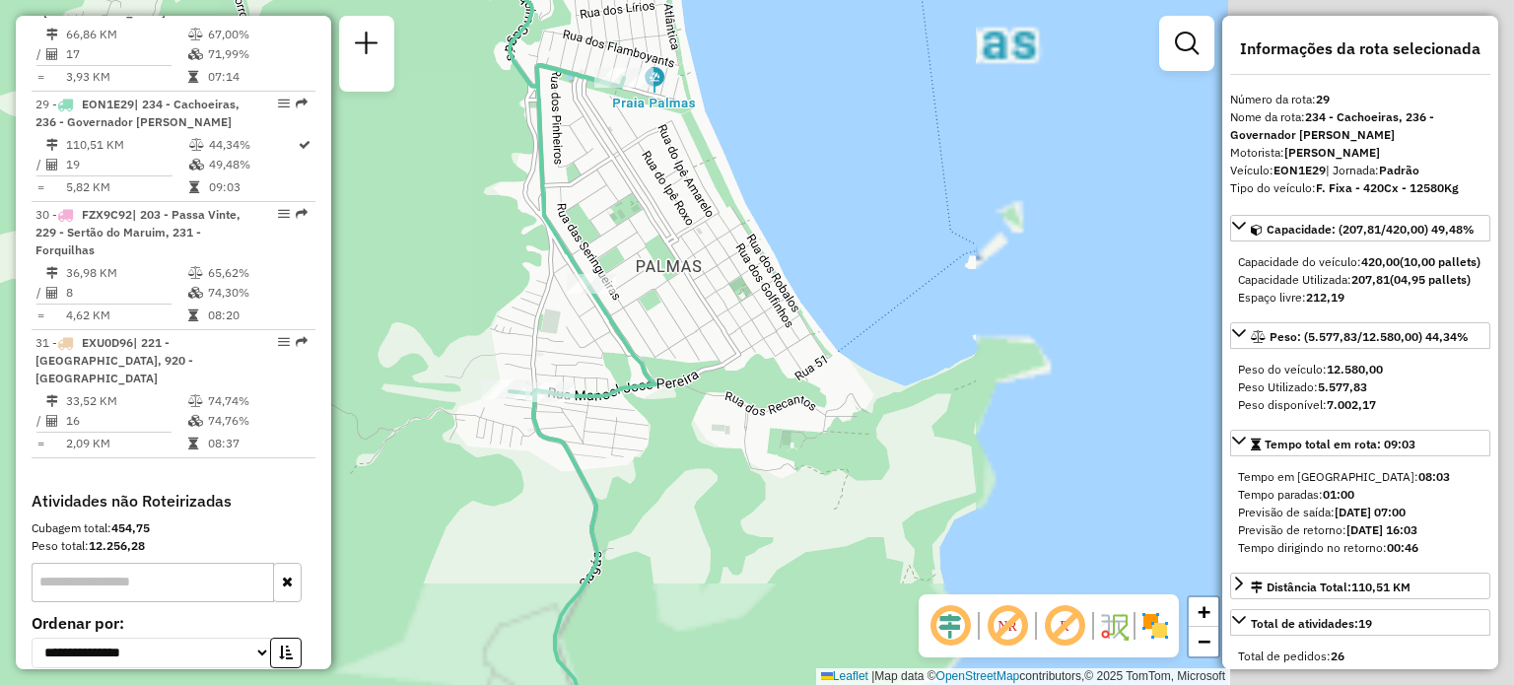
drag, startPoint x: 678, startPoint y: 259, endPoint x: 766, endPoint y: 439, distance: 199.7
click at [761, 430] on div "Janela de atendimento Grade de atendimento Capacidade Transportadoras Veículos …" at bounding box center [757, 342] width 1514 height 685
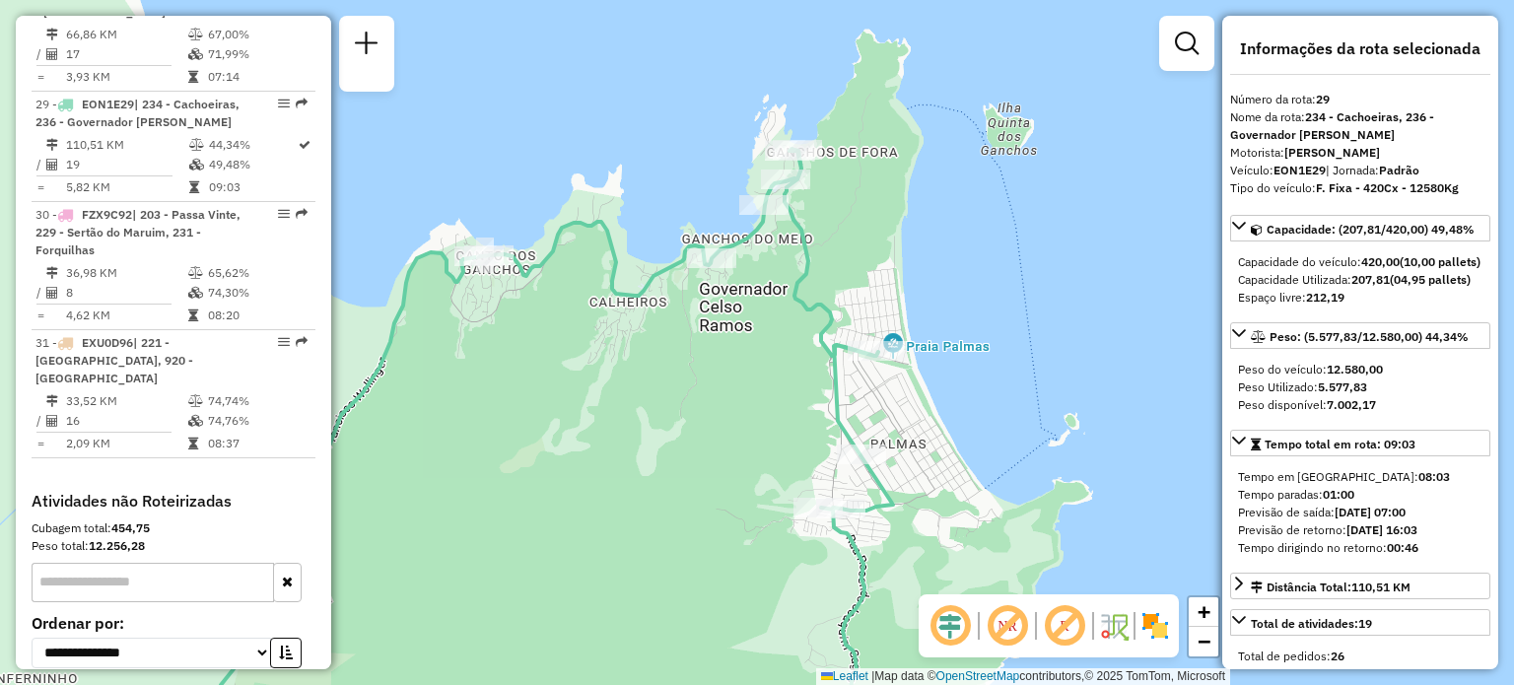
drag, startPoint x: 643, startPoint y: 278, endPoint x: 856, endPoint y: 381, distance: 236.3
click at [856, 381] on div "Janela de atendimento Grade de atendimento Capacidade Transportadoras Veículos …" at bounding box center [757, 342] width 1514 height 685
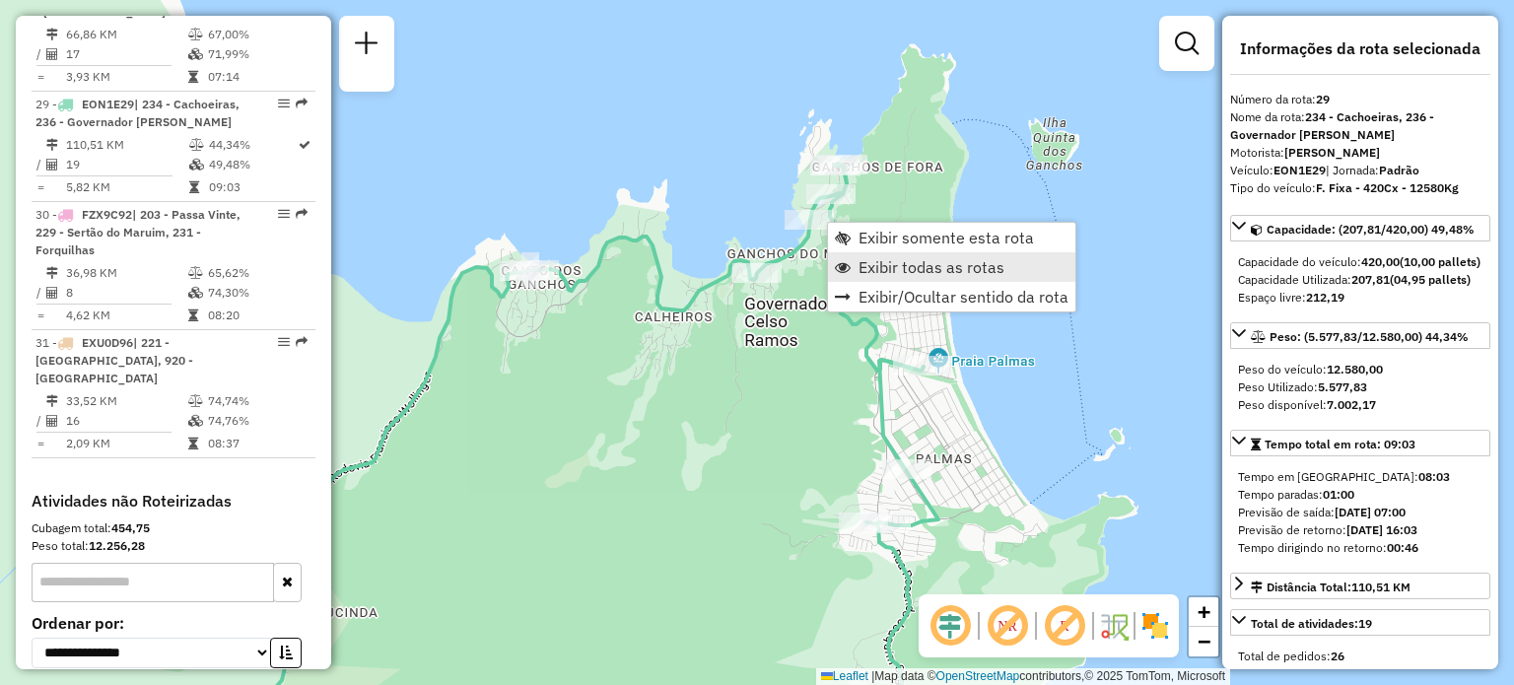
click at [899, 267] on span "Exibir todas as rotas" at bounding box center [932, 267] width 146 height 16
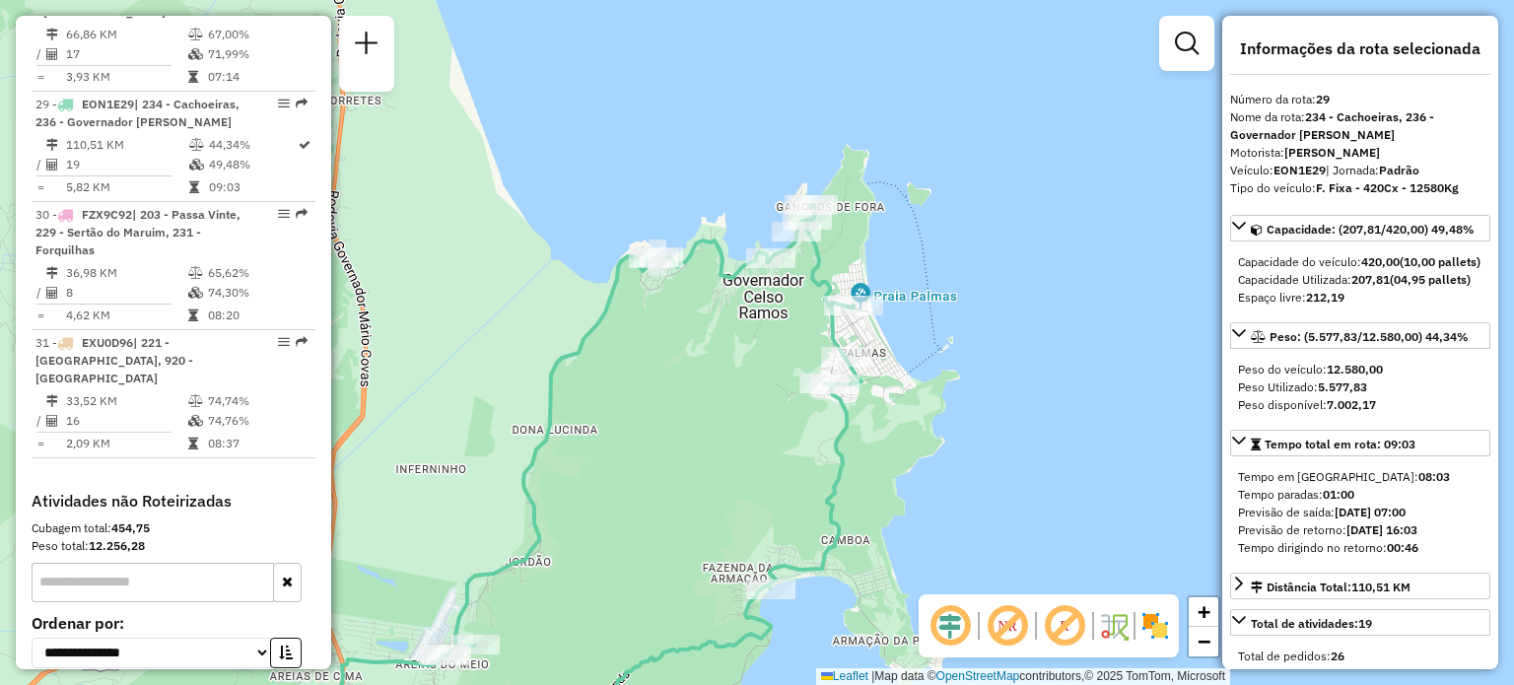
drag, startPoint x: 572, startPoint y: 360, endPoint x: 1077, endPoint y: 208, distance: 528.0
click at [1043, 222] on div "Janela de atendimento Grade de atendimento Capacidade Transportadoras Veículos …" at bounding box center [757, 342] width 1514 height 685
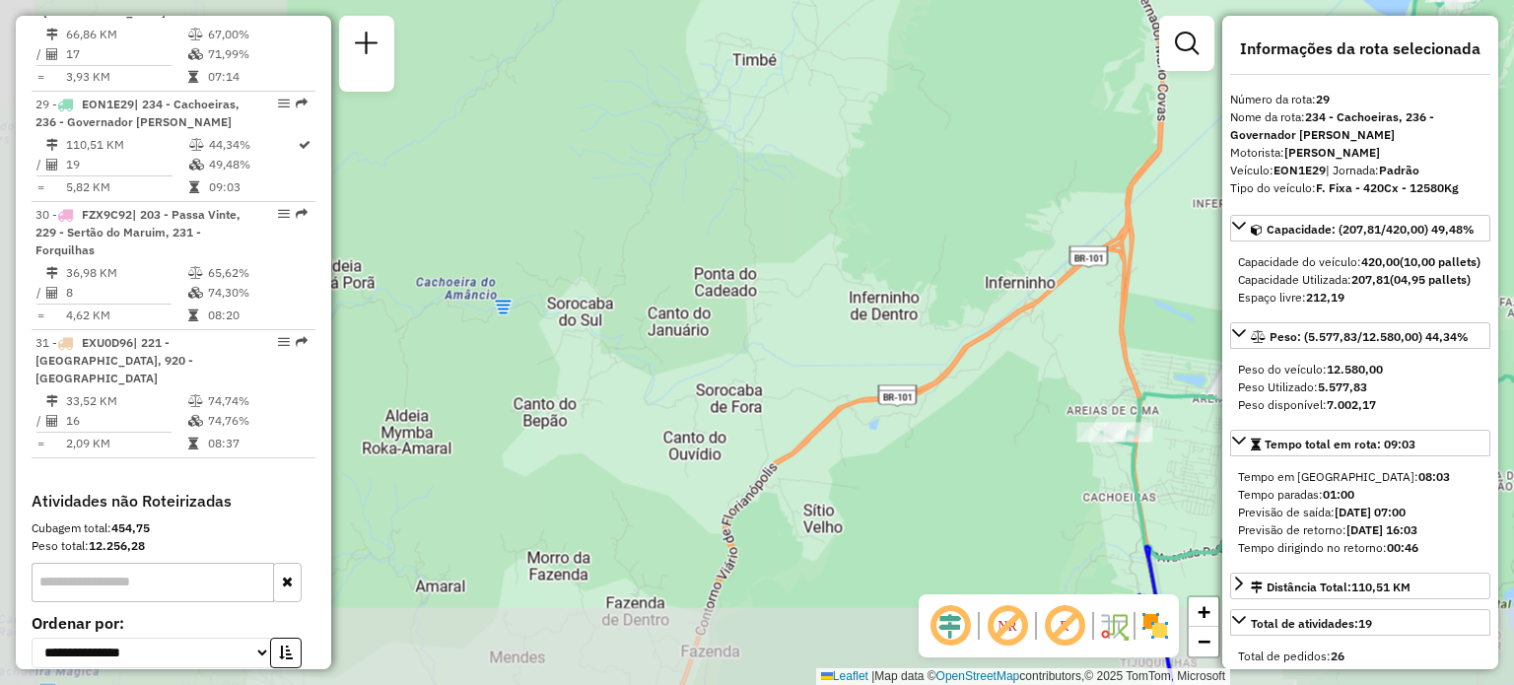
drag, startPoint x: 852, startPoint y: 417, endPoint x: 741, endPoint y: 289, distance: 169.2
click at [741, 289] on div "Janela de atendimento Grade de atendimento Capacidade Transportadoras Veículos …" at bounding box center [757, 342] width 1514 height 685
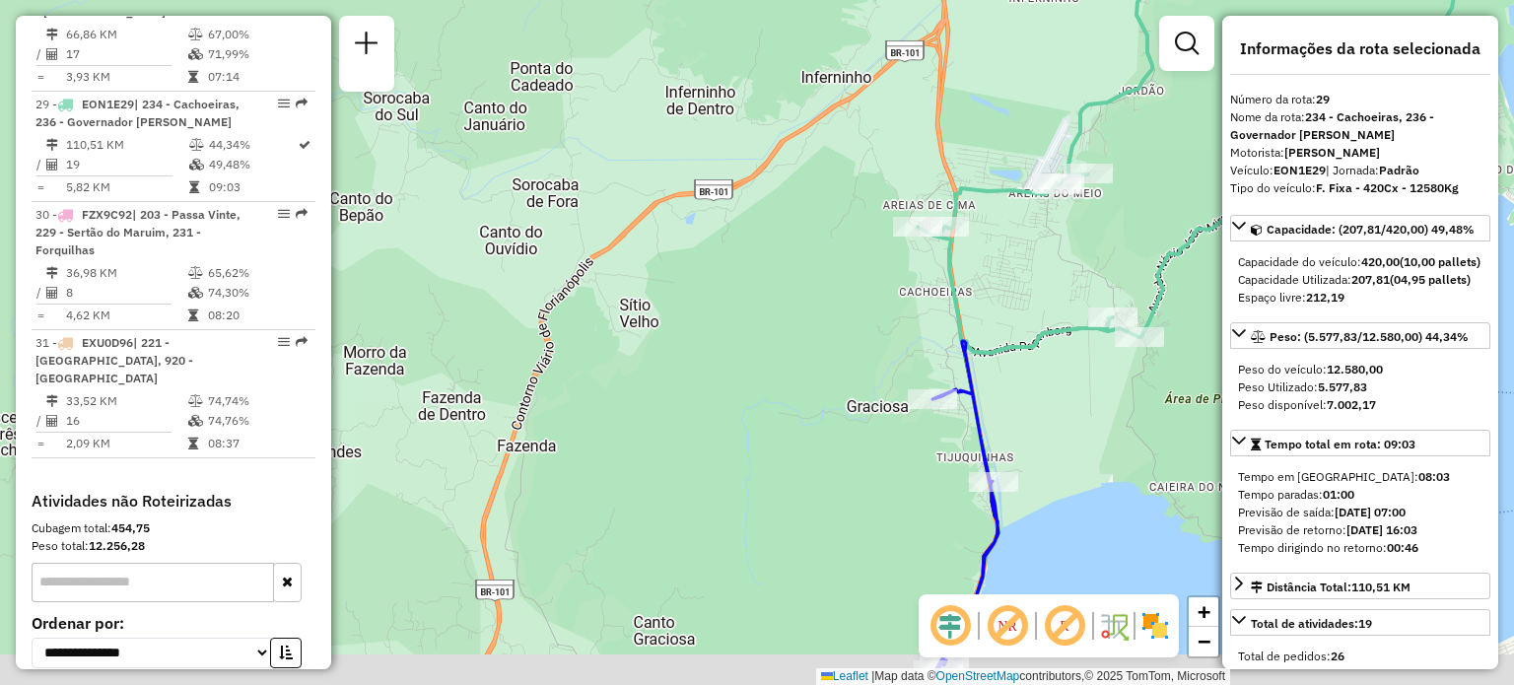
drag, startPoint x: 1000, startPoint y: 433, endPoint x: 836, endPoint y: 259, distance: 238.5
click at [871, 286] on div "Janela de atendimento Grade de atendimento Capacidade Transportadoras Veículos …" at bounding box center [757, 342] width 1514 height 685
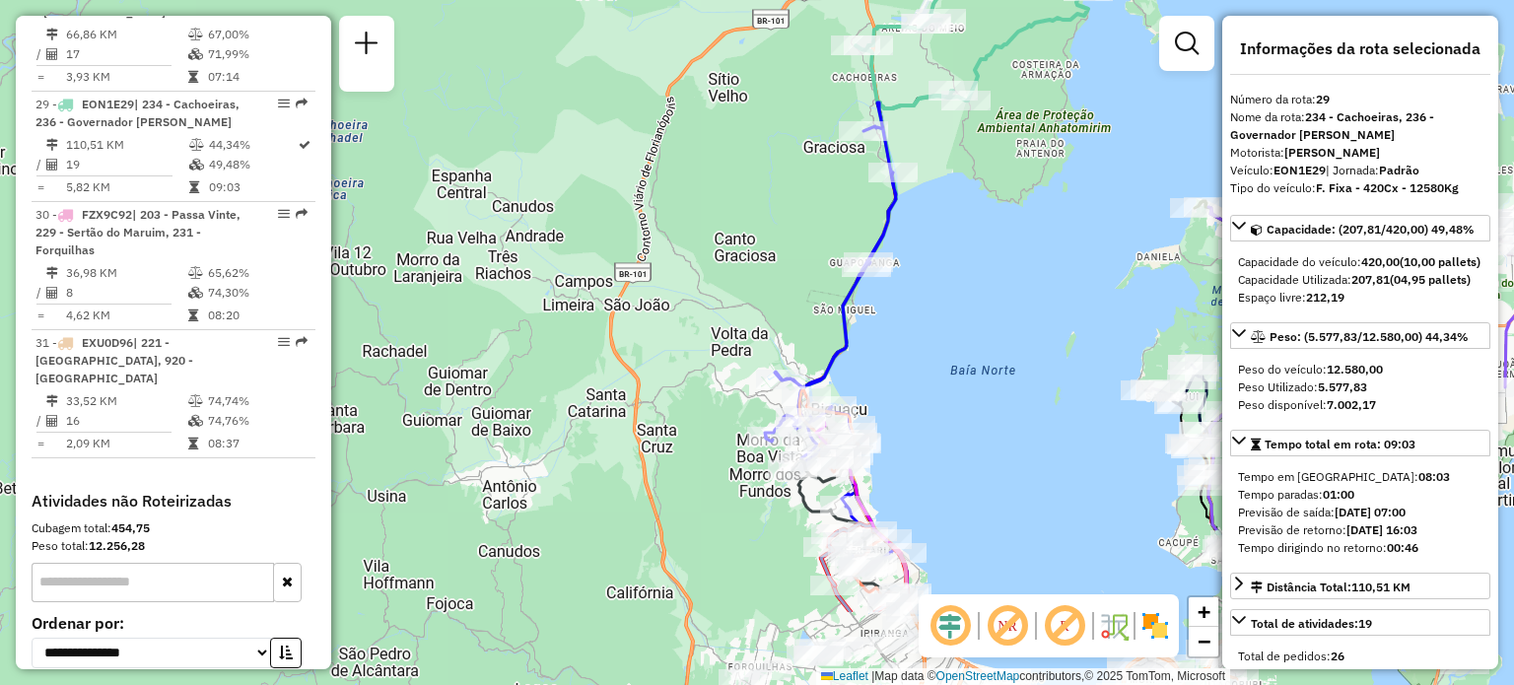
drag, startPoint x: 837, startPoint y: 464, endPoint x: 874, endPoint y: 287, distance: 181.4
click at [881, 281] on div "Janela de atendimento Grade de atendimento Capacidade Transportadoras Veículos …" at bounding box center [757, 342] width 1514 height 685
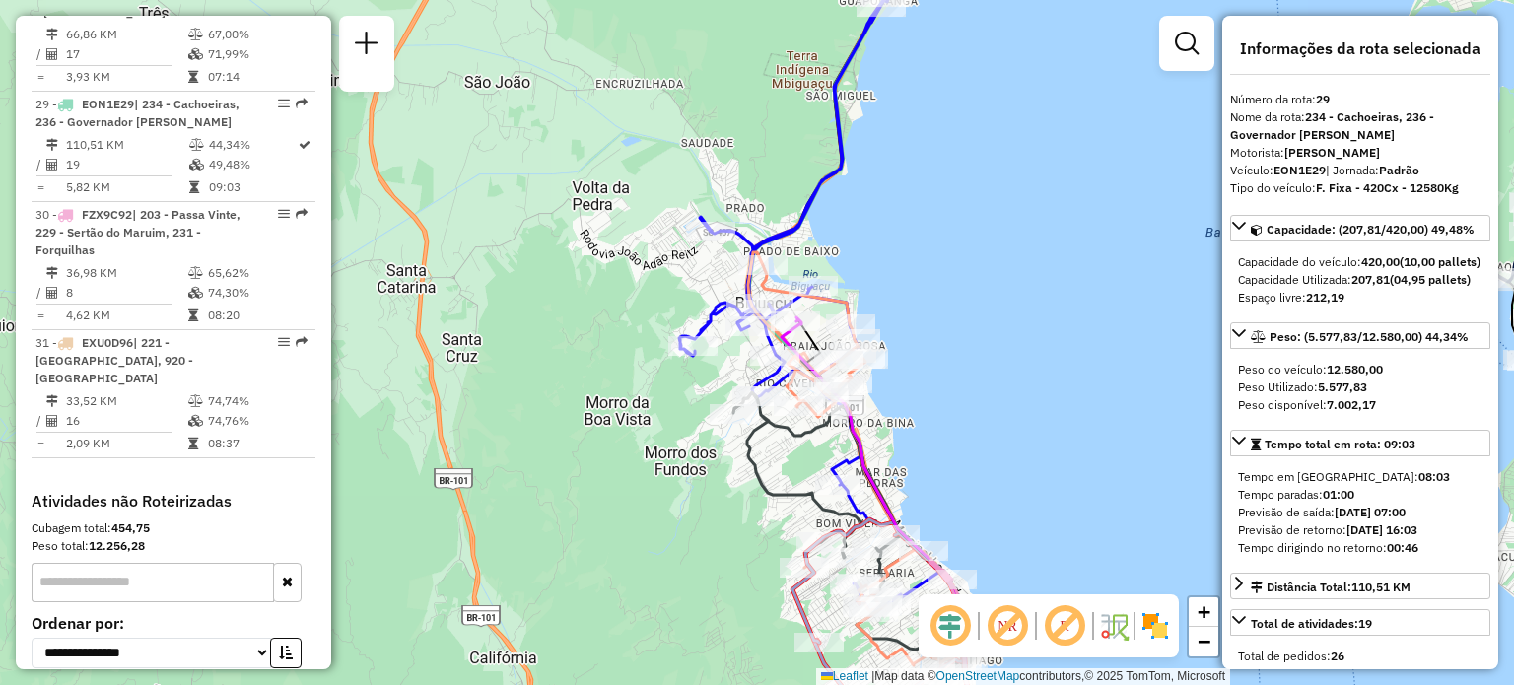
drag, startPoint x: 777, startPoint y: 400, endPoint x: 749, endPoint y: 288, distance: 115.7
click at [749, 291] on icon at bounding box center [809, 245] width 260 height 737
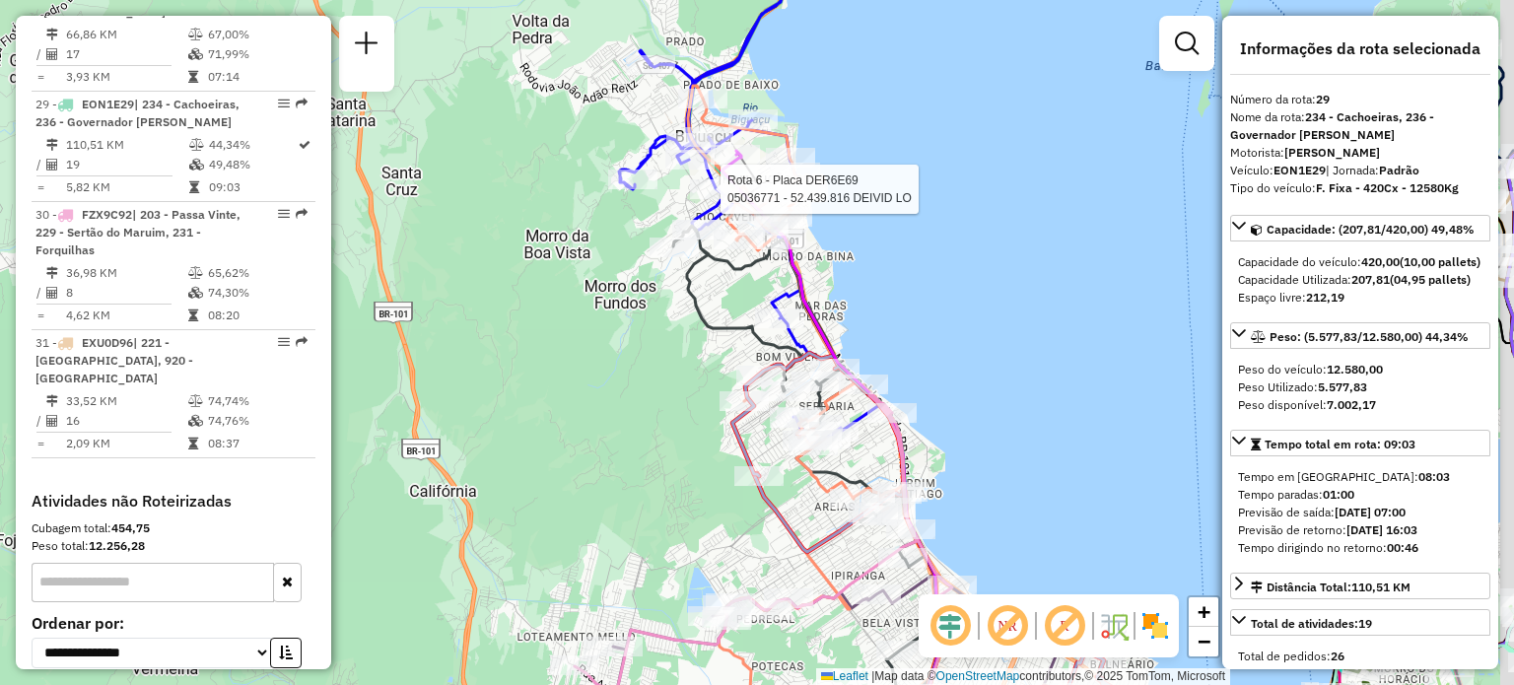
drag, startPoint x: 886, startPoint y: 376, endPoint x: 823, endPoint y: 265, distance: 127.2
click at [861, 314] on div "Rota 6 - Placa DER6E69 05036771 - 52.439.816 DEIVID LO Janela de atendimento Gr…" at bounding box center [757, 342] width 1514 height 685
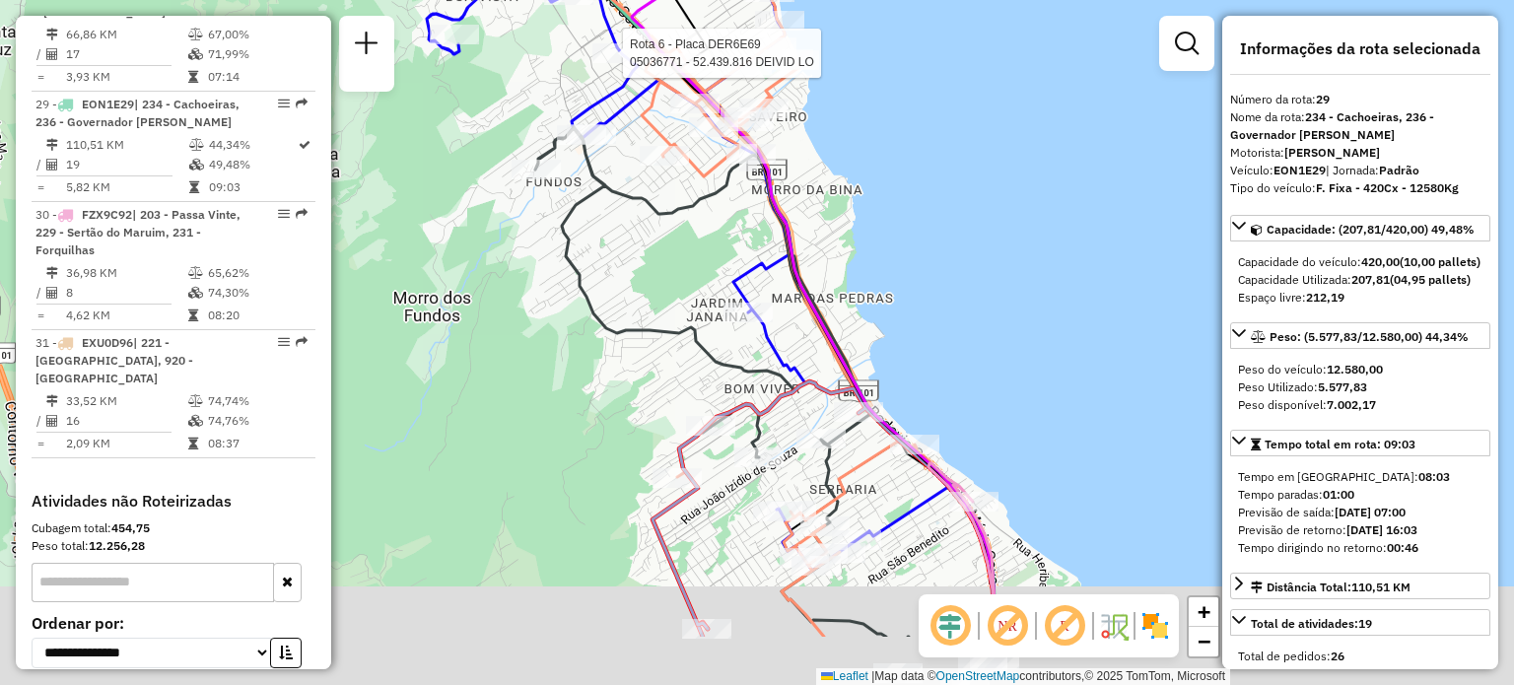
drag, startPoint x: 914, startPoint y: 353, endPoint x: 856, endPoint y: 224, distance: 141.6
click at [859, 229] on div "Rota 6 - Placa DER6E69 05036771 - 52.439.816 DEIVID LO Janela de atendimento Gr…" at bounding box center [757, 342] width 1514 height 685
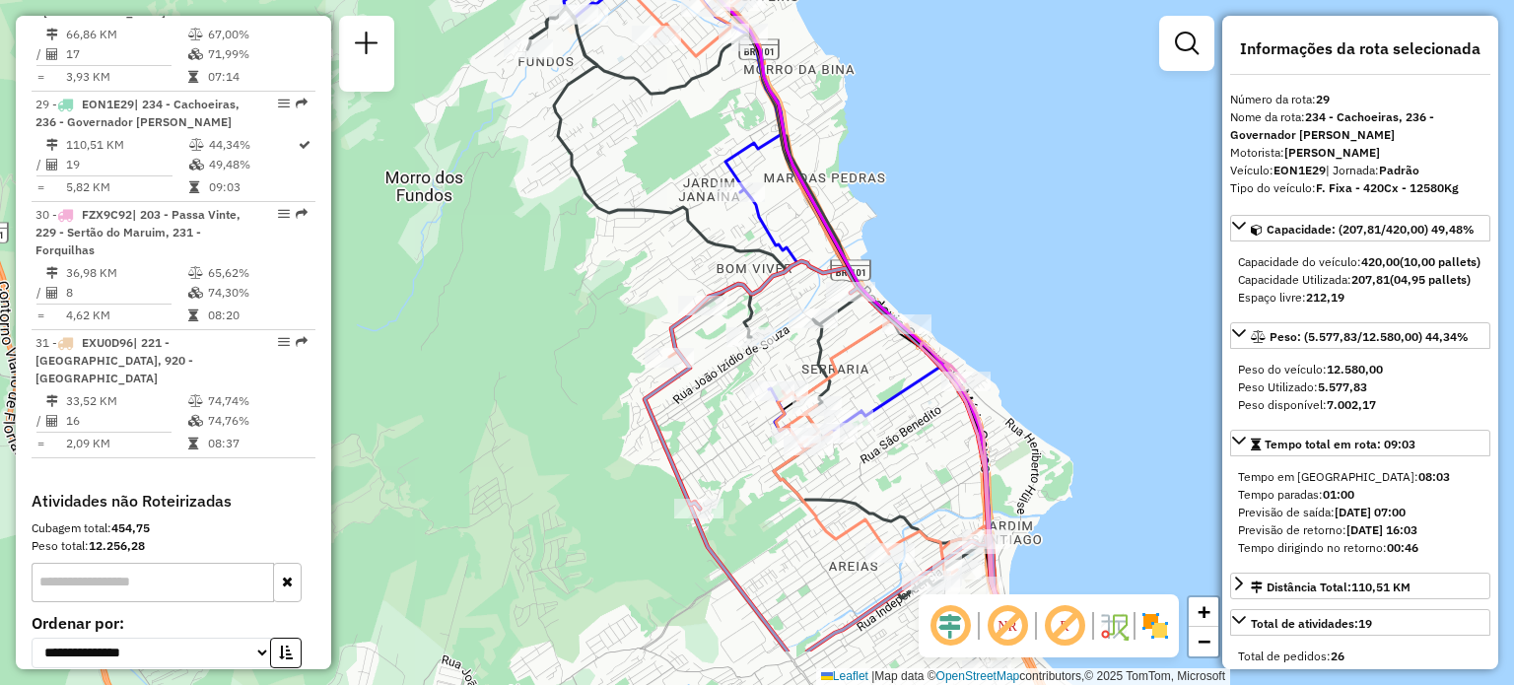
drag, startPoint x: 866, startPoint y: 456, endPoint x: 845, endPoint y: 358, distance: 100.9
click at [859, 337] on div "Rota 6 - Placa DER6E69 05036771 - 52.439.816 DEIVID LO Janela de atendimento Gr…" at bounding box center [757, 342] width 1514 height 685
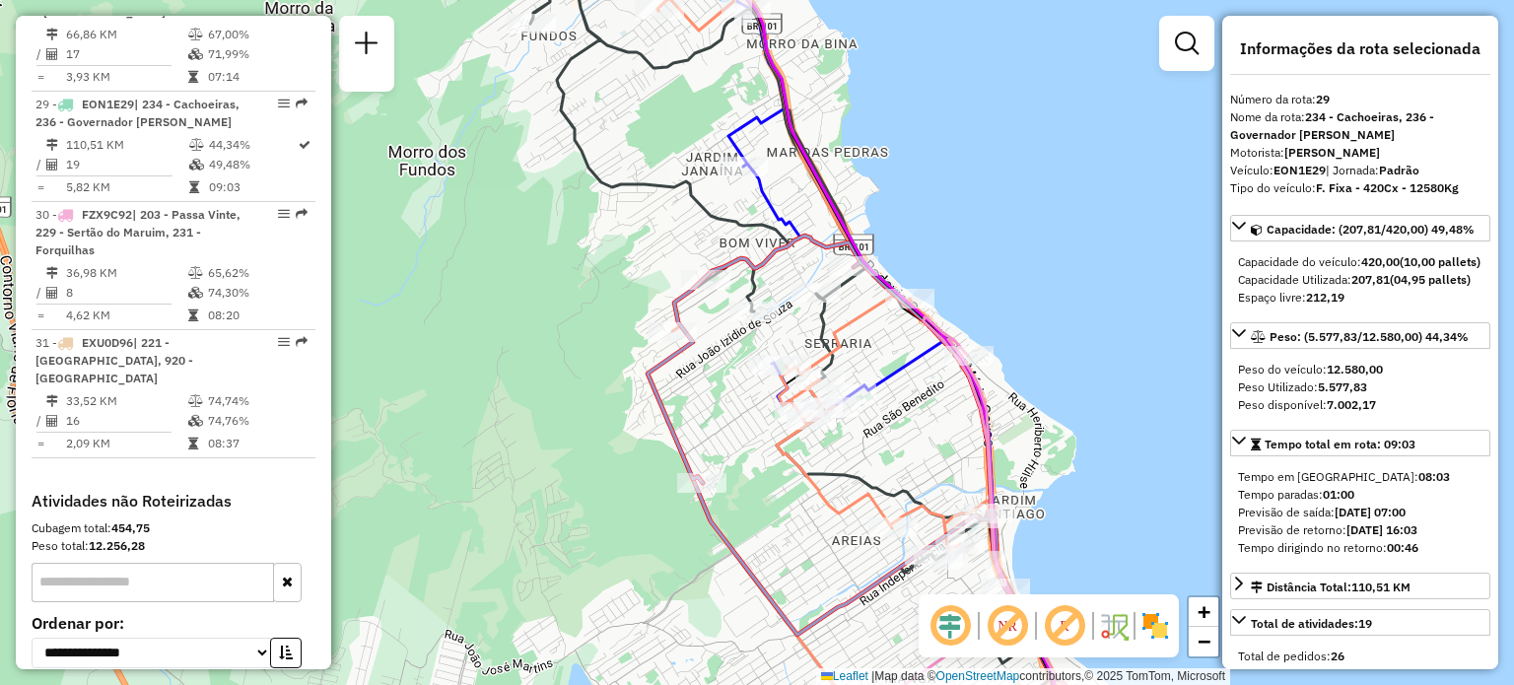
drag, startPoint x: 858, startPoint y: 425, endPoint x: 777, endPoint y: 312, distance: 139.2
click at [805, 301] on div "Rota 6 - Placa DER6E69 05036771 - 52.439.816 DEIVID LO Rota 6 - Placa DER6E69 0…" at bounding box center [757, 342] width 1514 height 685
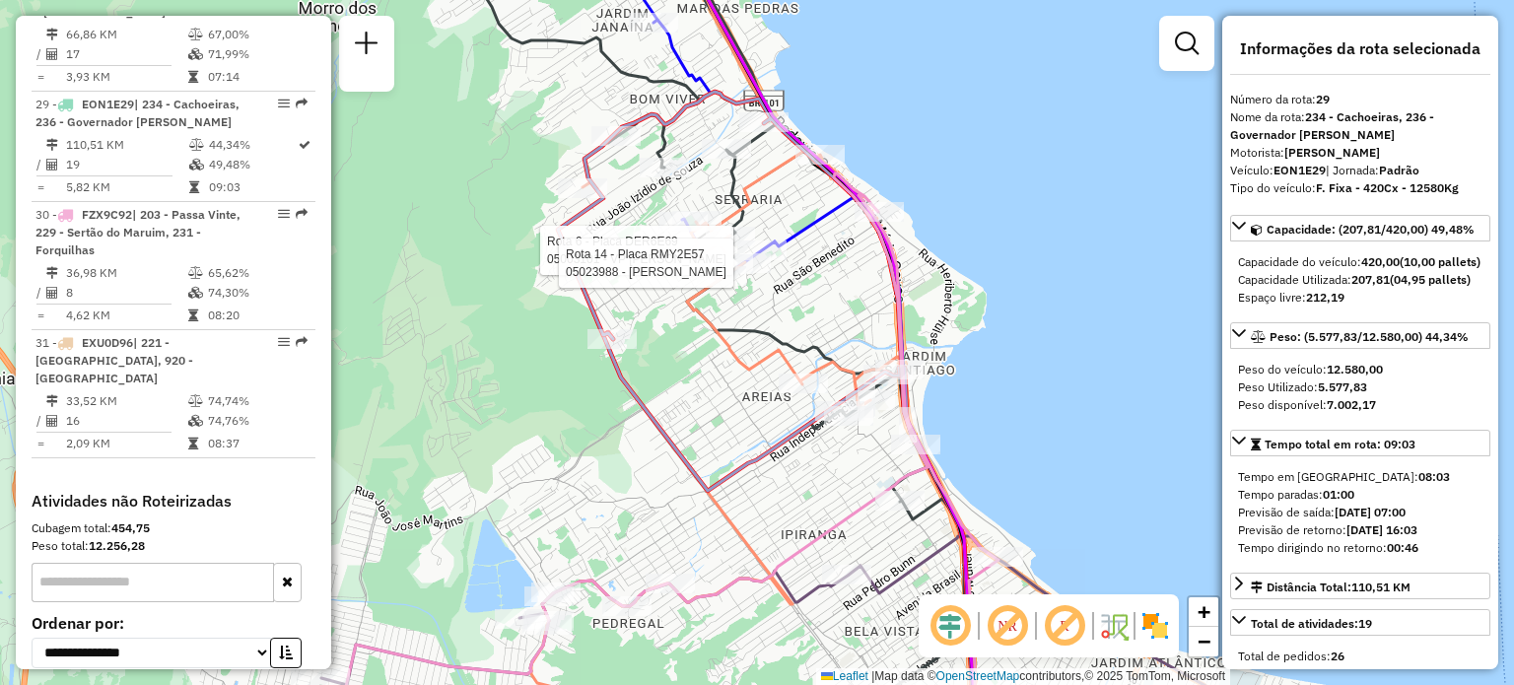
drag, startPoint x: 844, startPoint y: 500, endPoint x: 805, endPoint y: 295, distance: 208.6
click at [804, 308] on div "Rota 6 - Placa DER6E69 05036771 - 52.439.816 DEIVID LO Rota 6 - Placa DER6E69 0…" at bounding box center [757, 342] width 1514 height 685
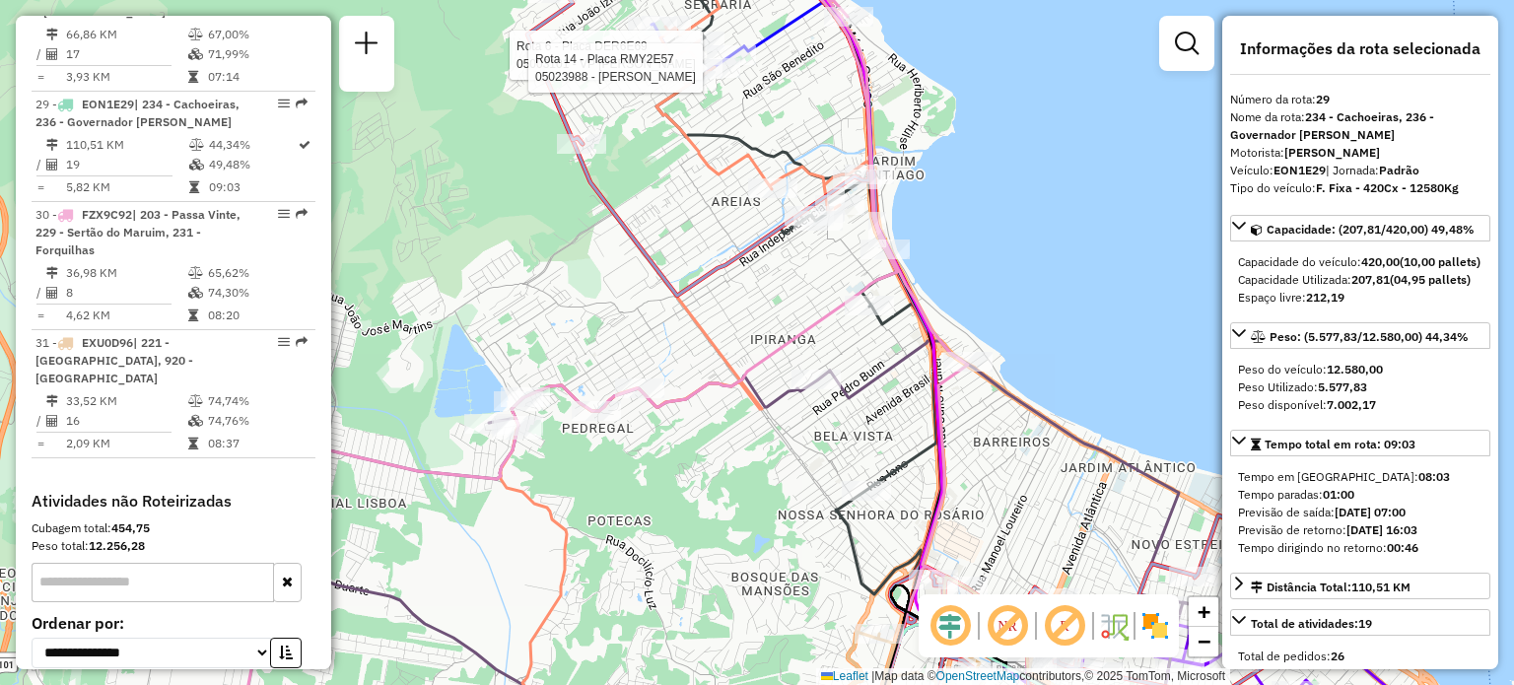
drag, startPoint x: 682, startPoint y: 459, endPoint x: 651, endPoint y: 245, distance: 216.2
click at [652, 247] on div "Rota 6 - Placa DER6E69 05036771 - 52.439.816 DEIVID LO Rota 6 - Placa DER6E69 0…" at bounding box center [757, 342] width 1514 height 685
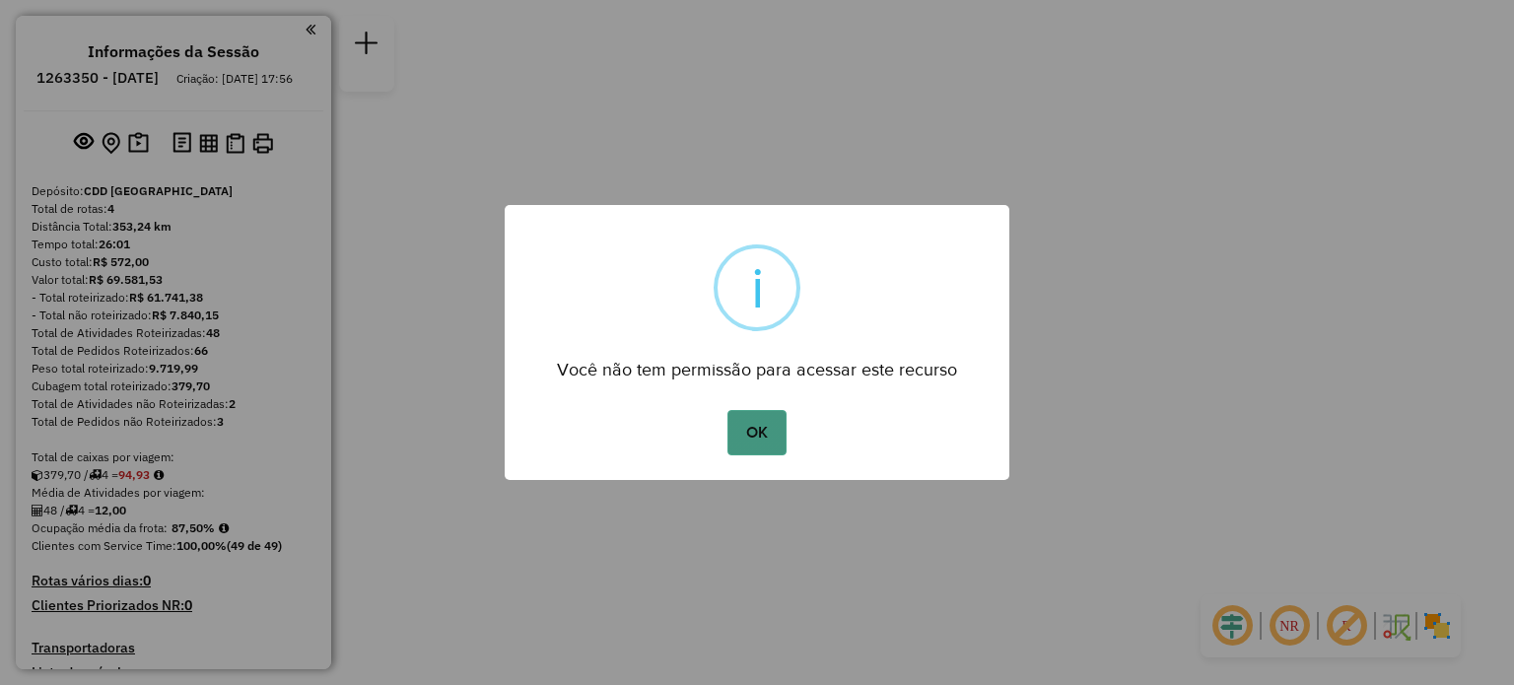
click at [764, 421] on button "OK" at bounding box center [757, 432] width 58 height 45
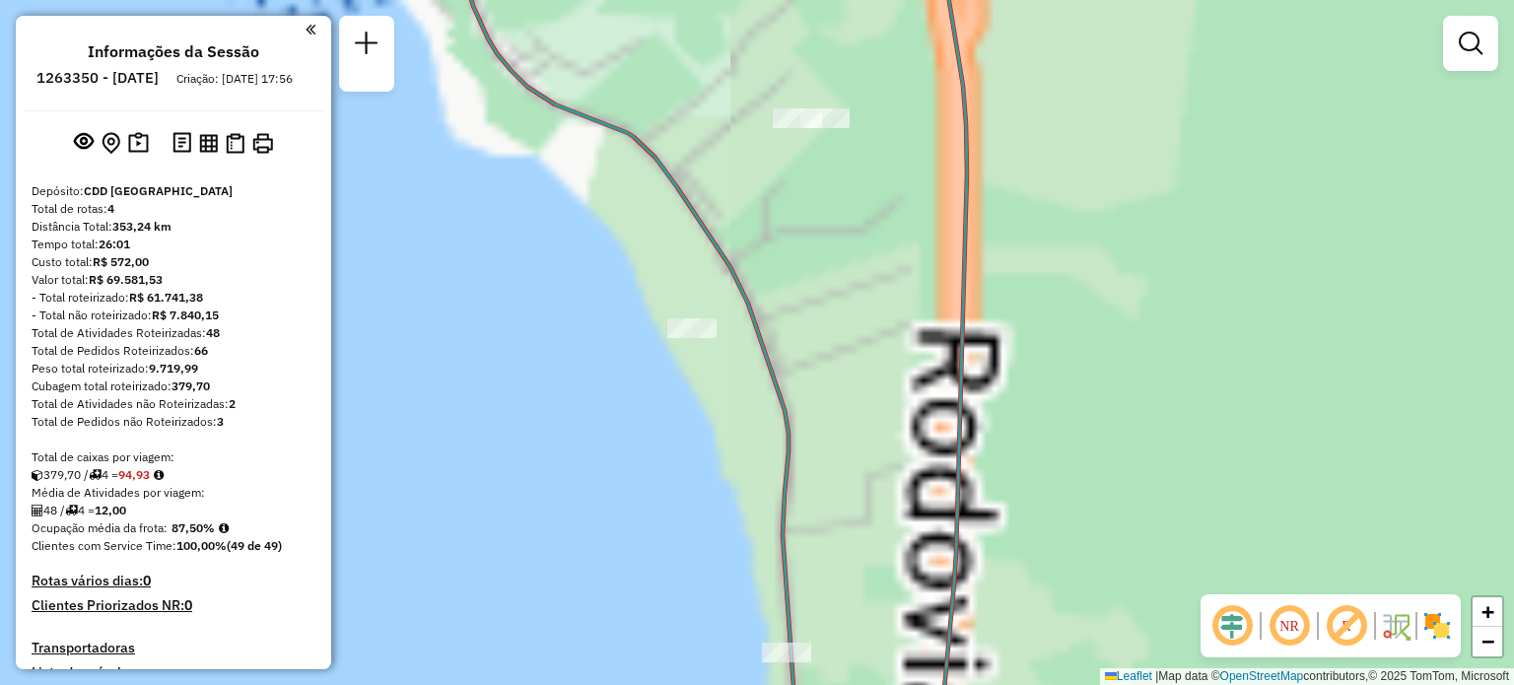
drag, startPoint x: 889, startPoint y: 94, endPoint x: 842, endPoint y: 258, distance: 171.3
click at [860, 228] on div "Janela de atendimento Grade de atendimento Capacidade Transportadoras Veículos …" at bounding box center [757, 342] width 1514 height 685
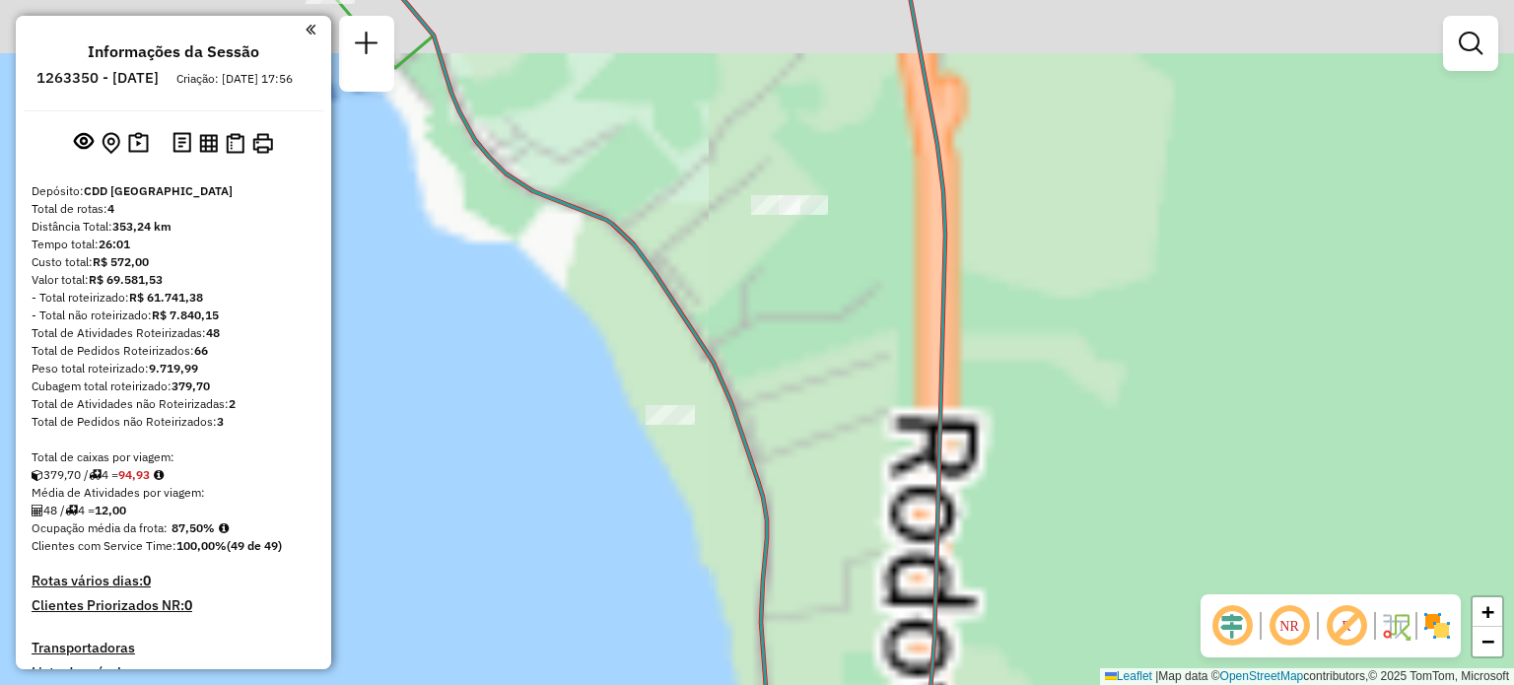
click at [1274, 623] on em at bounding box center [1289, 625] width 47 height 47
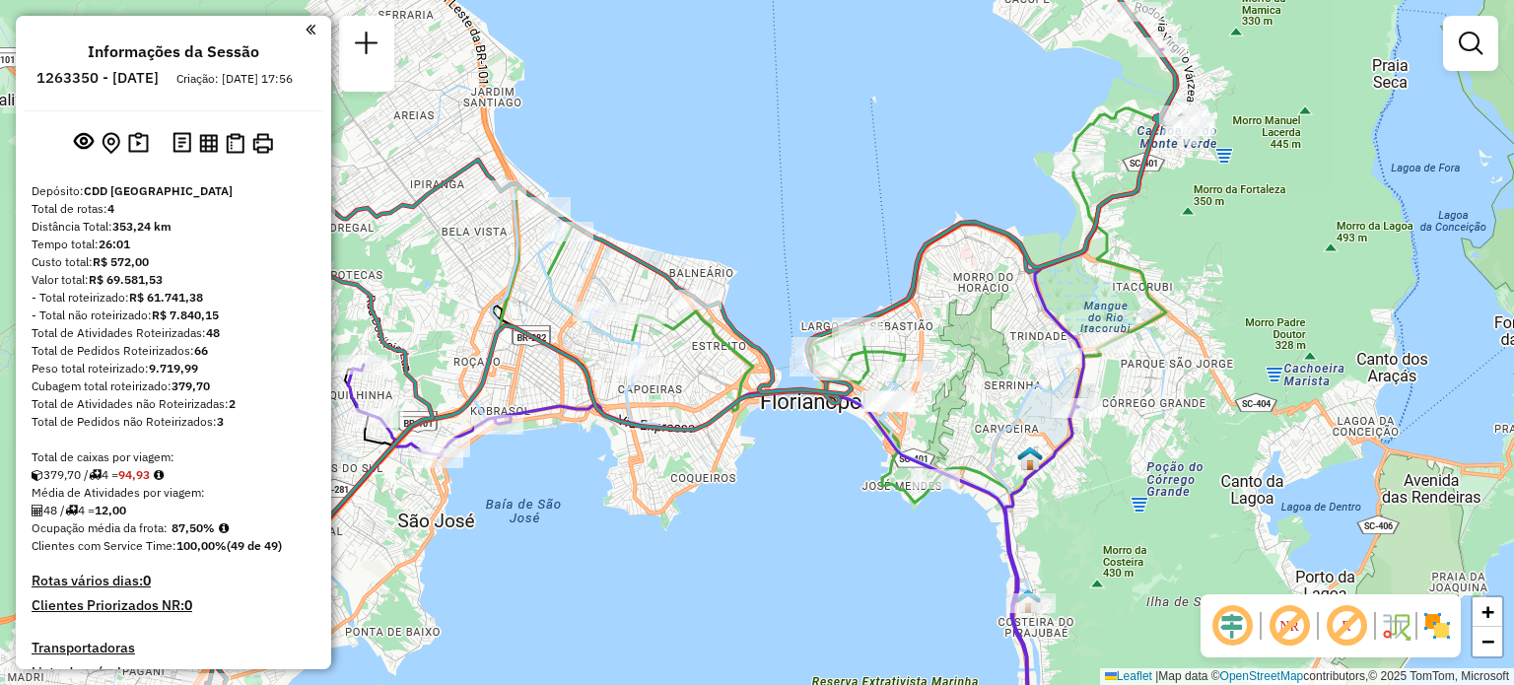
drag, startPoint x: 713, startPoint y: 586, endPoint x: 828, endPoint y: 502, distance: 142.6
click at [802, 520] on div "Janela de atendimento Grade de atendimento Capacidade Transportadoras Veículos …" at bounding box center [757, 342] width 1514 height 685
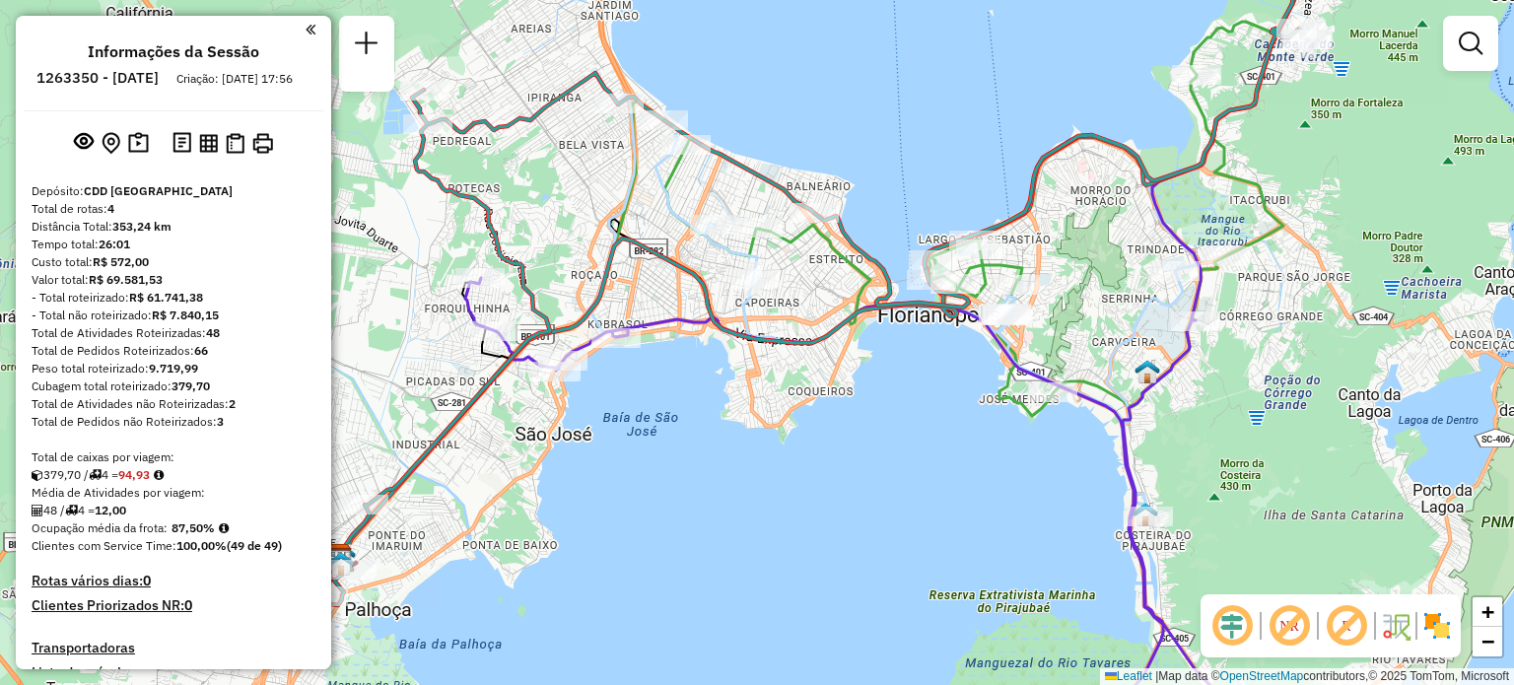
click at [1293, 614] on em at bounding box center [1289, 625] width 47 height 47
click at [1290, 626] on em at bounding box center [1289, 625] width 47 height 47
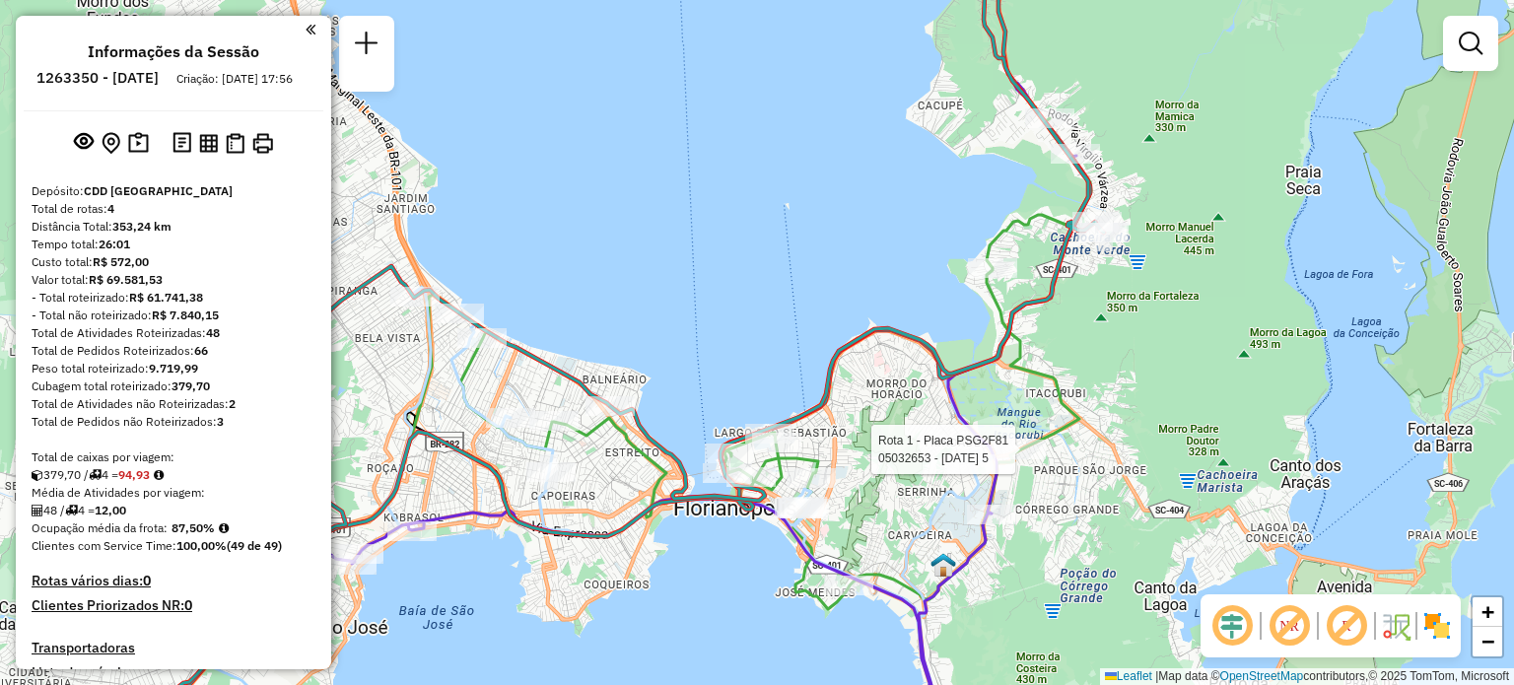
select select "**********"
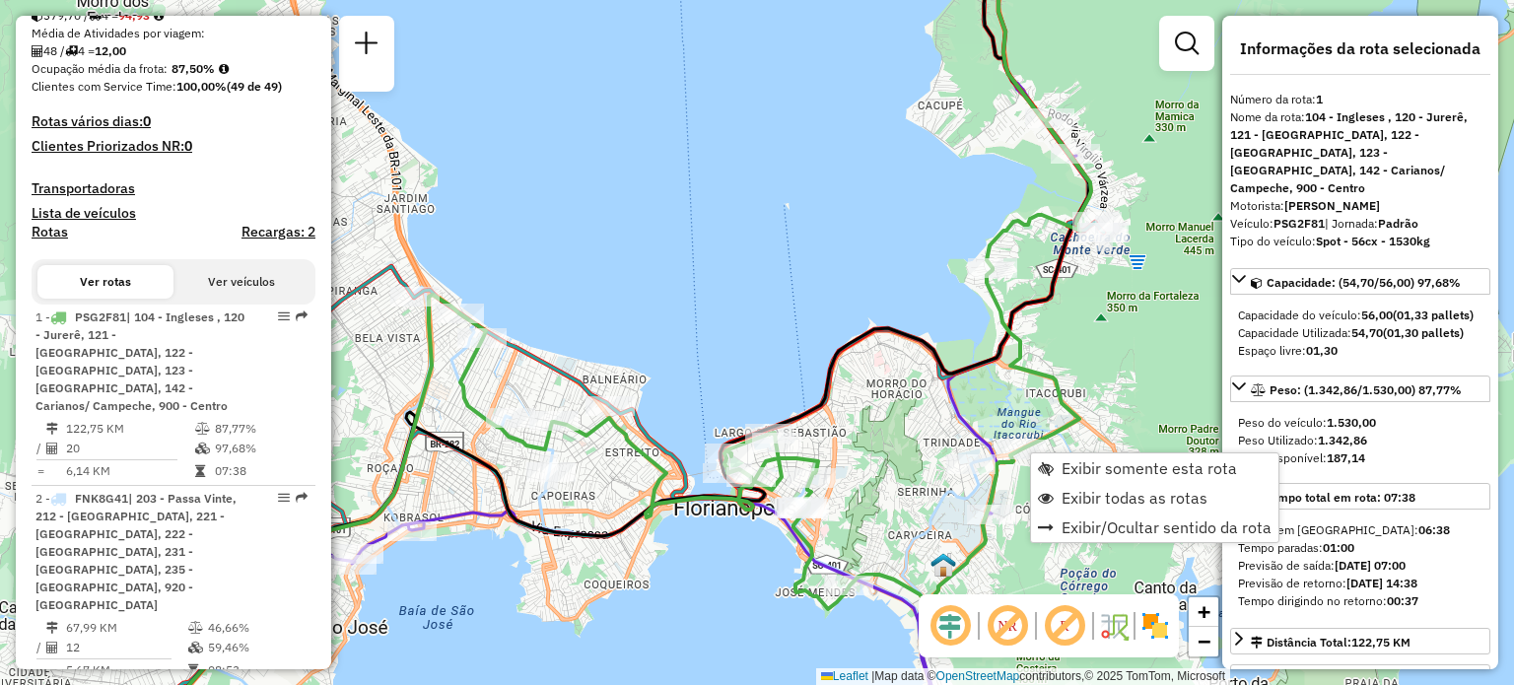
scroll to position [765, 0]
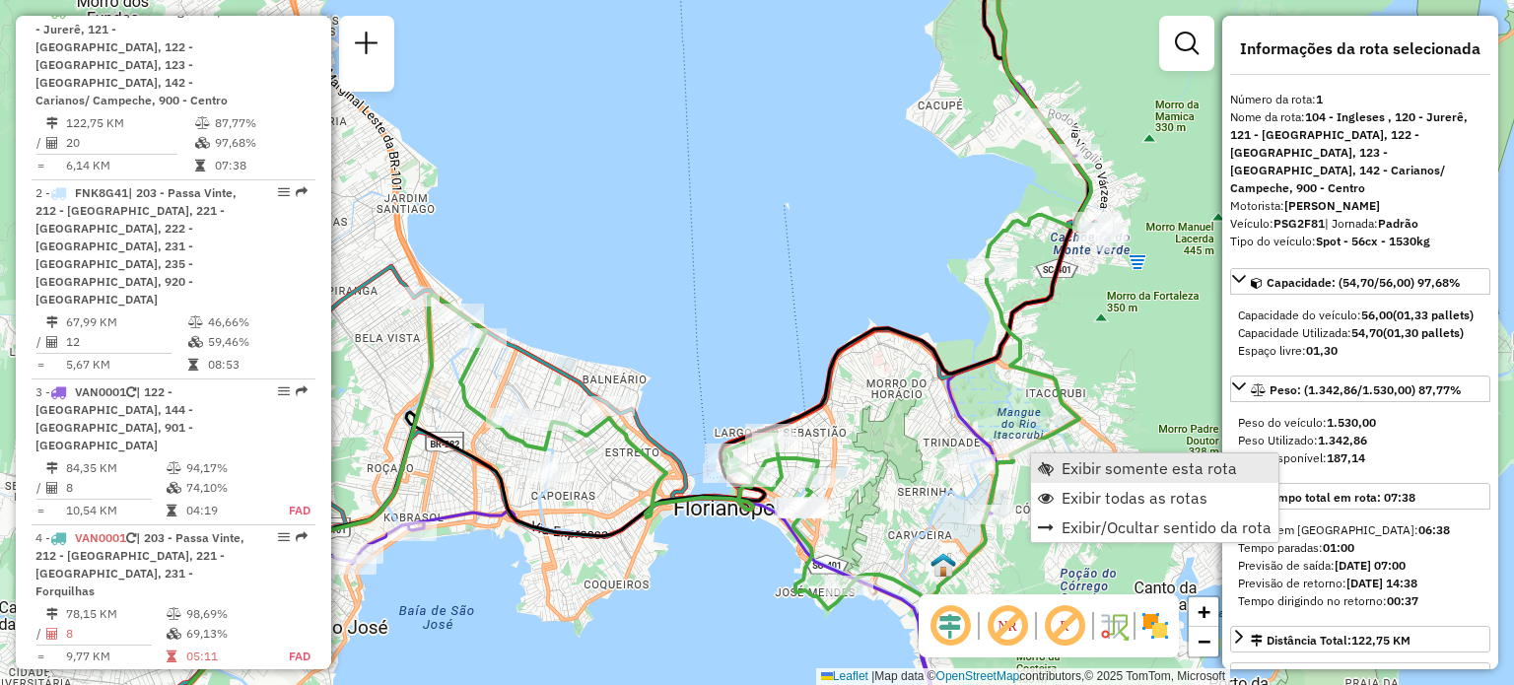
click at [1078, 471] on span "Exibir somente esta rota" at bounding box center [1149, 468] width 175 height 16
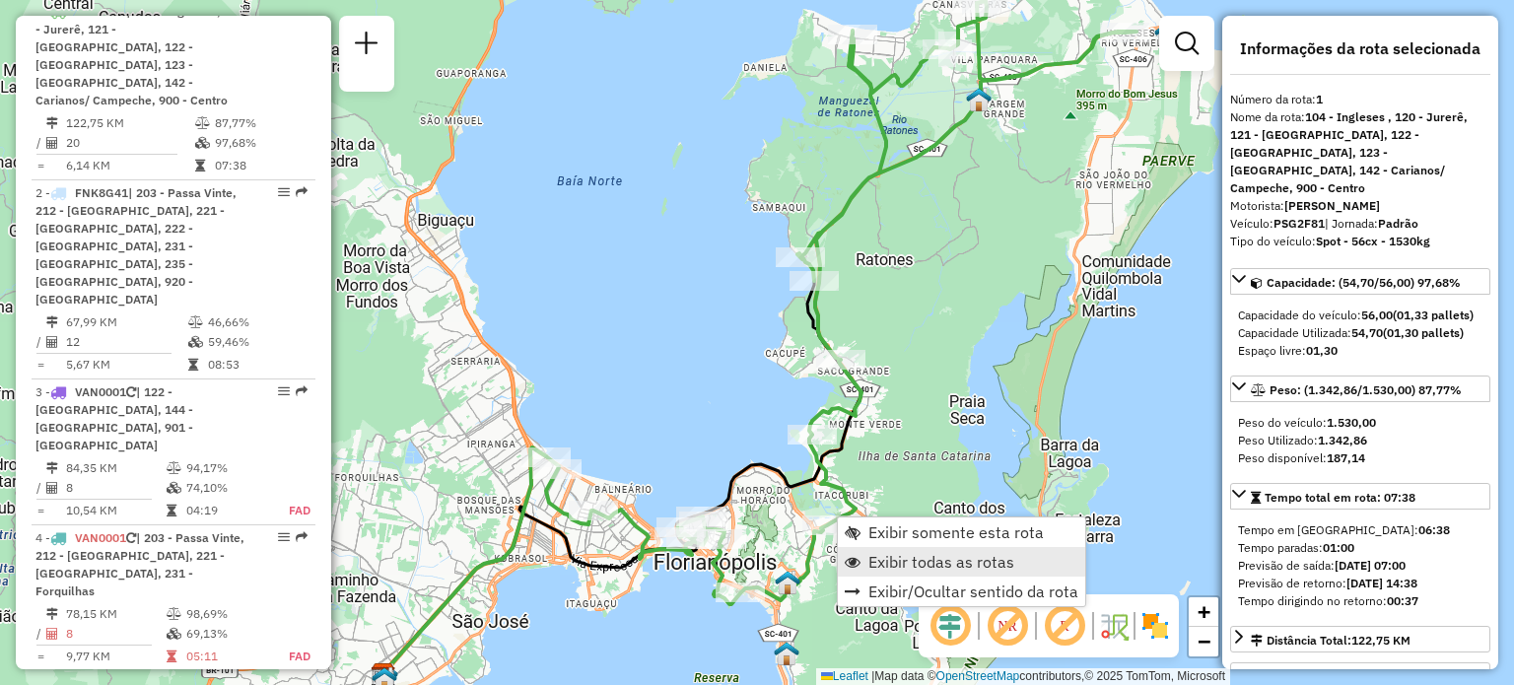
click at [868, 554] on span "Exibir todas as rotas" at bounding box center [941, 562] width 146 height 16
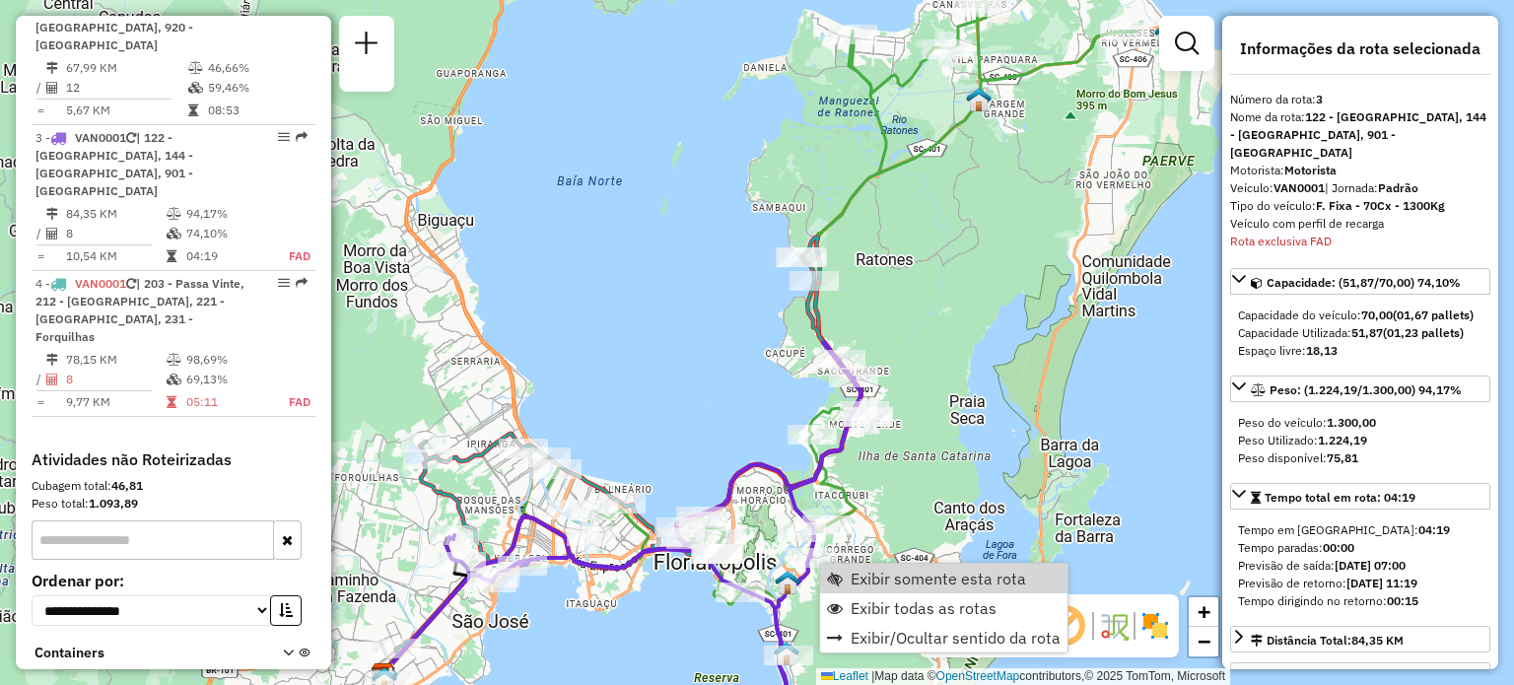
scroll to position [1019, 0]
click at [838, 581] on span "Exibir somente esta rota" at bounding box center [835, 579] width 16 height 16
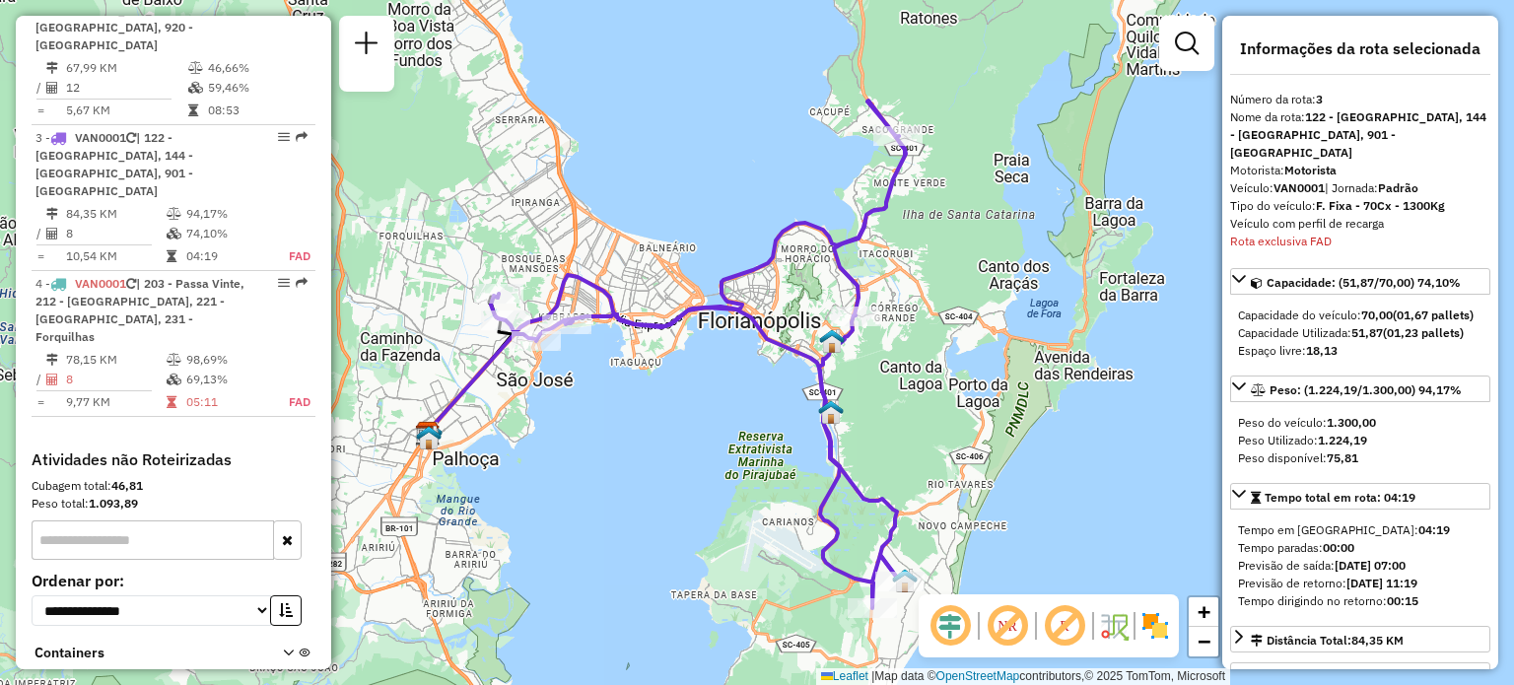
drag, startPoint x: 1002, startPoint y: 397, endPoint x: 908, endPoint y: 408, distance: 94.3
click at [908, 408] on div "Janela de atendimento Grade de atendimento Capacidade Transportadoras Veículos …" at bounding box center [757, 342] width 1514 height 685
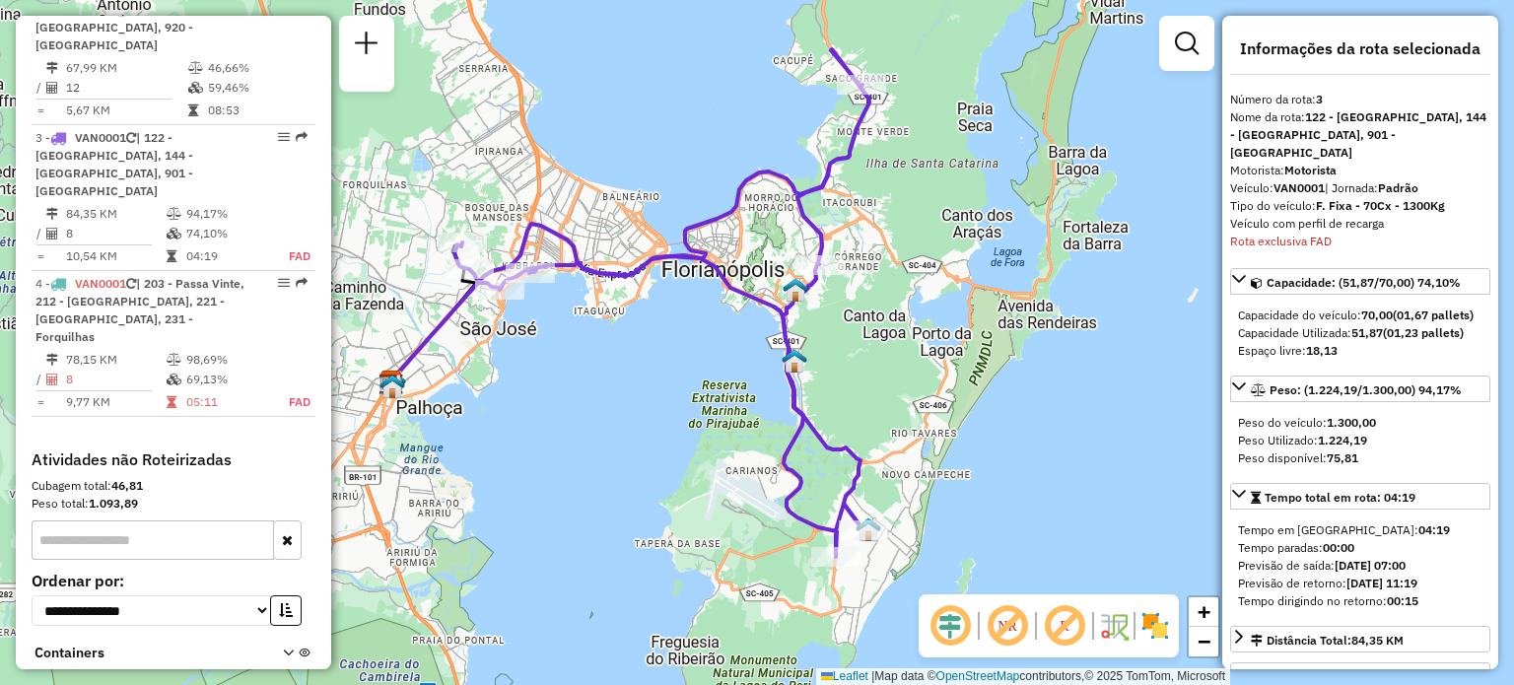
drag, startPoint x: 904, startPoint y: 417, endPoint x: 867, endPoint y: 366, distance: 62.9
click at [867, 366] on div "Janela de atendimento Grade de atendimento Capacidade Transportadoras Veículos …" at bounding box center [757, 342] width 1514 height 685
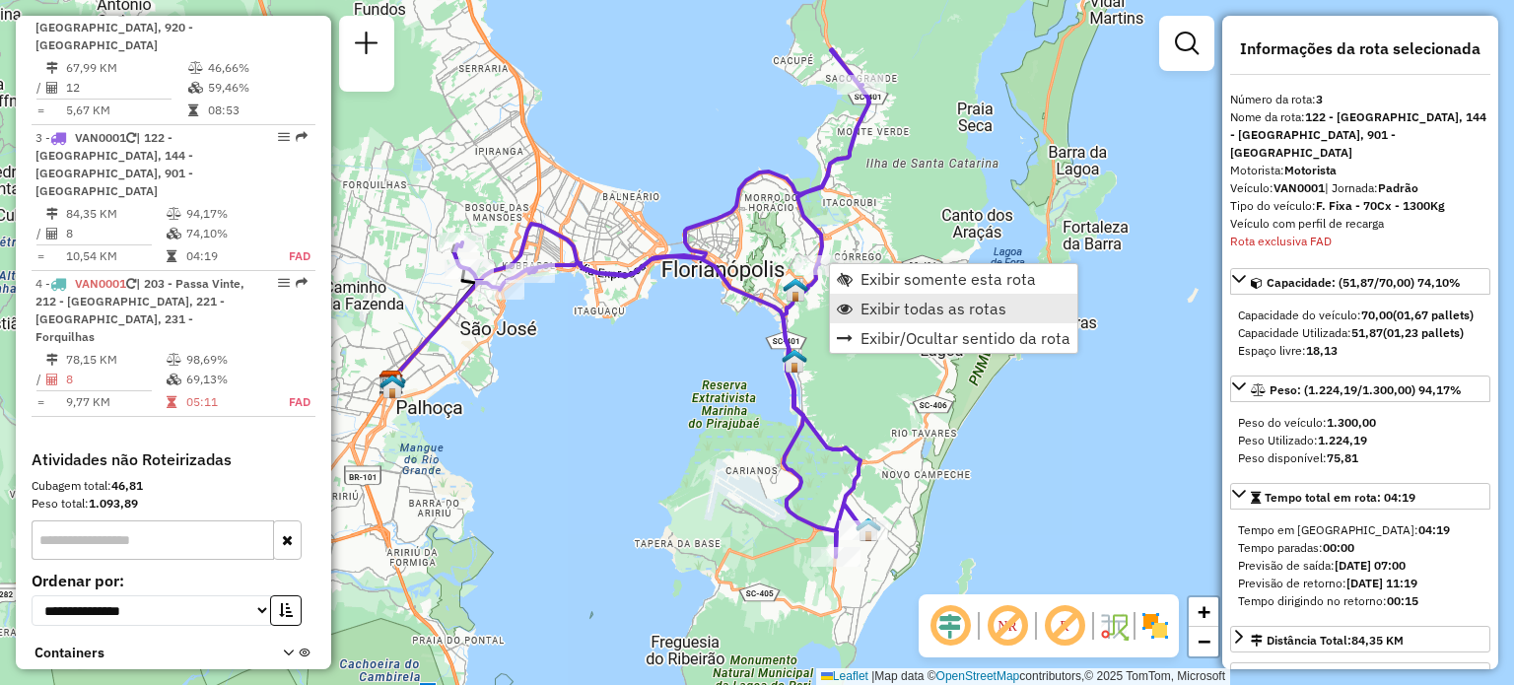
click at [861, 311] on span "Exibir todas as rotas" at bounding box center [934, 309] width 146 height 16
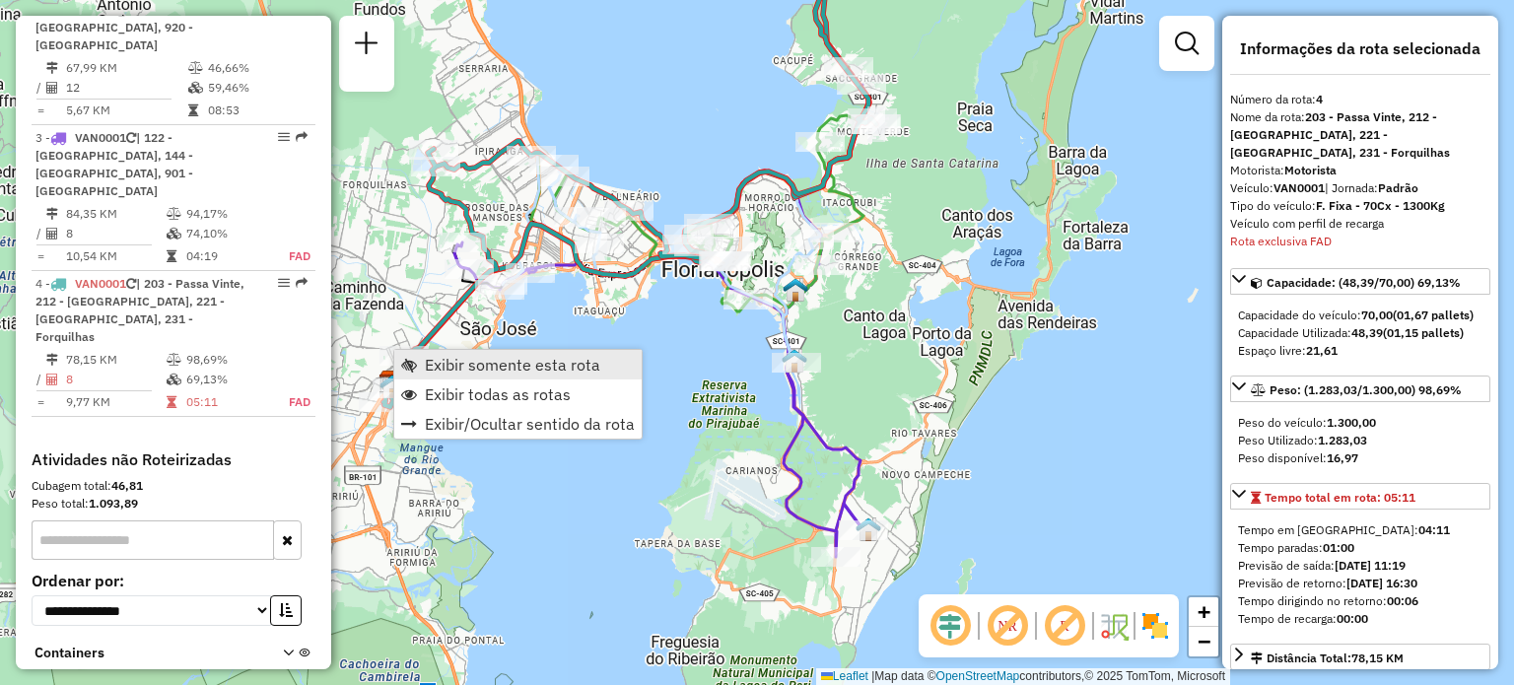
click at [423, 366] on link "Exibir somente esta rota" at bounding box center [517, 365] width 247 height 30
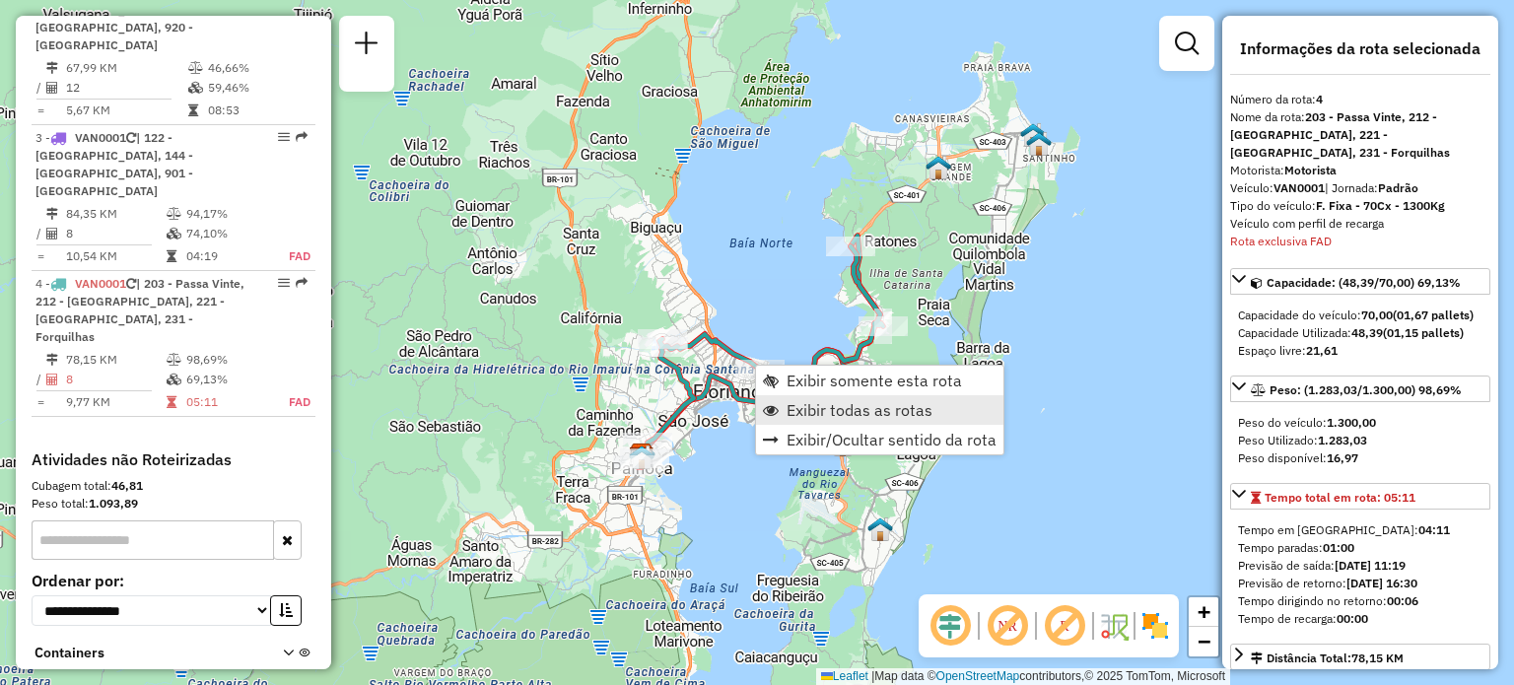
click at [829, 413] on span "Exibir todas as rotas" at bounding box center [860, 410] width 146 height 16
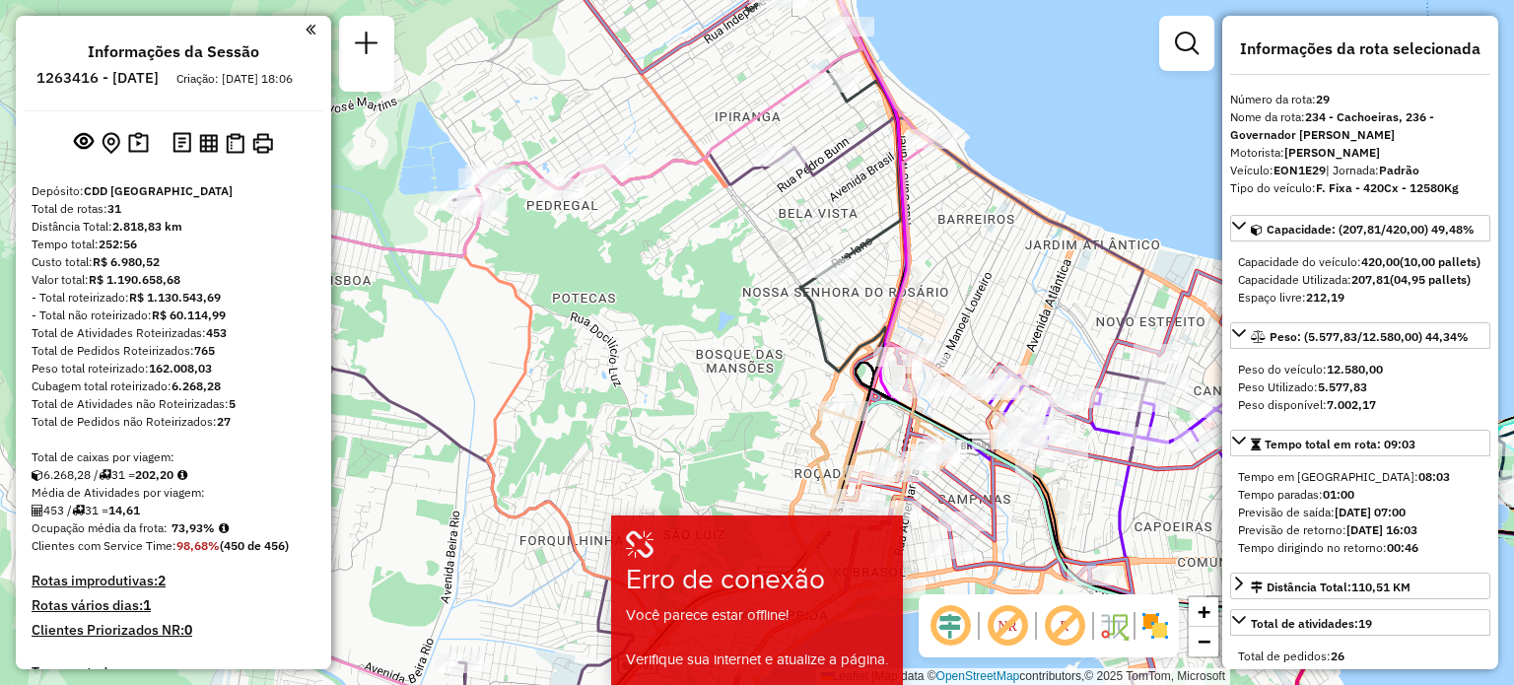
select select "**********"
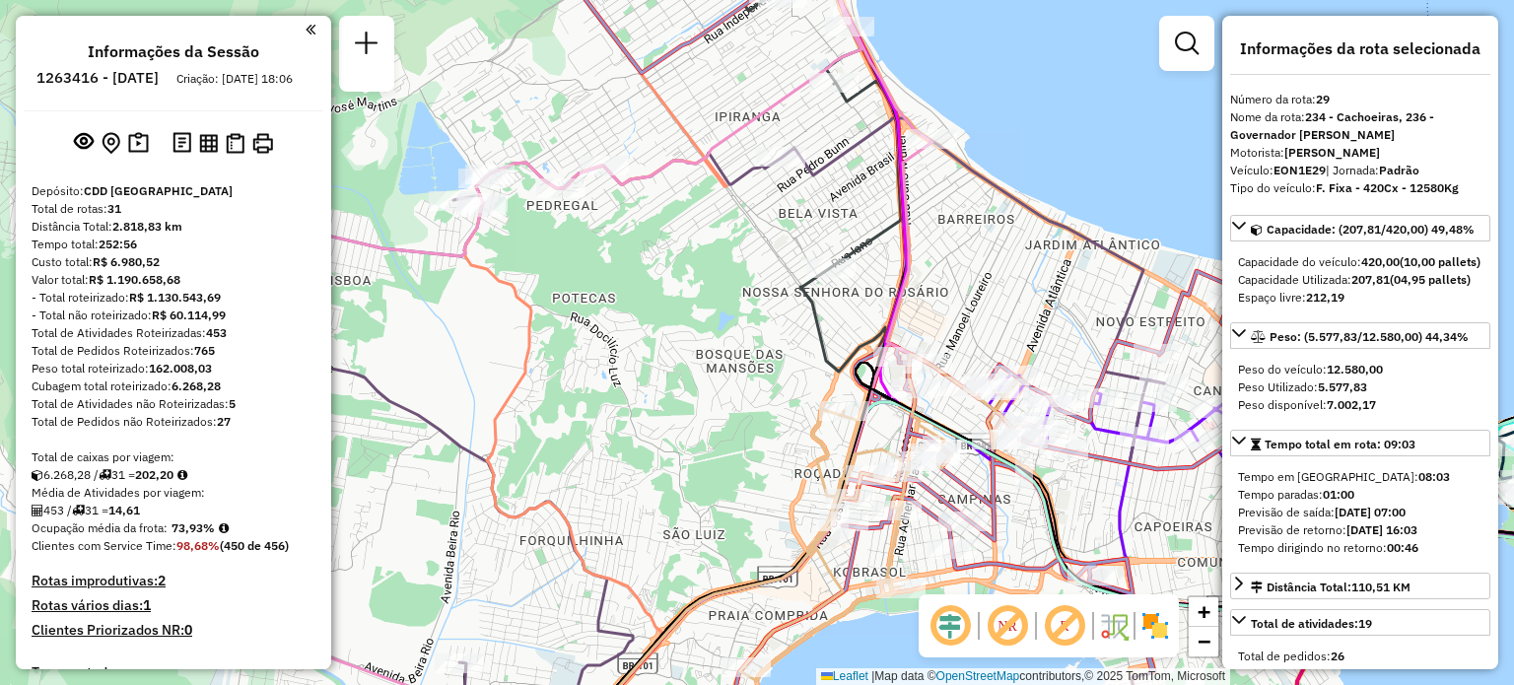
scroll to position [4041, 0]
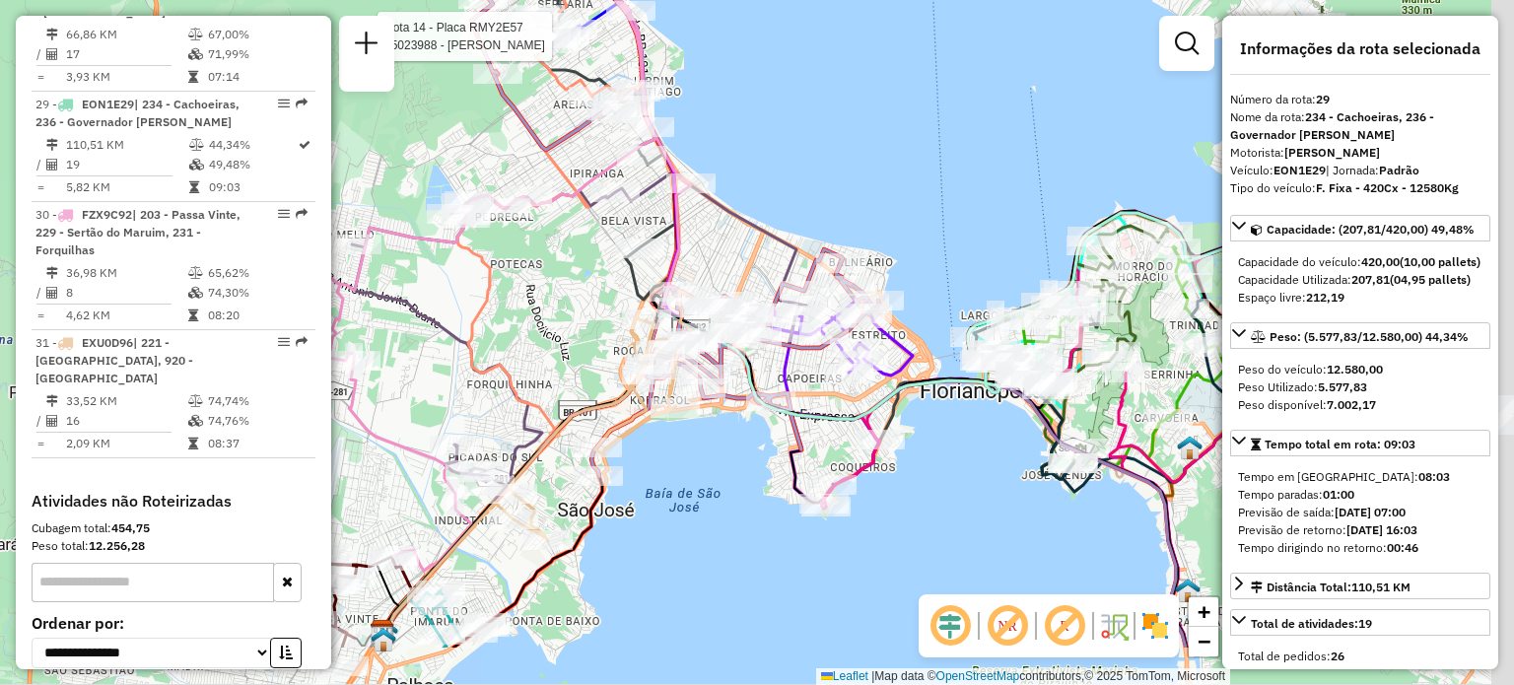
drag, startPoint x: 791, startPoint y: 428, endPoint x: 461, endPoint y: 336, distance: 341.8
click at [505, 308] on div "Rota 6 - Placa DER6E69 05036771 - 52.439.816 DEIVID LO Rota 14 - Placa RMY2E57 …" at bounding box center [757, 342] width 1514 height 685
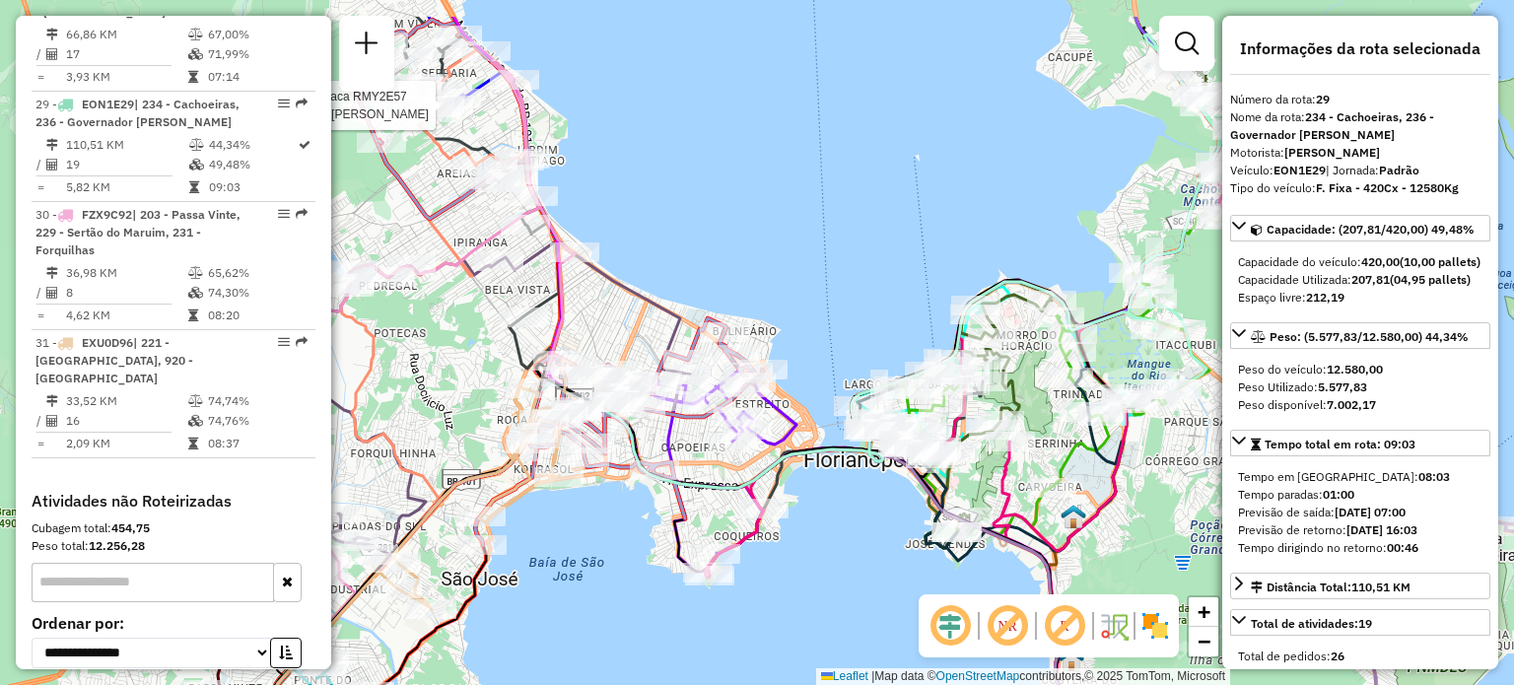
drag, startPoint x: 788, startPoint y: 410, endPoint x: 725, endPoint y: 494, distance: 104.9
click at [722, 496] on icon at bounding box center [712, 491] width 886 height 419
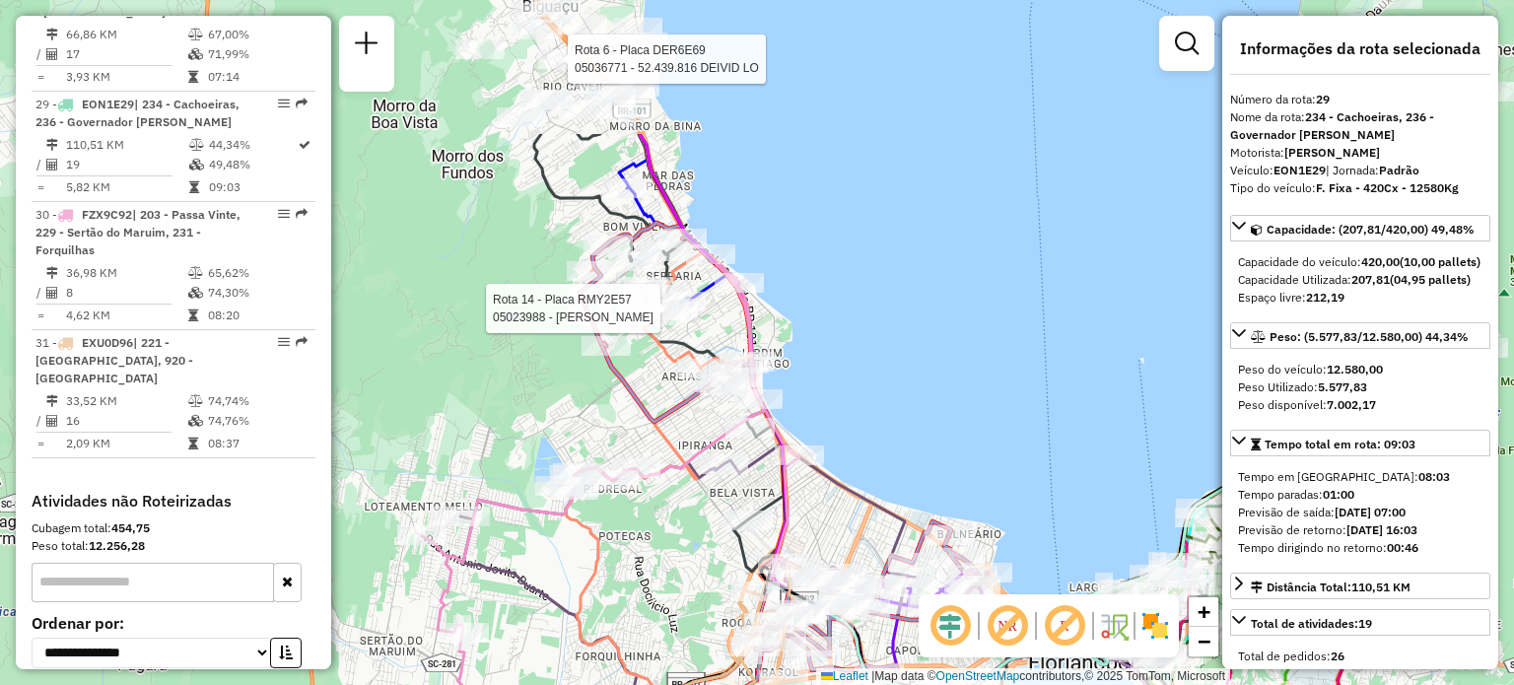
drag, startPoint x: 718, startPoint y: 201, endPoint x: 942, endPoint y: 403, distance: 302.2
click at [942, 403] on div "Rota 6 - Placa DER6E69 05036771 - 52.439.816 DEIVID LO Rota 14 - Placa RMY2E57 …" at bounding box center [757, 342] width 1514 height 685
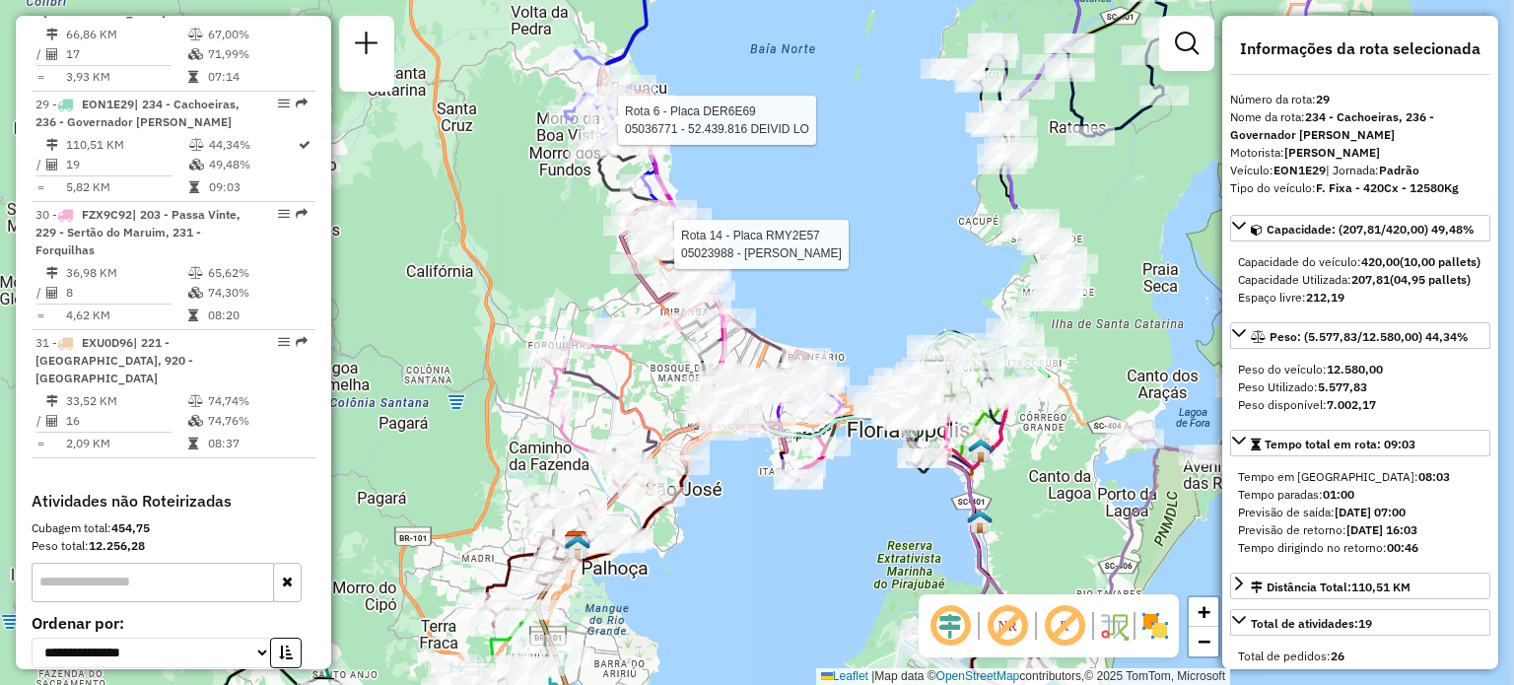
click at [827, 173] on div "Rota 6 - Placa DER6E69 05036771 - 52.439.816 DEIVID LO Rota 14 - Placa RMY2E57 …" at bounding box center [757, 342] width 1514 height 685
click at [824, 161] on div "Rota 6 - Placa DER6E69 05036771 - 52.439.816 DEIVID LO Rota 14 - Placa RMY2E57 …" at bounding box center [757, 342] width 1514 height 685
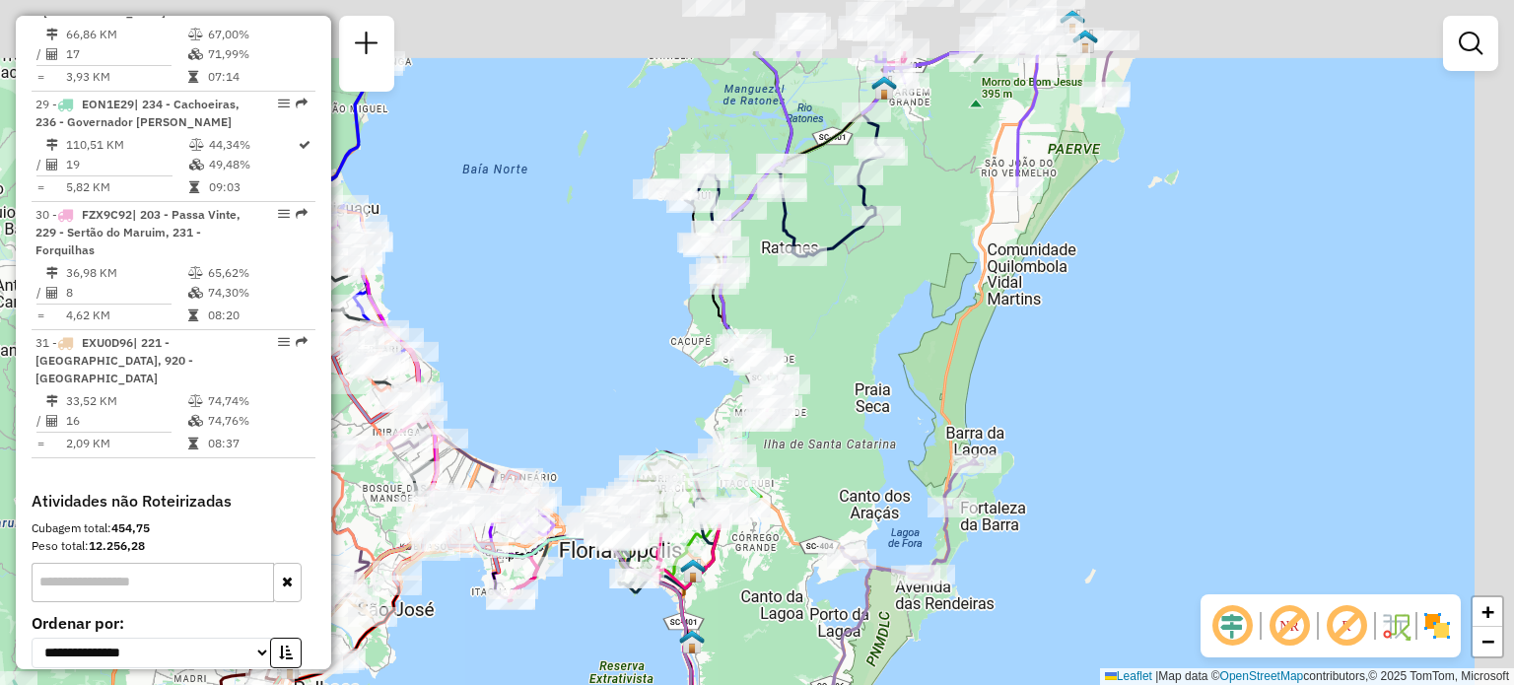
drag, startPoint x: 1171, startPoint y: 199, endPoint x: 874, endPoint y: 326, distance: 322.8
click at [874, 326] on div "Janela de atendimento Grade de atendimento Capacidade Transportadoras Veículos …" at bounding box center [757, 342] width 1514 height 685
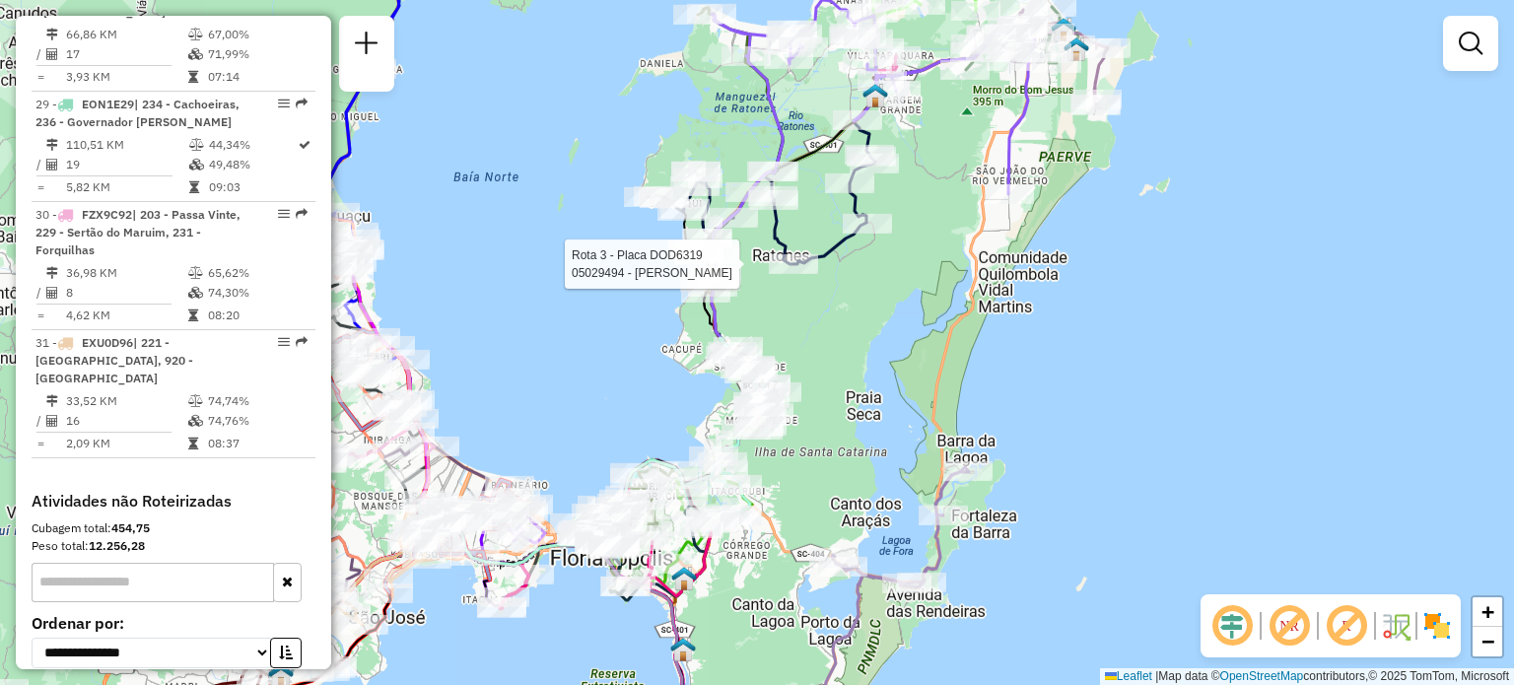
select select "**********"
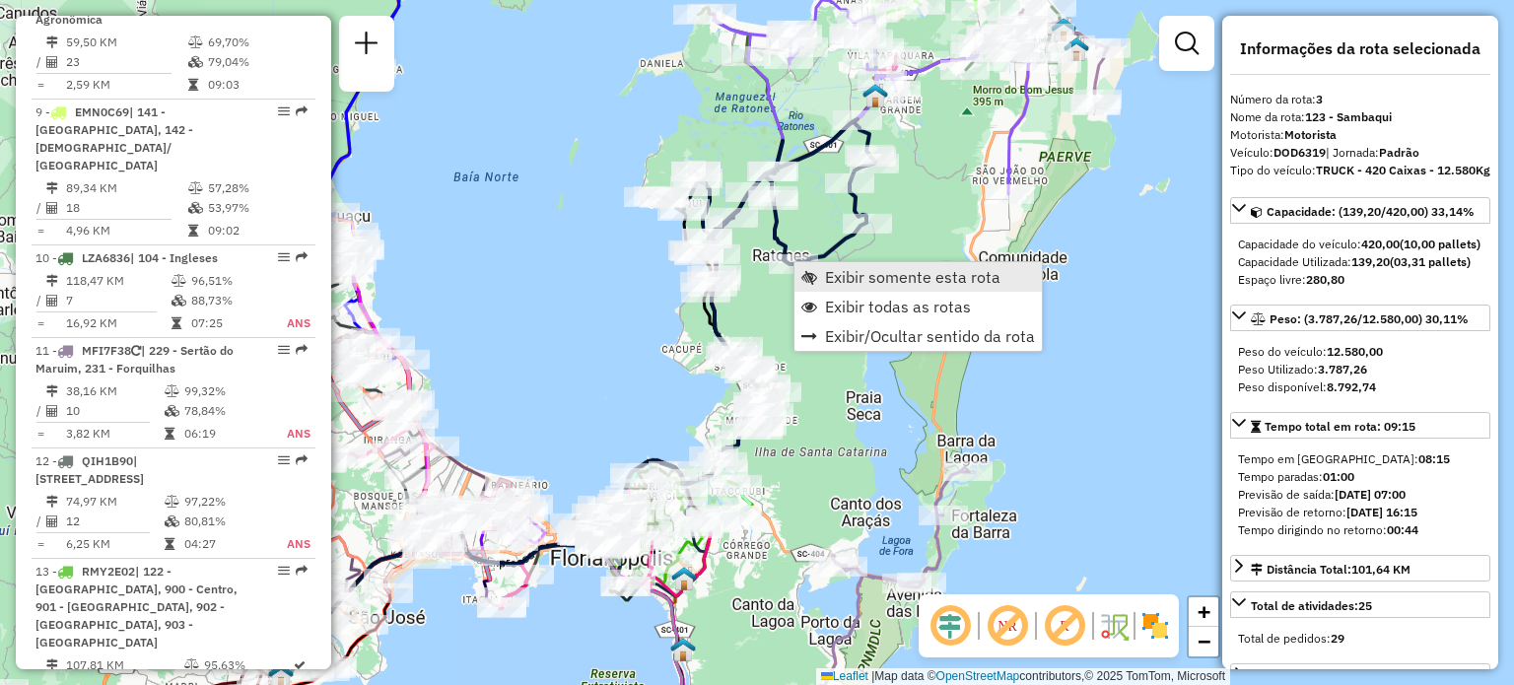
click at [844, 275] on span "Exibir somente esta rota" at bounding box center [912, 277] width 175 height 16
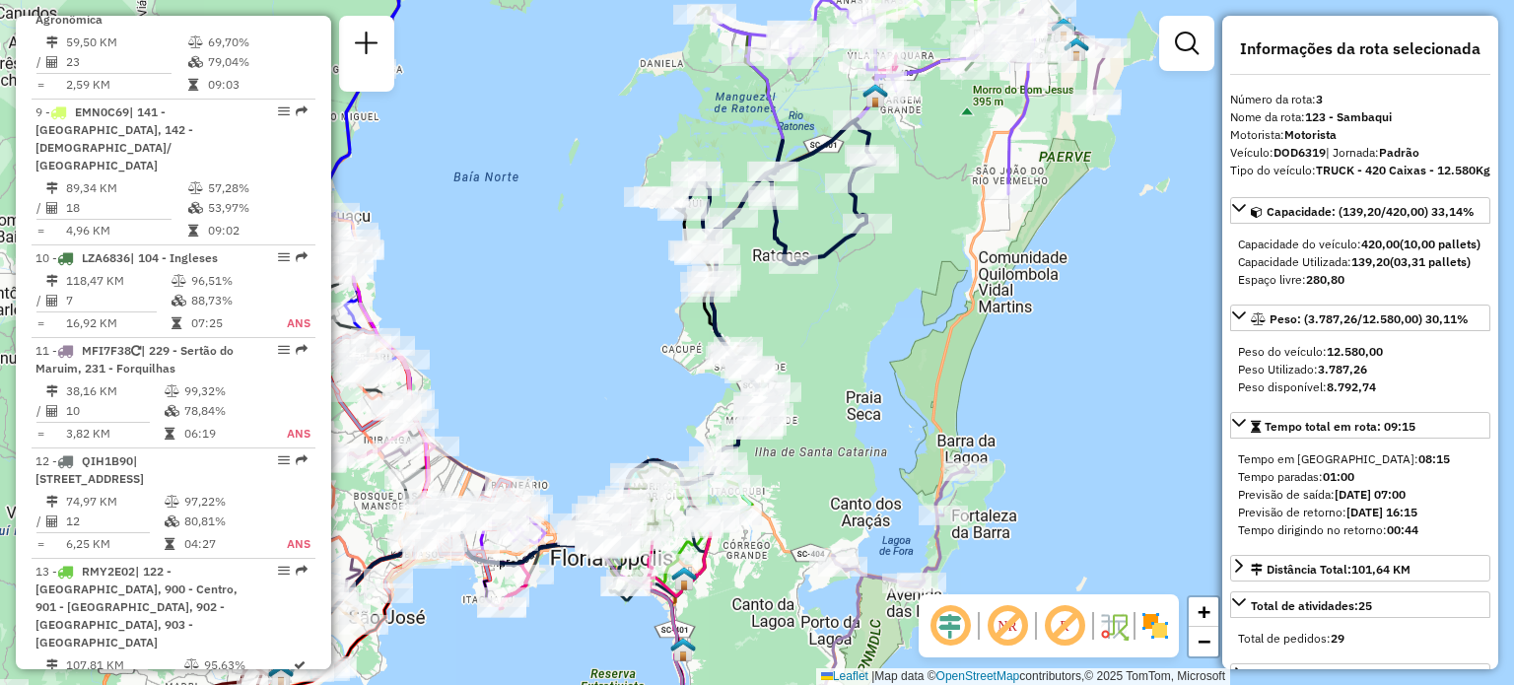
scroll to position [1045, 0]
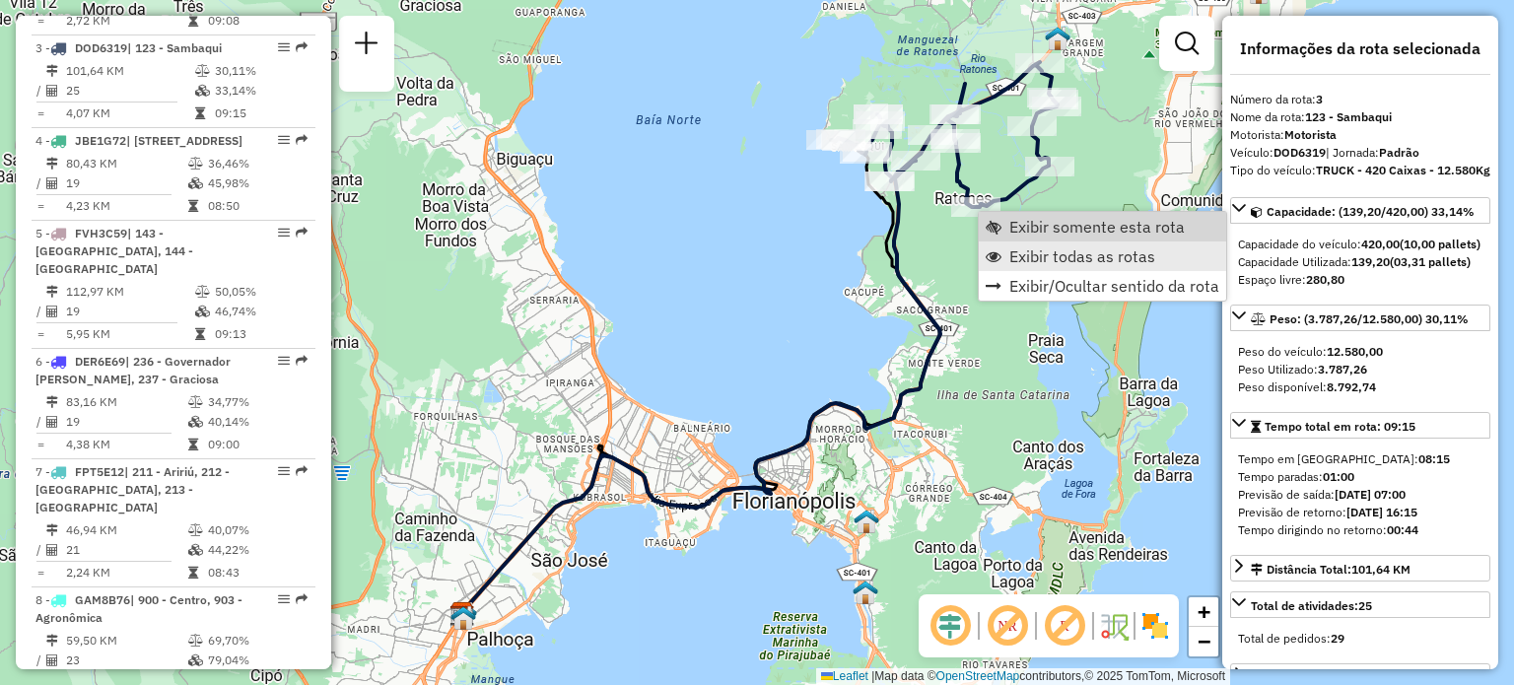
click at [1014, 248] on span "Exibir todas as rotas" at bounding box center [1082, 256] width 146 height 16
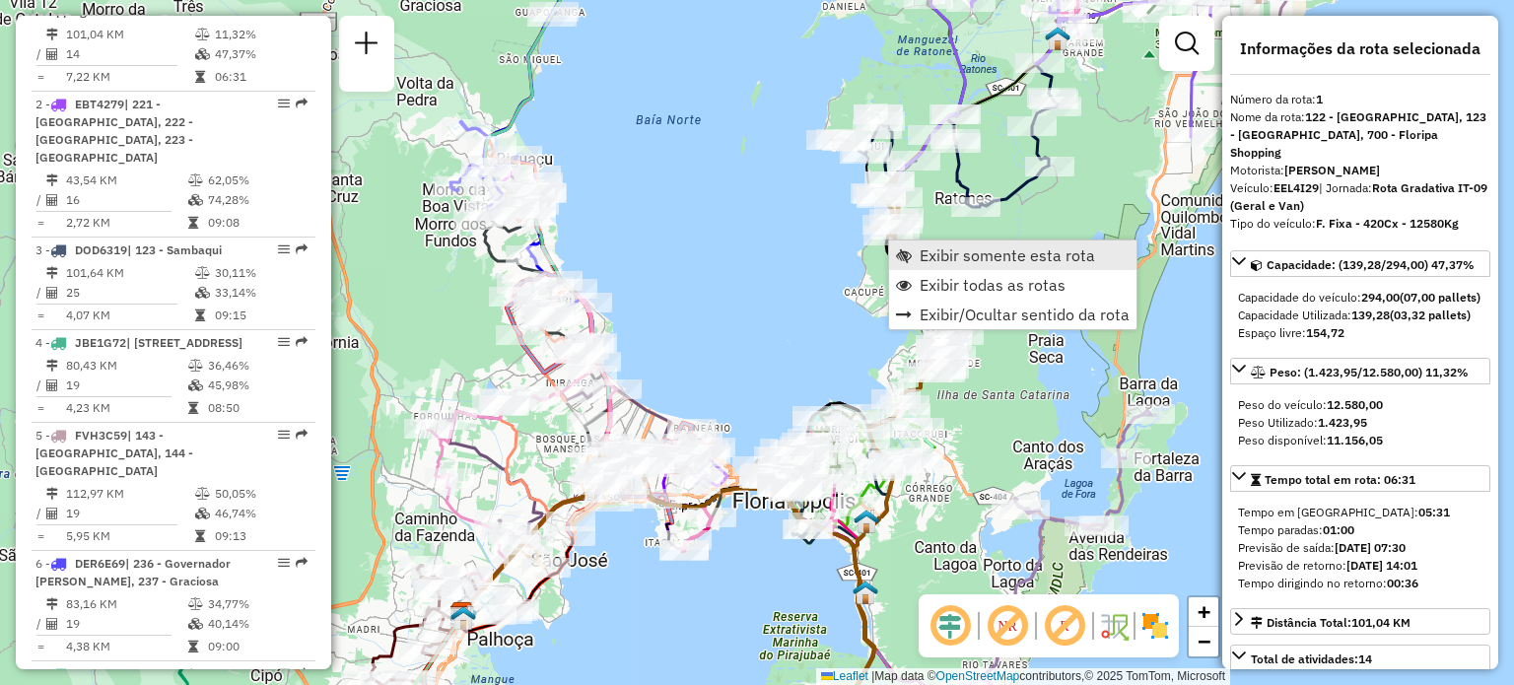
scroll to position [791, 0]
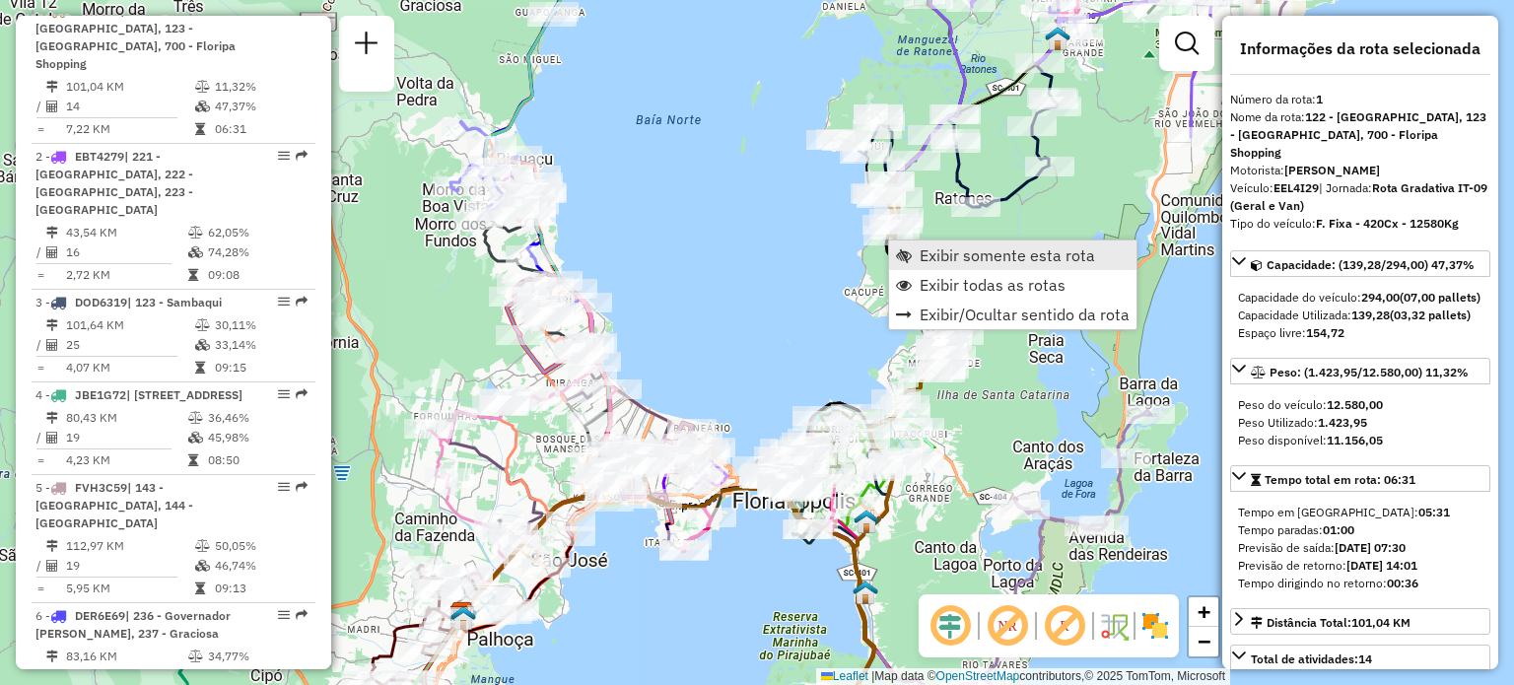
click at [918, 252] on link "Exibir somente esta rota" at bounding box center [1012, 256] width 247 height 30
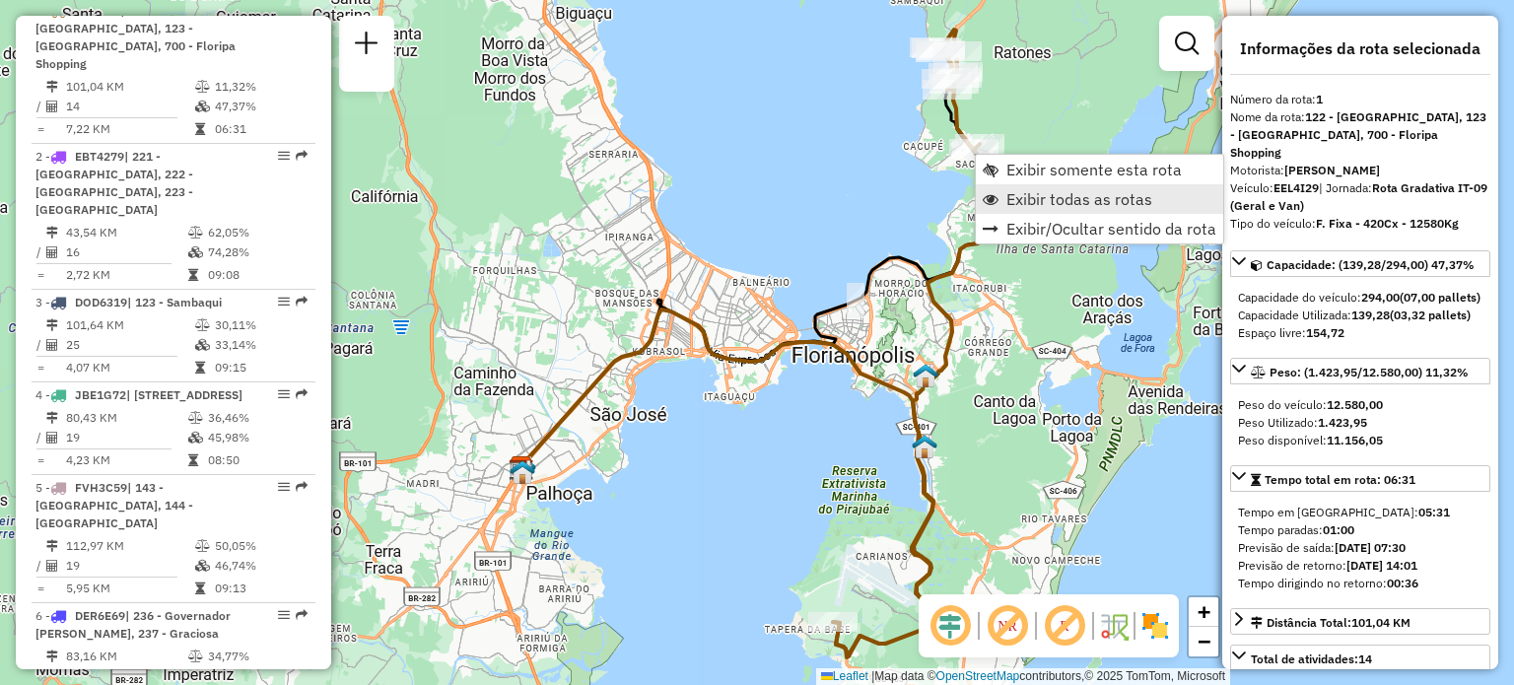
click at [1009, 191] on span "Exibir todas as rotas" at bounding box center [1079, 199] width 146 height 16
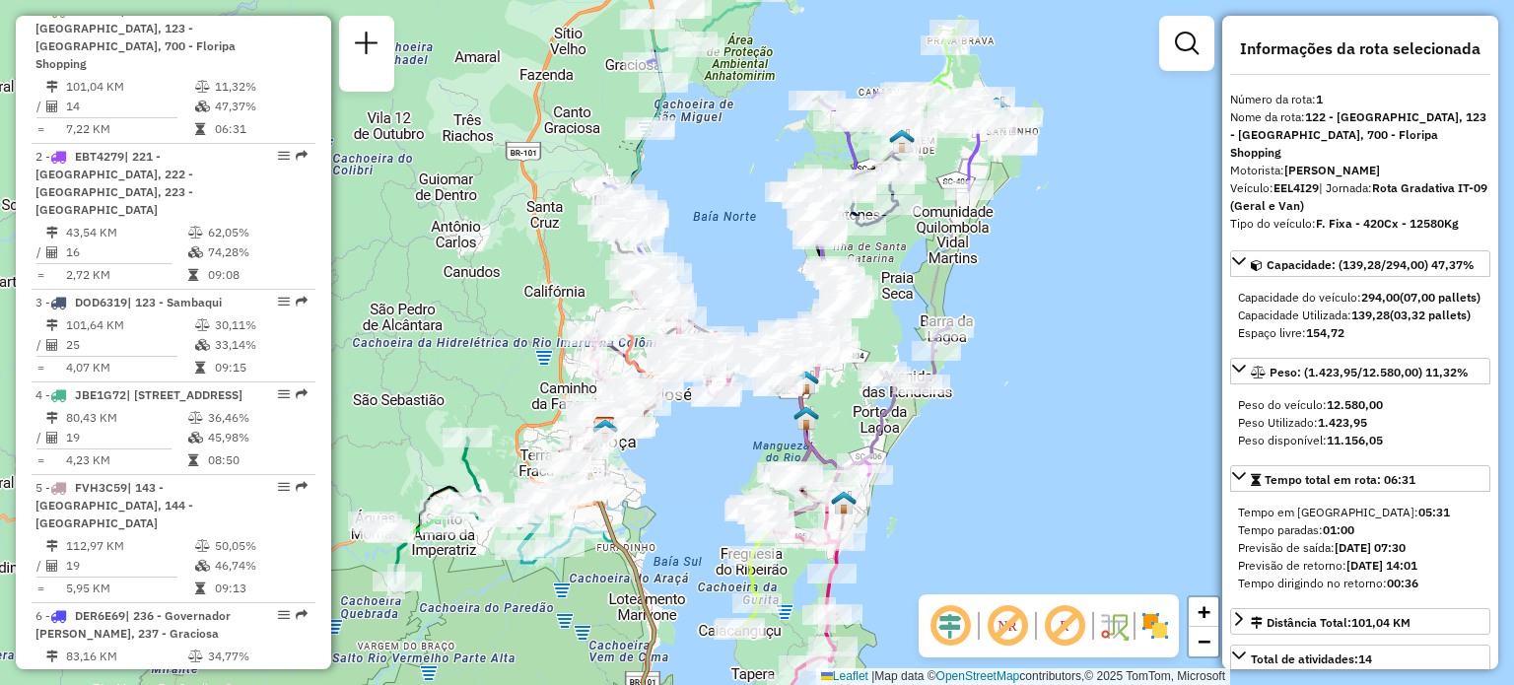
drag, startPoint x: 672, startPoint y: 516, endPoint x: 711, endPoint y: 509, distance: 39.1
click at [708, 512] on div "Janela de atendimento Grade de atendimento Capacidade Transportadoras Veículos …" at bounding box center [757, 342] width 1514 height 685
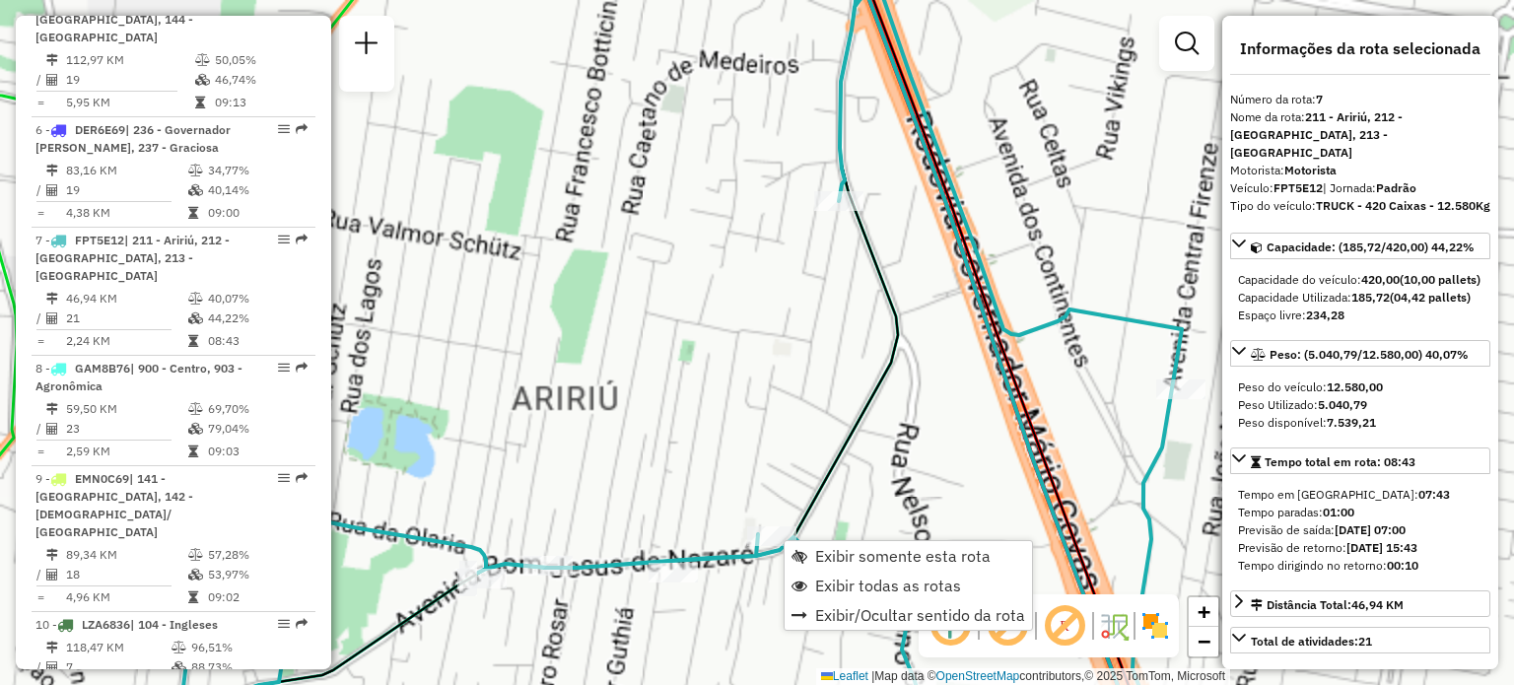
scroll to position [1487, 0]
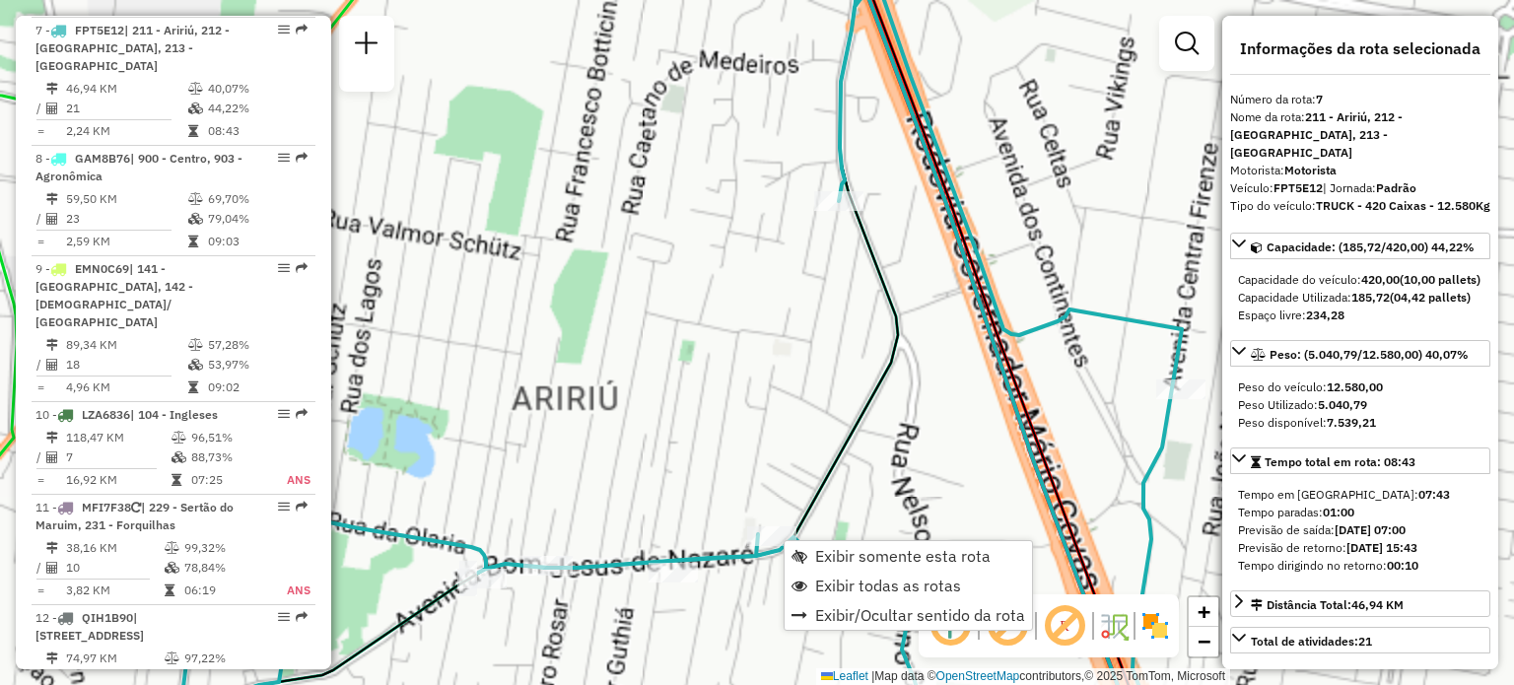
click at [774, 372] on div "Janela de atendimento Grade de atendimento Capacidade Transportadoras Veículos …" at bounding box center [757, 342] width 1514 height 685
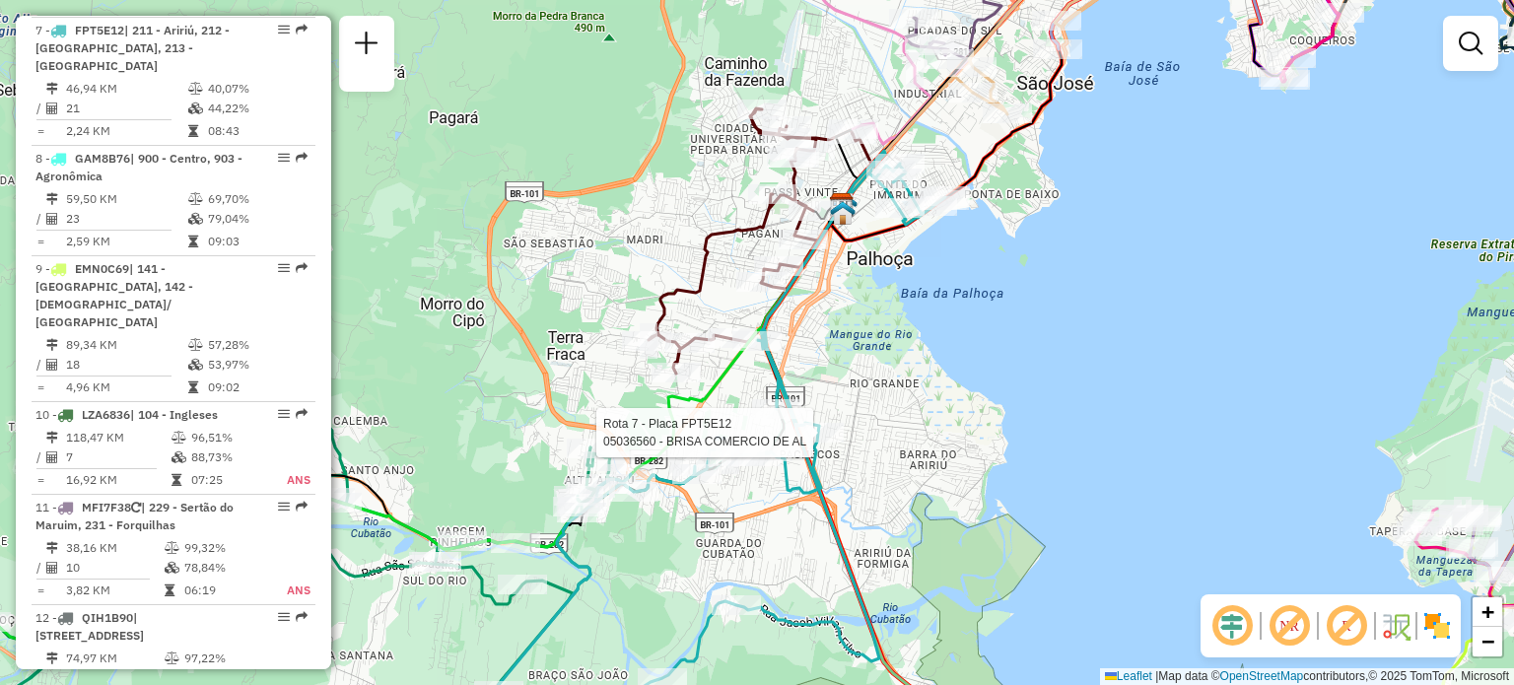
select select "**********"
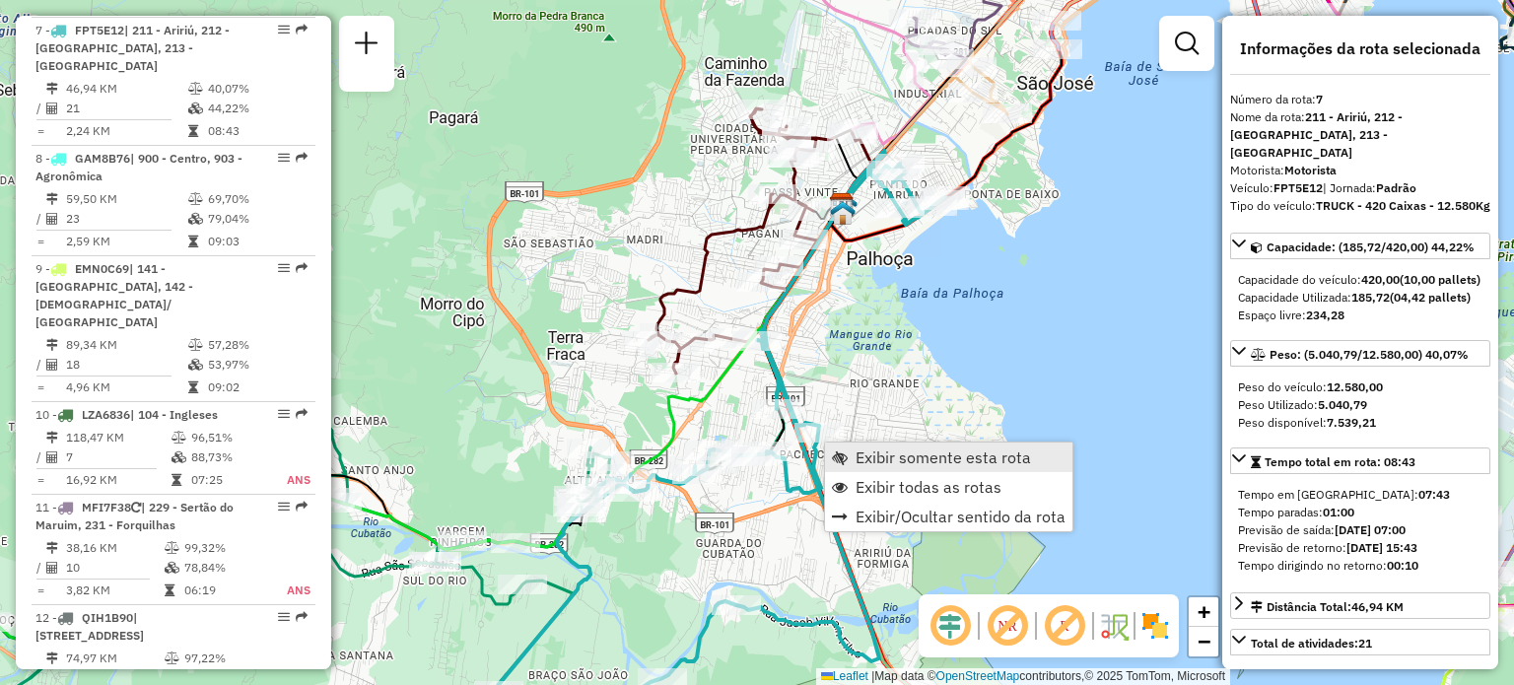
click at [839, 454] on span "Exibir somente esta rota" at bounding box center [840, 458] width 16 height 16
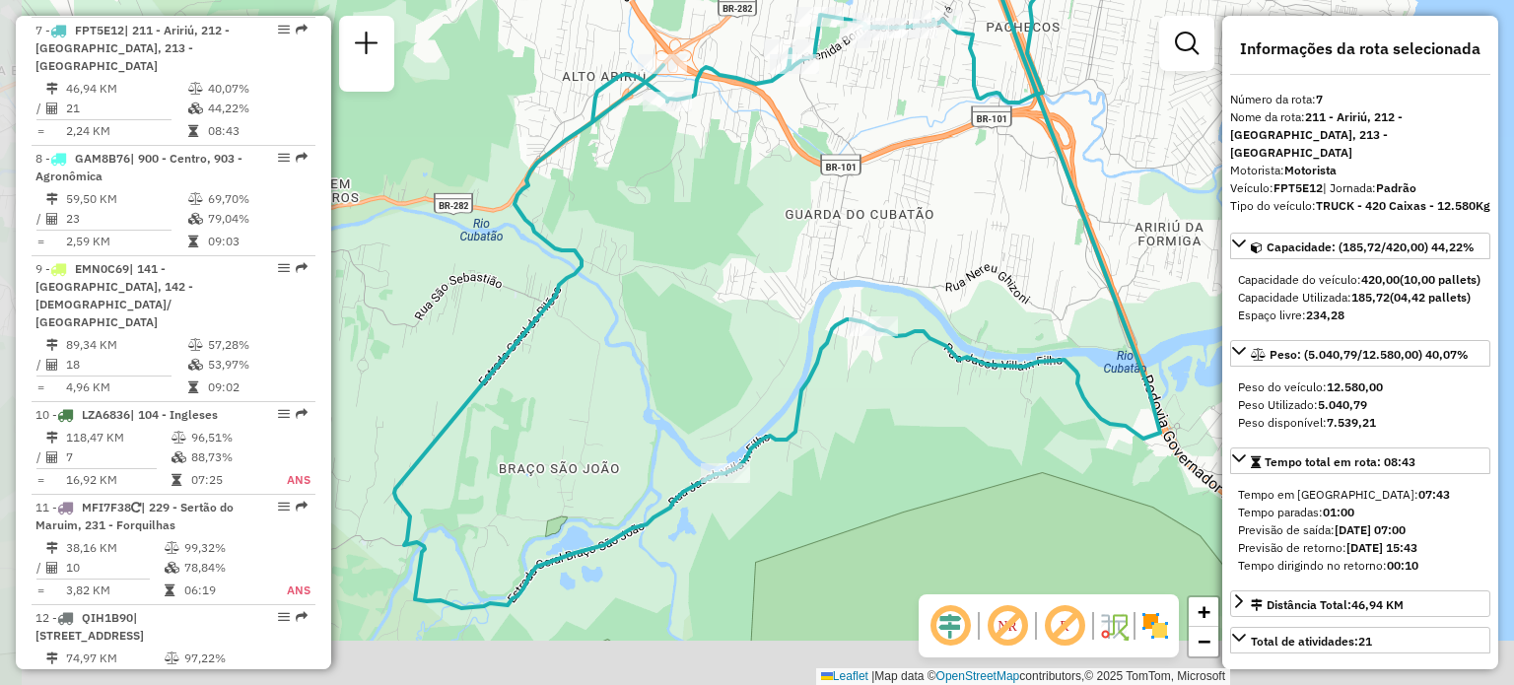
drag, startPoint x: 660, startPoint y: 564, endPoint x: 737, endPoint y: 520, distance: 88.8
click at [736, 520] on div "Janela de atendimento Grade de atendimento Capacidade Transportadoras Veículos …" at bounding box center [757, 342] width 1514 height 685
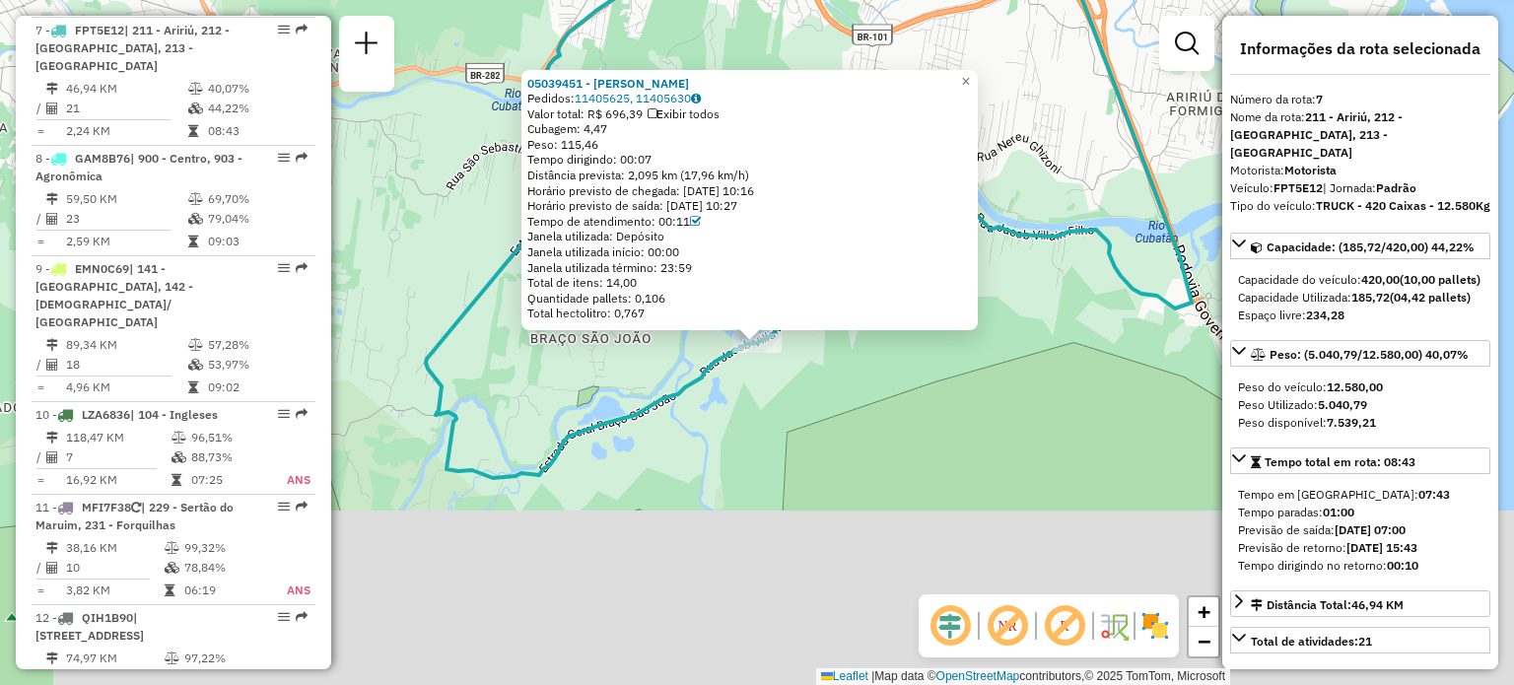
click at [899, 426] on div "05039451 - MAURICIO LEAL Pedidos: 11405625, 11405630 Valor total: R$ 696,39 Exi…" at bounding box center [757, 342] width 1514 height 685
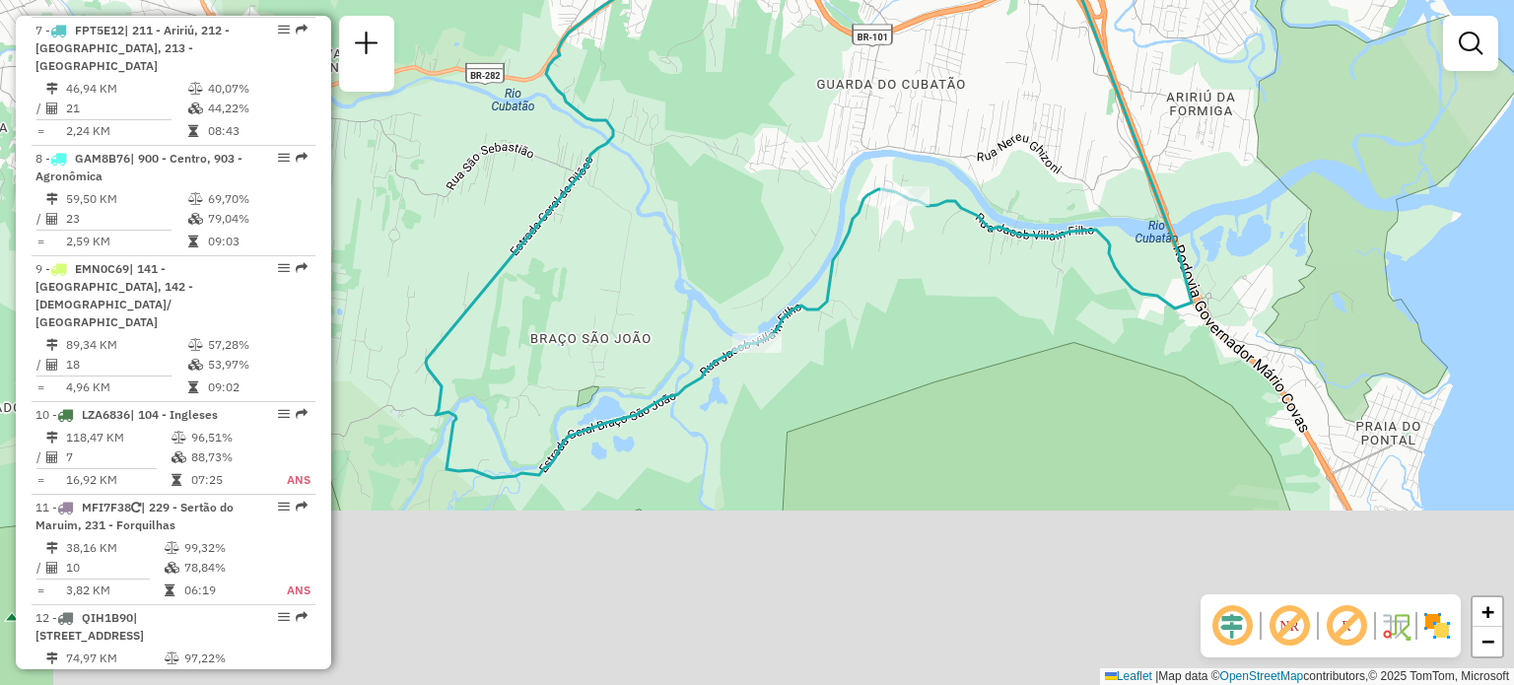
drag, startPoint x: 963, startPoint y: 337, endPoint x: 879, endPoint y: 467, distance: 154.8
click at [883, 464] on div "Janela de atendimento Grade de atendimento Capacidade Transportadoras Veículos …" at bounding box center [757, 342] width 1514 height 685
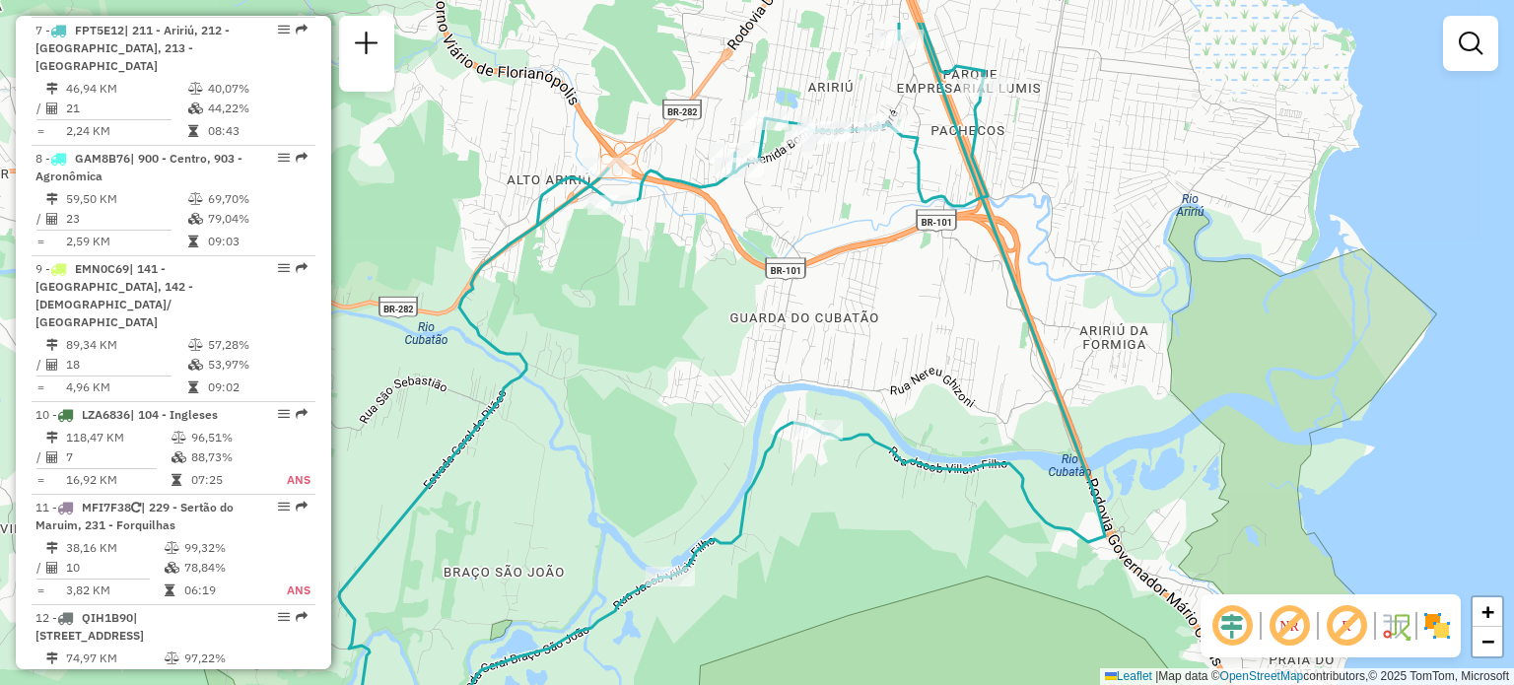
drag, startPoint x: 615, startPoint y: 263, endPoint x: 615, endPoint y: 370, distance: 106.5
click at [616, 397] on div "Janela de atendimento Grade de atendimento Capacidade Transportadoras Veículos …" at bounding box center [757, 342] width 1514 height 685
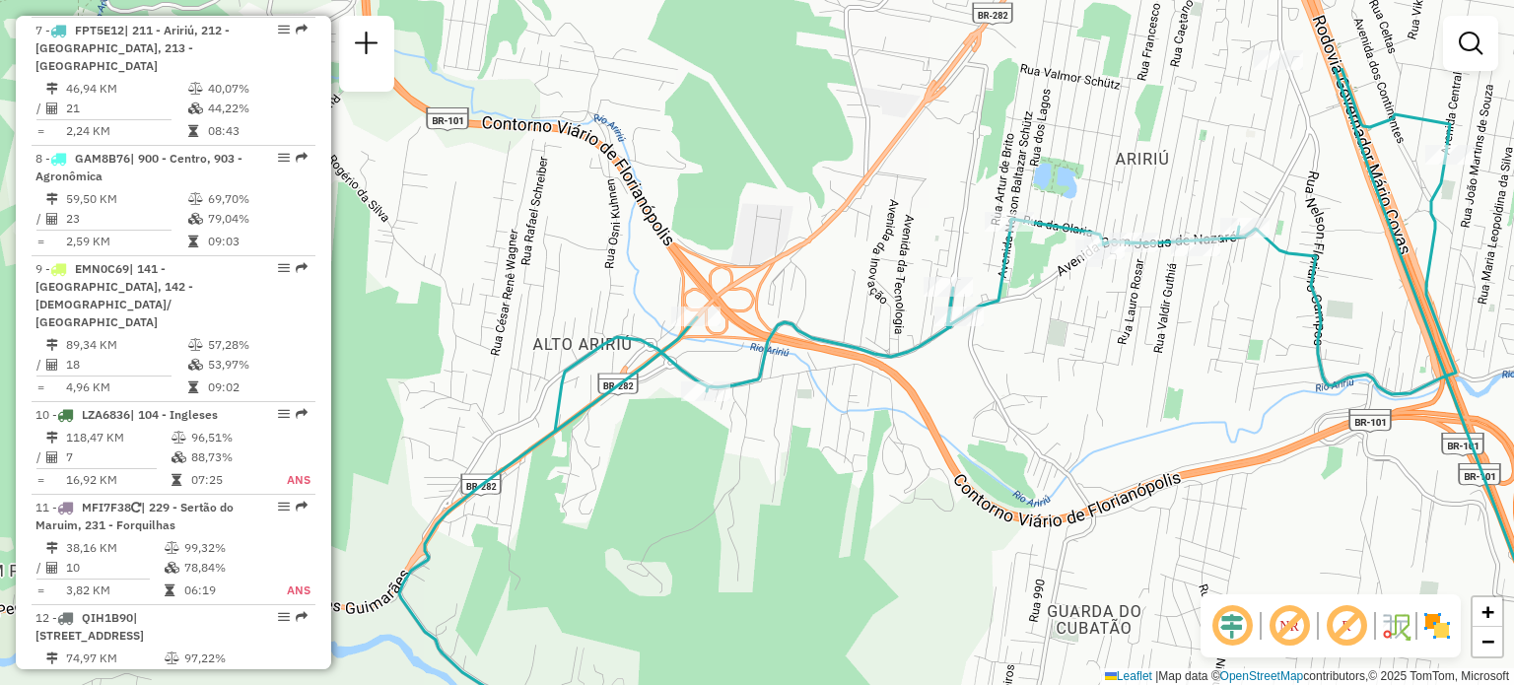
drag, startPoint x: 689, startPoint y: 247, endPoint x: 734, endPoint y: 343, distance: 105.8
click at [734, 343] on div "Janela de atendimento Grade de atendimento Capacidade Transportadoras Veículos …" at bounding box center [757, 342] width 1514 height 685
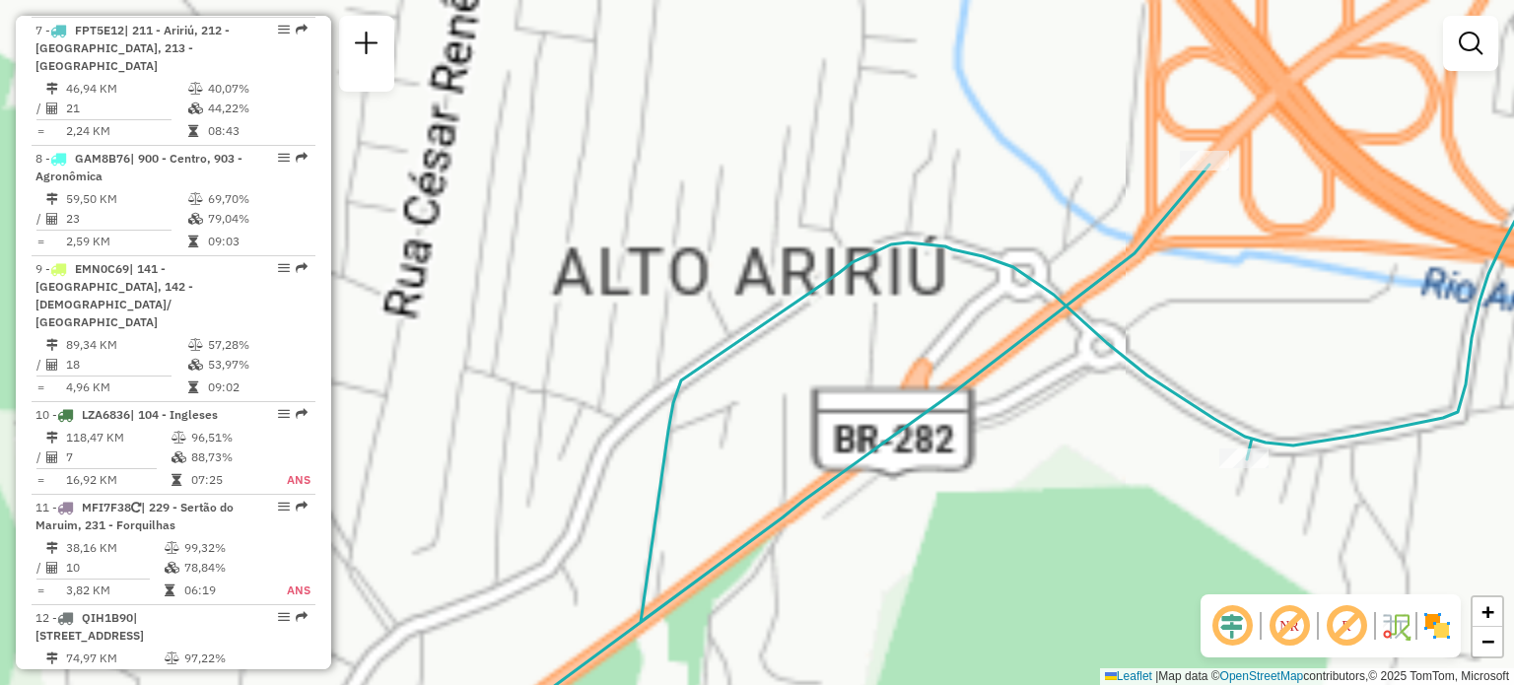
drag, startPoint x: 558, startPoint y: 343, endPoint x: 576, endPoint y: 369, distance: 31.2
click at [576, 369] on div "Janela de atendimento Grade de atendimento Capacidade Transportadoras Veículos …" at bounding box center [757, 342] width 1514 height 685
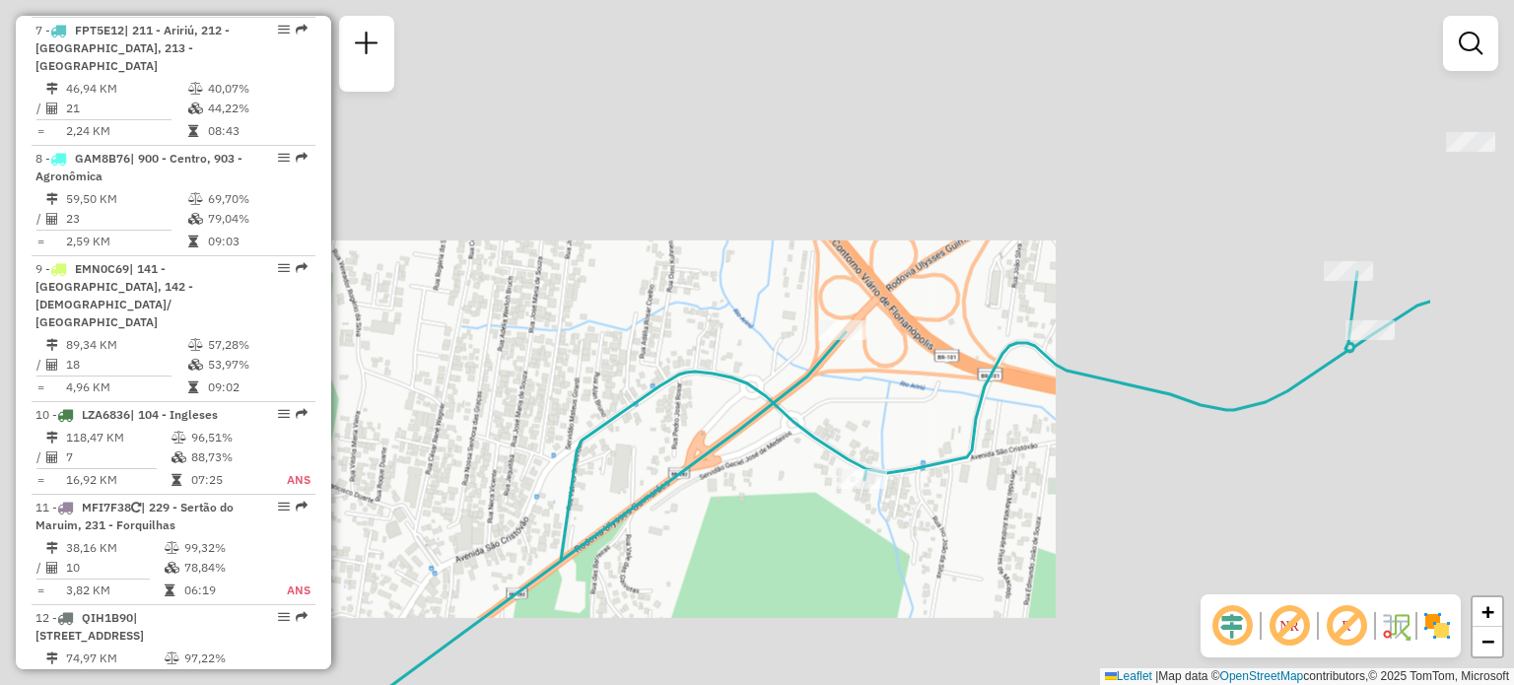
drag, startPoint x: 796, startPoint y: 386, endPoint x: 756, endPoint y: 440, distance: 66.2
click at [755, 441] on icon at bounding box center [840, 604] width 1180 height 664
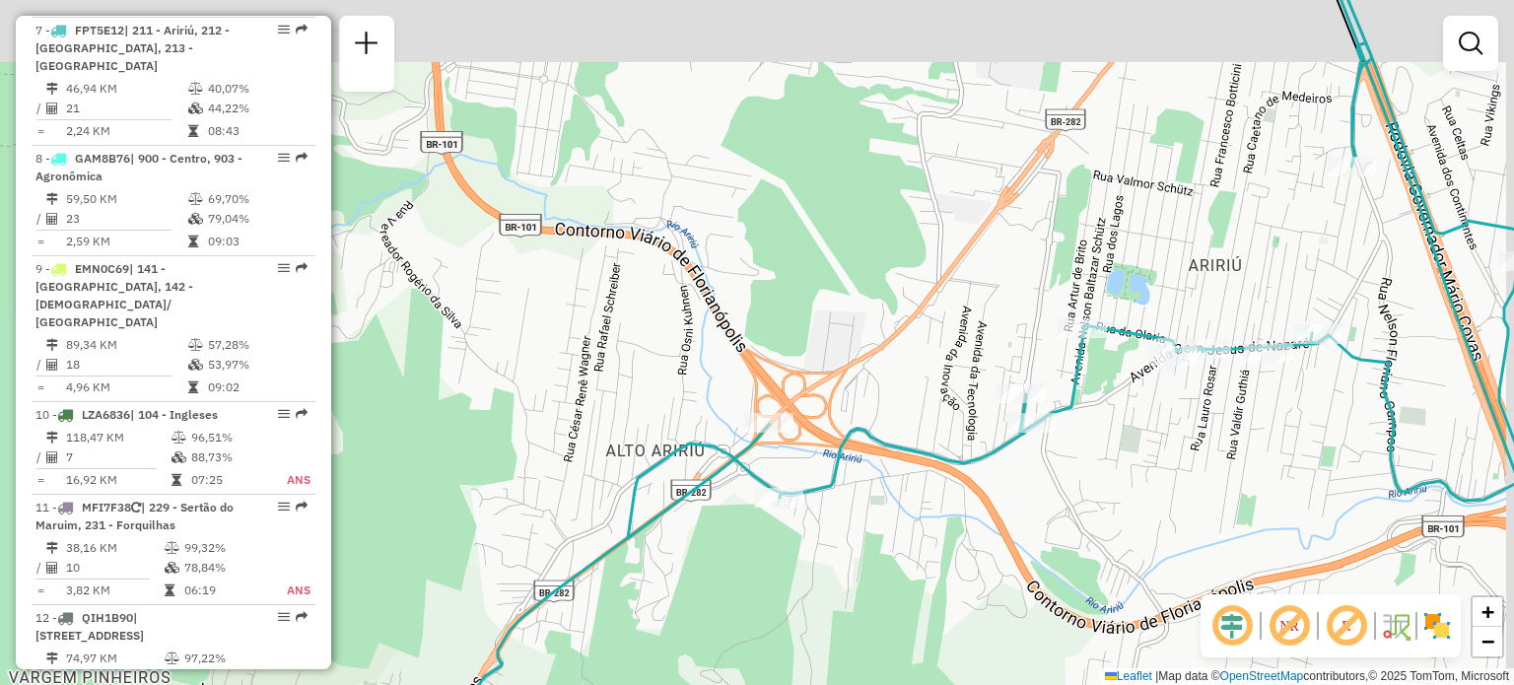
drag, startPoint x: 1040, startPoint y: 299, endPoint x: 891, endPoint y: 451, distance: 213.3
click at [891, 451] on div "Janela de atendimento Grade de atendimento Capacidade Transportadoras Veículos …" at bounding box center [757, 342] width 1514 height 685
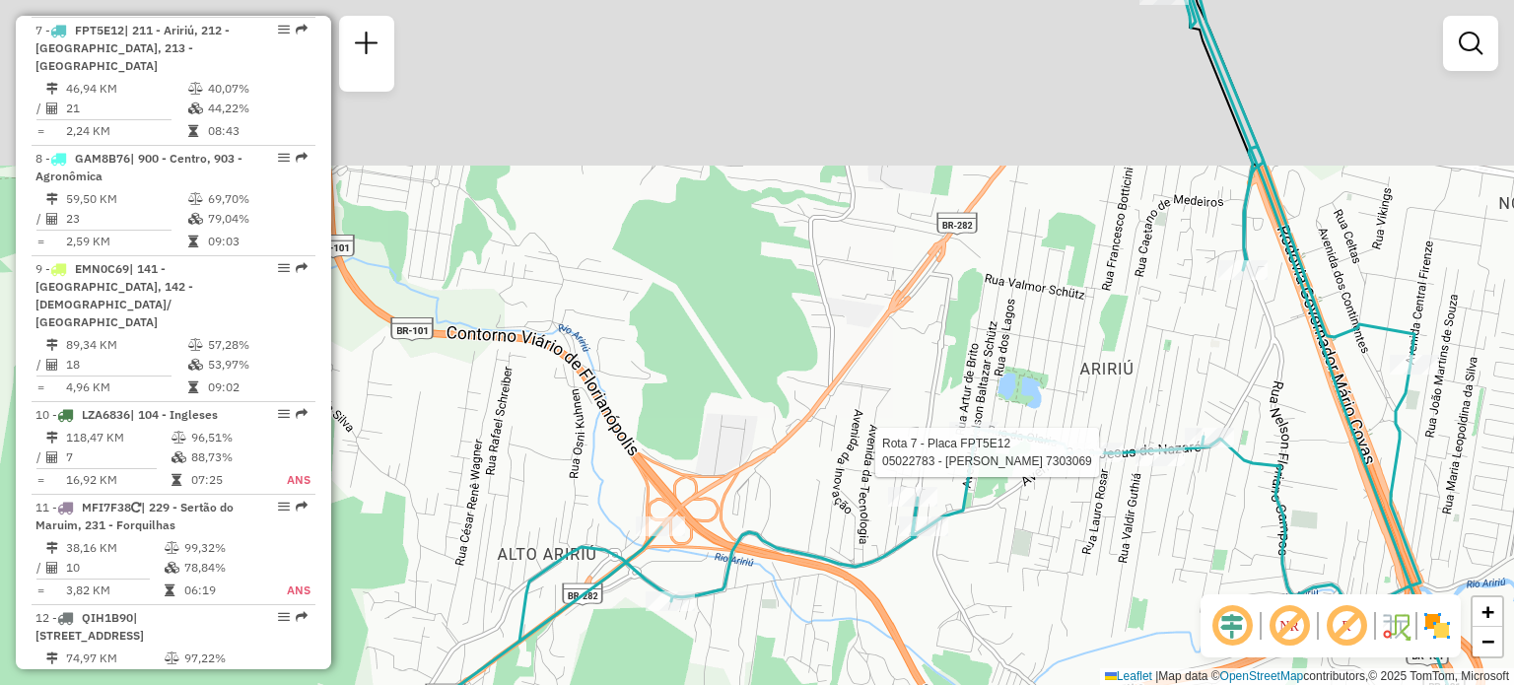
select select "**********"
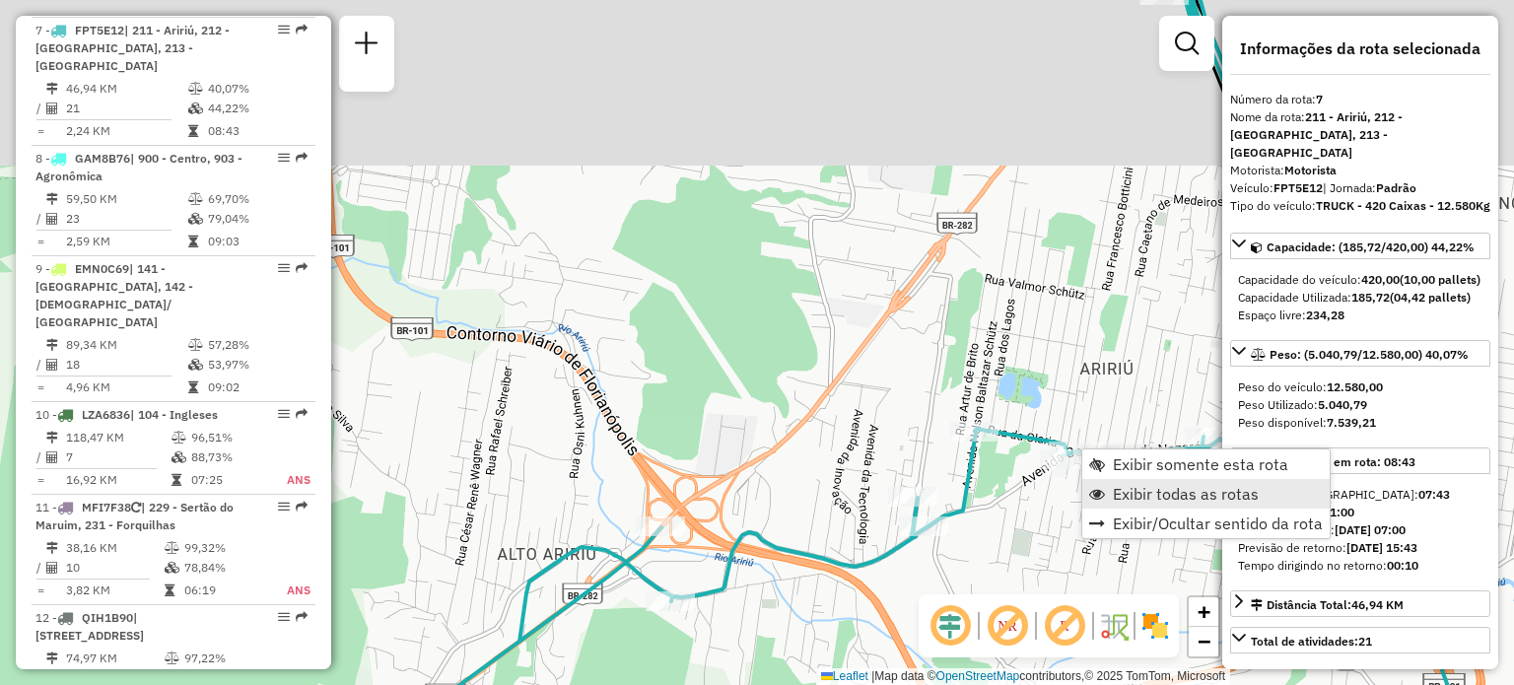
click at [1147, 492] on span "Exibir todas as rotas" at bounding box center [1186, 494] width 146 height 16
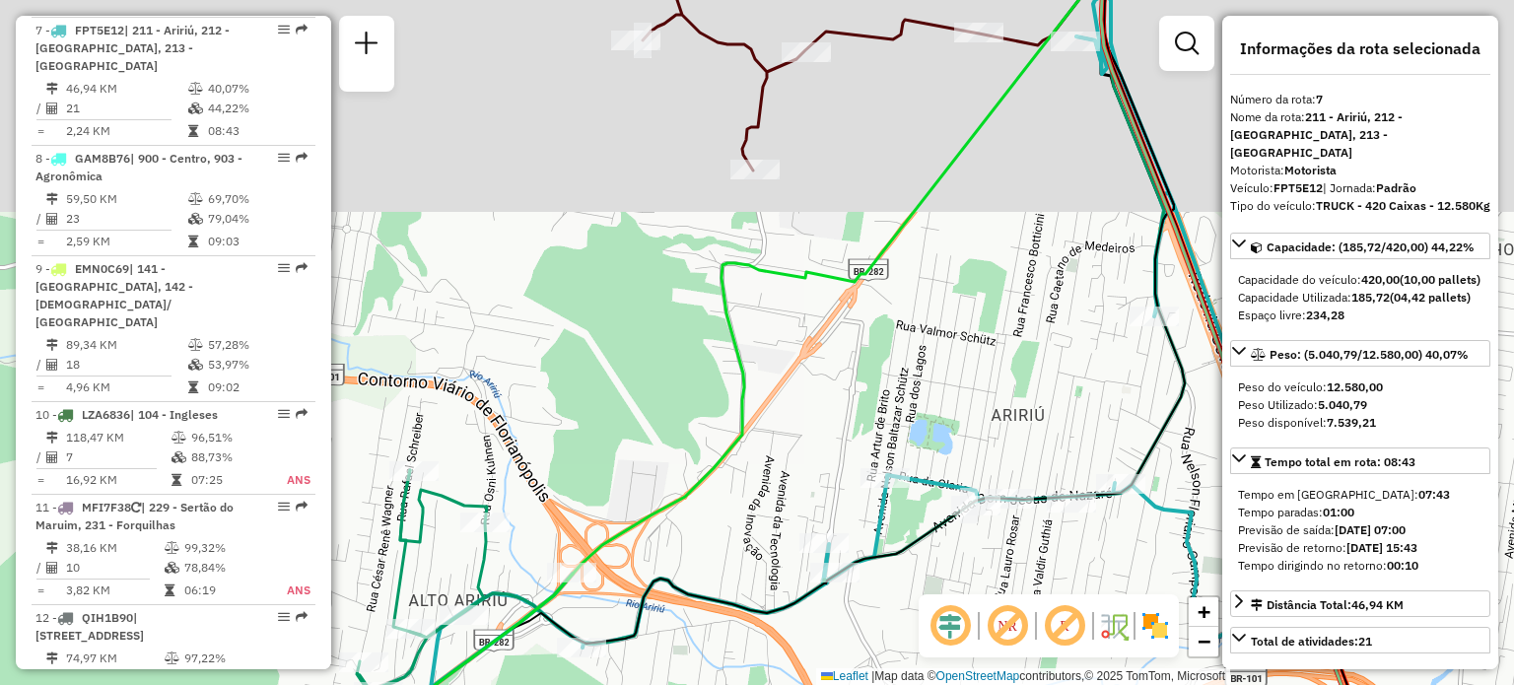
drag, startPoint x: 1022, startPoint y: 314, endPoint x: 822, endPoint y: 452, distance: 243.1
click at [822, 452] on div "Janela de atendimento Grade de atendimento Capacidade Transportadoras Veículos …" at bounding box center [757, 342] width 1514 height 685
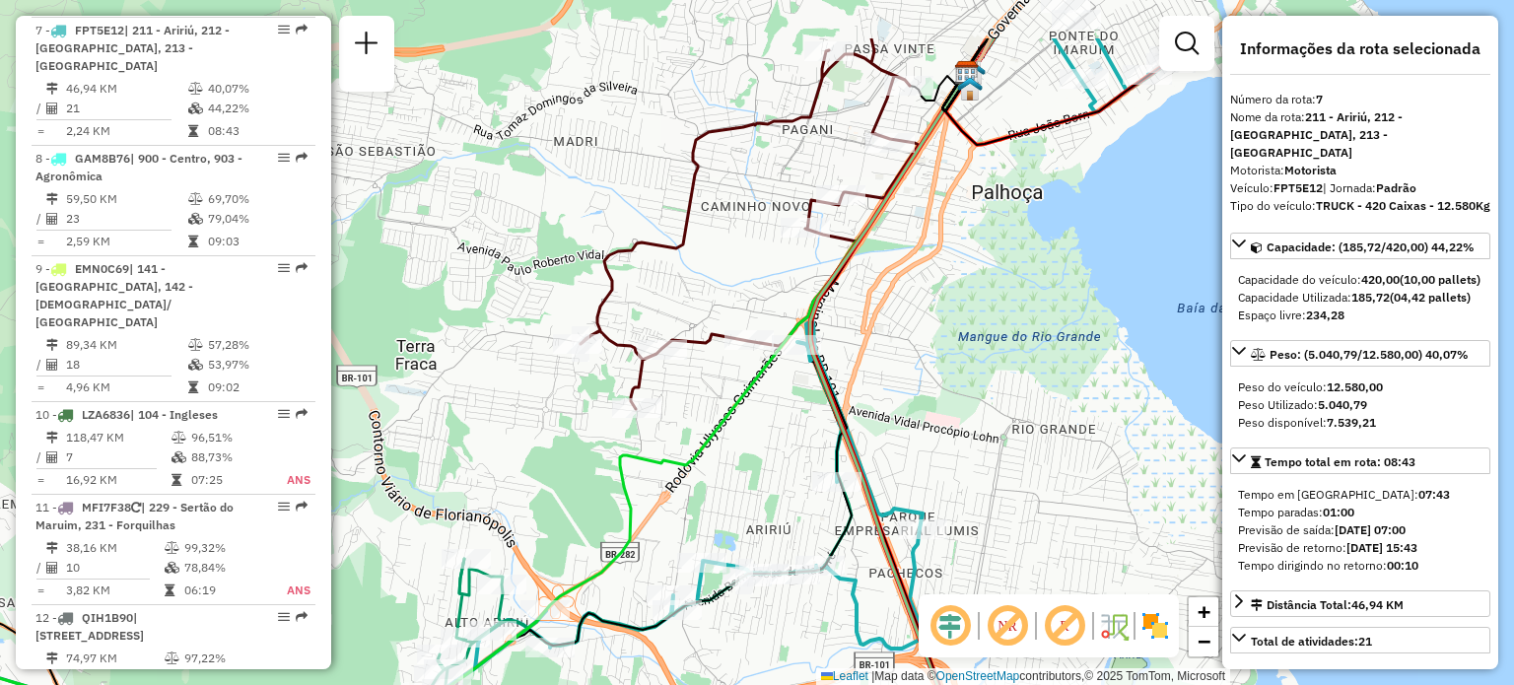
drag, startPoint x: 790, startPoint y: 344, endPoint x: 689, endPoint y: 417, distance: 124.2
click at [693, 417] on icon at bounding box center [476, 400] width 1035 height 724
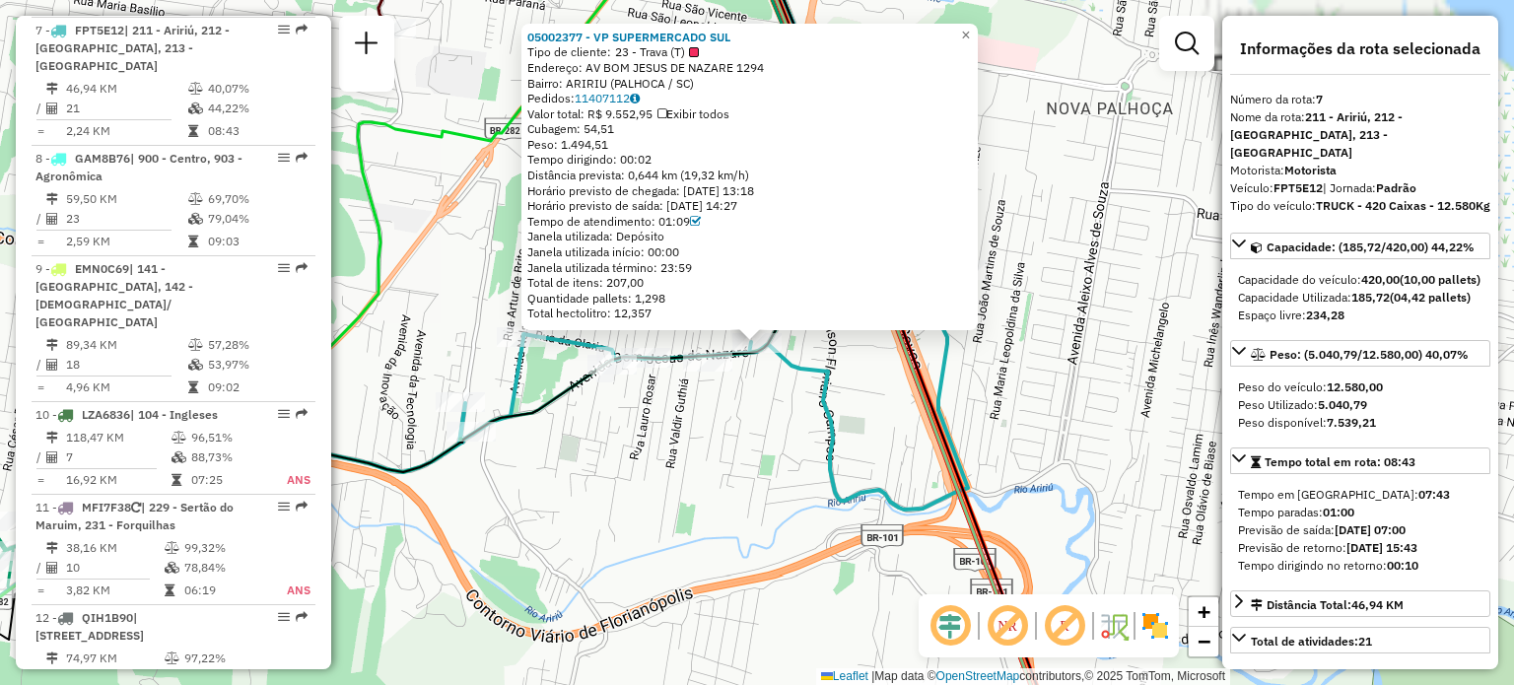
click at [797, 481] on div "05002377 - VP SUPERMERCADO SUL Tipo de cliente: 23 - Trava (T) Endereço: AV BOM…" at bounding box center [757, 342] width 1514 height 685
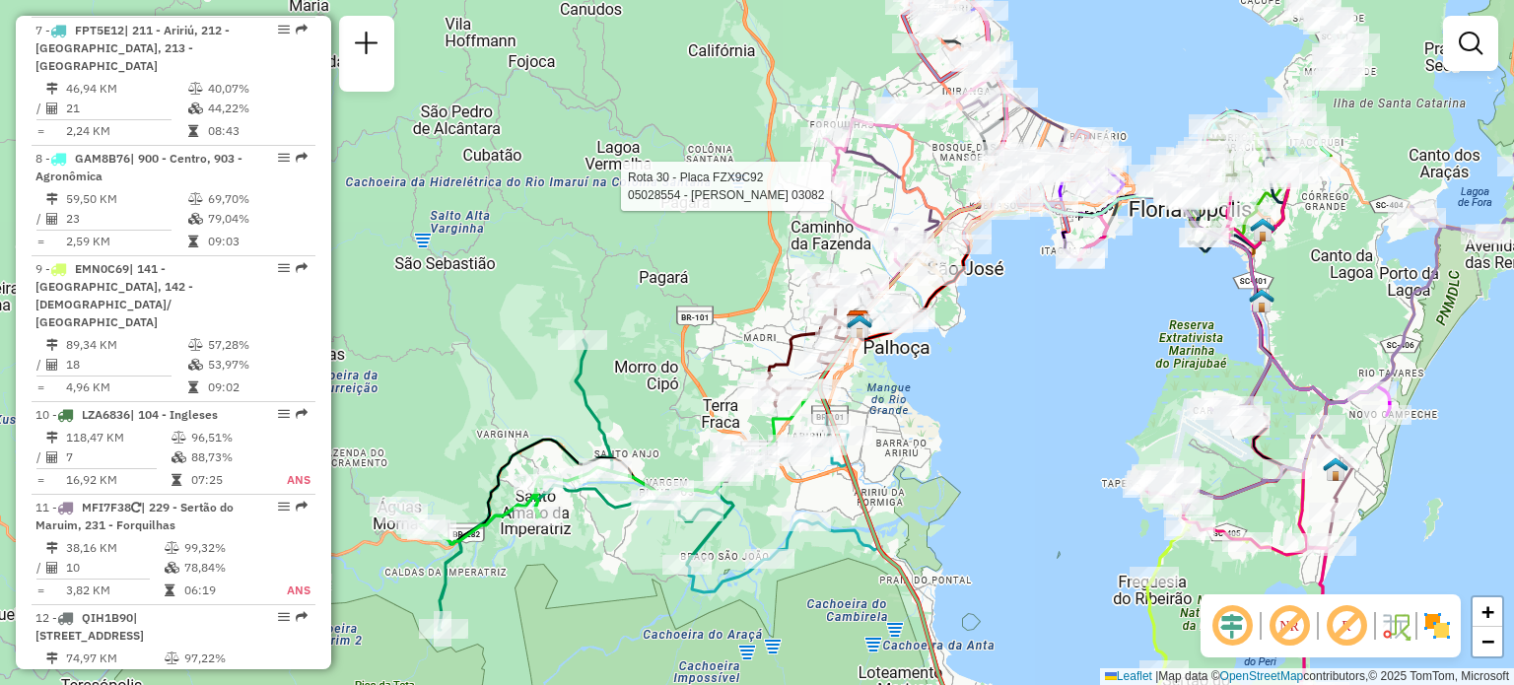
select select "**********"
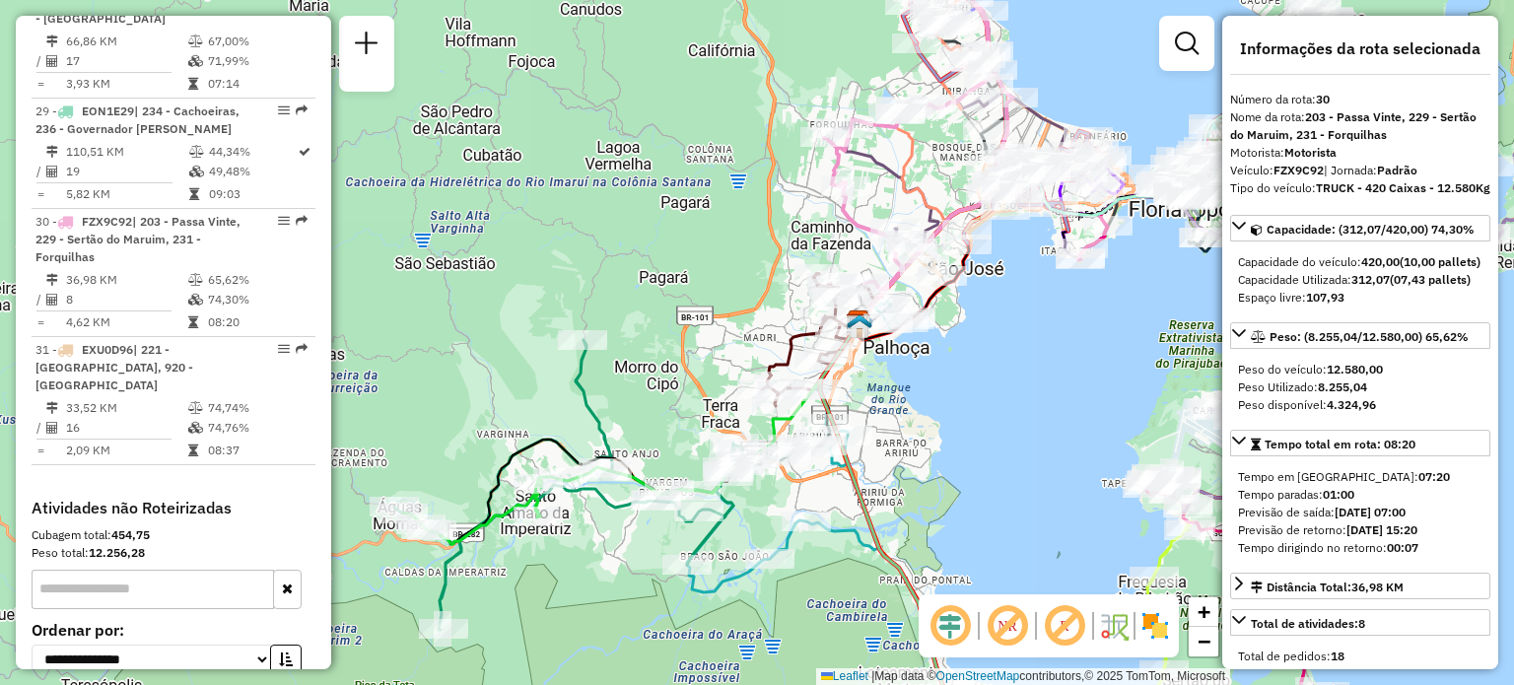
scroll to position [4168, 0]
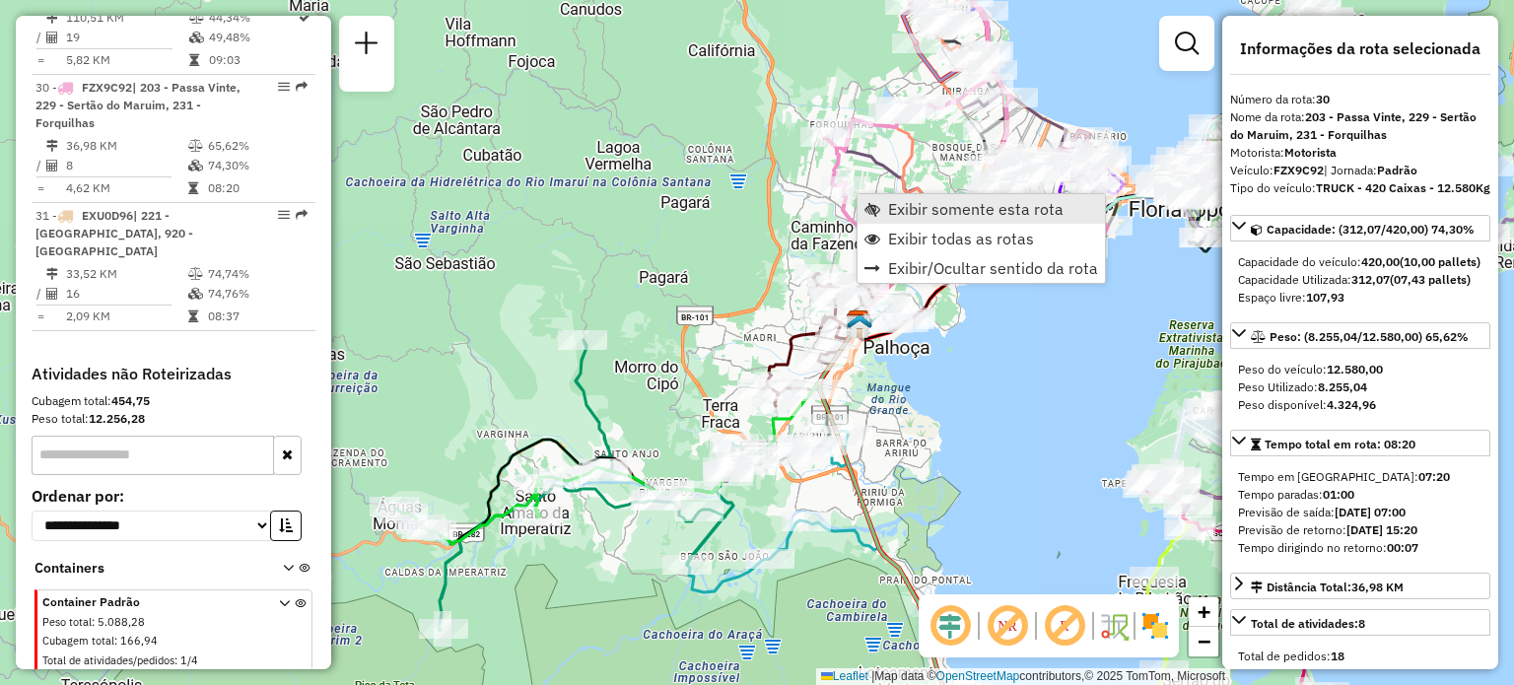
click at [886, 209] on link "Exibir somente esta rota" at bounding box center [981, 209] width 247 height 30
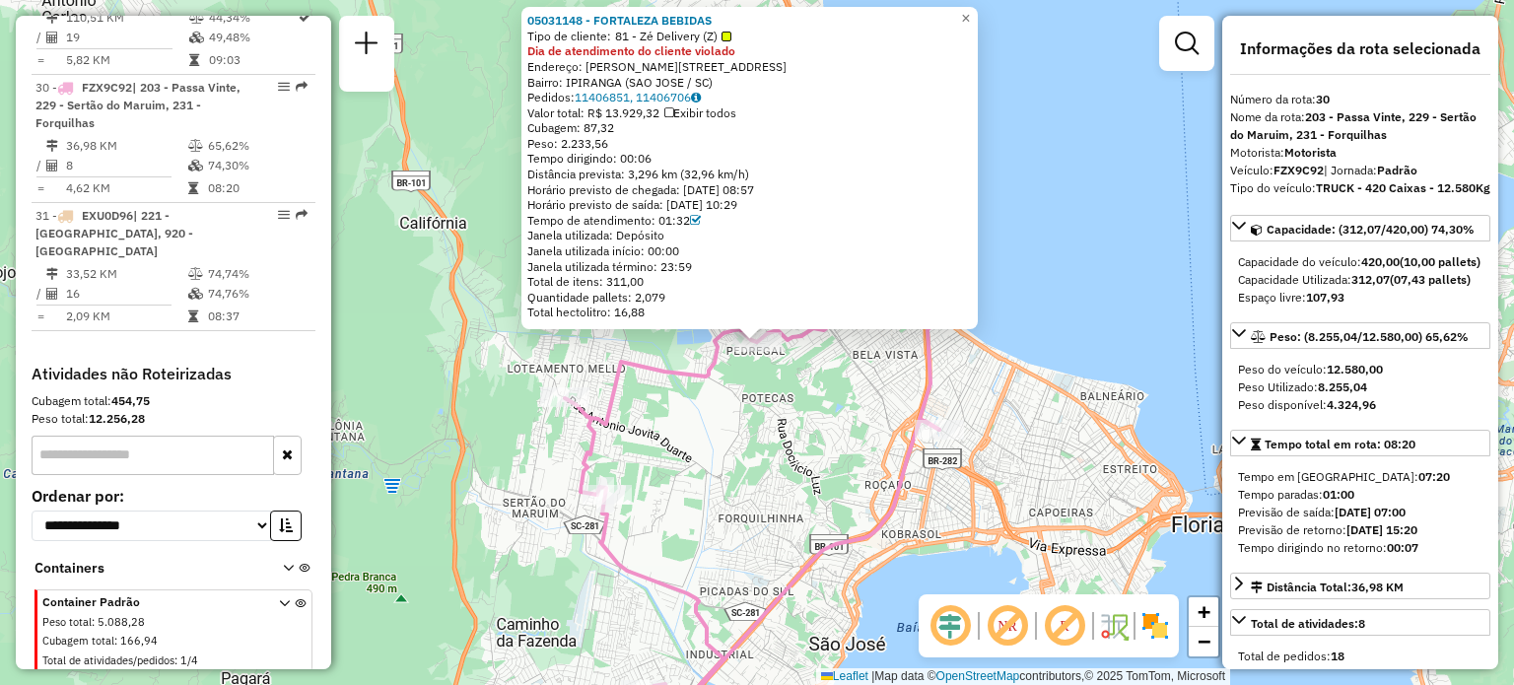
click at [691, 423] on div "05031148 - FORTALEZA BEBIDAS Tipo de cliente: 81 - Zé Delivery (Z) Dia de atend…" at bounding box center [757, 342] width 1514 height 685
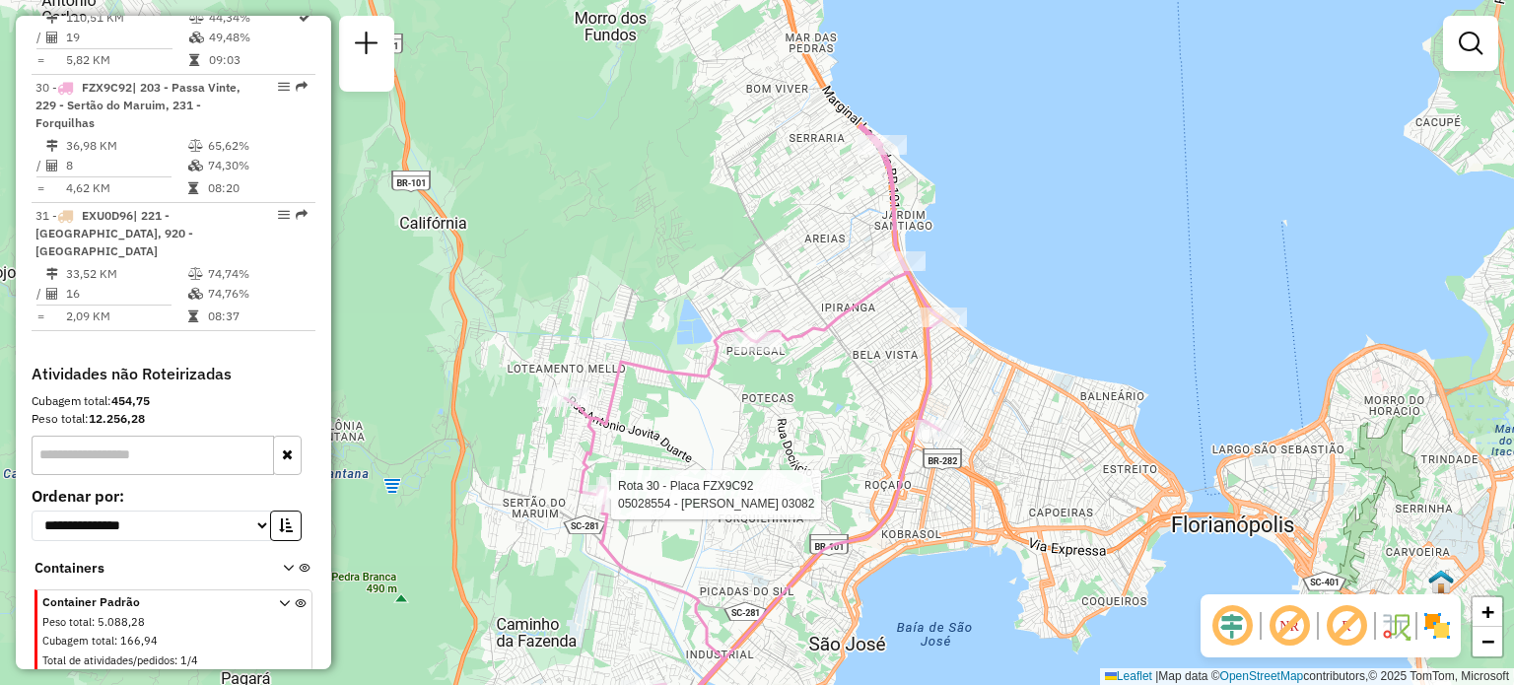
select select "**********"
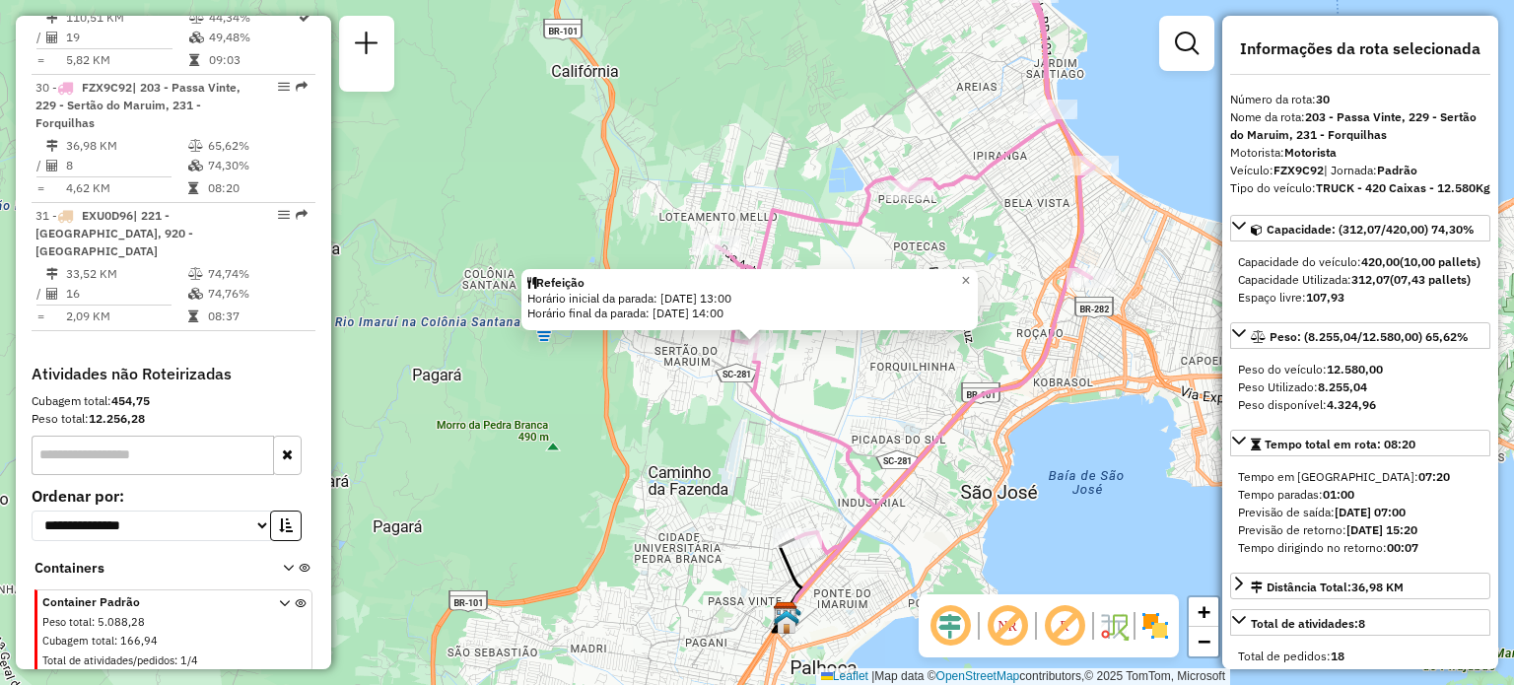
click at [703, 446] on div "Refeição Horário inicial da parada: 11/09/2025 13:00 Horário final da parada: 1…" at bounding box center [757, 342] width 1514 height 685
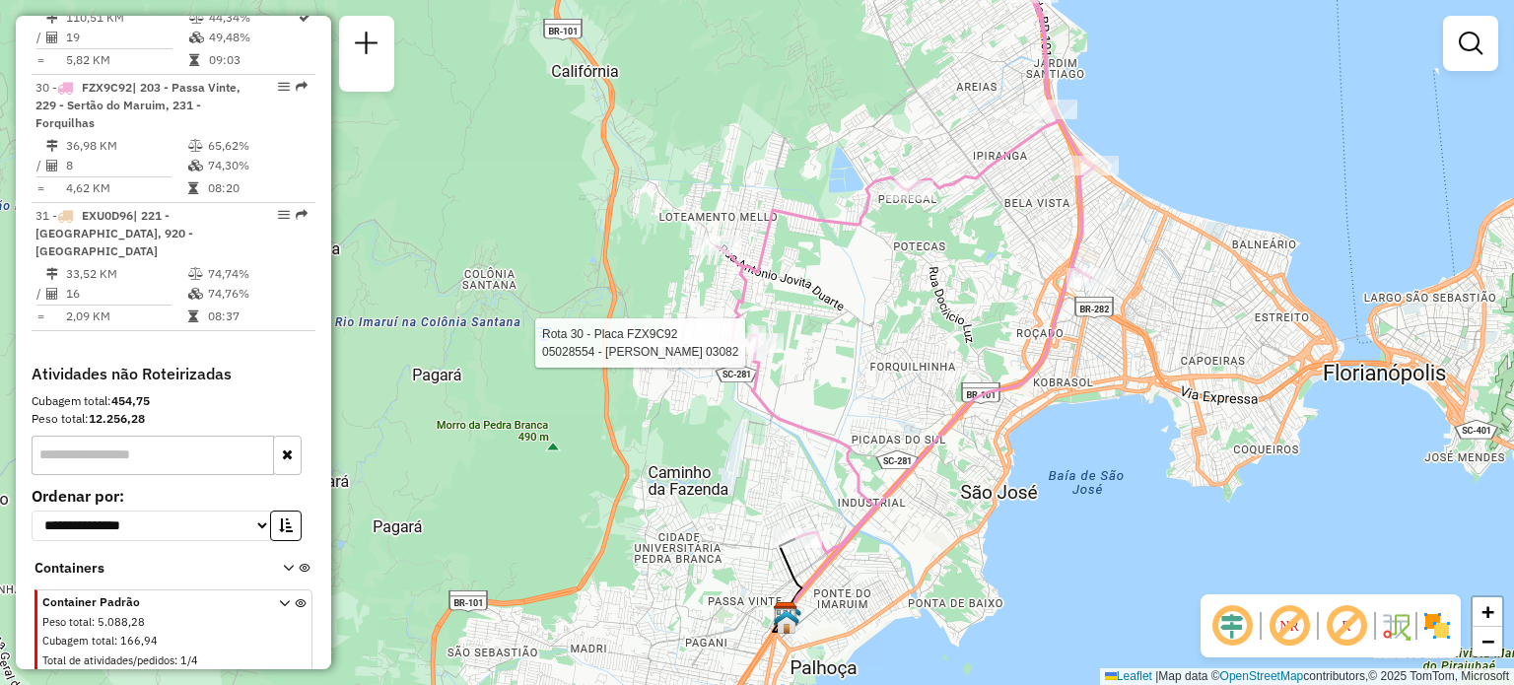
select select "**********"
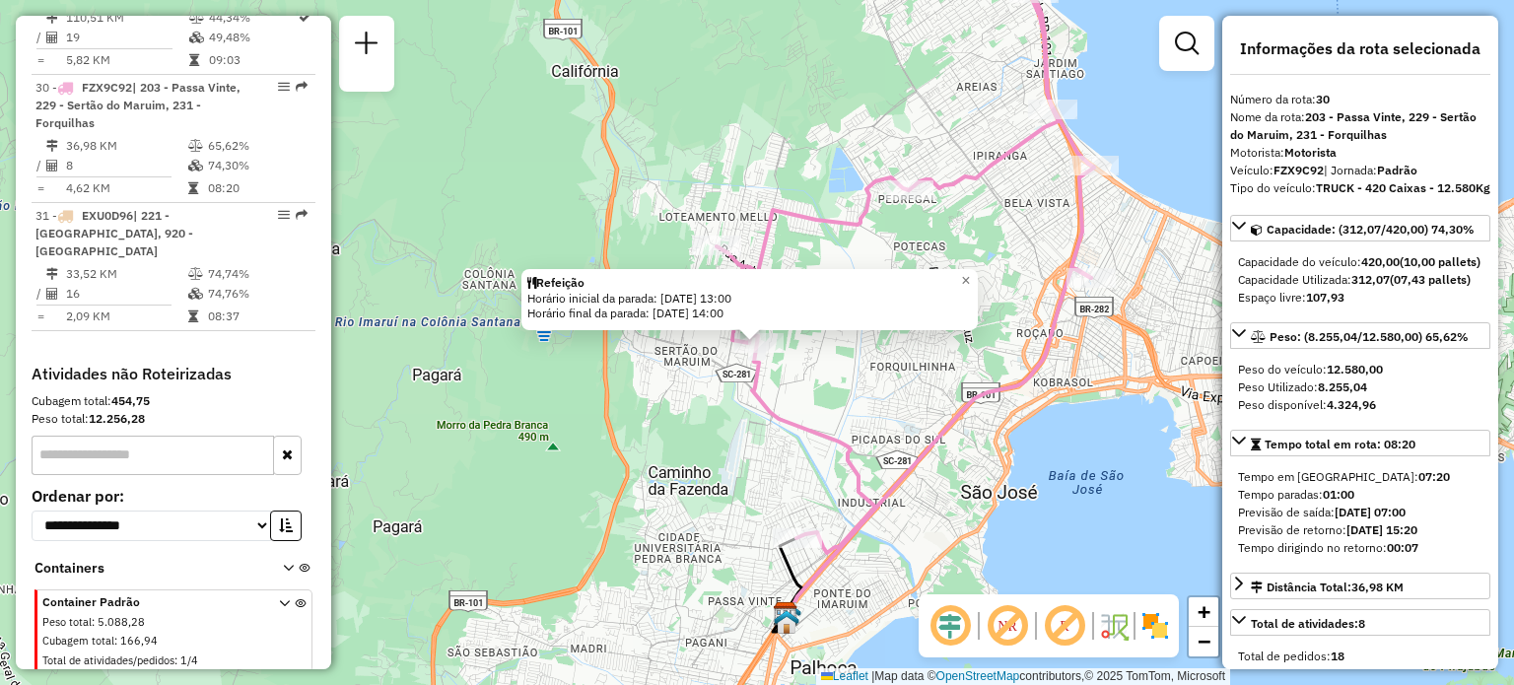
click at [807, 368] on div "Rota 30 - Placa FZX9C92 05028554 - LUCAS DEMETRIO 03082 Rota 30 - Placa FZX9C92…" at bounding box center [757, 342] width 1514 height 685
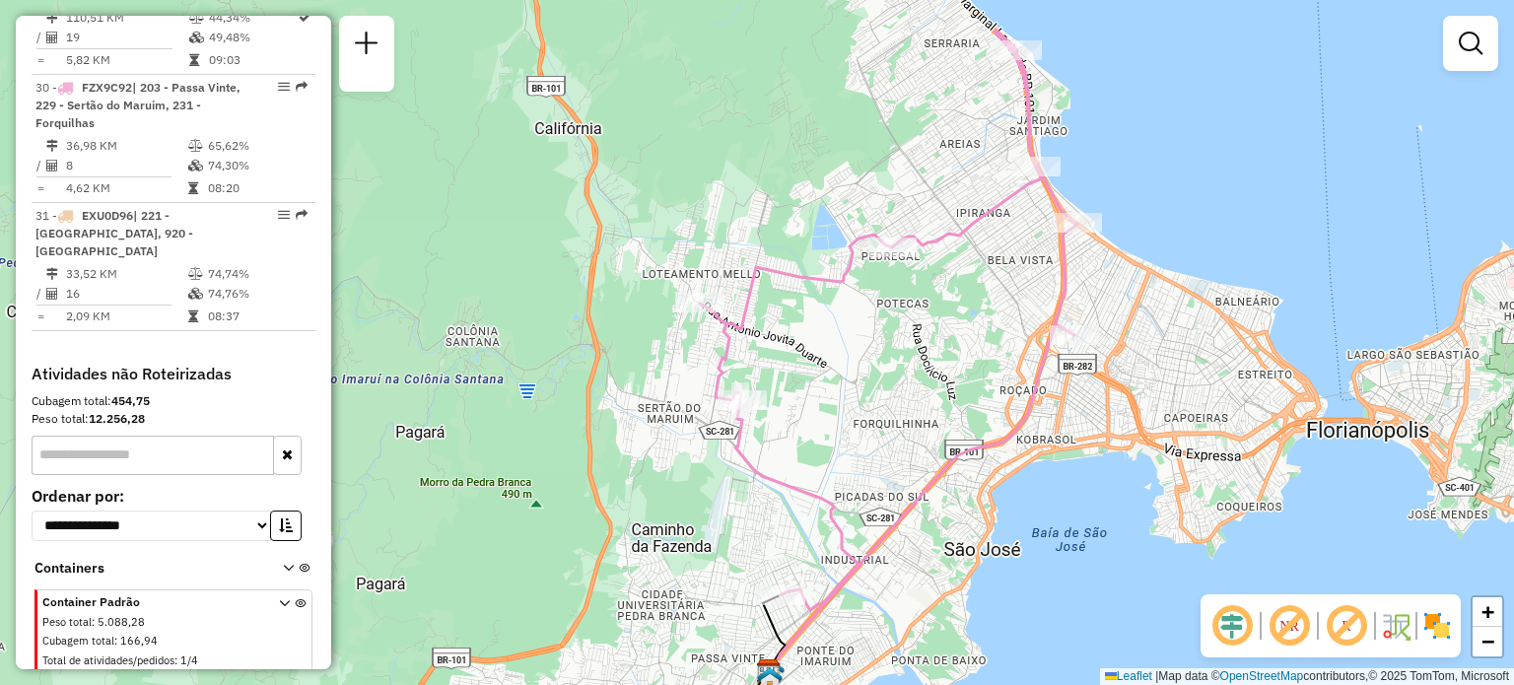
drag, startPoint x: 891, startPoint y: 307, endPoint x: 836, endPoint y: 449, distance: 152.3
click at [836, 449] on div "Janela de atendimento Grade de atendimento Capacidade Transportadoras Veículos …" at bounding box center [757, 342] width 1514 height 685
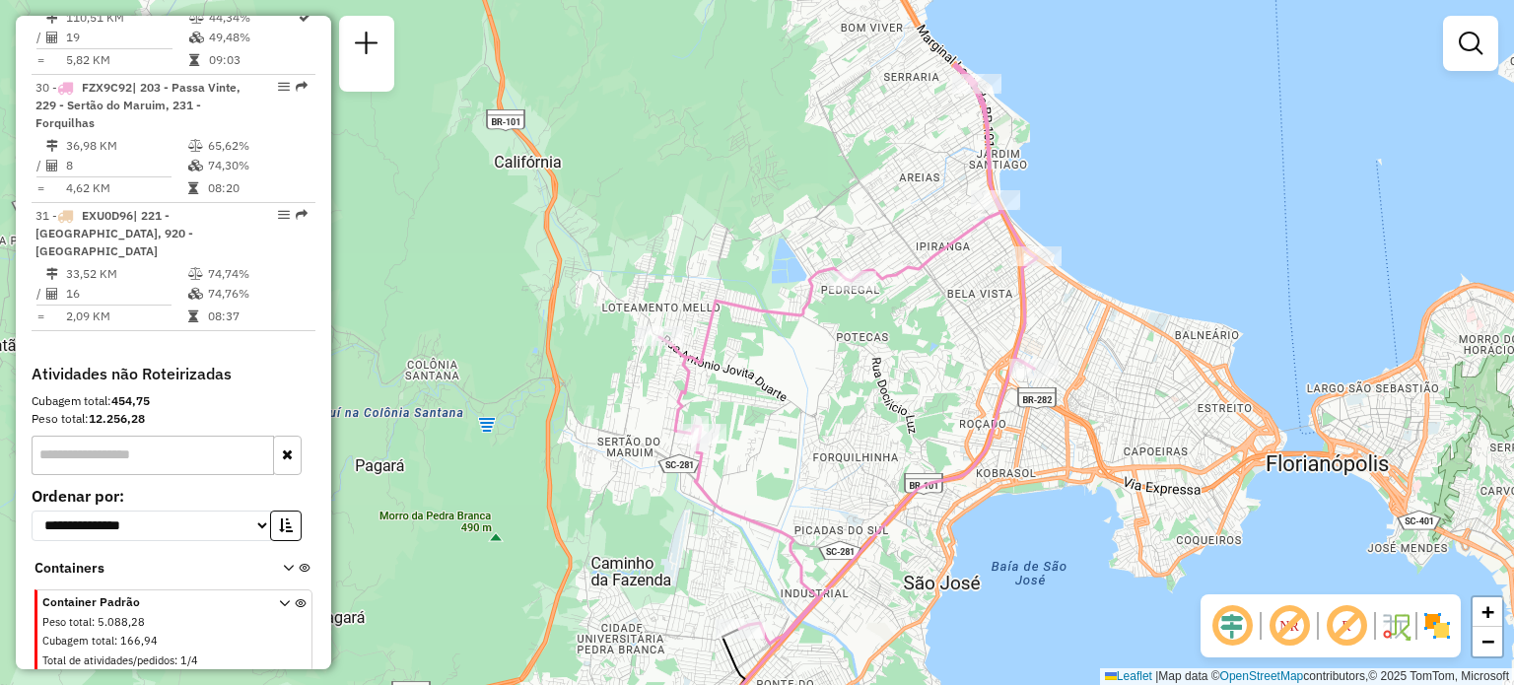
drag, startPoint x: 836, startPoint y: 472, endPoint x: 811, endPoint y: 377, distance: 98.7
click at [841, 378] on div "Janela de atendimento Grade de atendimento Capacidade Transportadoras Veículos …" at bounding box center [757, 342] width 1514 height 685
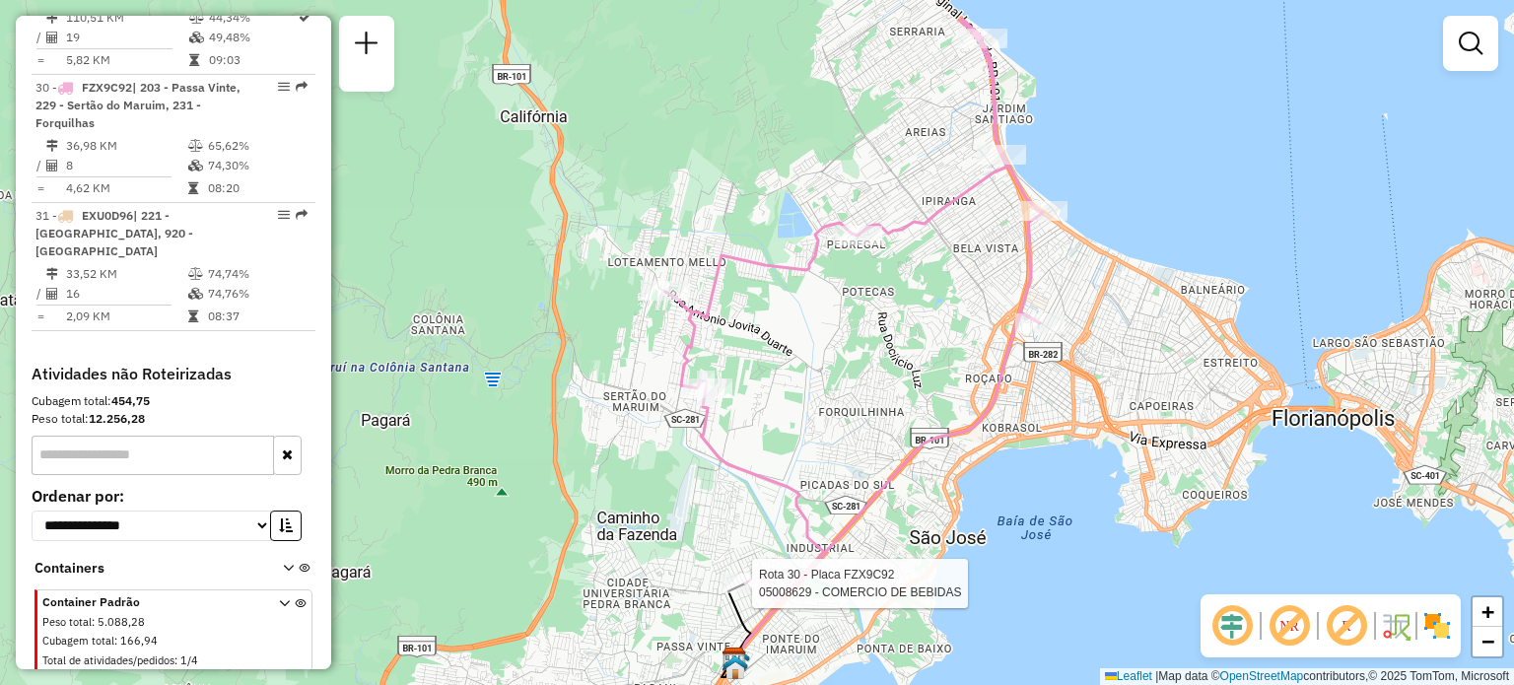
select select "**********"
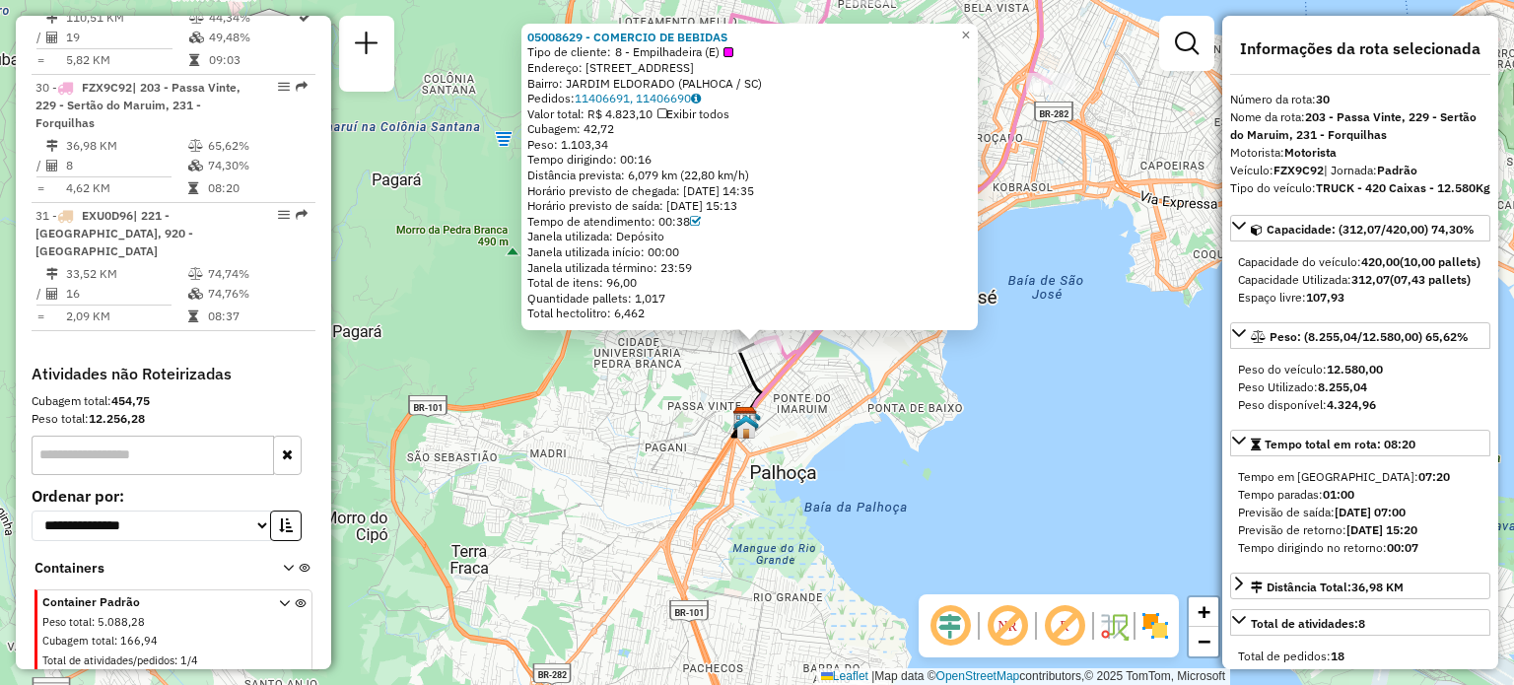
click at [670, 464] on div "05008629 - COMERCIO DE BEBIDAS Tipo de cliente: 8 - Empilhadeira (E) Endereço: …" at bounding box center [757, 342] width 1514 height 685
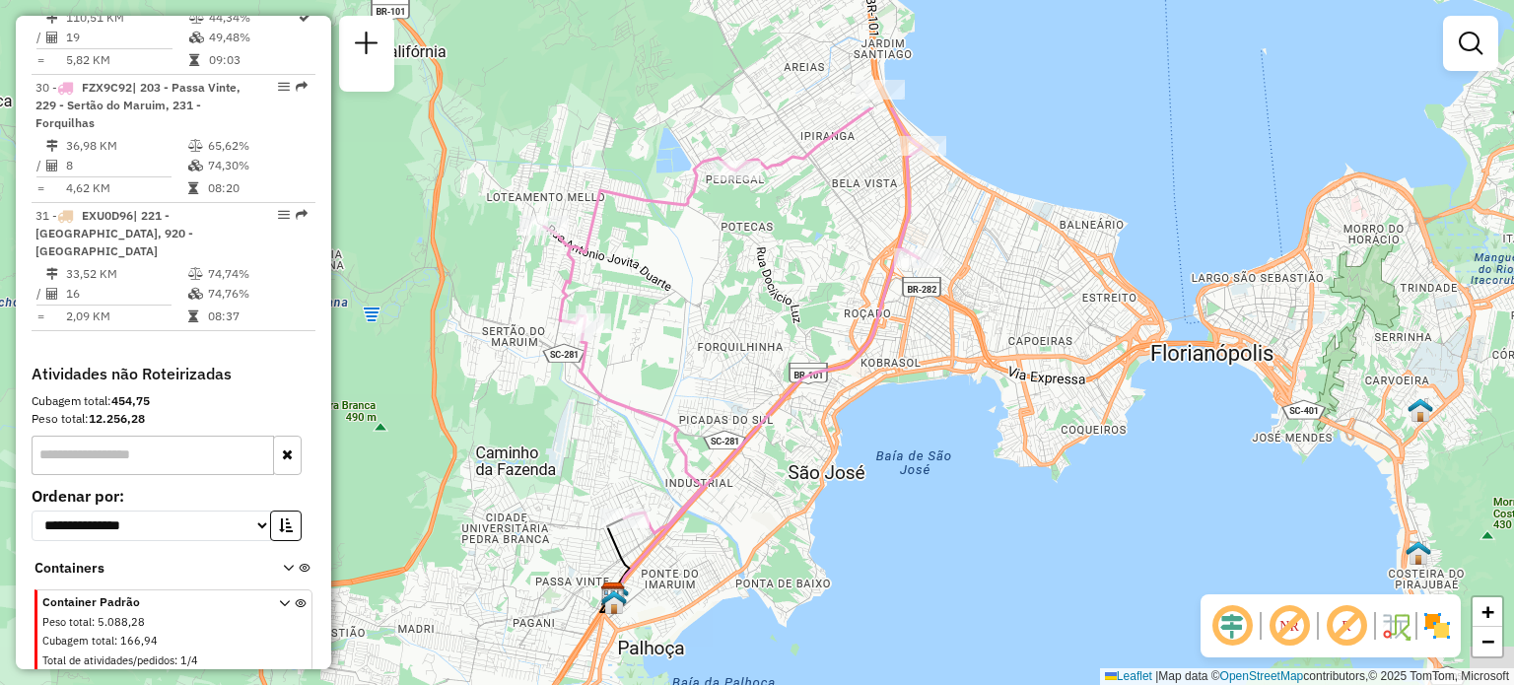
drag, startPoint x: 1051, startPoint y: 141, endPoint x: 886, endPoint y: 370, distance: 281.8
click at [894, 358] on div "Janela de atendimento Grade de atendimento Capacidade Transportadoras Veículos …" at bounding box center [757, 342] width 1514 height 685
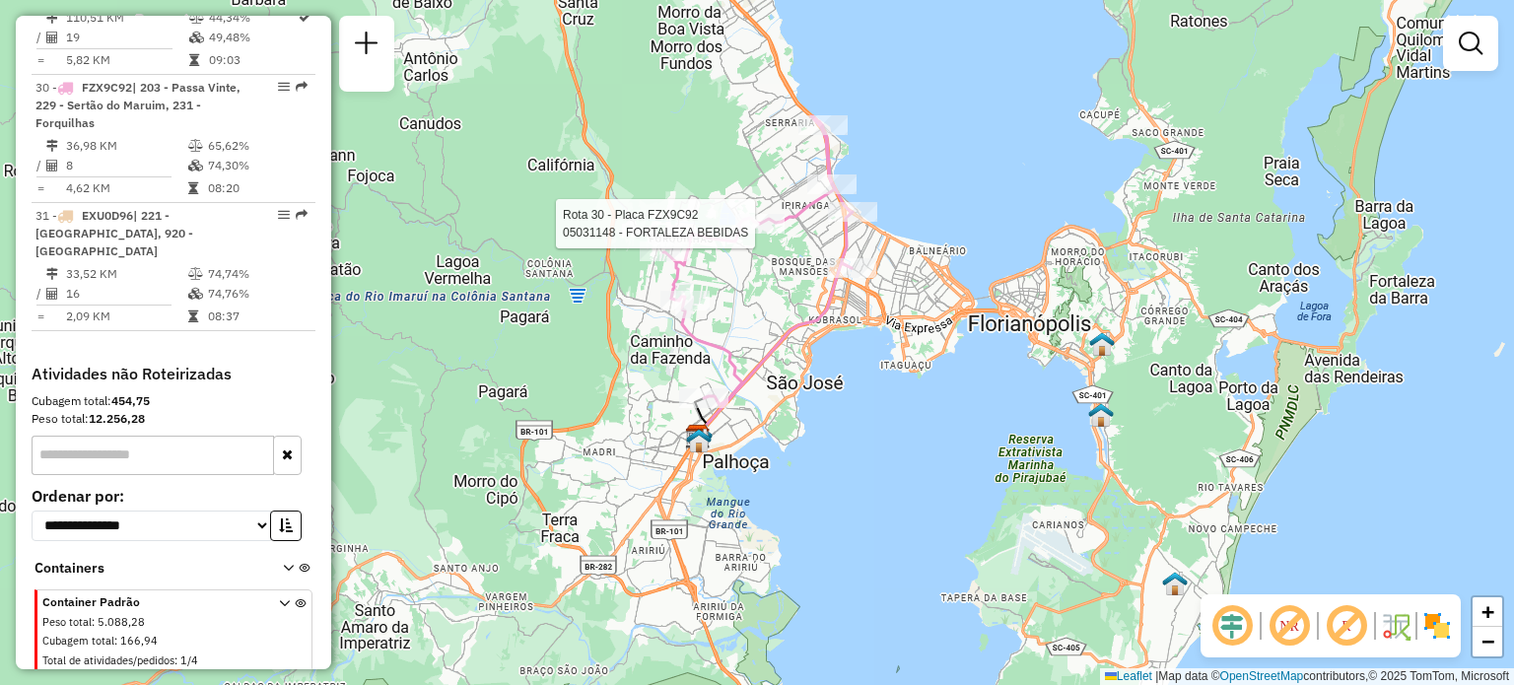
select select "**********"
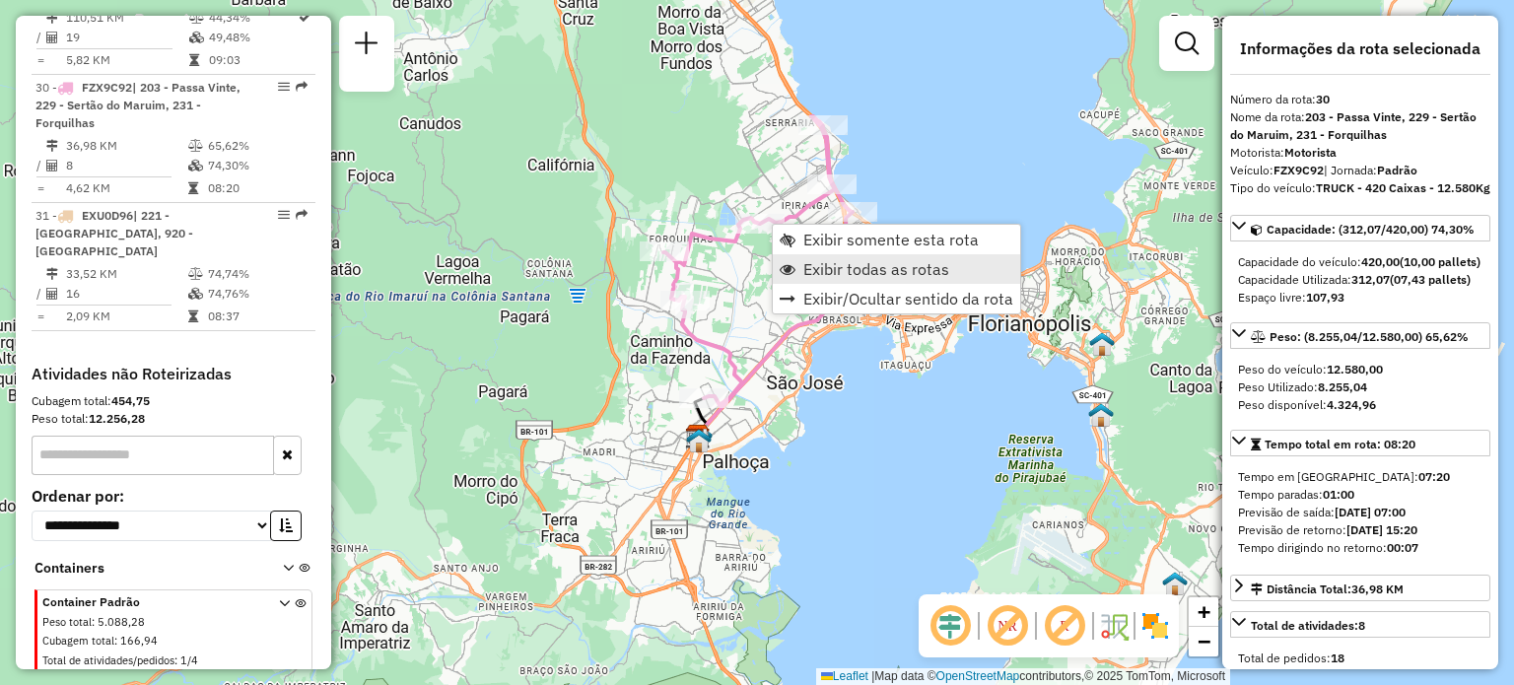
click at [812, 267] on span "Exibir todas as rotas" at bounding box center [876, 269] width 146 height 16
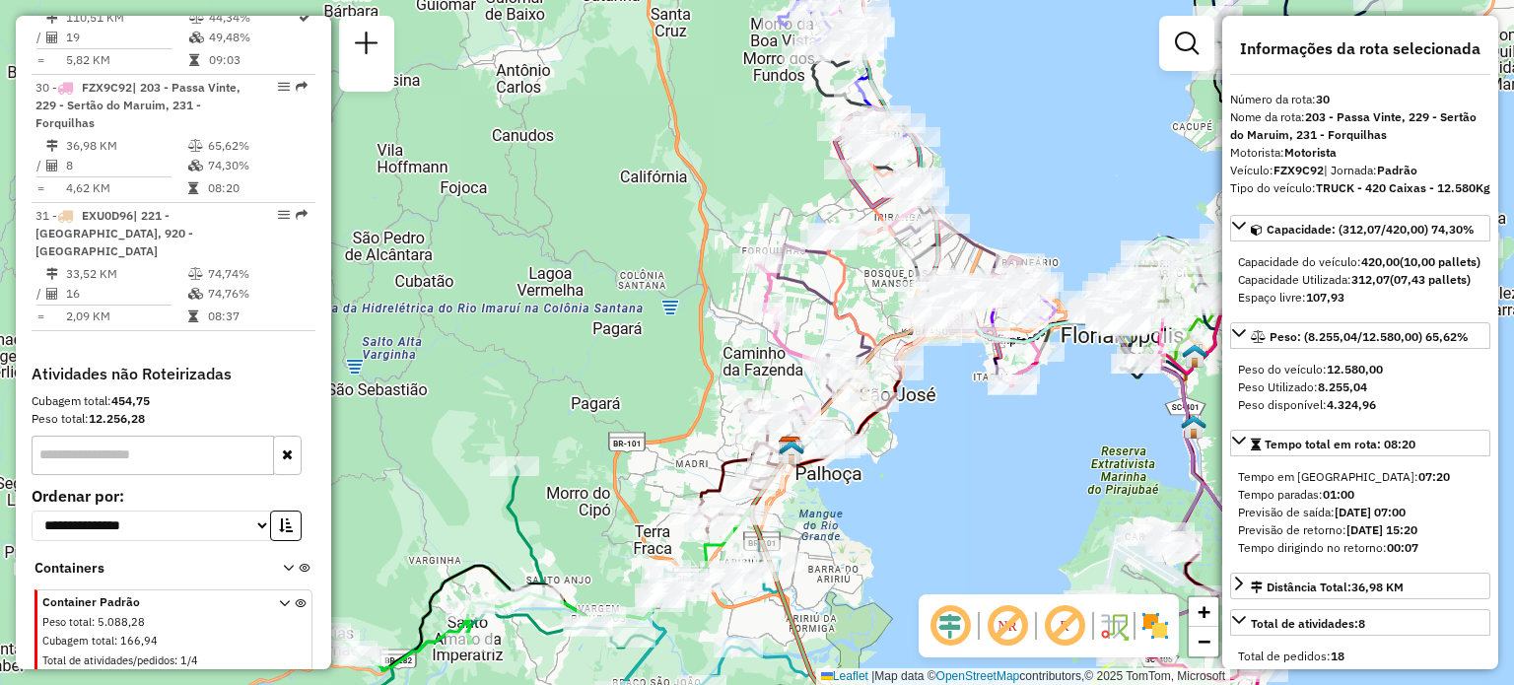
drag, startPoint x: 529, startPoint y: 338, endPoint x: 622, endPoint y: 350, distance: 93.4
click at [622, 350] on div "Janela de atendimento Grade de atendimento Capacidade Transportadoras Veículos …" at bounding box center [757, 342] width 1514 height 685
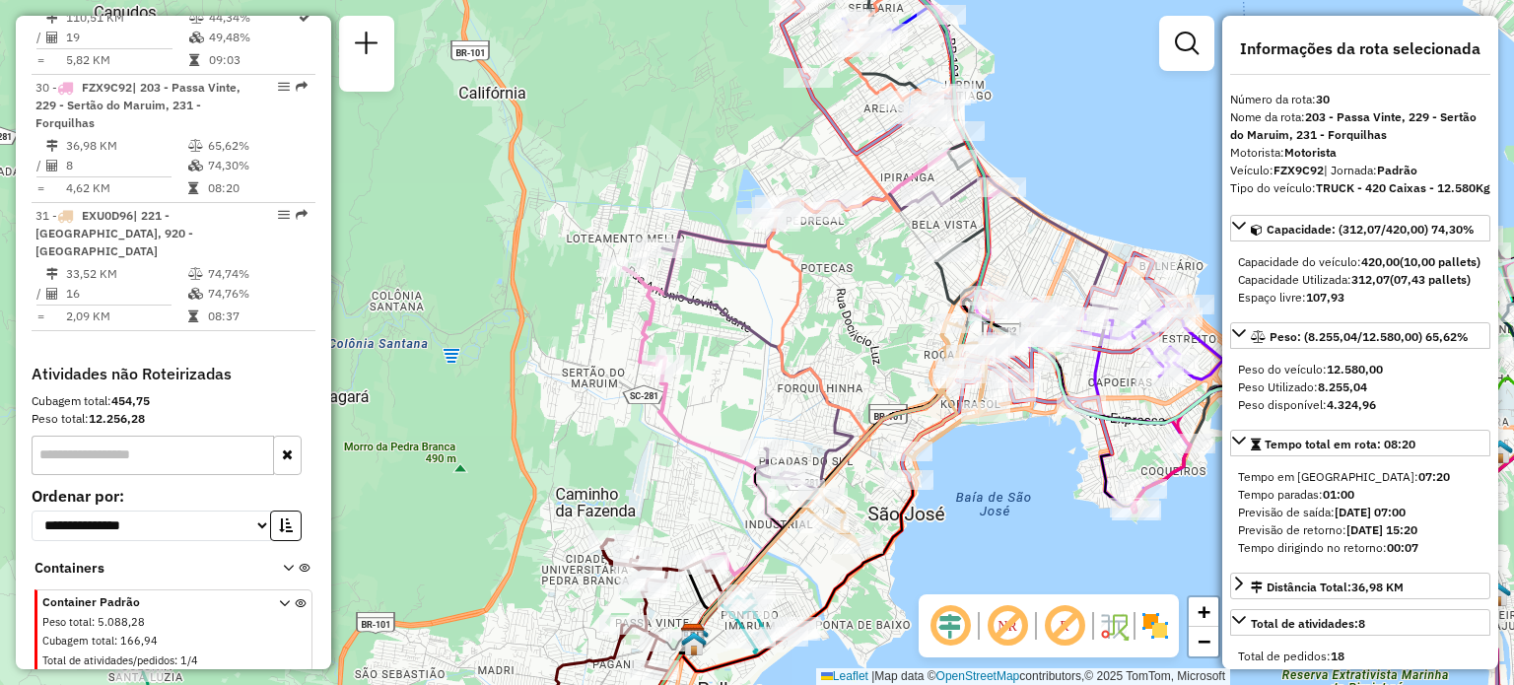
drag, startPoint x: 874, startPoint y: 330, endPoint x: 760, endPoint y: 388, distance: 128.3
click at [761, 389] on icon at bounding box center [781, 429] width 171 height 414
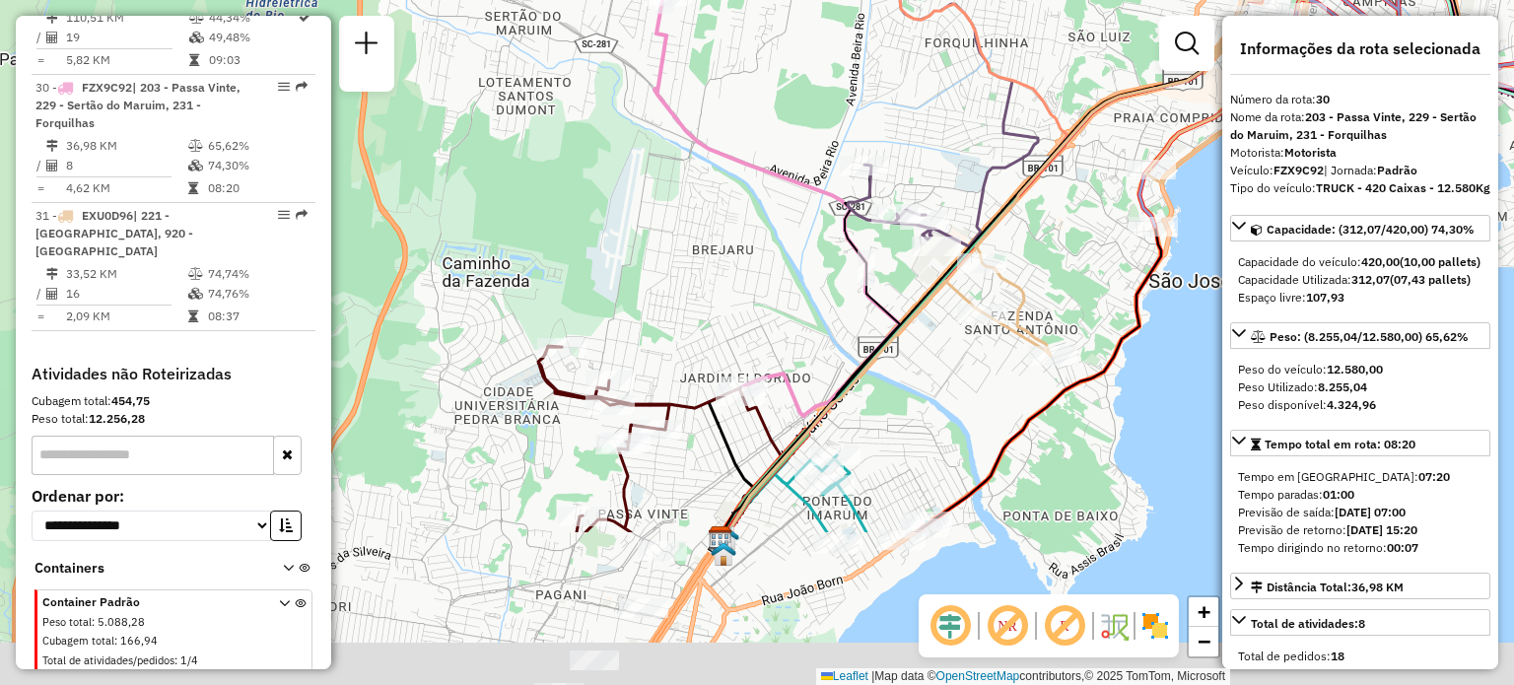
drag, startPoint x: 653, startPoint y: 516, endPoint x: 706, endPoint y: 286, distance: 235.8
click at [706, 291] on div "Janela de atendimento Grade de atendimento Capacidade Transportadoras Veículos …" at bounding box center [757, 342] width 1514 height 685
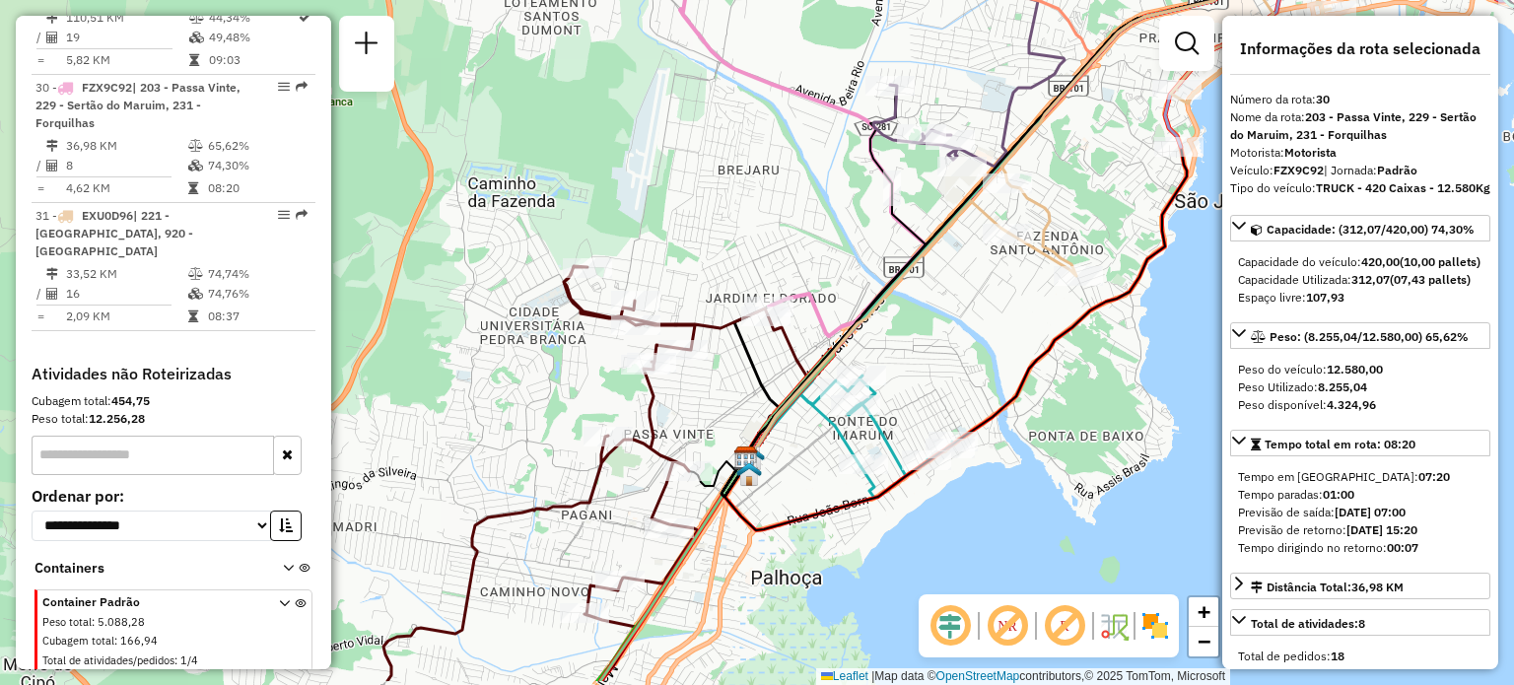
drag, startPoint x: 580, startPoint y: 549, endPoint x: 630, endPoint y: 450, distance: 110.7
click at [630, 450] on icon at bounding box center [575, 473] width 384 height 415
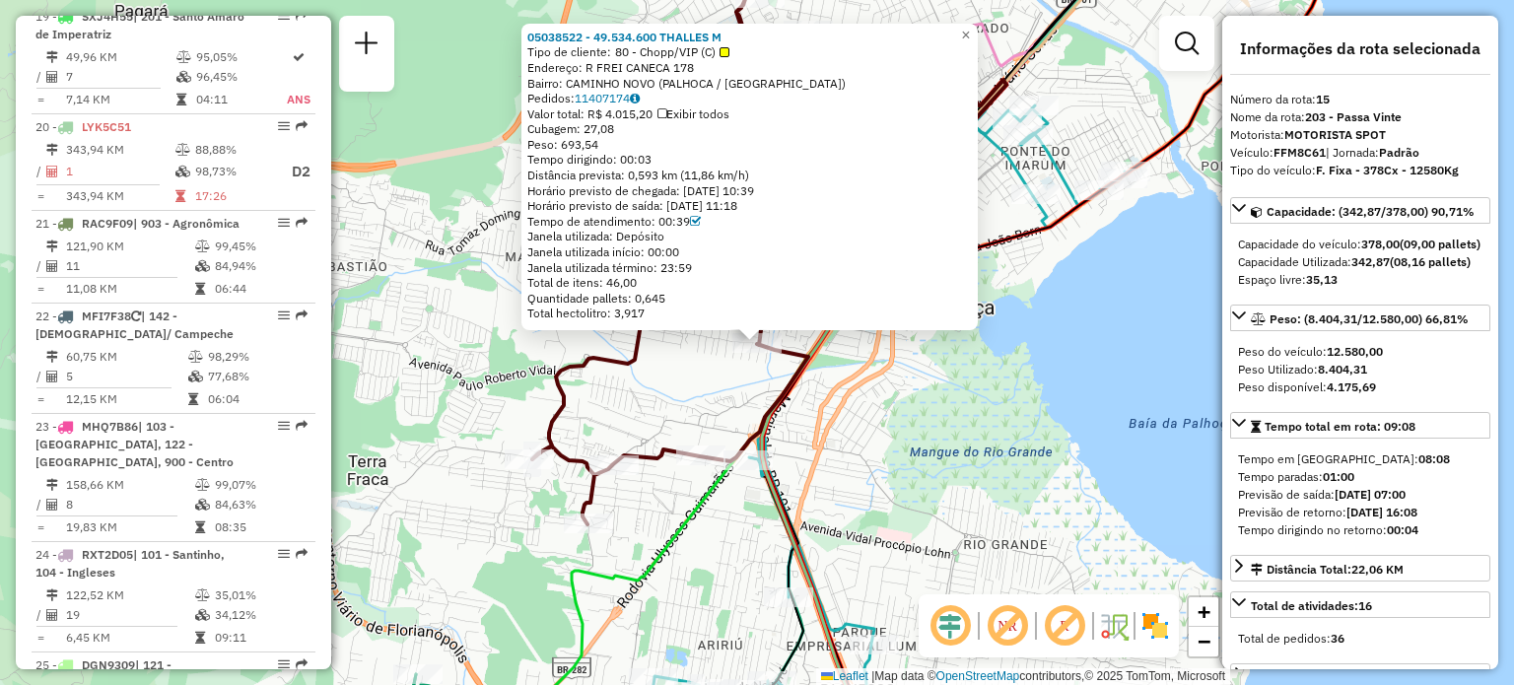
scroll to position [2404, 0]
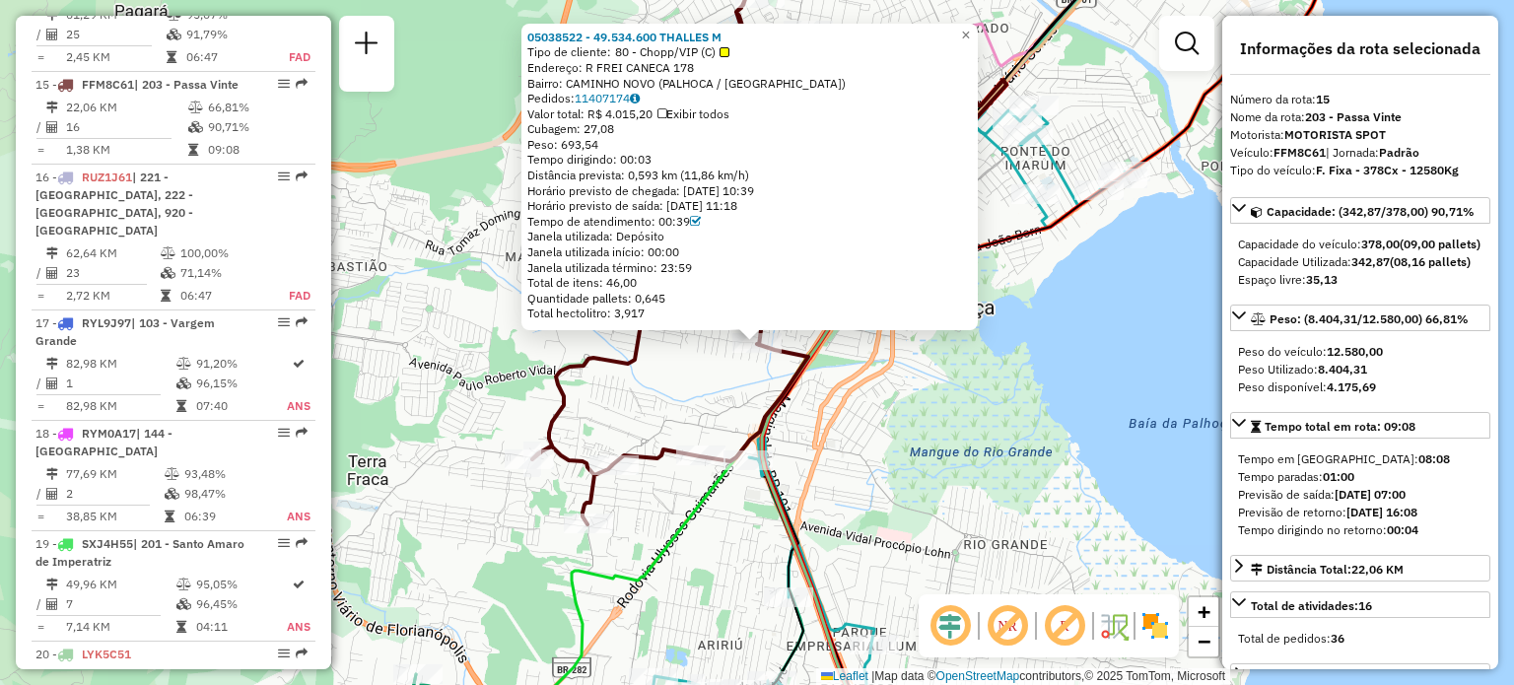
click at [672, 474] on div "05038522 - 49.534.600 THALLES M Tipo de cliente: 80 - Chopp/VIP (C) Endereço: R…" at bounding box center [757, 342] width 1514 height 685
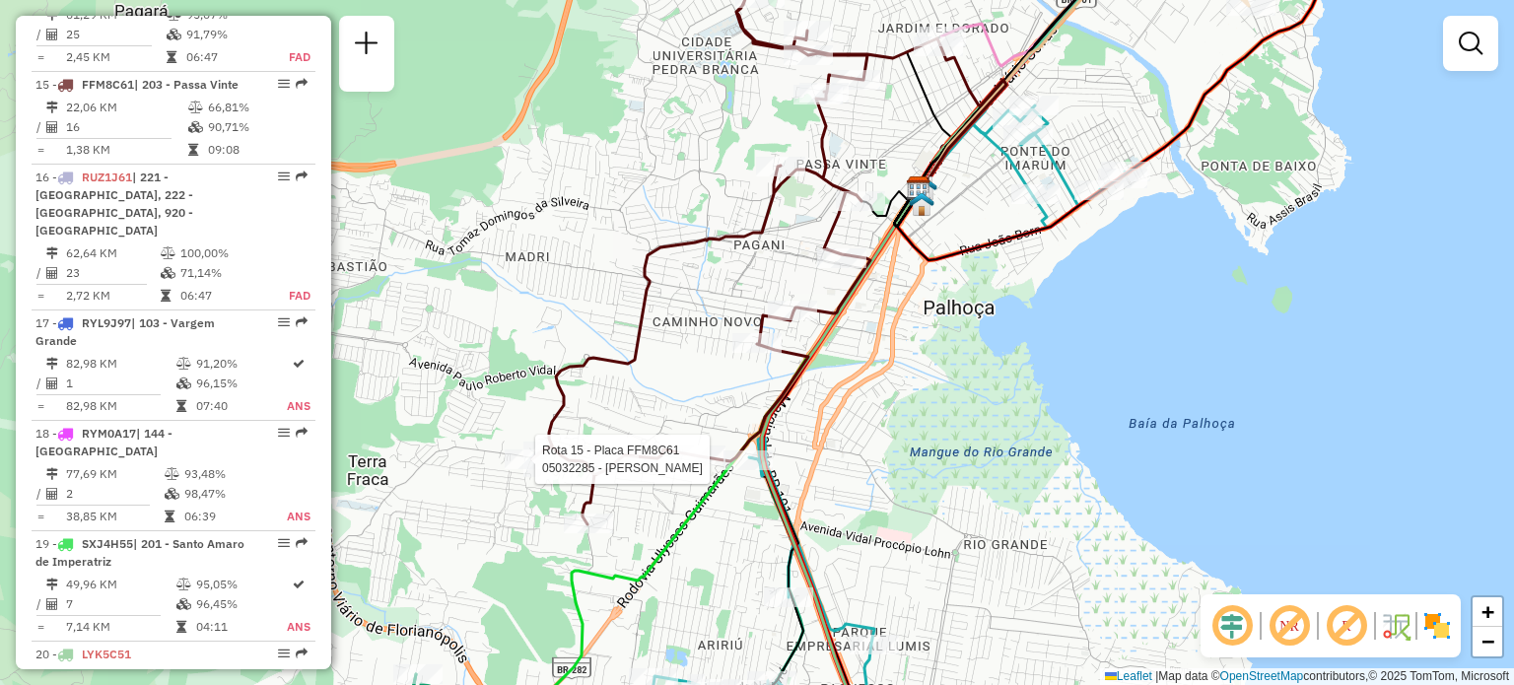
select select "**********"
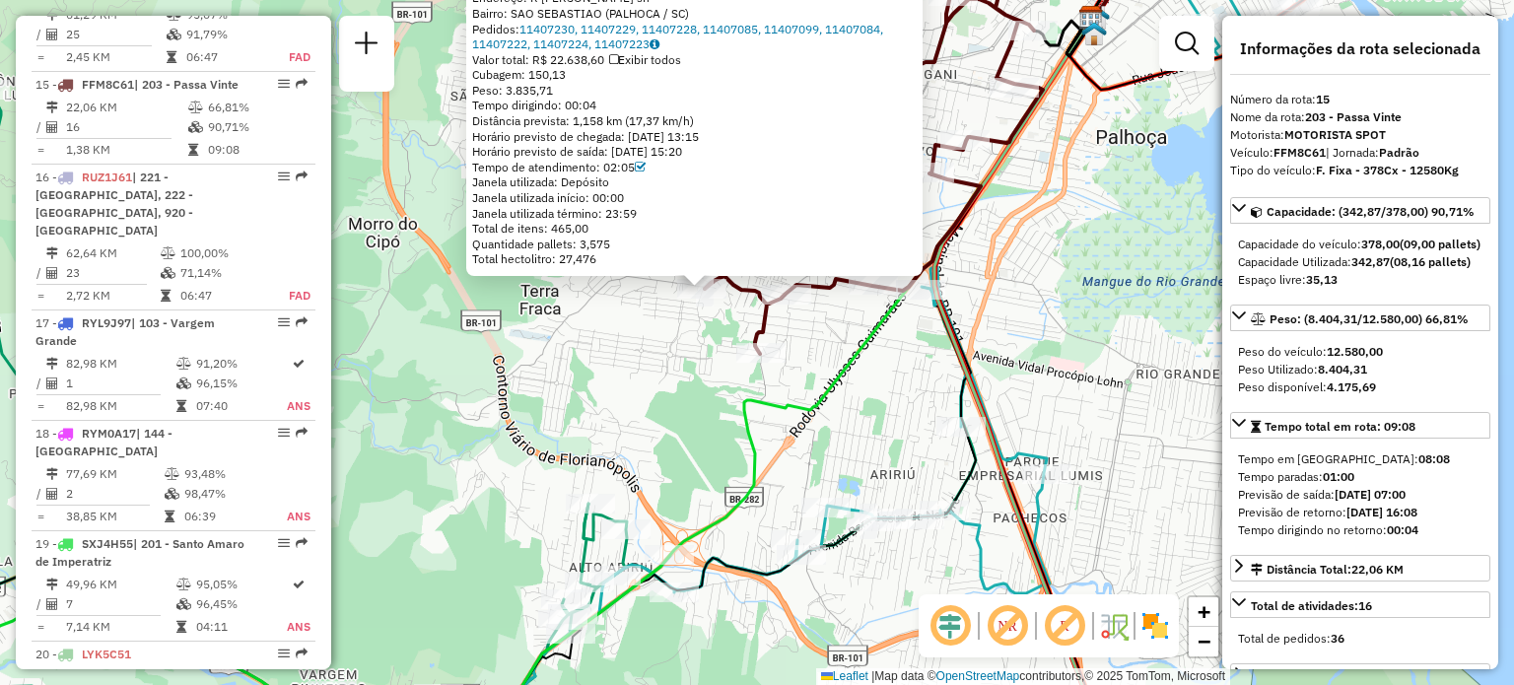
drag, startPoint x: 698, startPoint y: 517, endPoint x: 621, endPoint y: 496, distance: 79.6
click at [621, 496] on div "05032285 - GABRIEL HENRIQUE PET Tipo de cliente: 81 - Zé Delivery (Z) Endereço:…" at bounding box center [757, 342] width 1514 height 685
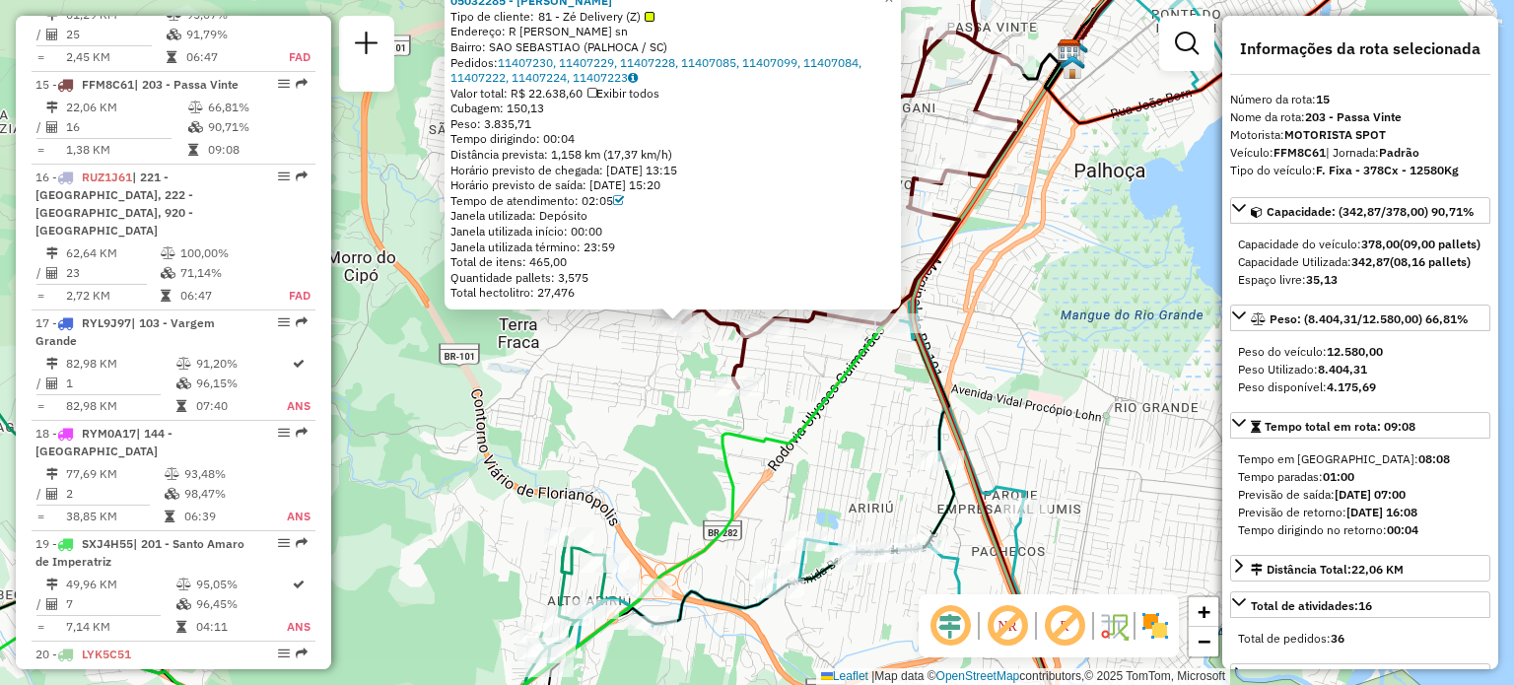
click at [662, 415] on div "05032285 - GABRIEL HENRIQUE PET Tipo de cliente: 81 - Zé Delivery (Z) Endereço:…" at bounding box center [757, 342] width 1514 height 685
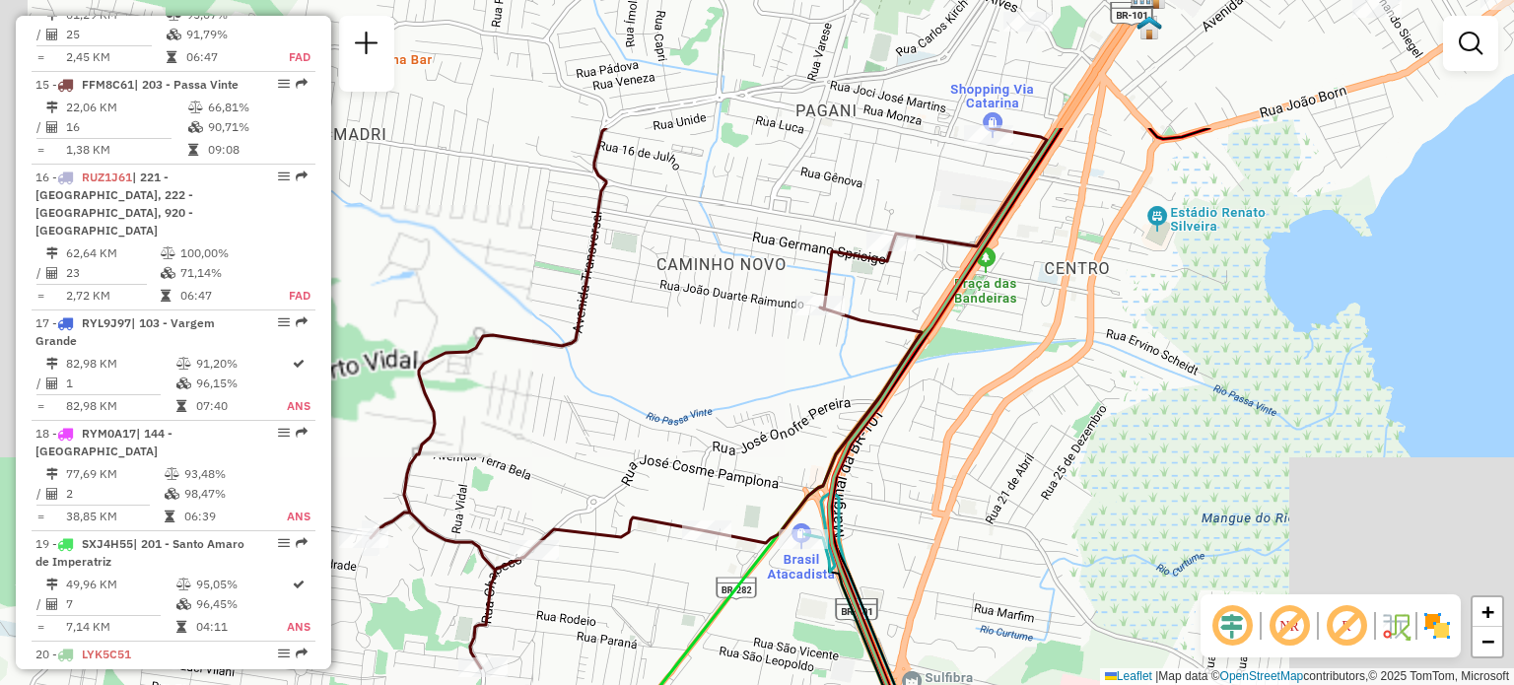
drag, startPoint x: 743, startPoint y: 288, endPoint x: 542, endPoint y: 508, distance: 297.9
click at [543, 508] on div "Janela de atendimento Grade de atendimento Capacidade Transportadoras Veículos …" at bounding box center [757, 342] width 1514 height 685
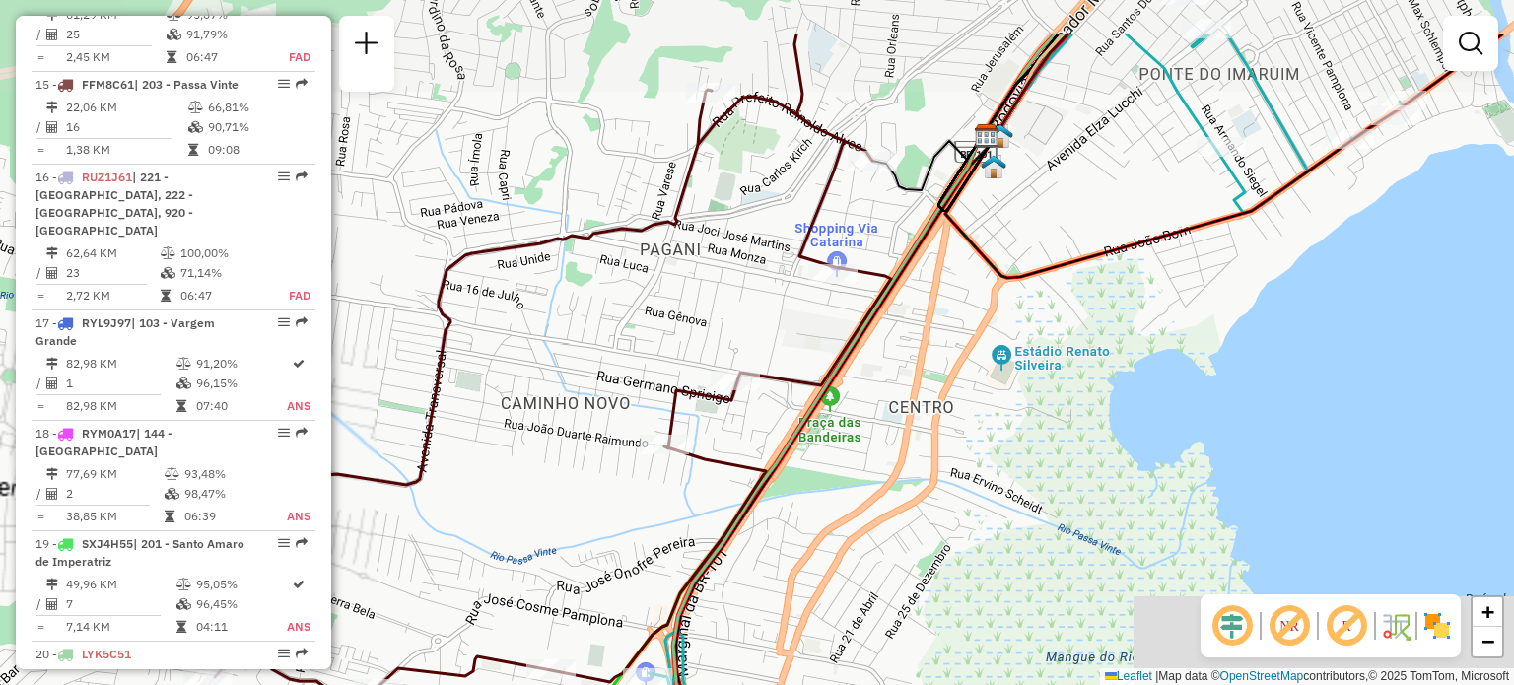
drag, startPoint x: 828, startPoint y: 357, endPoint x: 698, endPoint y: 418, distance: 143.8
click at [667, 484] on icon at bounding box center [553, 421] width 676 height 773
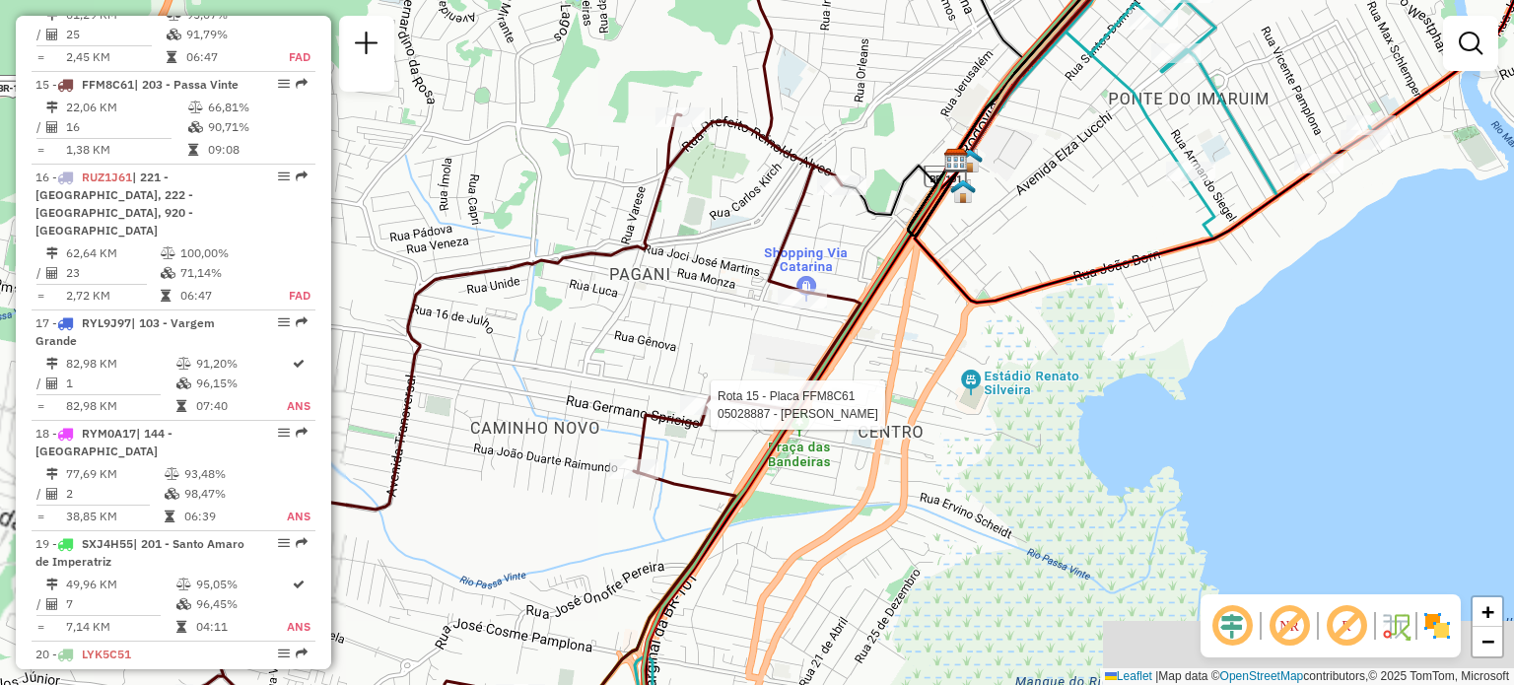
select select "**********"
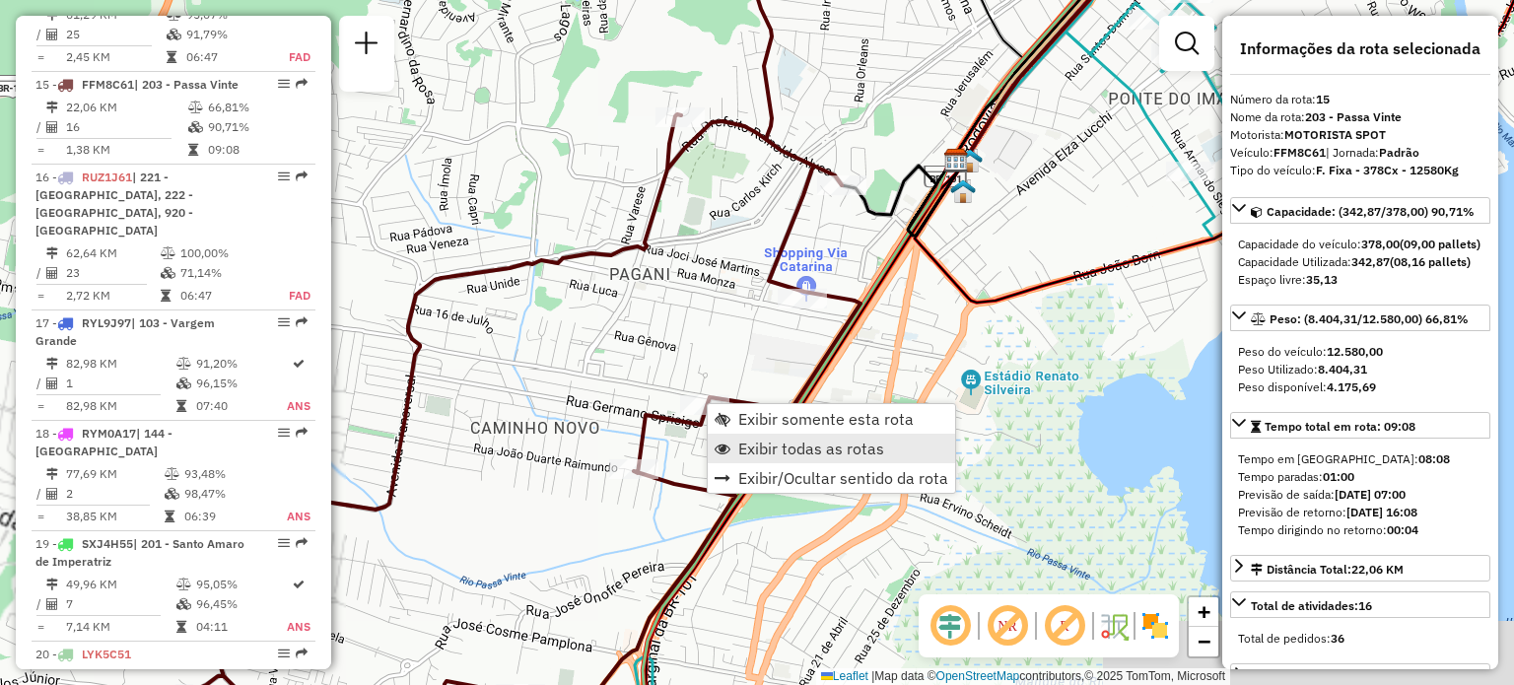
click at [754, 451] on span "Exibir todas as rotas" at bounding box center [811, 449] width 146 height 16
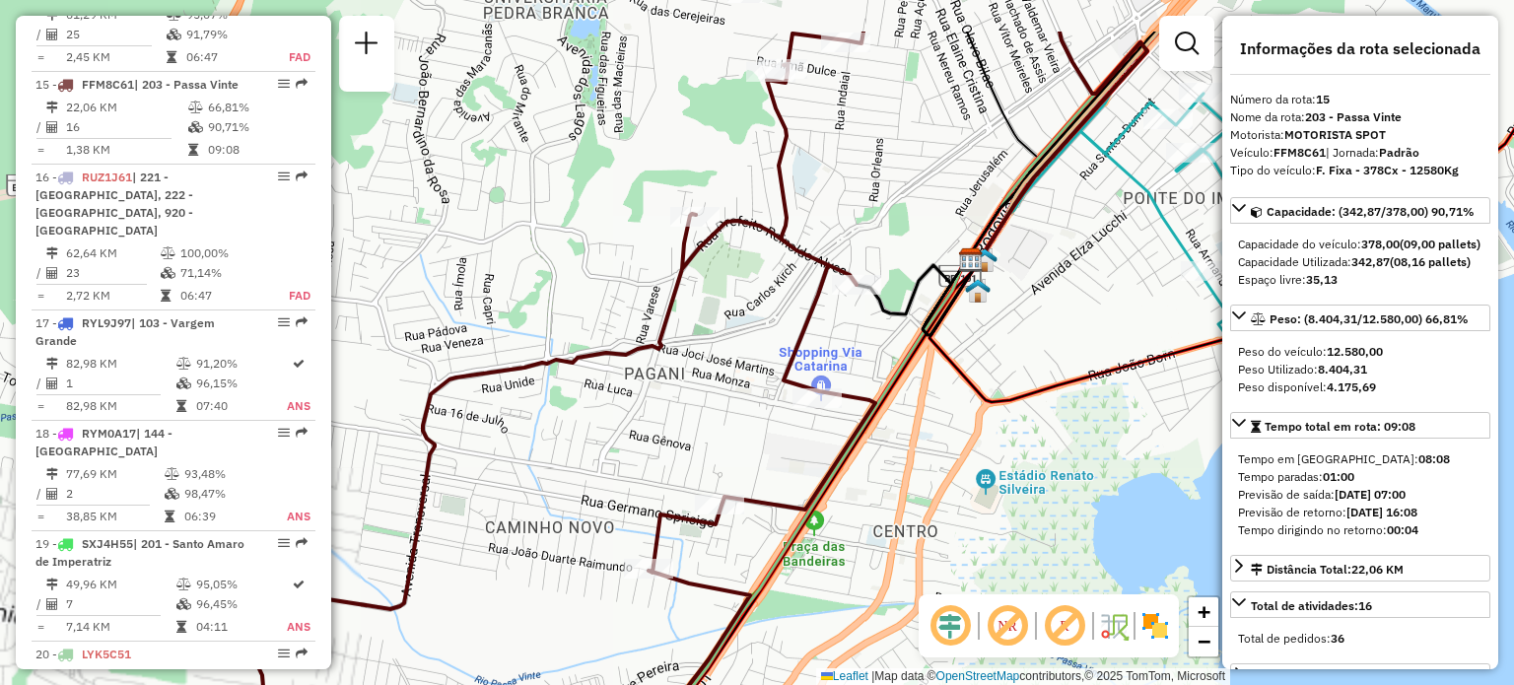
drag, startPoint x: 668, startPoint y: 377, endPoint x: 670, endPoint y: 471, distance: 94.7
click at [670, 470] on div "Janela de atendimento Grade de atendimento Capacidade Transportadoras Veículos …" at bounding box center [757, 342] width 1514 height 685
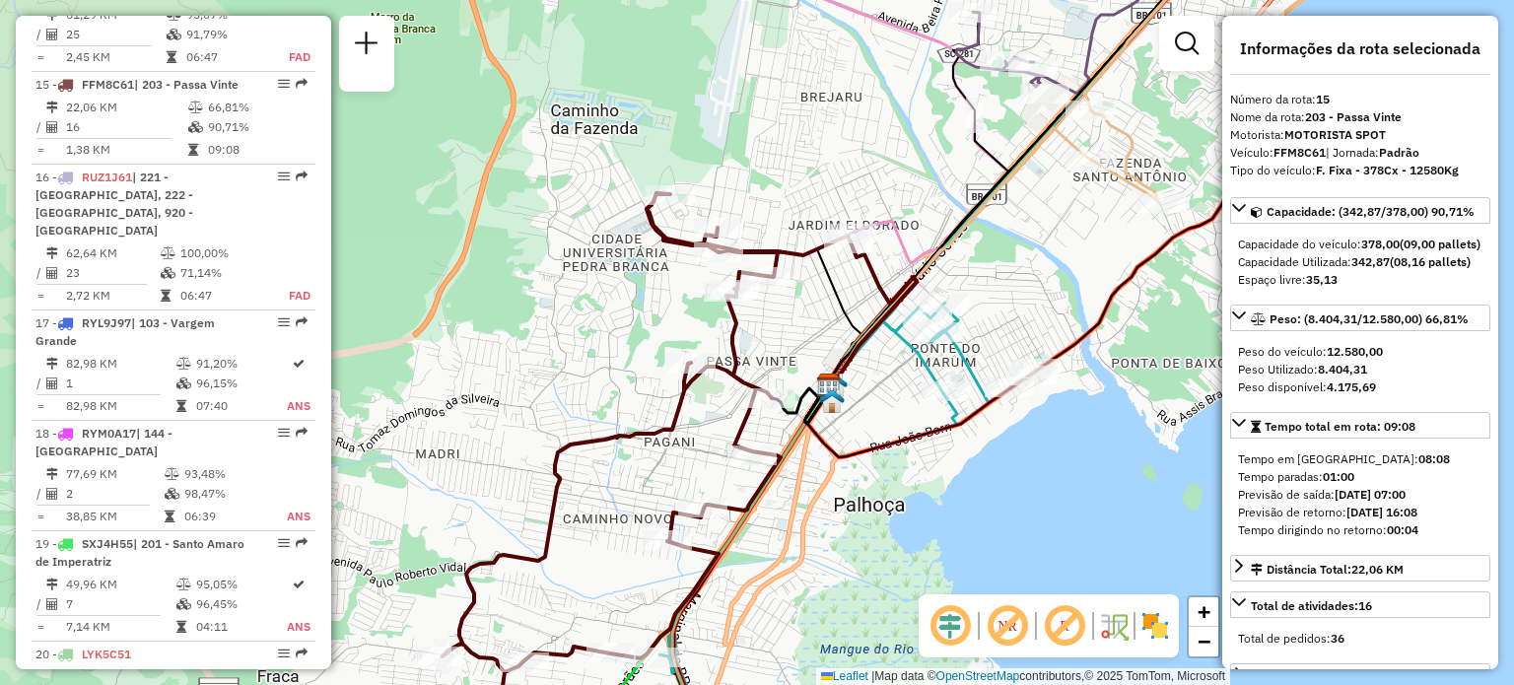
drag, startPoint x: 787, startPoint y: 240, endPoint x: 772, endPoint y: 287, distance: 49.6
click at [773, 279] on div "Janela de atendimento Grade de atendimento Capacidade Transportadoras Veículos …" at bounding box center [757, 342] width 1514 height 685
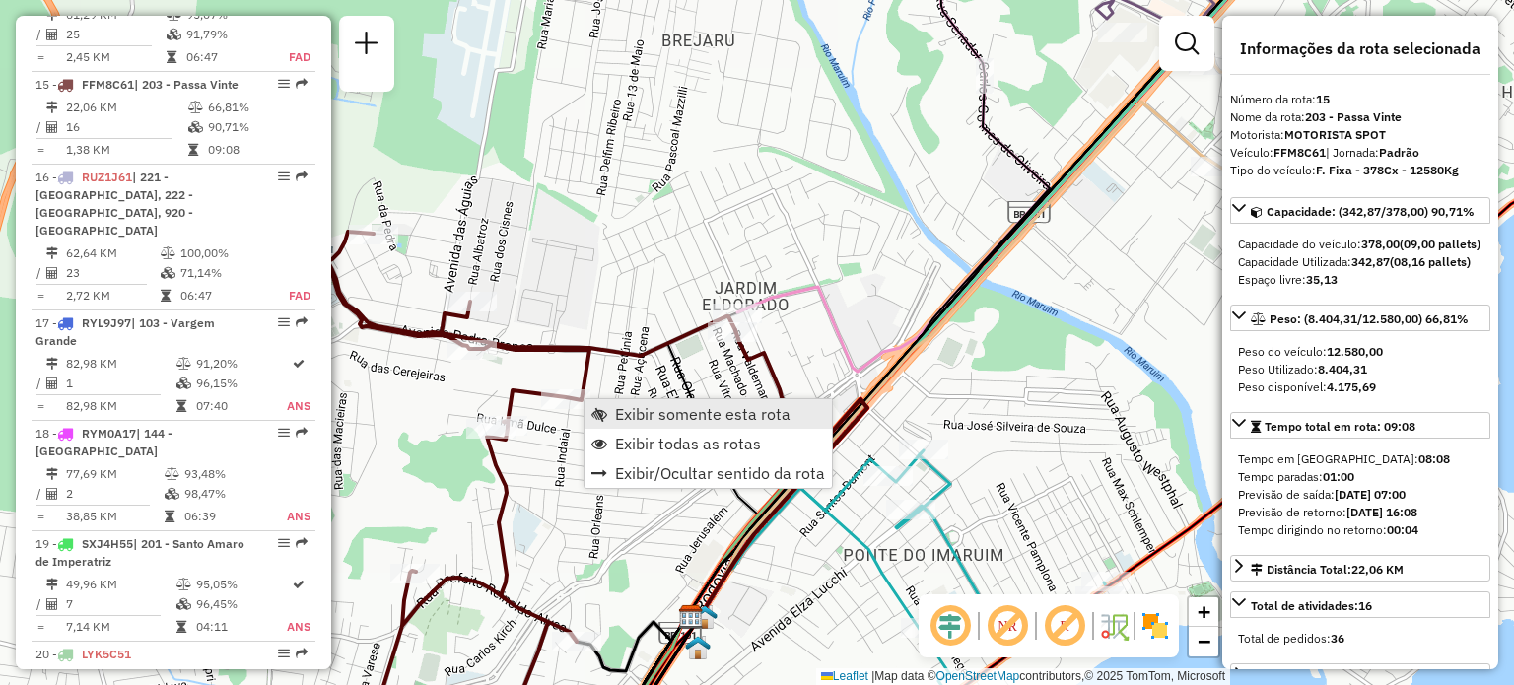
click at [603, 413] on span "Exibir somente esta rota" at bounding box center [599, 414] width 16 height 16
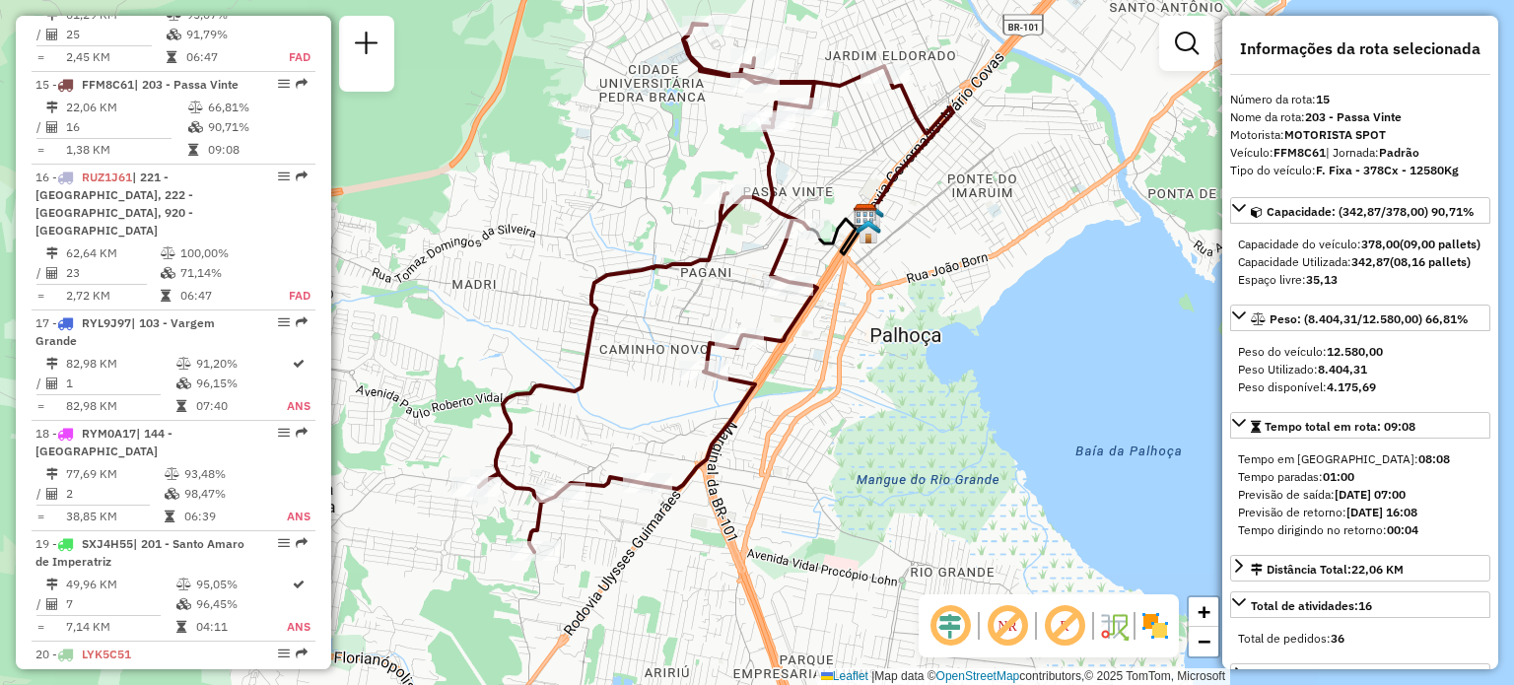
drag, startPoint x: 660, startPoint y: 397, endPoint x: 680, endPoint y: 326, distance: 73.7
click at [679, 330] on div "Janela de atendimento Grade de atendimento Capacidade Transportadoras Veículos …" at bounding box center [757, 342] width 1514 height 685
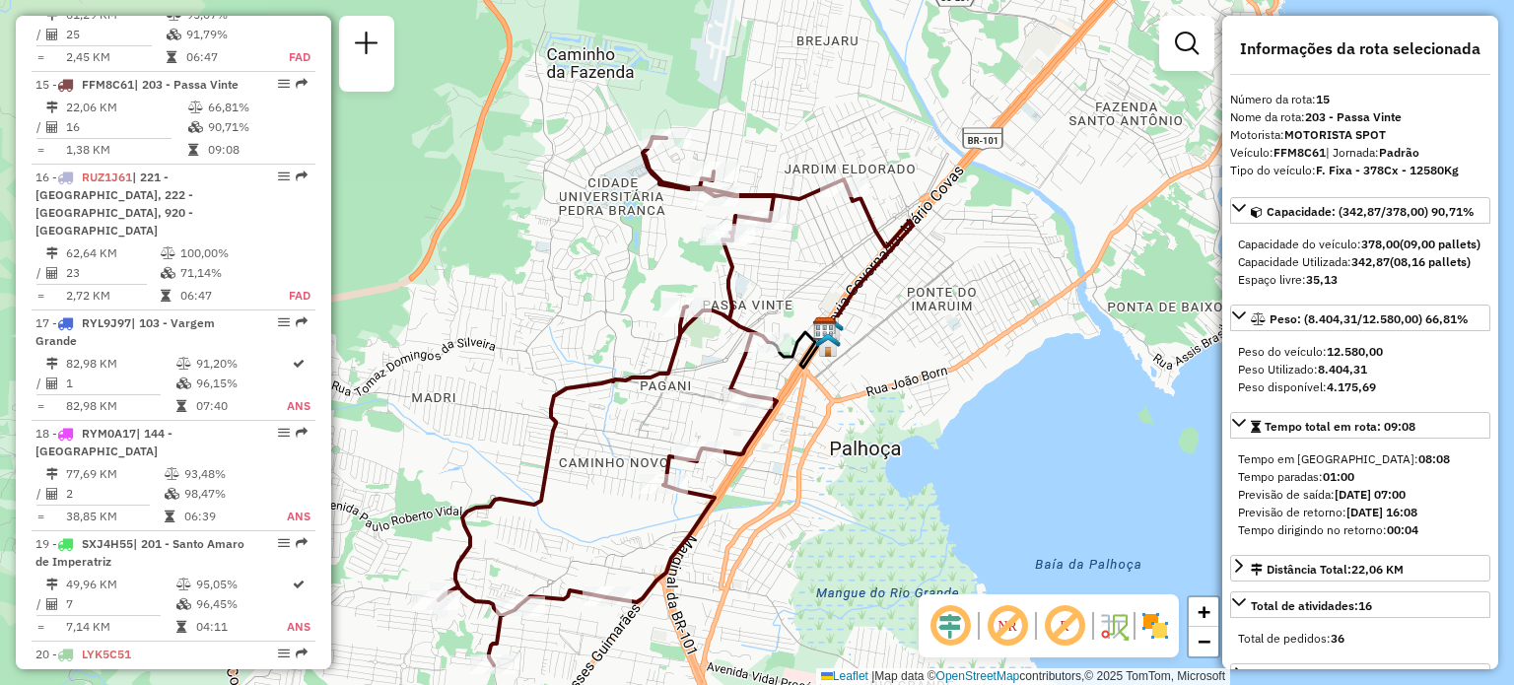
drag, startPoint x: 693, startPoint y: 306, endPoint x: 635, endPoint y: 451, distance: 157.1
click at [635, 451] on div "Janela de atendimento Grade de atendimento Capacidade Transportadoras Veículos …" at bounding box center [757, 342] width 1514 height 685
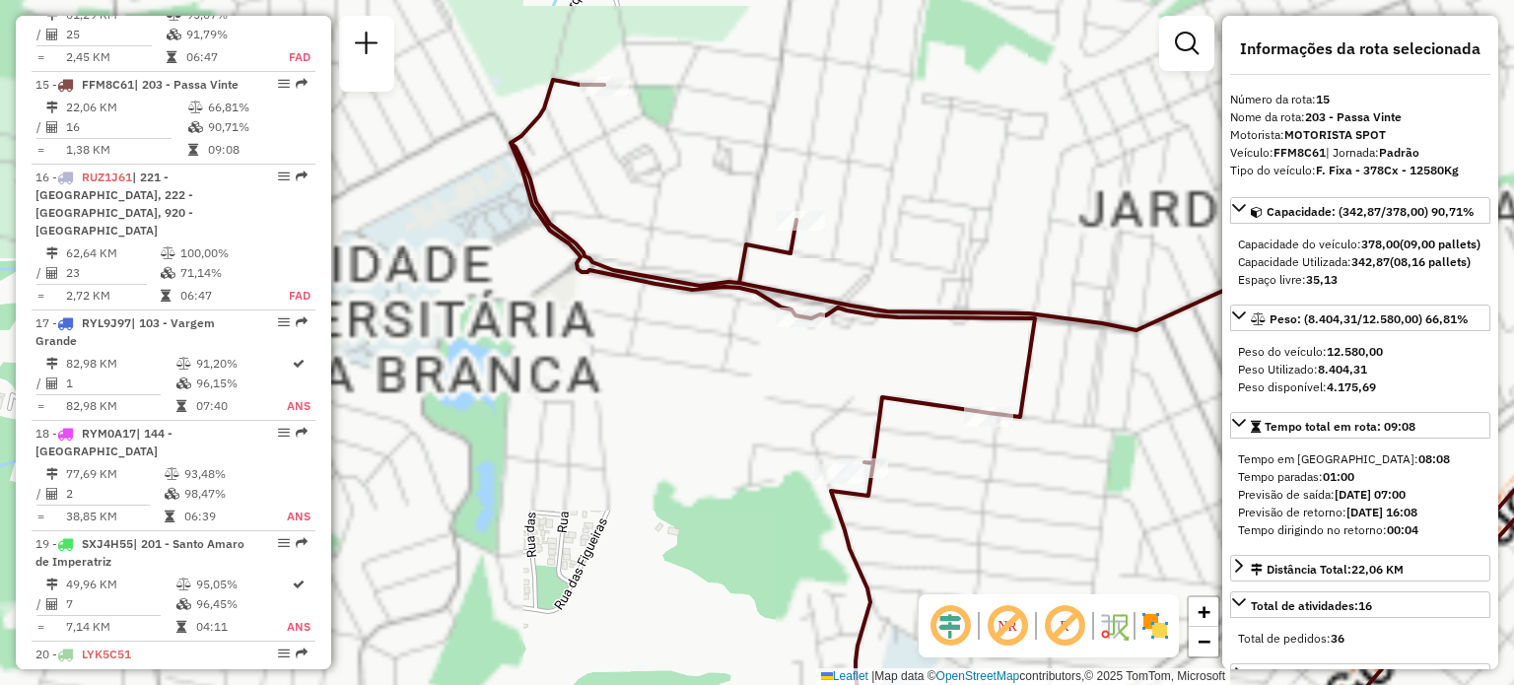
drag, startPoint x: 955, startPoint y: 180, endPoint x: 819, endPoint y: 82, distance: 168.0
click at [820, 84] on div "Janela de atendimento Grade de atendimento Capacidade Transportadoras Veículos …" at bounding box center [757, 342] width 1514 height 685
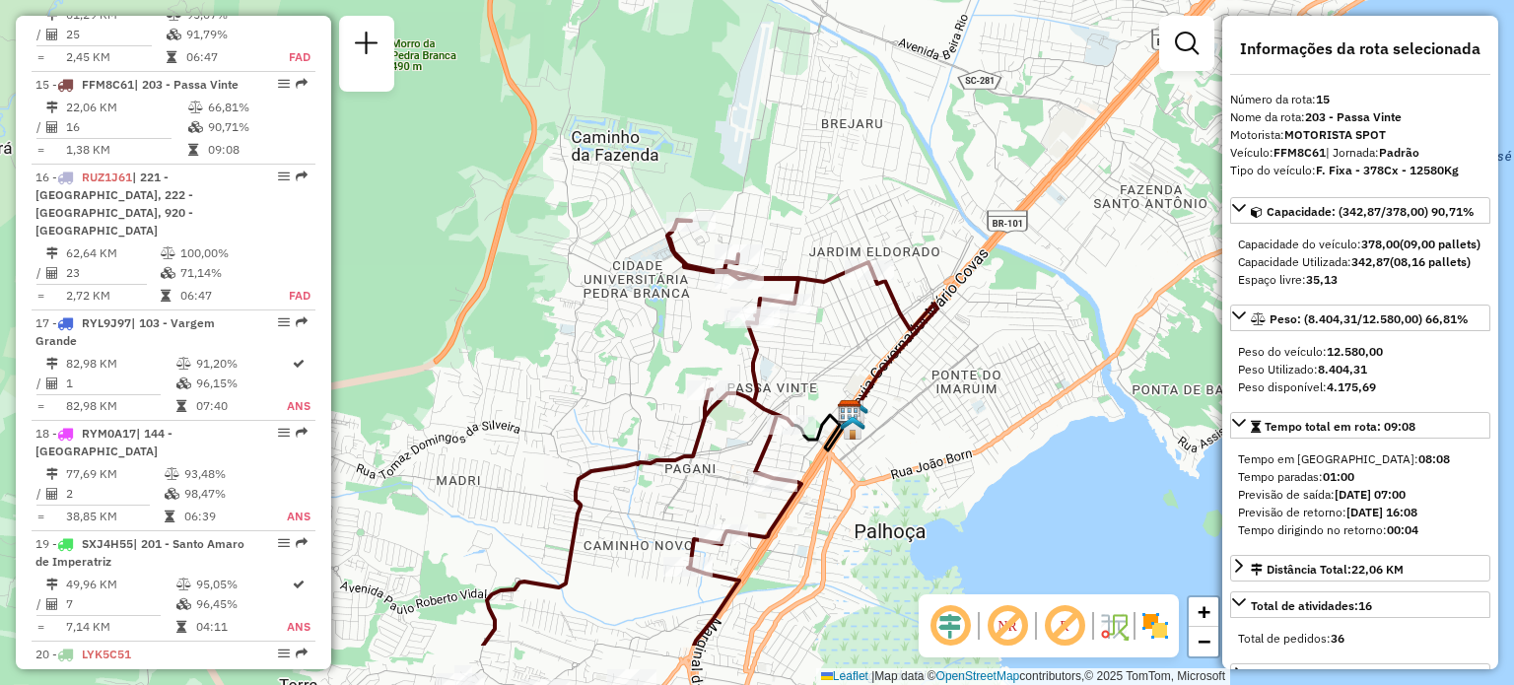
drag, startPoint x: 686, startPoint y: 475, endPoint x: 777, endPoint y: 367, distance: 141.4
click at [777, 367] on div "Janela de atendimento Grade de atendimento Capacidade Transportadoras Veículos …" at bounding box center [757, 342] width 1514 height 685
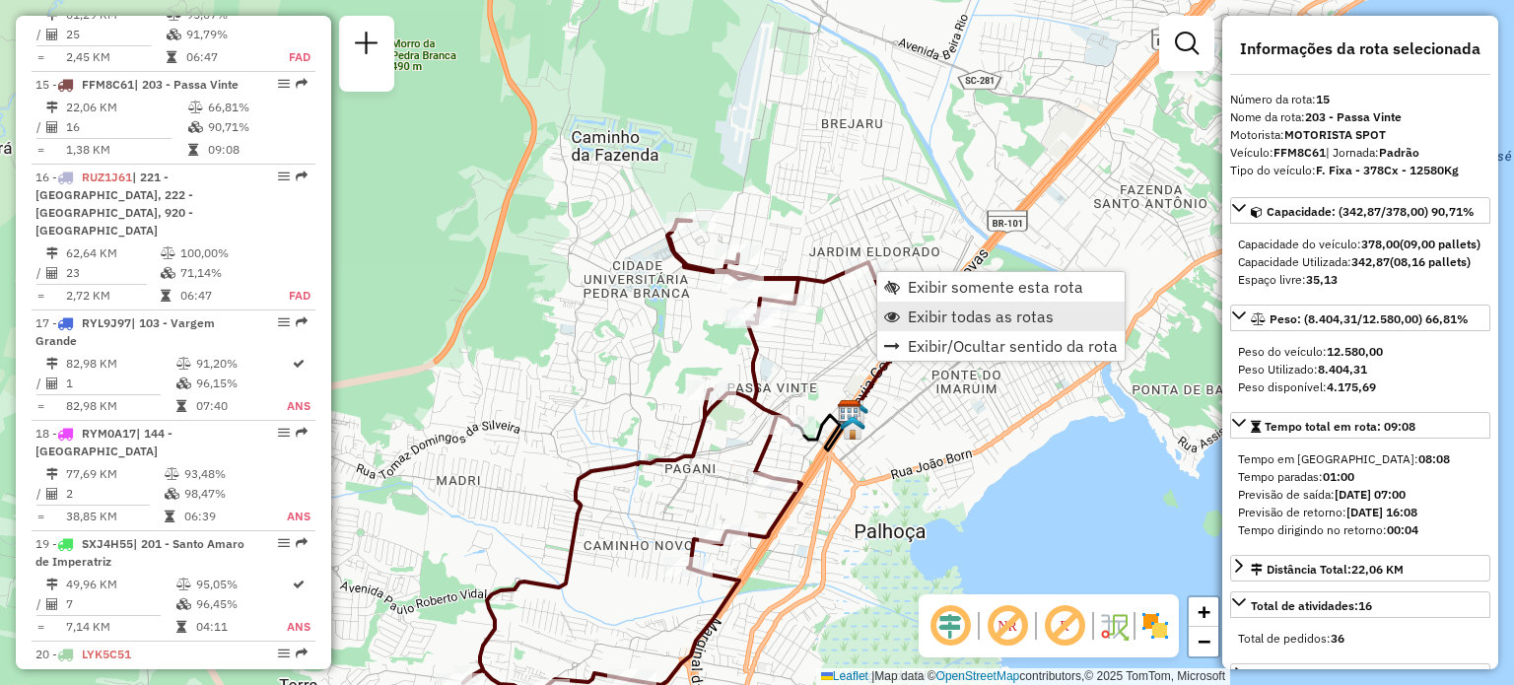
click at [907, 309] on link "Exibir todas as rotas" at bounding box center [1000, 317] width 247 height 30
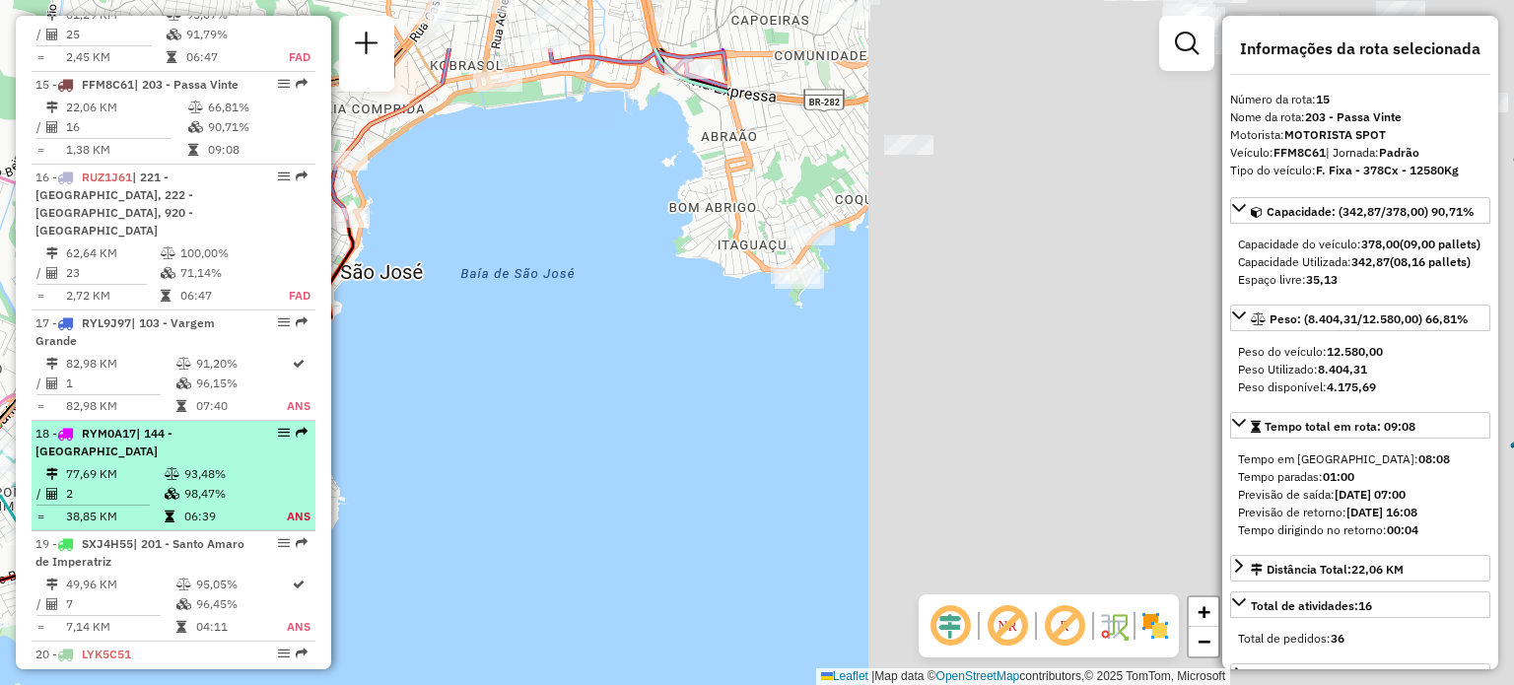
drag, startPoint x: 1014, startPoint y: 333, endPoint x: 140, endPoint y: 464, distance: 884.2
click at [0, 467] on div "Janela de atendimento Grade de atendimento Capacidade Transportadoras Veículos …" at bounding box center [757, 342] width 1514 height 685
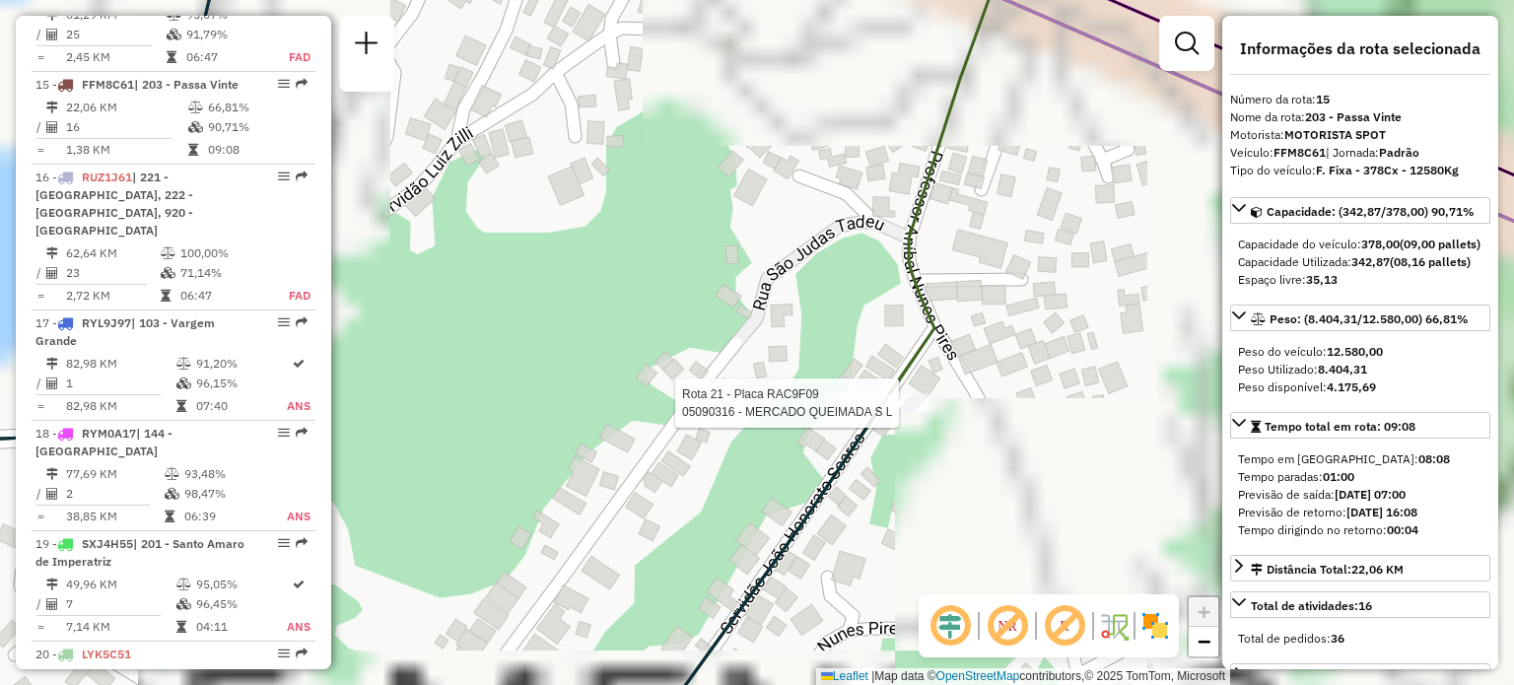
click at [901, 413] on div at bounding box center [904, 403] width 49 height 20
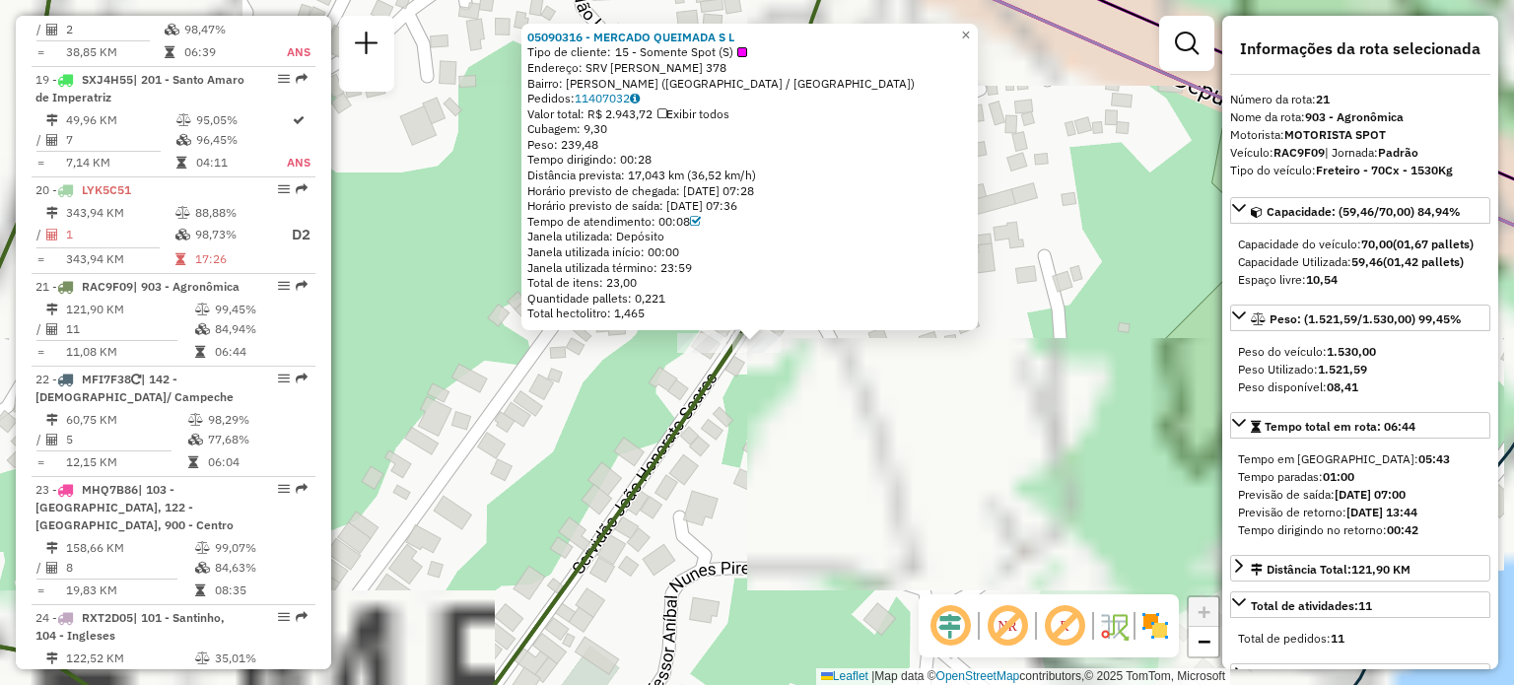
scroll to position [3070, 0]
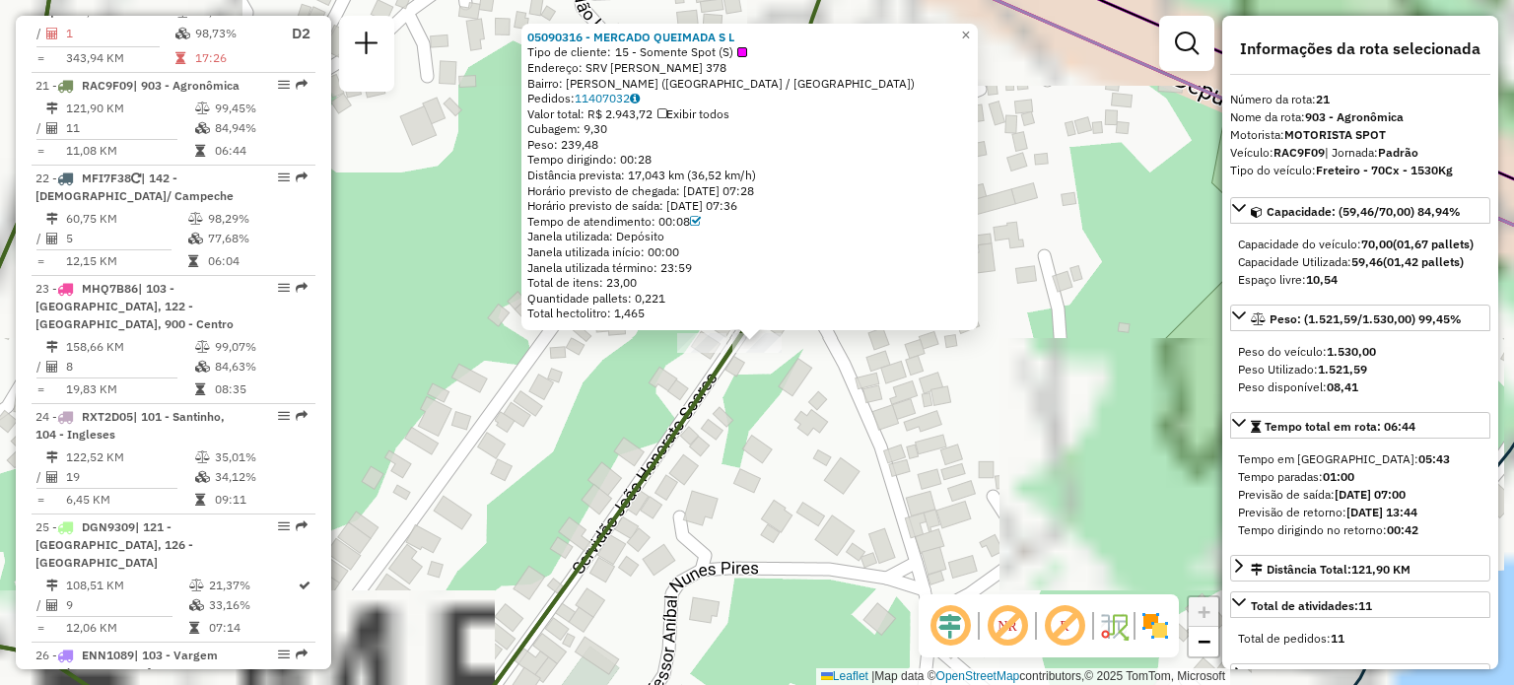
click at [699, 435] on div "05090316 - MERCADO QUEIMADA S L Tipo de cliente: 15 - Somente Spot (S) Endereço…" at bounding box center [757, 342] width 1514 height 685
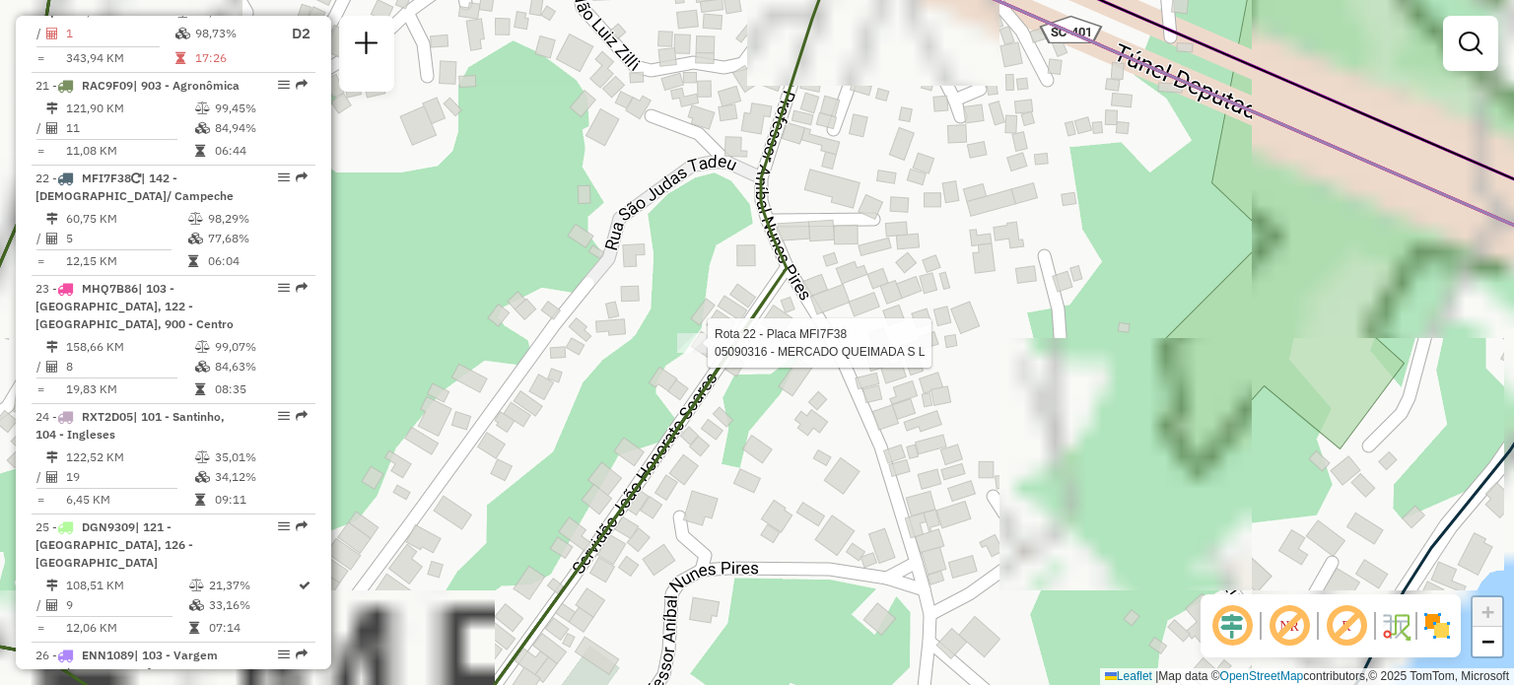
select select "**********"
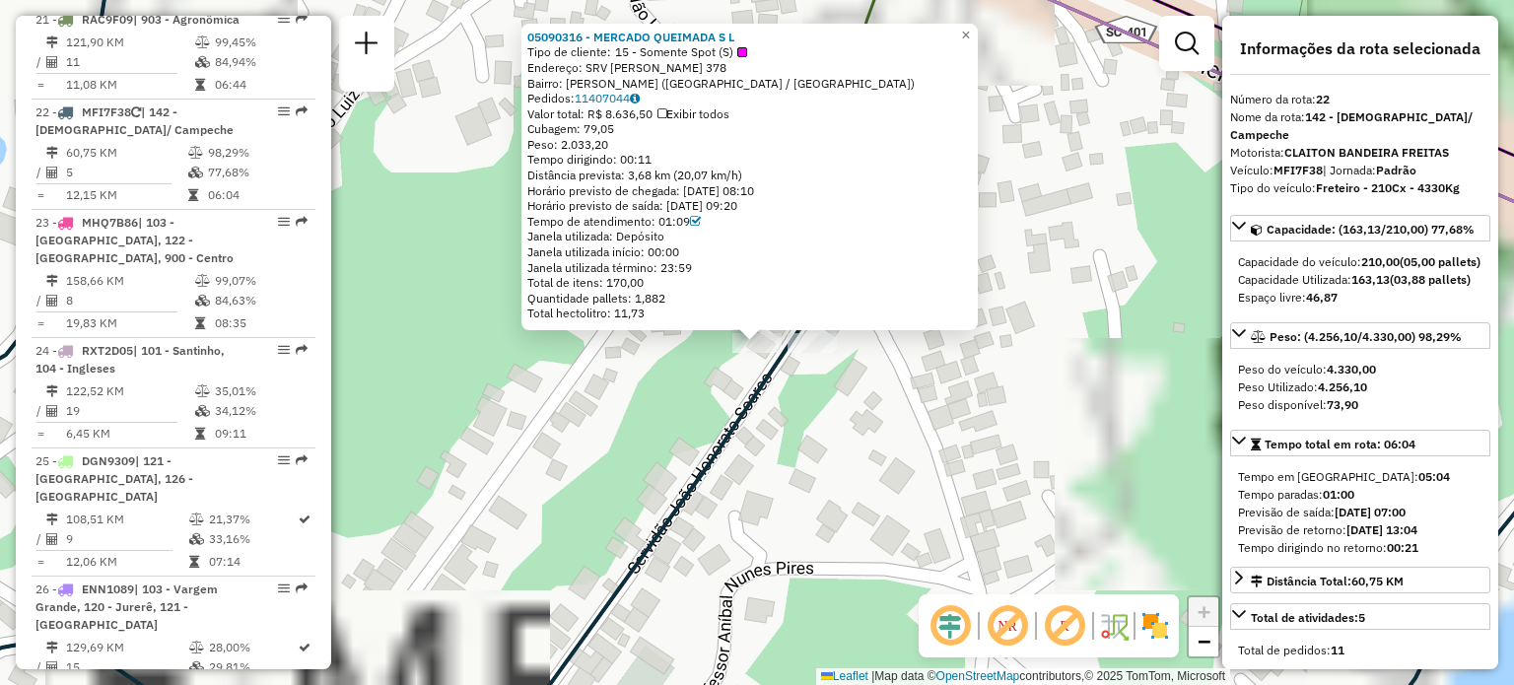
scroll to position [3180, 0]
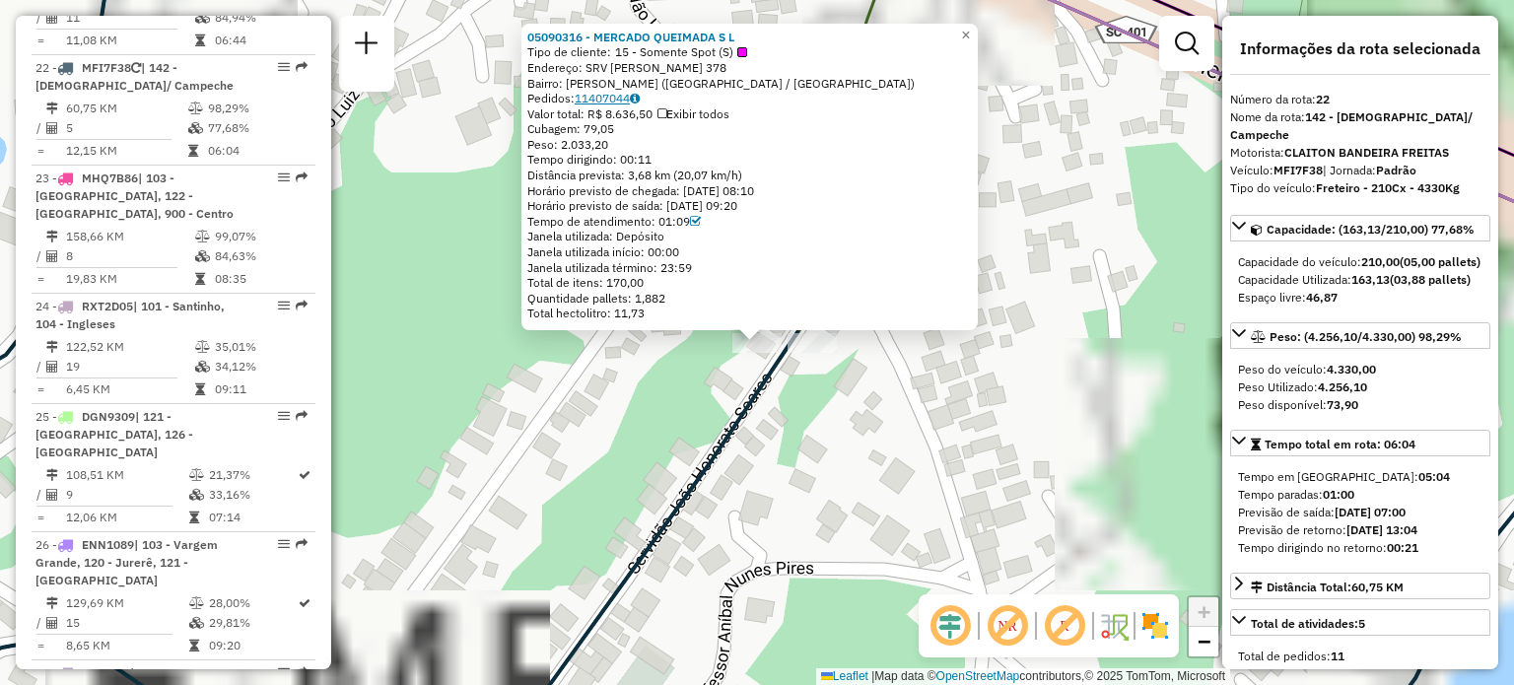
click at [639, 102] on link "11407044" at bounding box center [607, 98] width 65 height 15
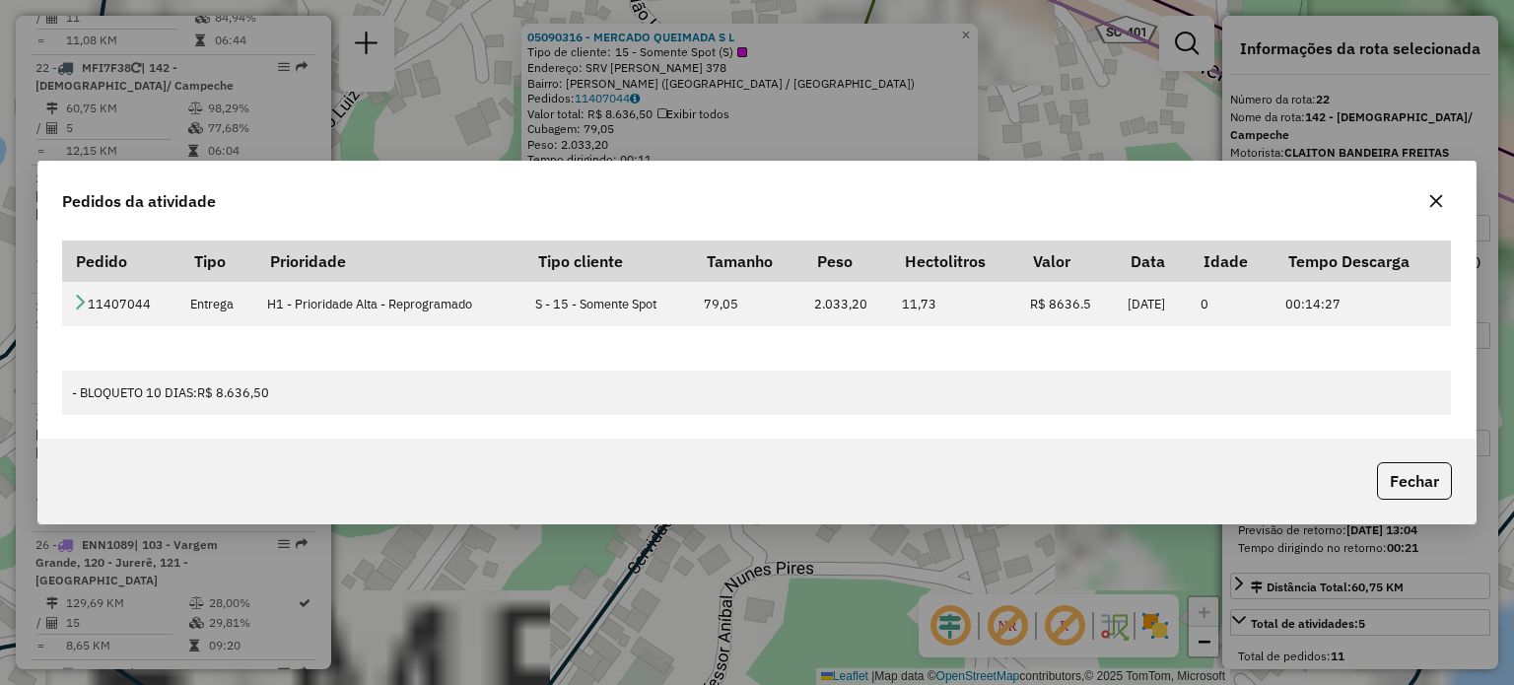
click at [1442, 190] on button "button" at bounding box center [1437, 201] width 32 height 32
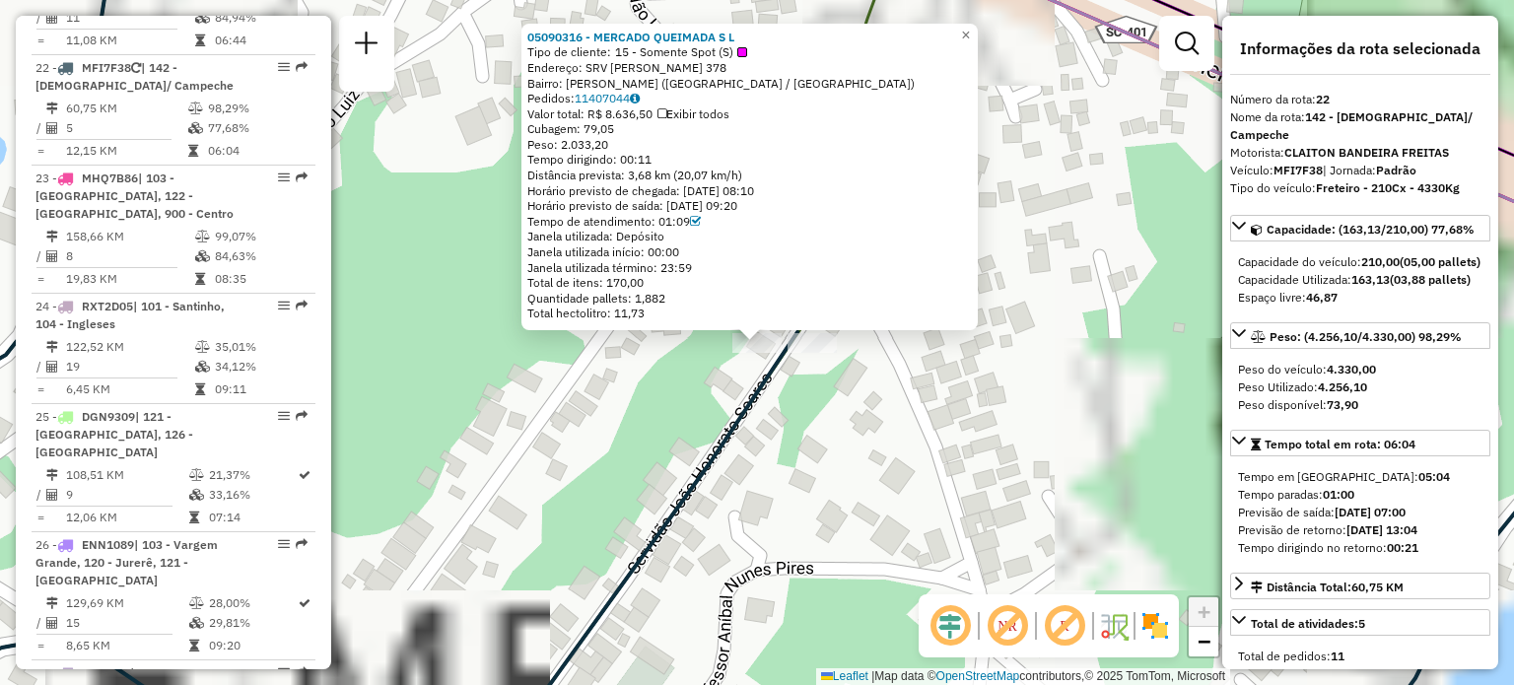
click at [911, 429] on div "05090316 - MERCADO QUEIMADA S L Tipo de cliente: 15 - Somente Spot (S) Endereço…" at bounding box center [757, 342] width 1514 height 685
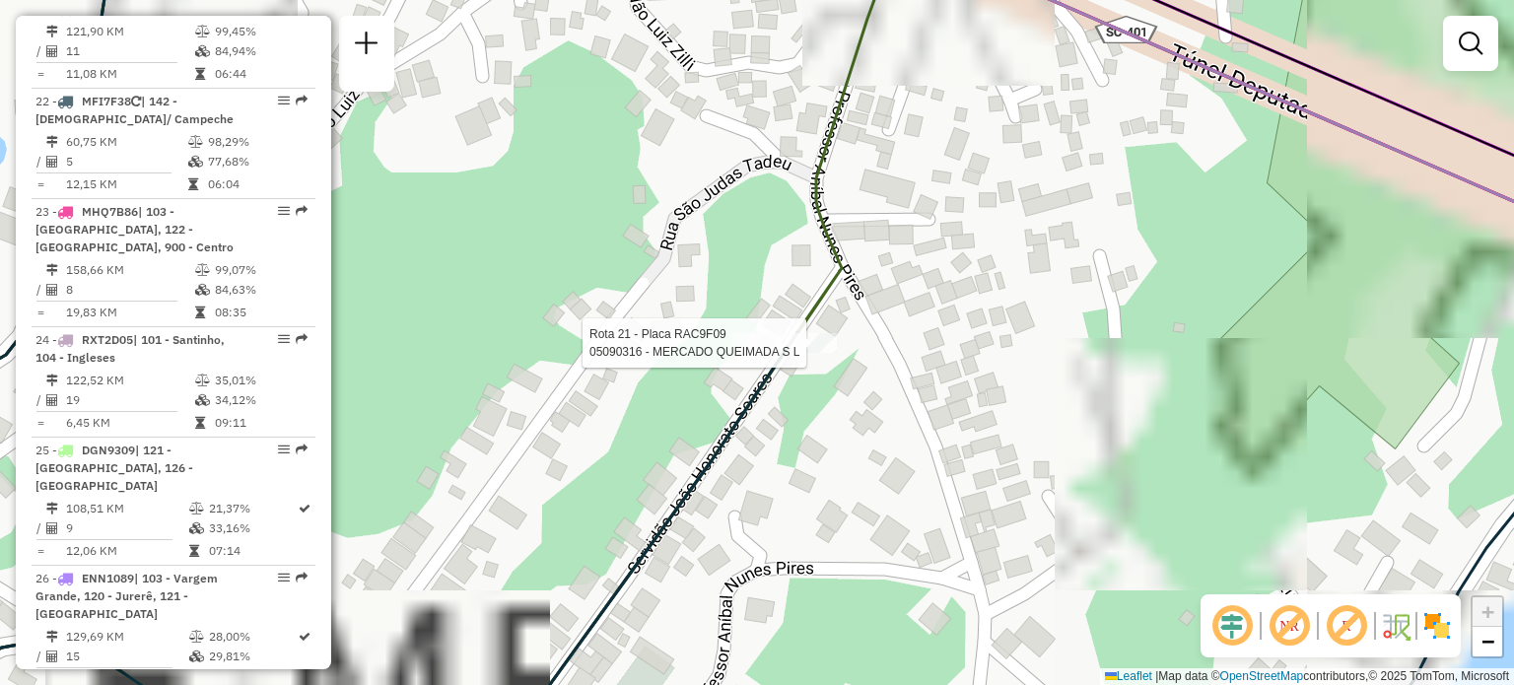
select select "**********"
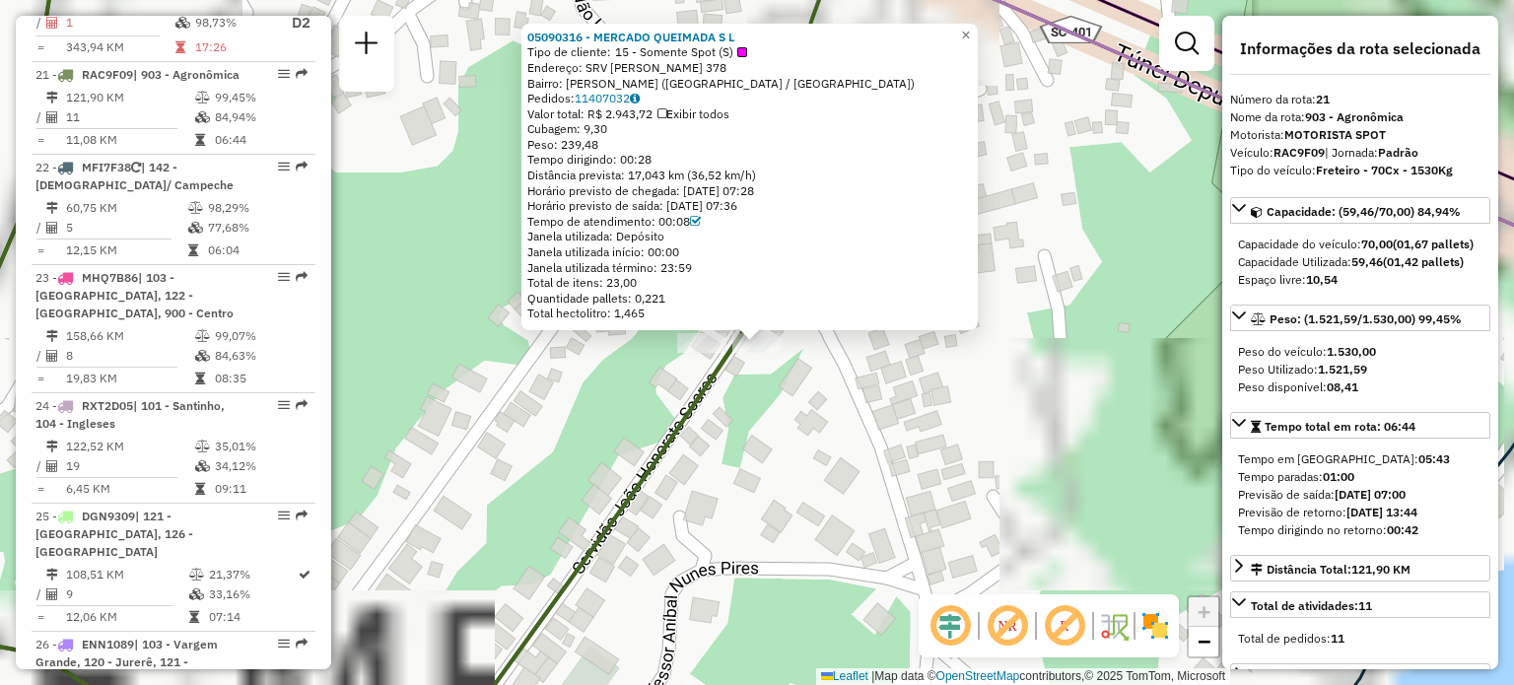
scroll to position [3070, 0]
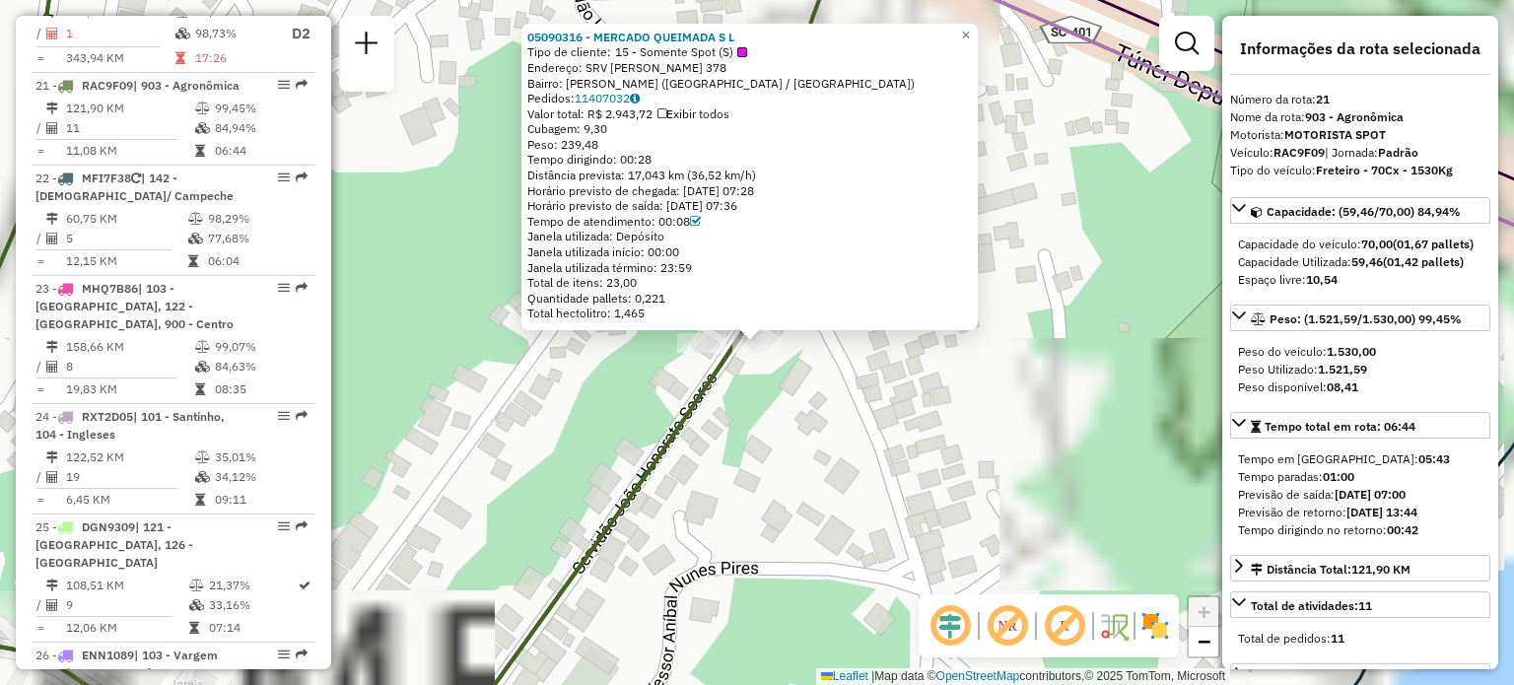
click at [785, 442] on div "05090316 - MERCADO QUEIMADA S L Tipo de cliente: 15 - Somente Spot (S) Endereço…" at bounding box center [757, 342] width 1514 height 685
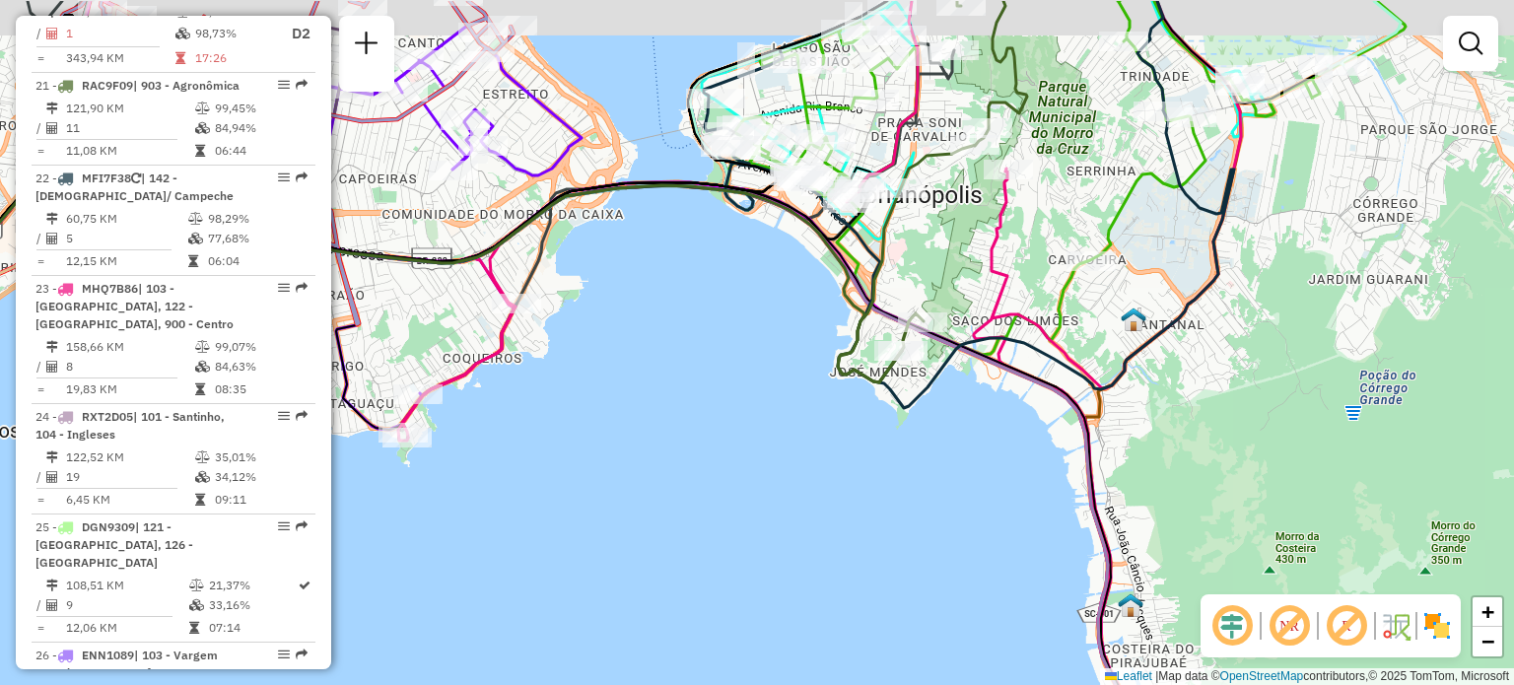
drag, startPoint x: 987, startPoint y: 174, endPoint x: 948, endPoint y: 267, distance: 100.3
click at [950, 264] on div "Janela de atendimento Grade de atendimento Capacidade Transportadoras Veículos …" at bounding box center [757, 342] width 1514 height 685
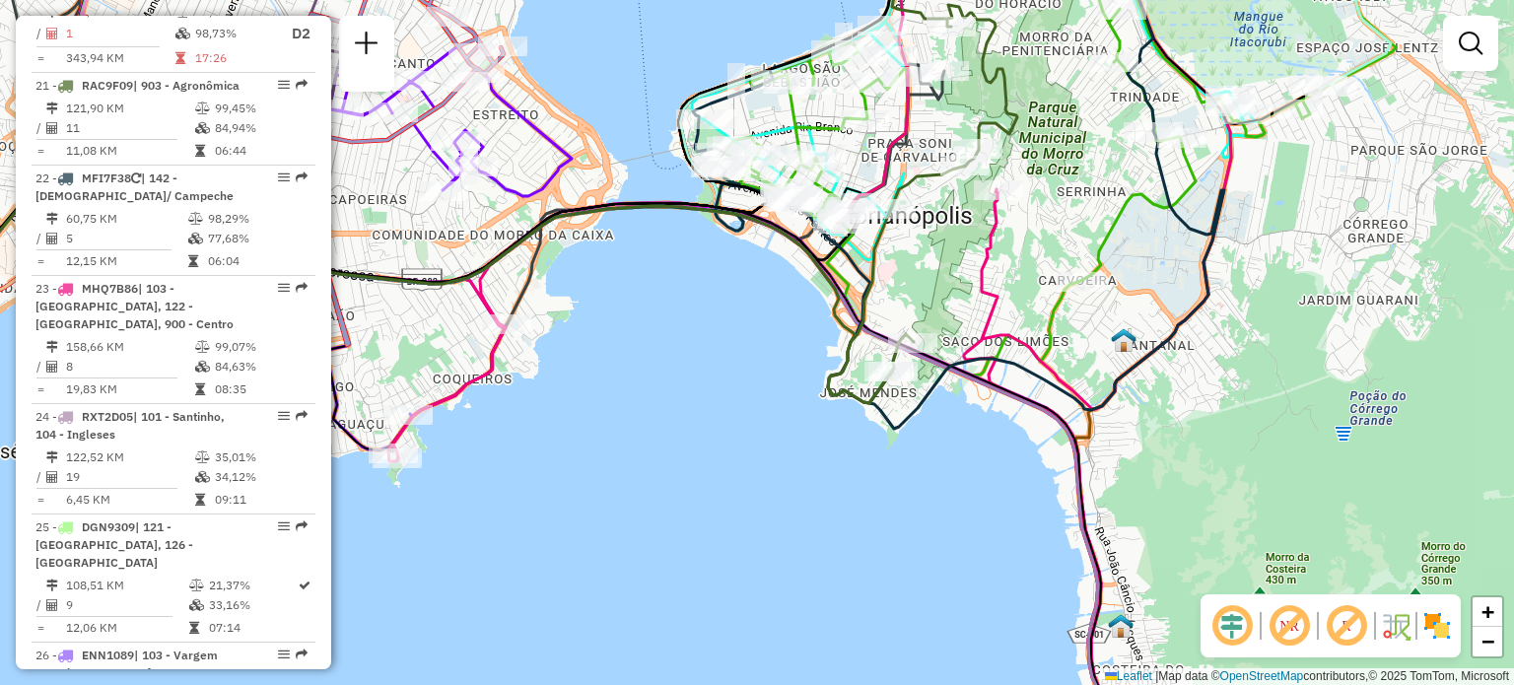
drag, startPoint x: 1102, startPoint y: 275, endPoint x: 997, endPoint y: 415, distance: 175.3
click at [998, 413] on div "Janela de atendimento Grade de atendimento Capacidade Transportadoras Veículos …" at bounding box center [757, 342] width 1514 height 685
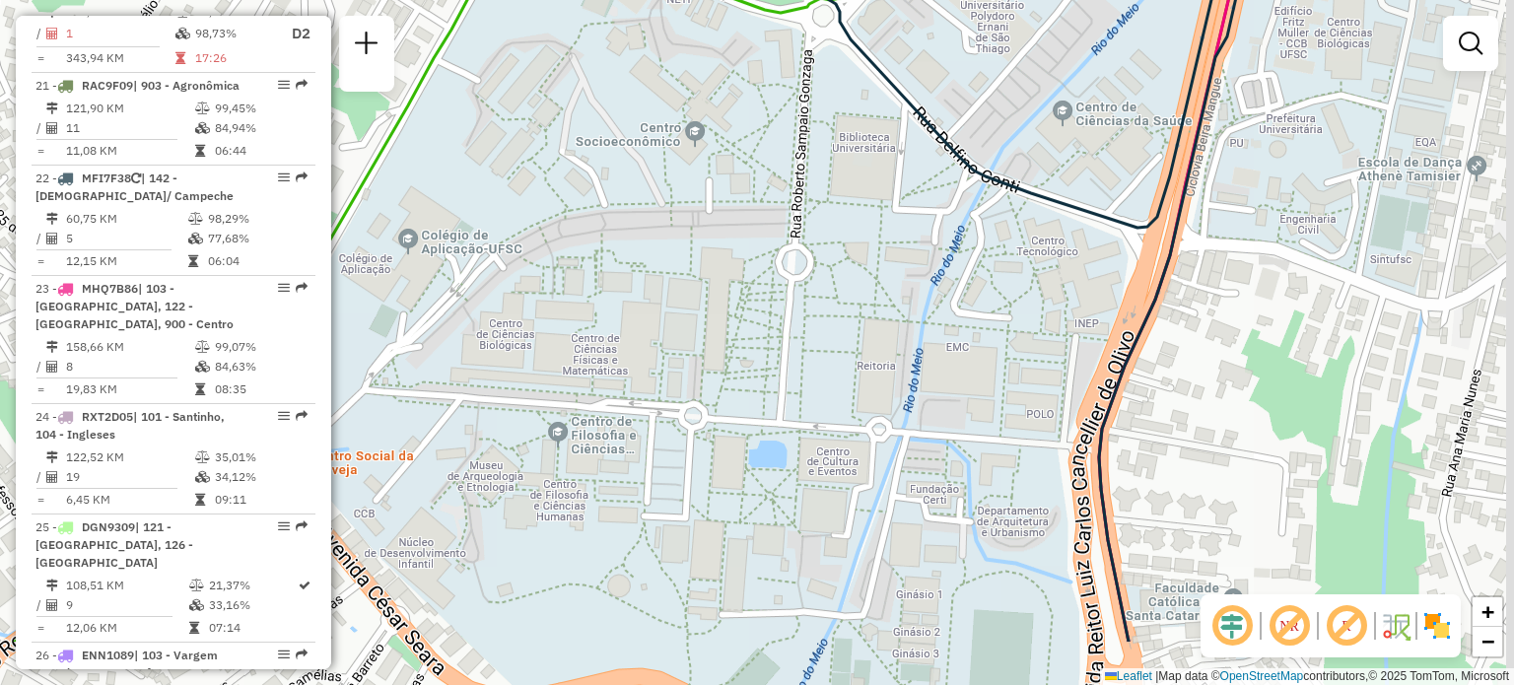
drag, startPoint x: 684, startPoint y: 441, endPoint x: 643, endPoint y: 309, distance: 138.4
click at [643, 309] on div "Rota 13 - Placa RMY2E02 05030748 - BUNKER22 BAR Janela de atendimento Grade de …" at bounding box center [757, 342] width 1514 height 685
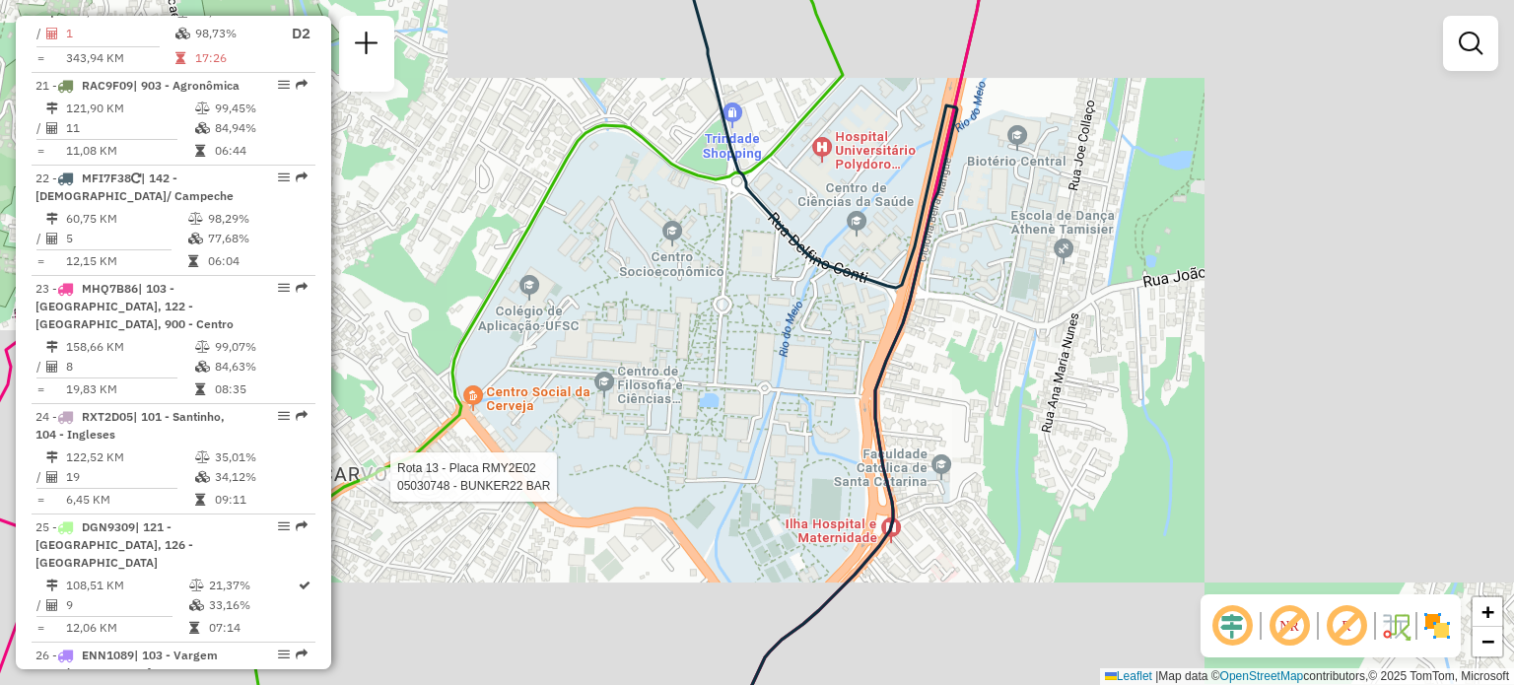
drag, startPoint x: 774, startPoint y: 287, endPoint x: 781, endPoint y: 310, distance: 23.7
click at [781, 310] on div "Rota 13 - Placa RMY2E02 05030748 - BUNKER22 BAR Janela de atendimento Grade de …" at bounding box center [757, 342] width 1514 height 685
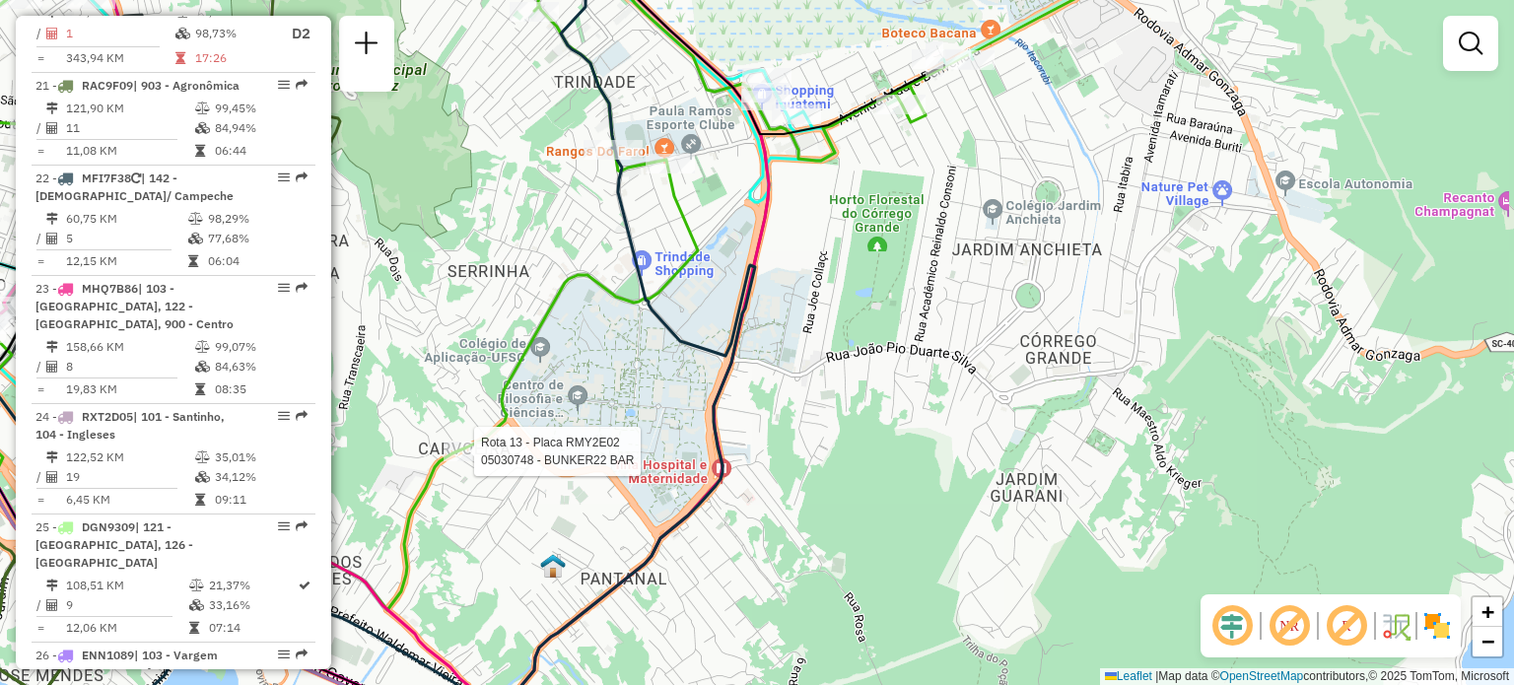
click at [907, 340] on div "Rota 13 - Placa RMY2E02 05030748 - BUNKER22 BAR Janela de atendimento Grade de …" at bounding box center [757, 342] width 1514 height 685
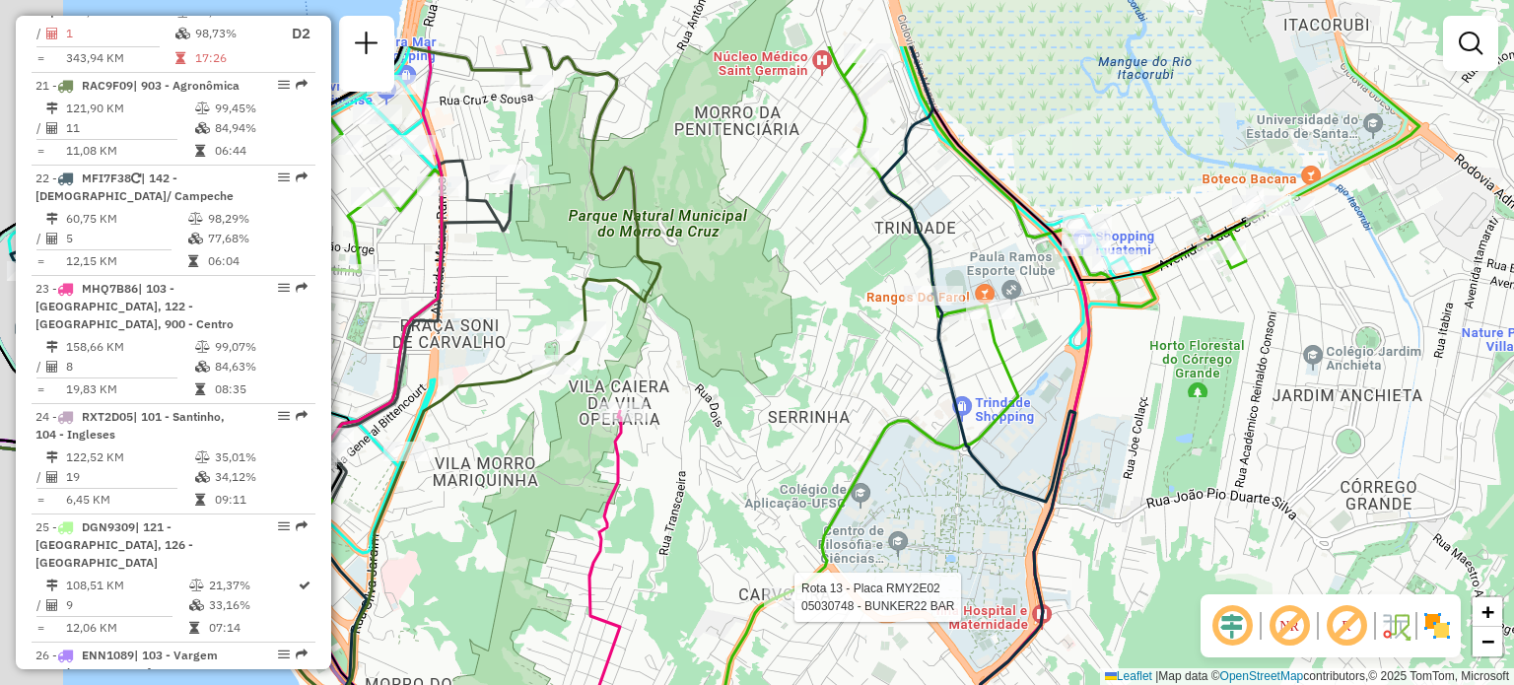
drag, startPoint x: 754, startPoint y: 245, endPoint x: 838, endPoint y: 360, distance: 141.8
click at [838, 360] on div "Rota 13 - Placa RMY2E02 05030748 - BUNKER22 BAR Janela de atendimento Grade de …" at bounding box center [757, 342] width 1514 height 685
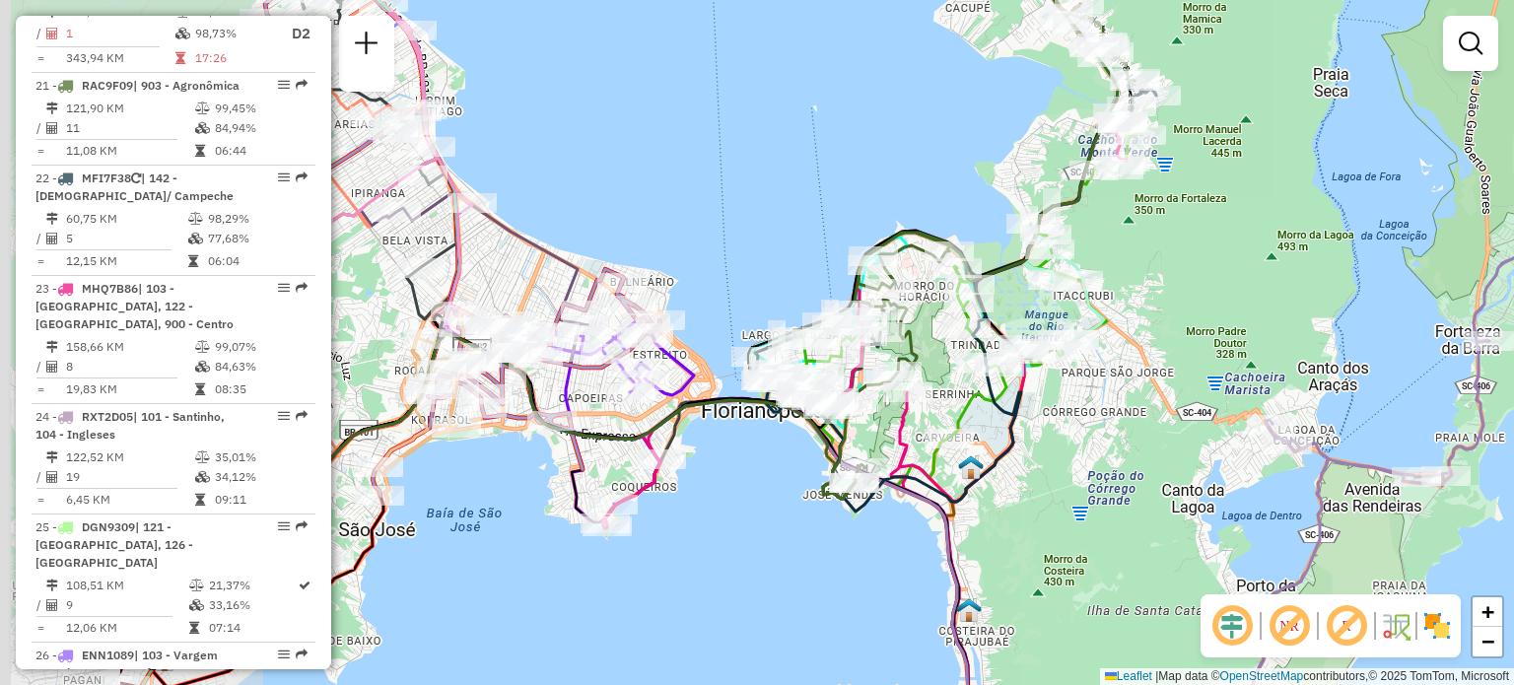
drag, startPoint x: 497, startPoint y: 385, endPoint x: 780, endPoint y: 432, distance: 286.7
click at [781, 429] on icon at bounding box center [474, 492] width 614 height 317
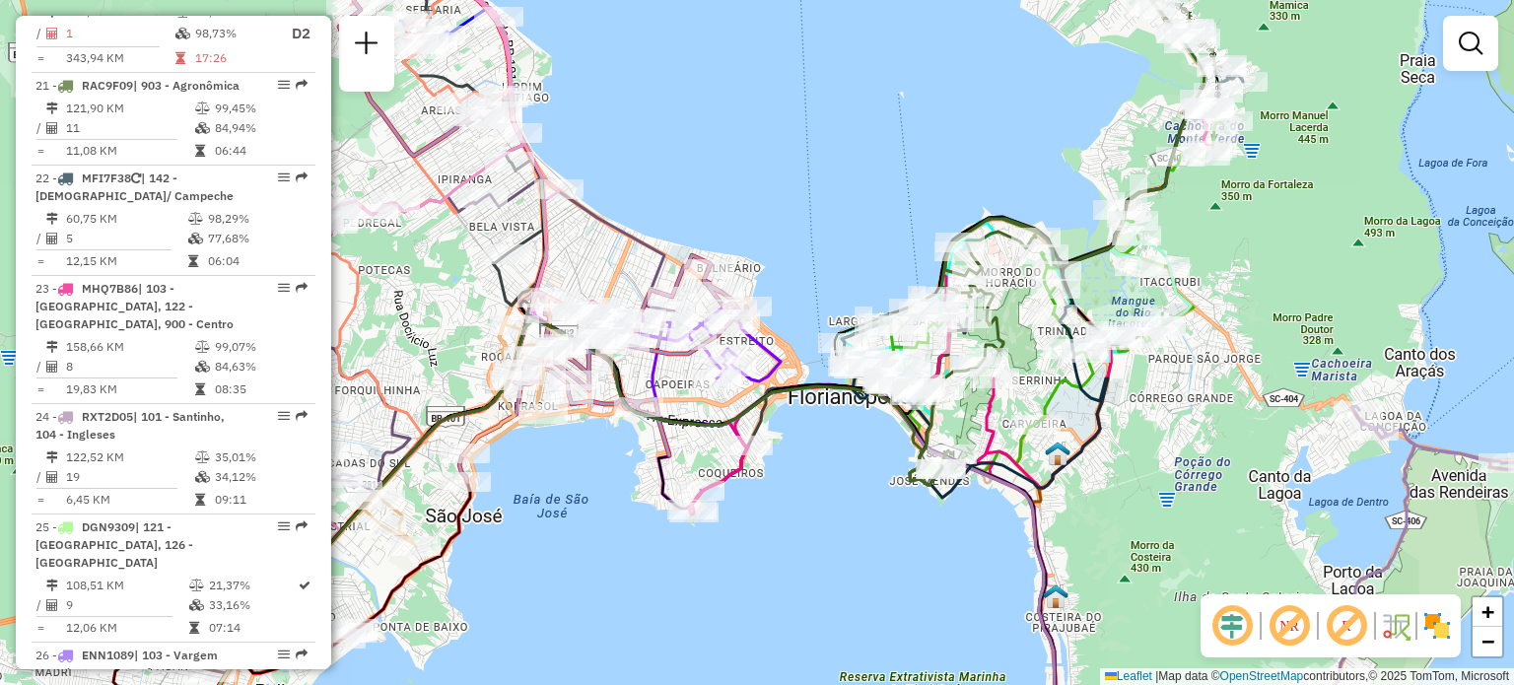
drag, startPoint x: 493, startPoint y: 498, endPoint x: 575, endPoint y: 470, distance: 86.3
click at [570, 475] on div "Janela de atendimento Grade de atendimento Capacidade Transportadoras Veículos …" at bounding box center [757, 342] width 1514 height 685
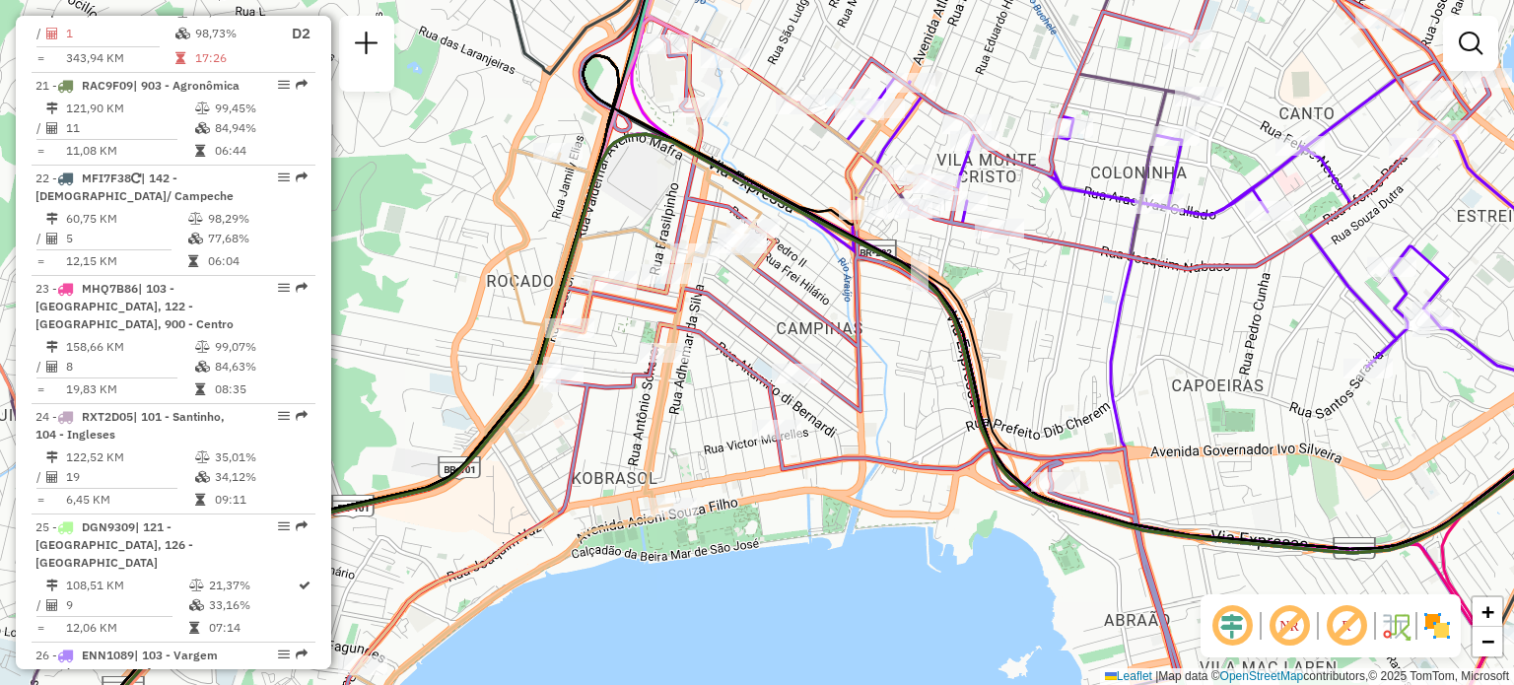
drag, startPoint x: 551, startPoint y: 366, endPoint x: 702, endPoint y: 427, distance: 162.7
click at [702, 427] on icon at bounding box center [472, 420] width 893 height 766
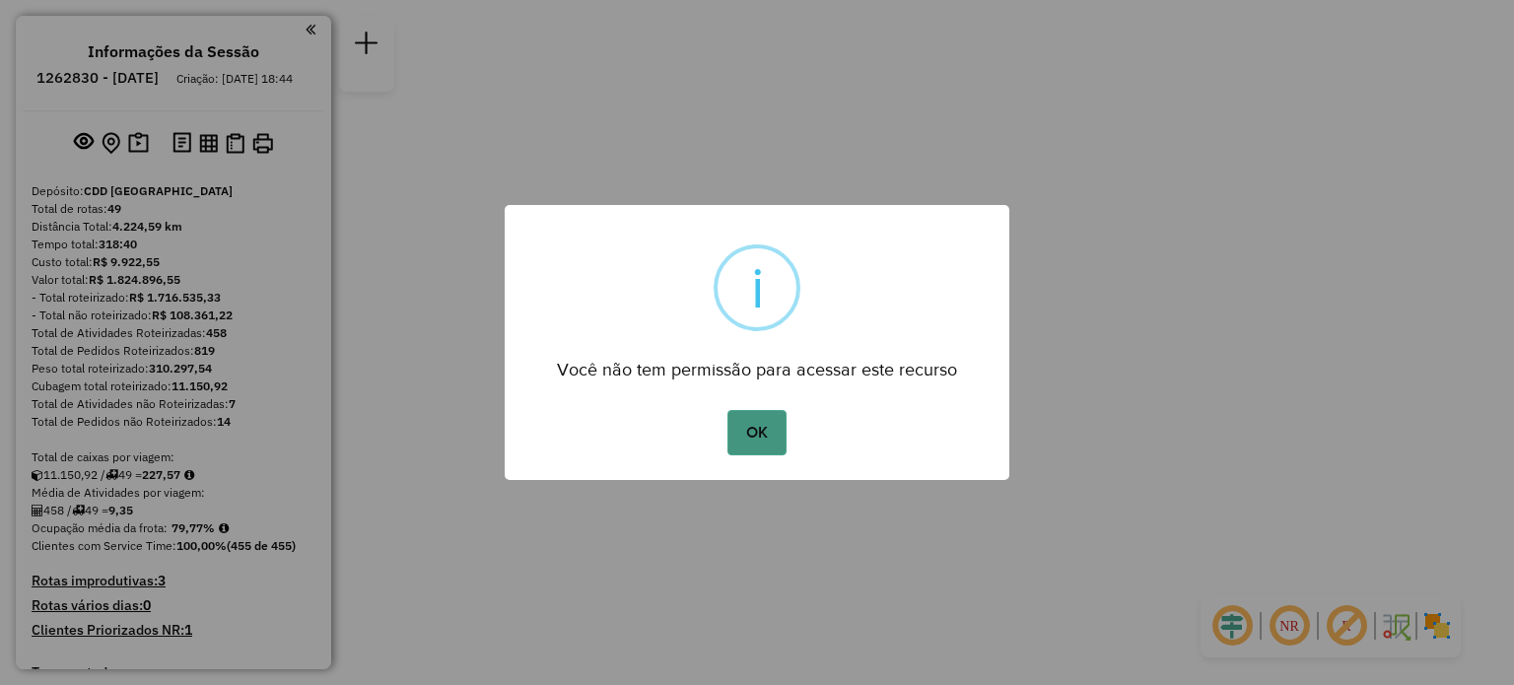
click at [778, 437] on button "OK" at bounding box center [757, 432] width 58 height 45
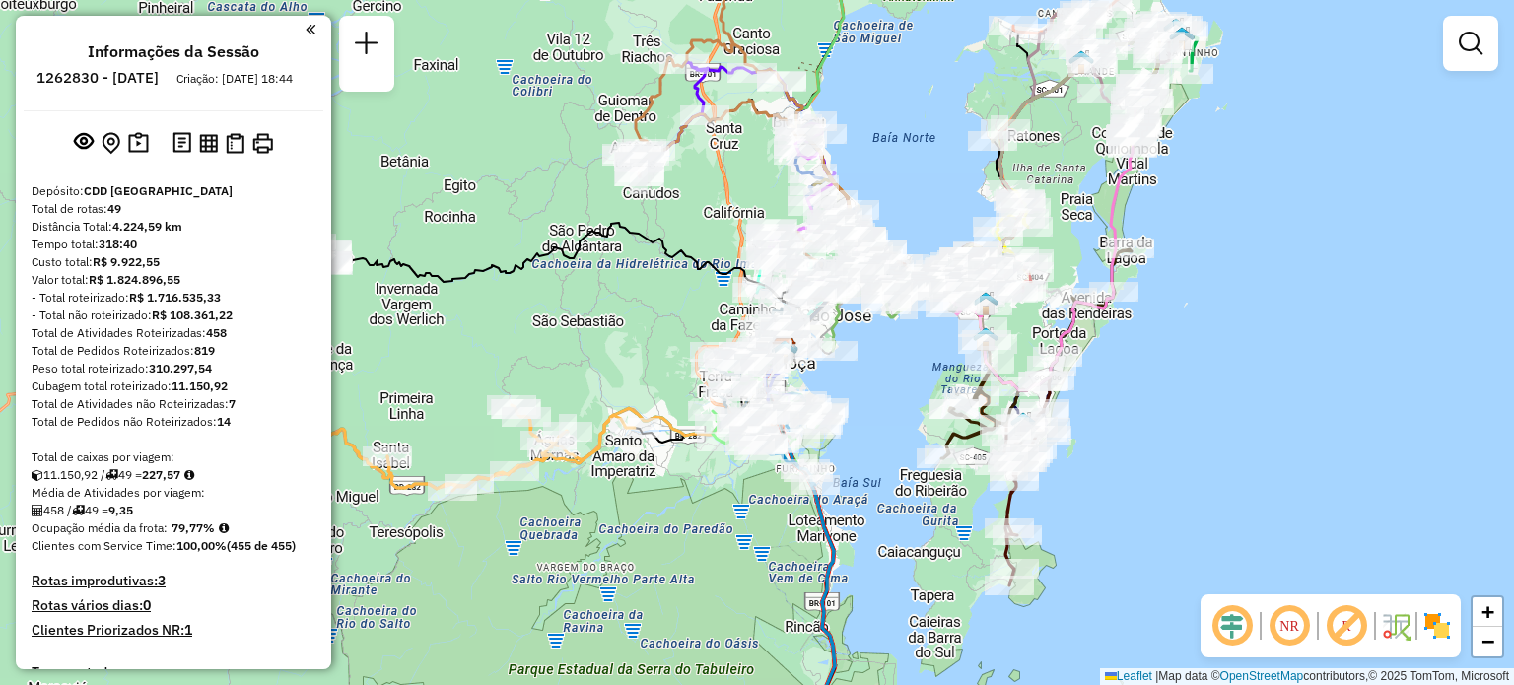
drag, startPoint x: 676, startPoint y: 232, endPoint x: 701, endPoint y: 290, distance: 63.2
click at [701, 292] on div "Janela de atendimento Grade de atendimento Capacidade Transportadoras Veículos …" at bounding box center [757, 342] width 1514 height 685
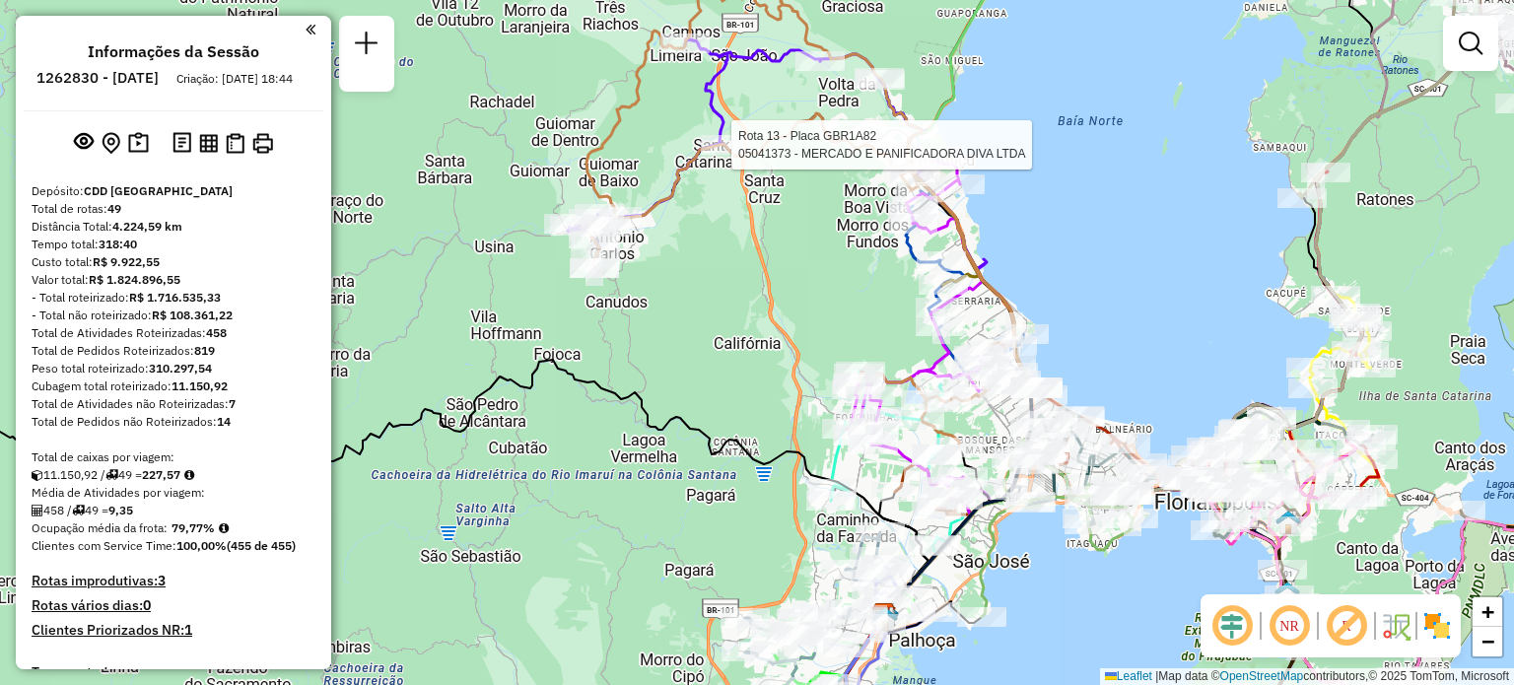
select select "**********"
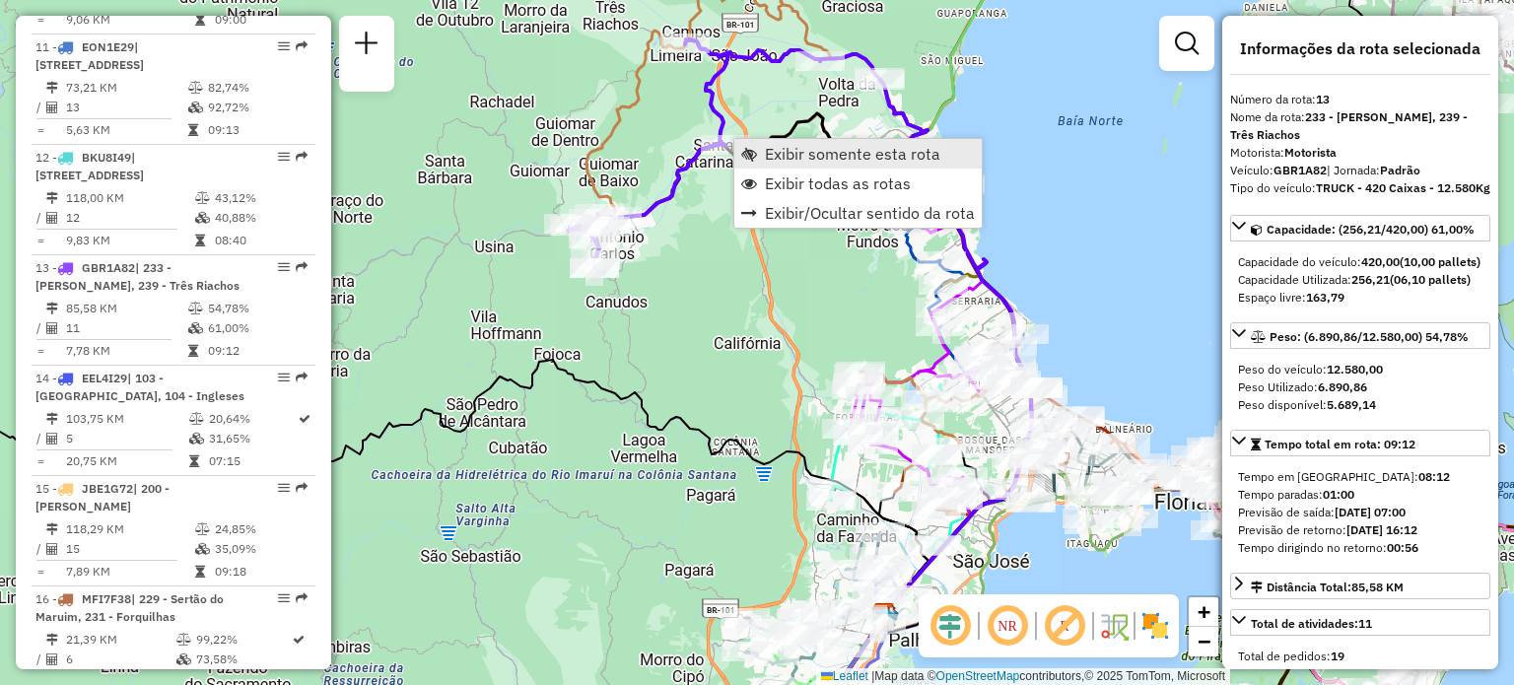
scroll to position [2183, 0]
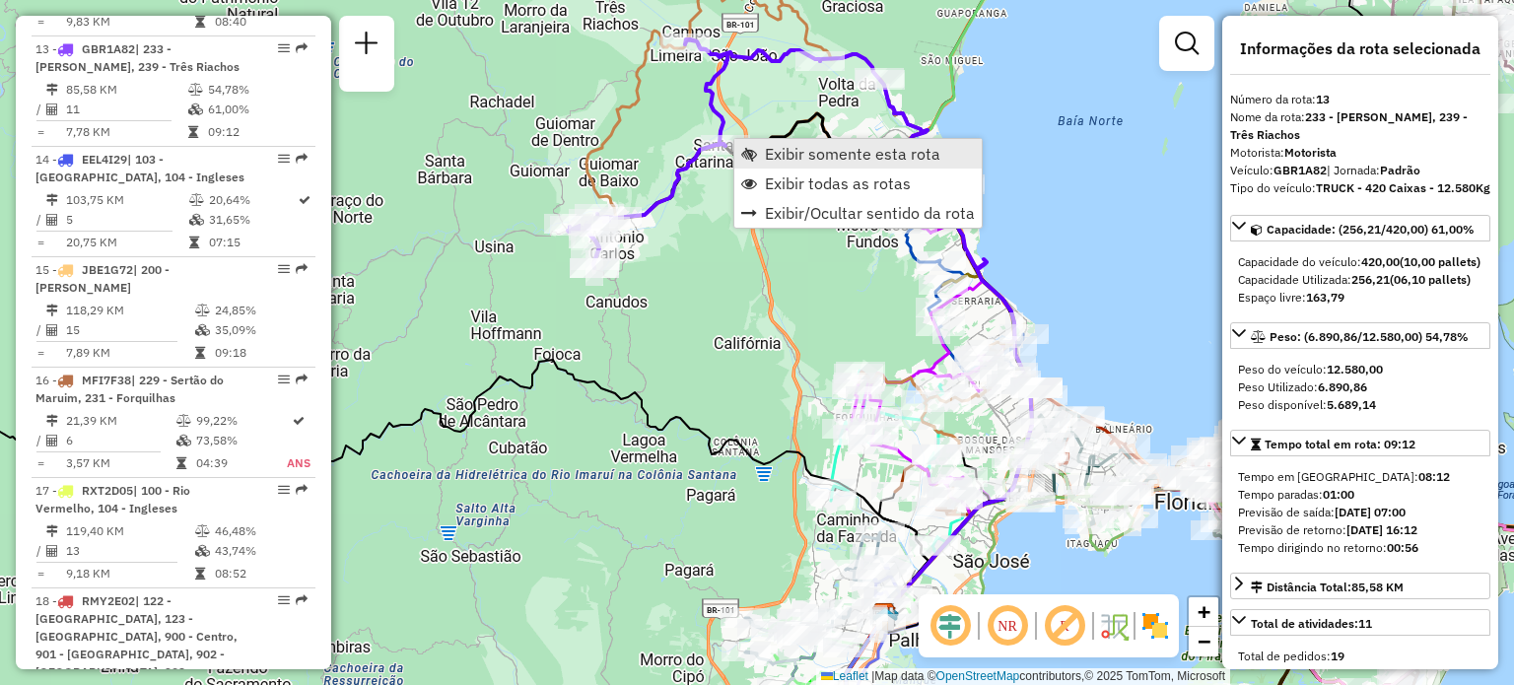
click at [746, 154] on span "Exibir somente esta rota" at bounding box center [749, 154] width 16 height 16
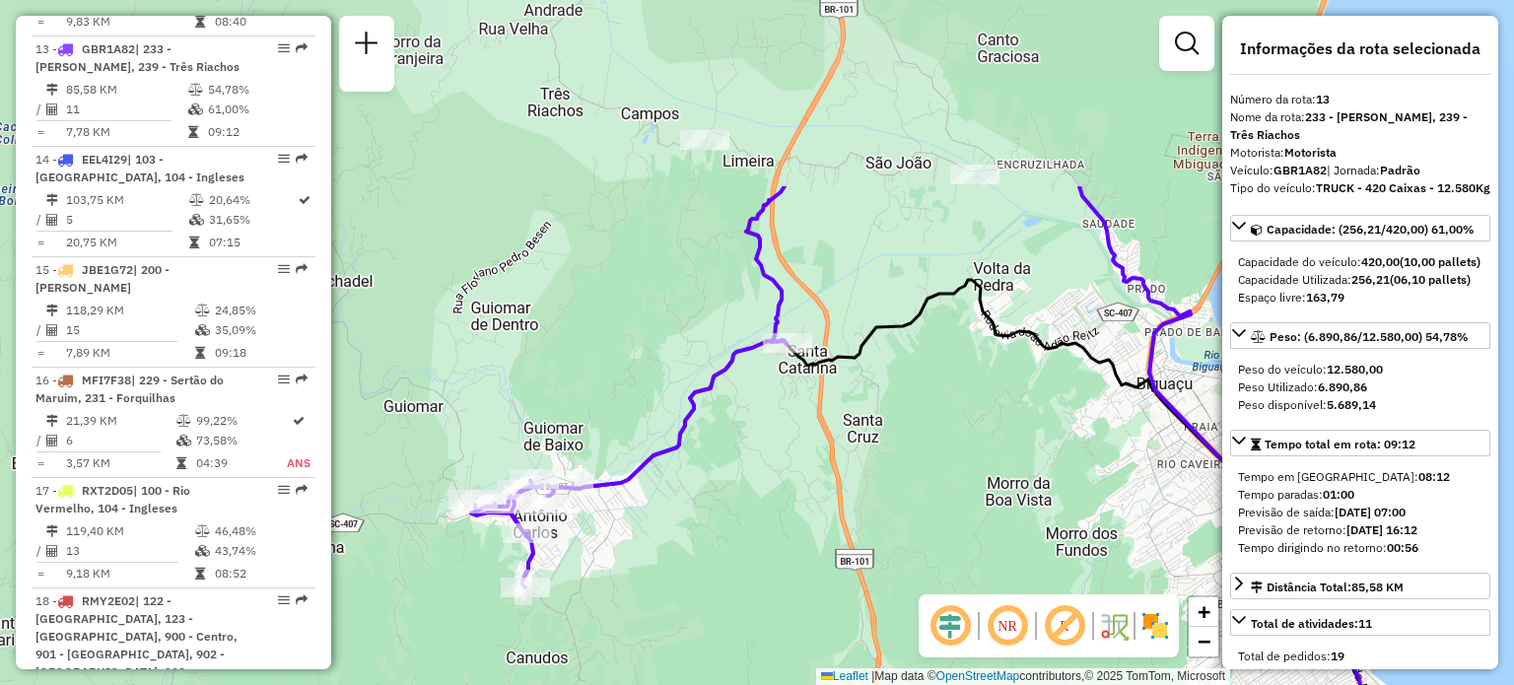
drag, startPoint x: 607, startPoint y: 153, endPoint x: 607, endPoint y: 399, distance: 246.4
click at [600, 408] on div "Janela de atendimento Grade de atendimento Capacidade Transportadoras Veículos …" at bounding box center [757, 342] width 1514 height 685
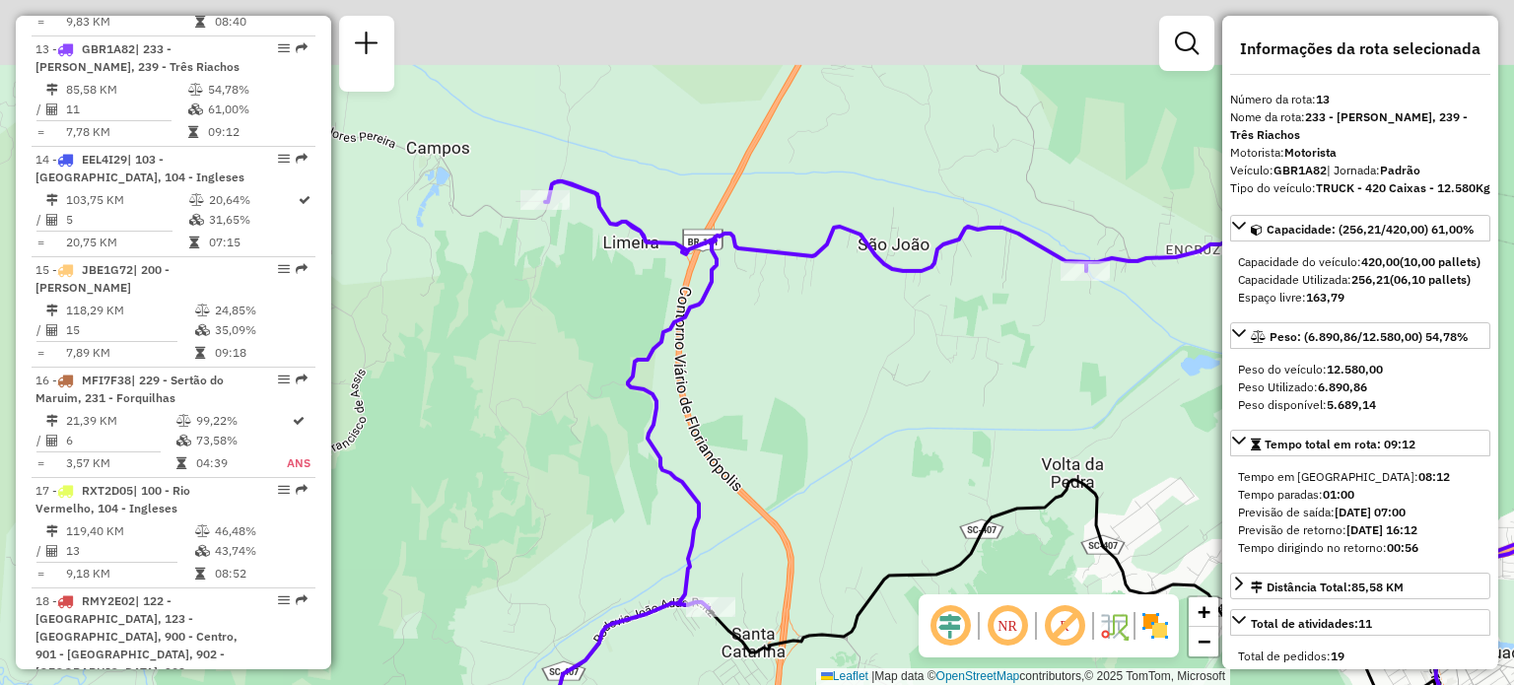
drag, startPoint x: 773, startPoint y: 228, endPoint x: 704, endPoint y: 464, distance: 246.4
click at [704, 464] on div "Janela de atendimento Grade de atendimento Capacidade Transportadoras Veículos …" at bounding box center [757, 342] width 1514 height 685
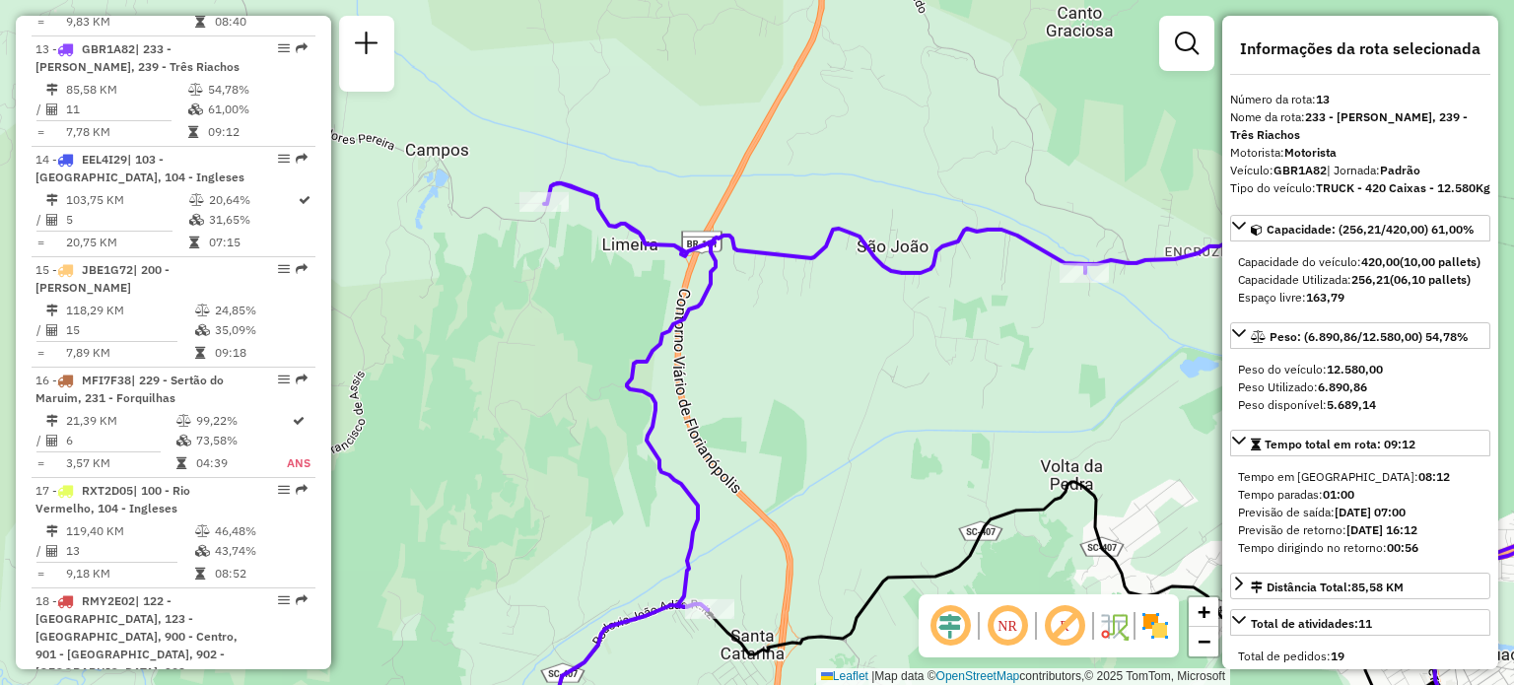
drag, startPoint x: 777, startPoint y: 543, endPoint x: 767, endPoint y: 396, distance: 147.2
click at [768, 401] on div "Janela de atendimento Grade de atendimento Capacidade Transportadoras Veículos …" at bounding box center [757, 342] width 1514 height 685
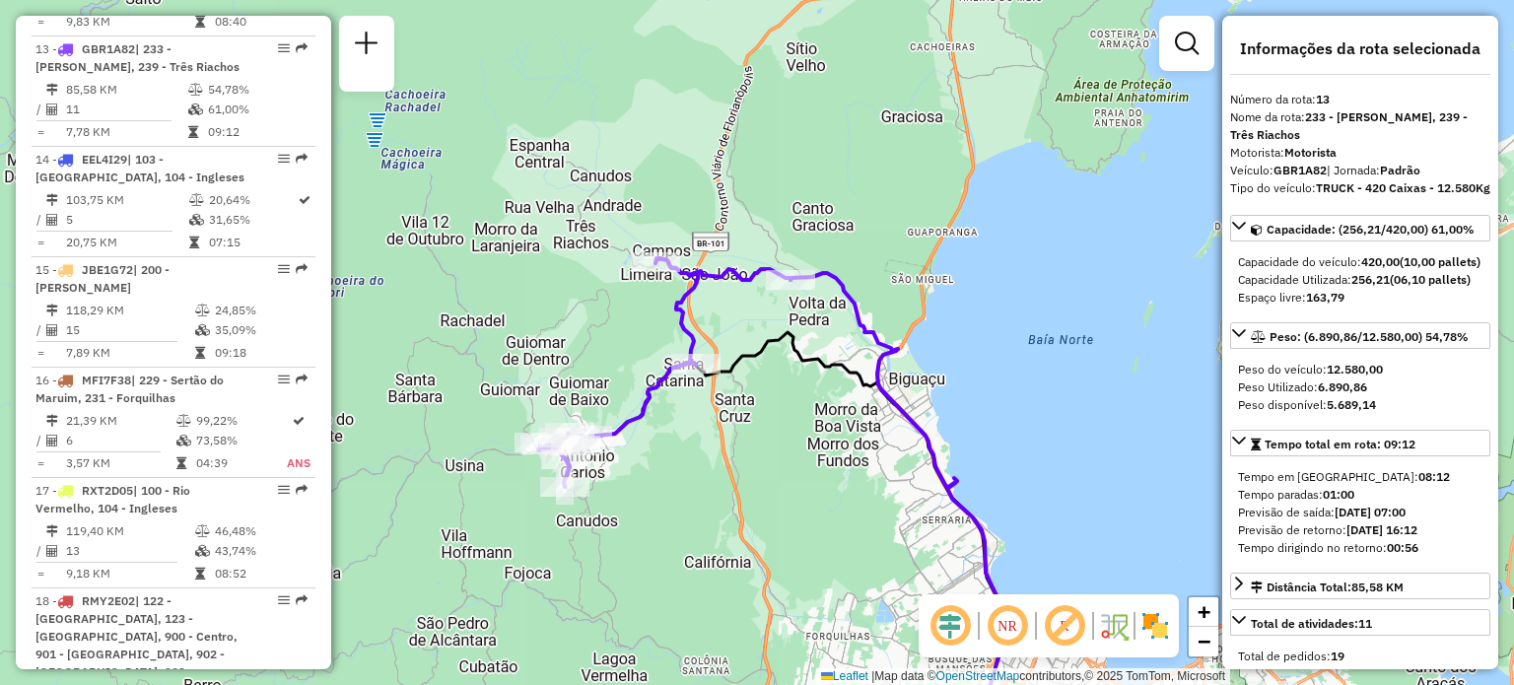
drag, startPoint x: 722, startPoint y: 480, endPoint x: 713, endPoint y: 271, distance: 209.2
click at [713, 275] on div "Janela de atendimento Grade de atendimento Capacidade Transportadoras Veículos …" at bounding box center [757, 342] width 1514 height 685
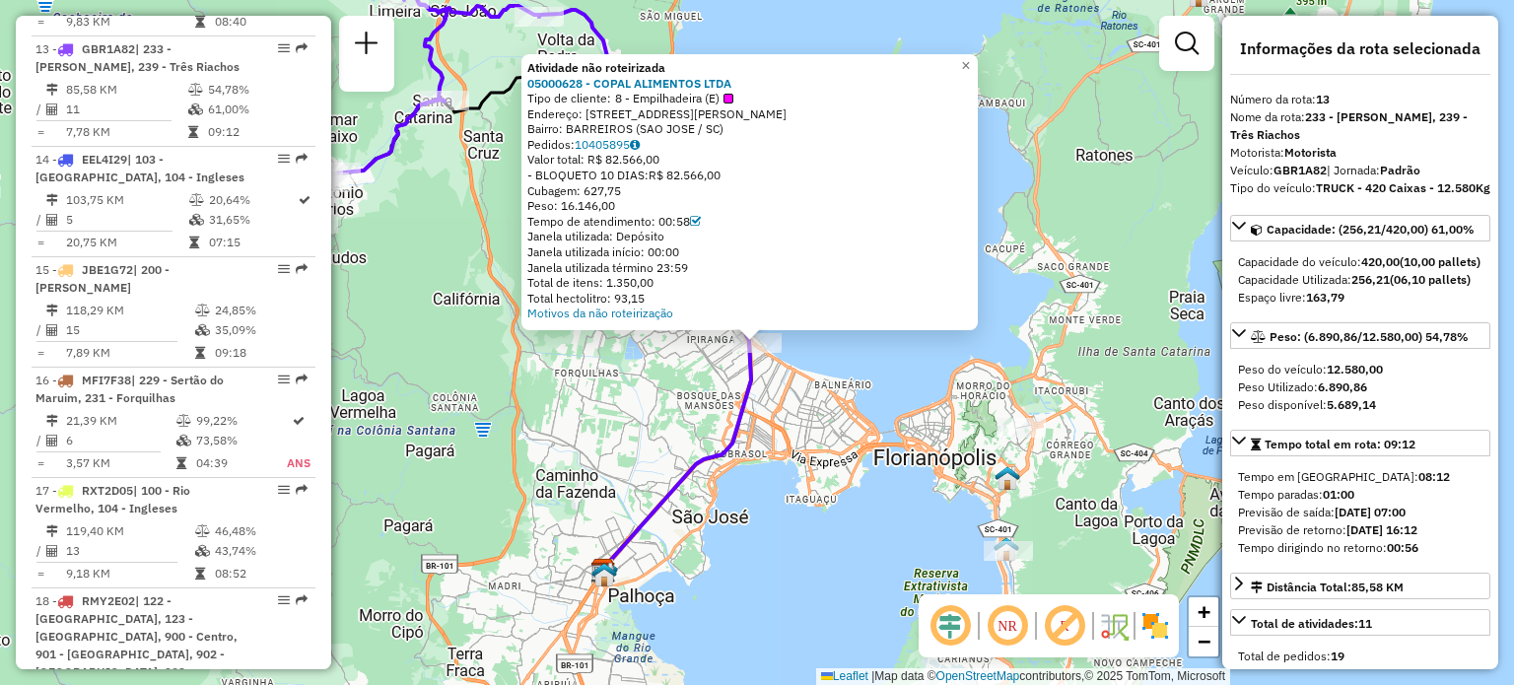
click at [726, 442] on icon at bounding box center [645, 290] width 212 height 561
